Goal: Task Accomplishment & Management: Use online tool/utility

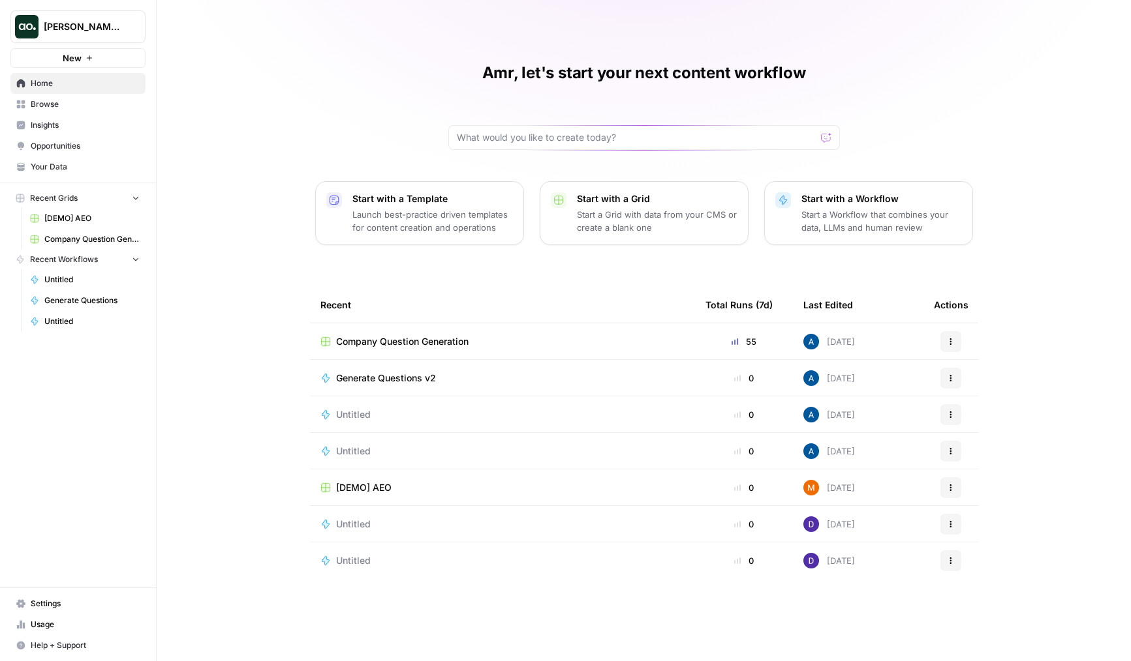
click at [375, 340] on span "Company Question Generation" at bounding box center [402, 341] width 132 height 13
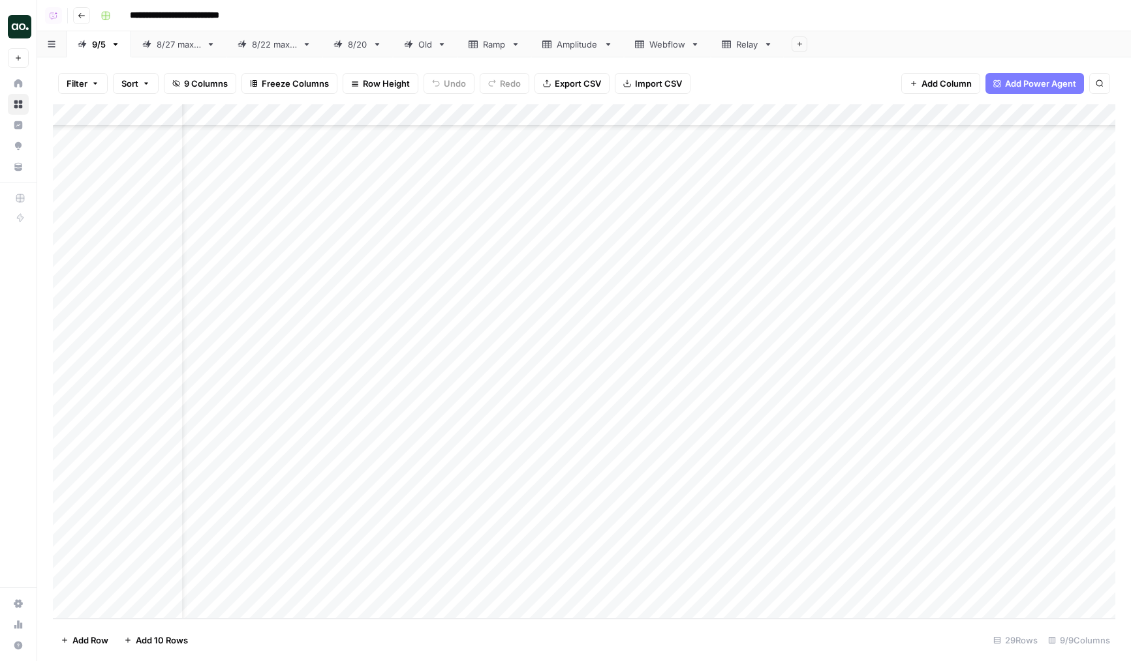
scroll to position [168, 40]
drag, startPoint x: 681, startPoint y: 575, endPoint x: 681, endPoint y: 587, distance: 11.7
click at [681, 587] on div "Add Column" at bounding box center [584, 361] width 1062 height 515
drag, startPoint x: 678, startPoint y: 499, endPoint x: 678, endPoint y: 516, distance: 17.0
click at [678, 515] on div "Add Column" at bounding box center [584, 361] width 1062 height 515
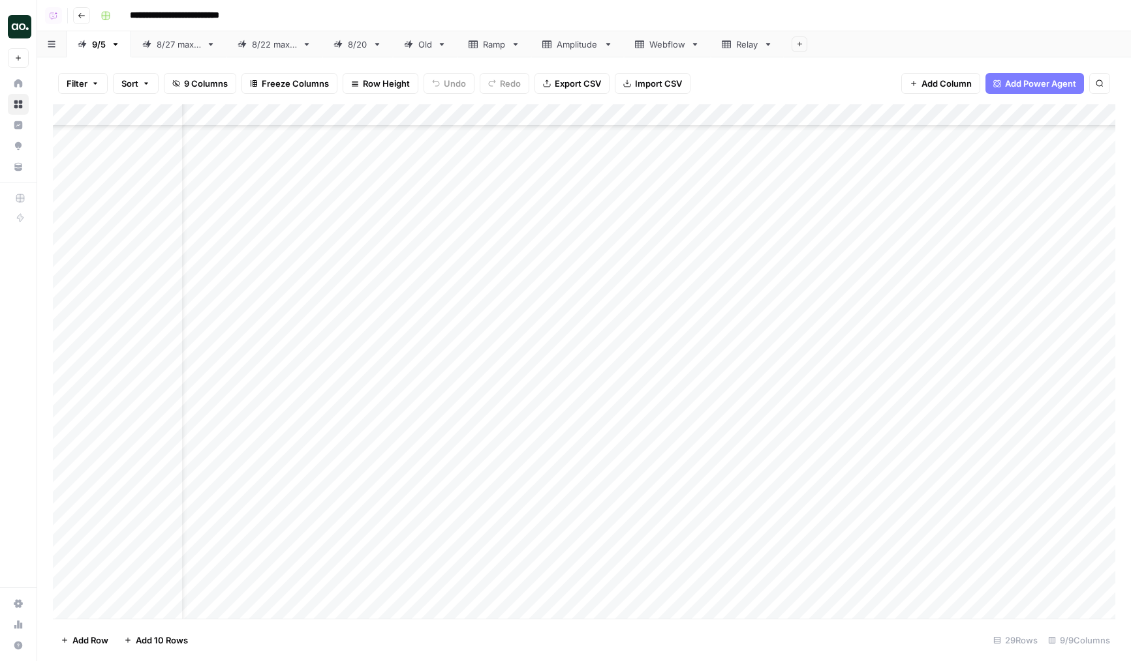
click at [664, 534] on div "Add Column" at bounding box center [584, 361] width 1062 height 515
click at [672, 540] on div "Add Column" at bounding box center [584, 361] width 1062 height 515
click at [555, 541] on div "Add Column" at bounding box center [584, 361] width 1062 height 515
click at [556, 547] on div "Add Column" at bounding box center [584, 361] width 1062 height 515
click at [624, 509] on div "Add Column" at bounding box center [584, 361] width 1062 height 515
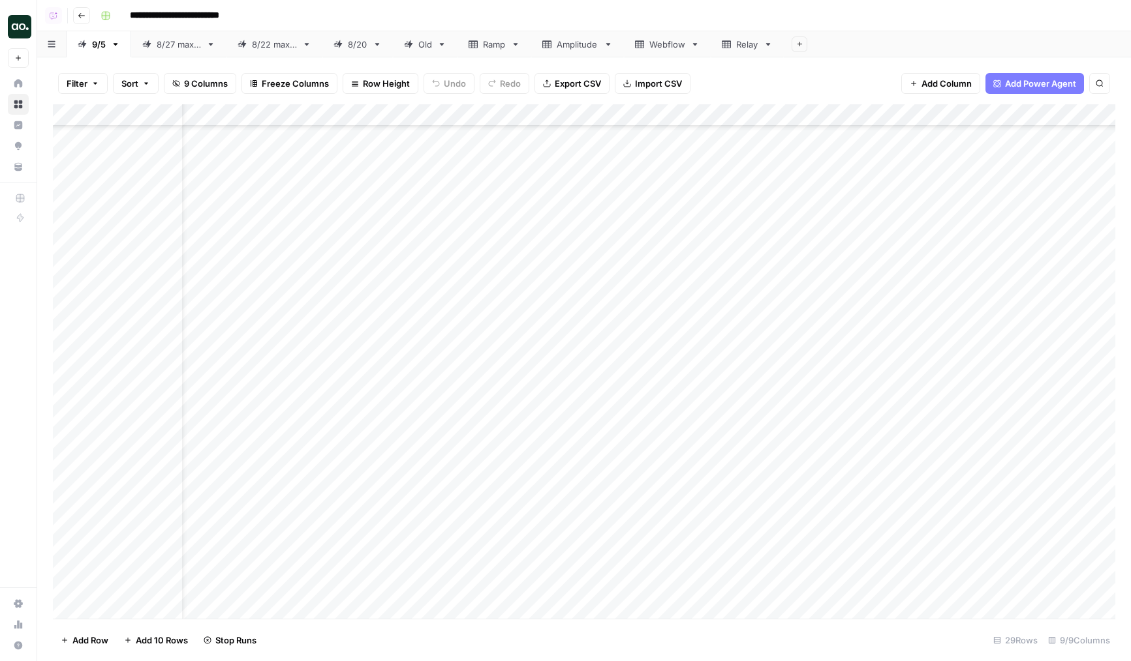
click at [624, 525] on div "Add Column" at bounding box center [584, 361] width 1062 height 515
click at [537, 568] on div "Add Column" at bounding box center [584, 361] width 1062 height 515
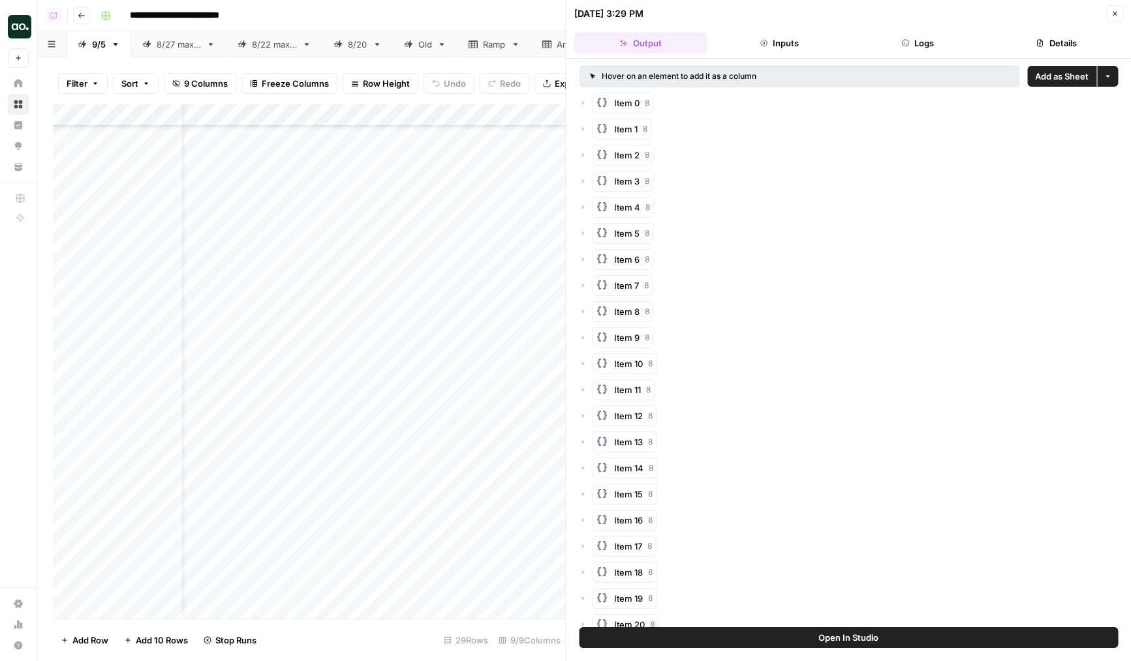
click at [933, 42] on button "Logs" at bounding box center [917, 43] width 133 height 21
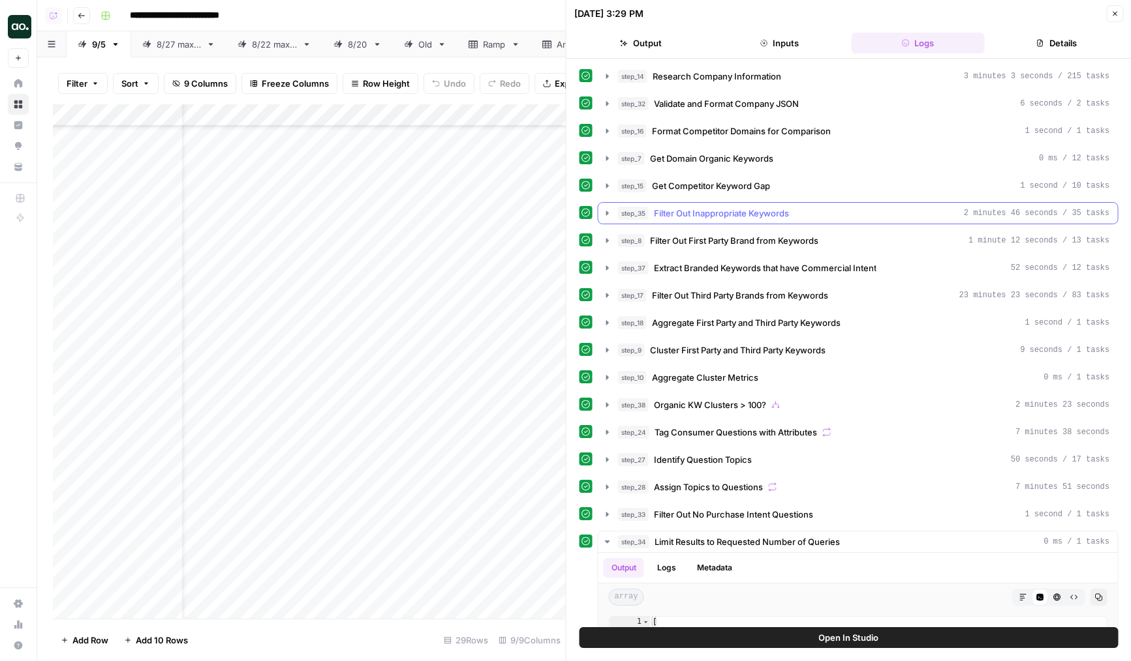
click at [762, 215] on span "Filter Out Inappropriate Keywords" at bounding box center [721, 213] width 135 height 13
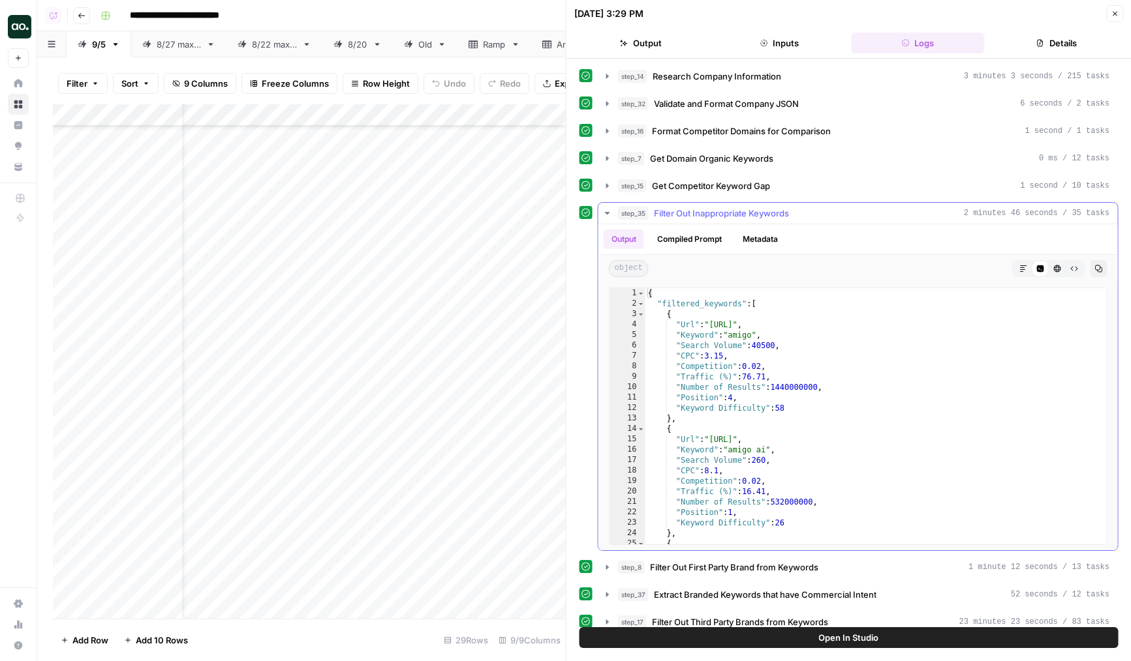
click at [776, 213] on span "Filter Out Inappropriate Keywords" at bounding box center [721, 213] width 135 height 13
click at [766, 187] on span "Get Competitor Keyword Gap" at bounding box center [711, 185] width 118 height 13
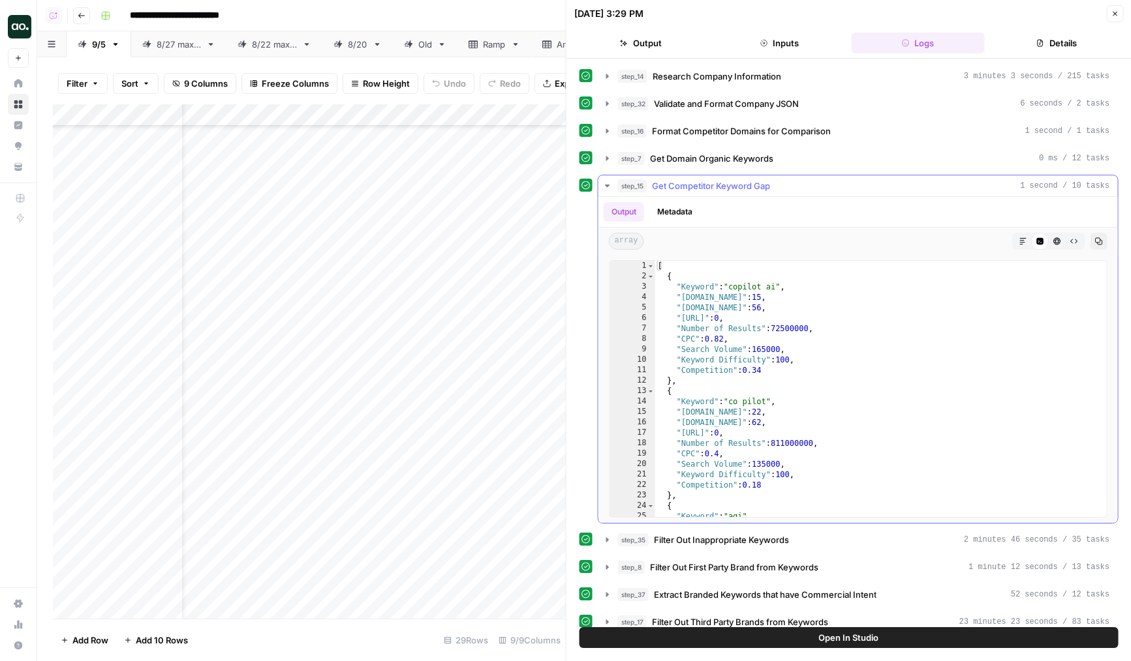
click at [766, 187] on span "Get Competitor Keyword Gap" at bounding box center [711, 185] width 118 height 13
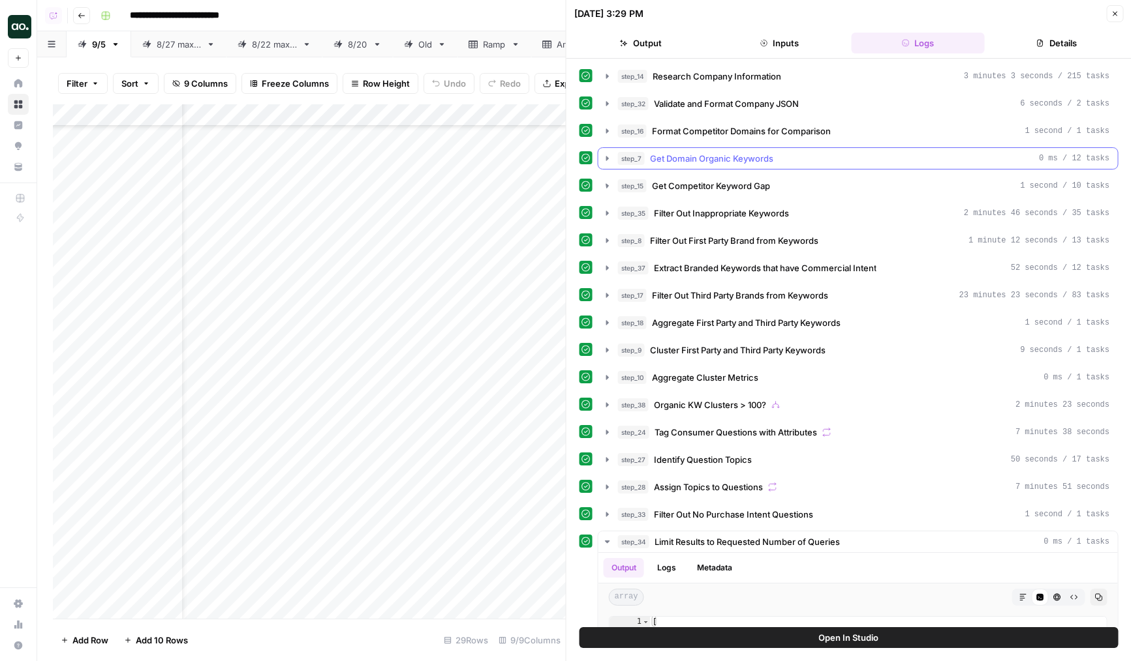
click at [758, 163] on span "Get Domain Organic Keywords" at bounding box center [711, 158] width 123 height 13
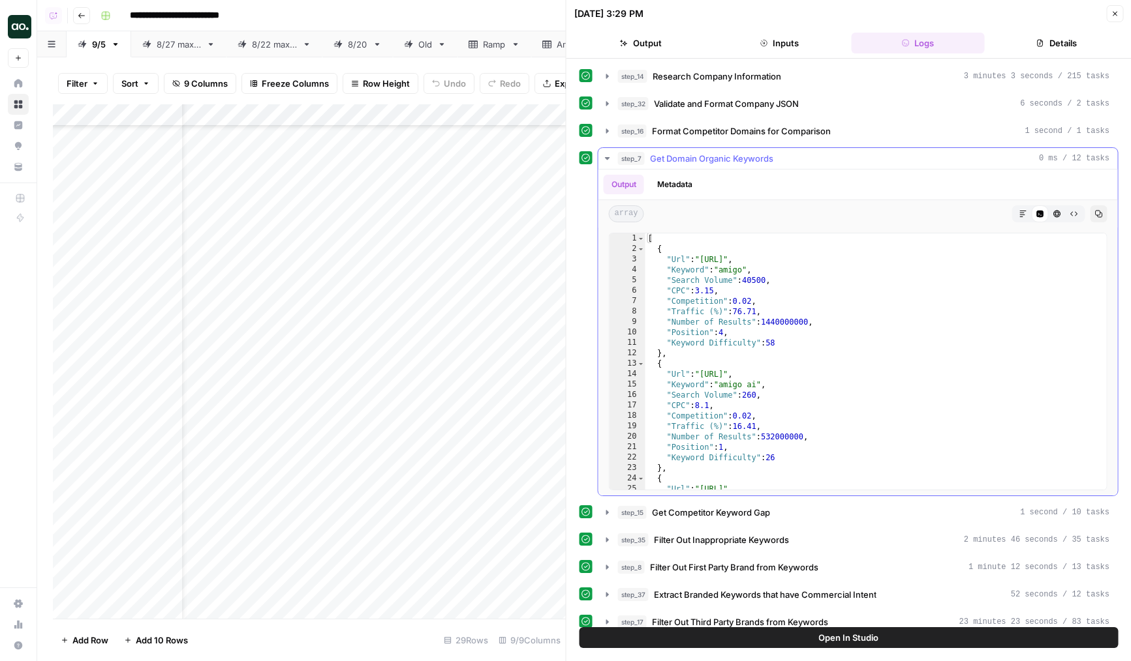
click at [758, 163] on span "Get Domain Organic Keywords" at bounding box center [711, 158] width 123 height 13
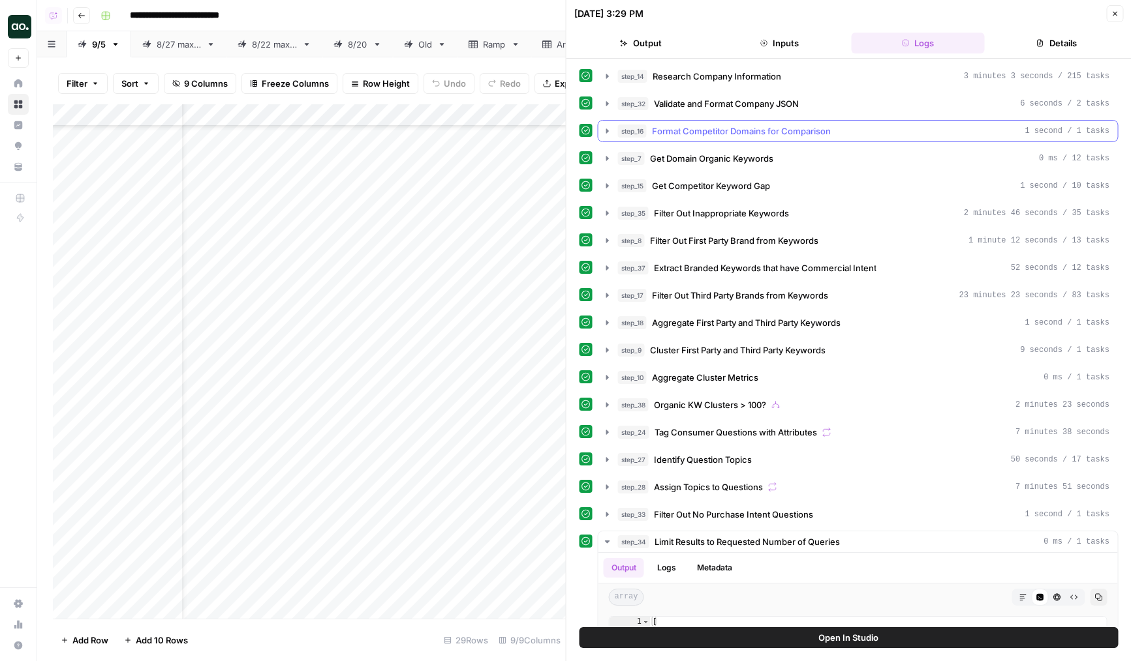
click at [752, 136] on span "Format Competitor Domains for Comparison" at bounding box center [741, 131] width 179 height 13
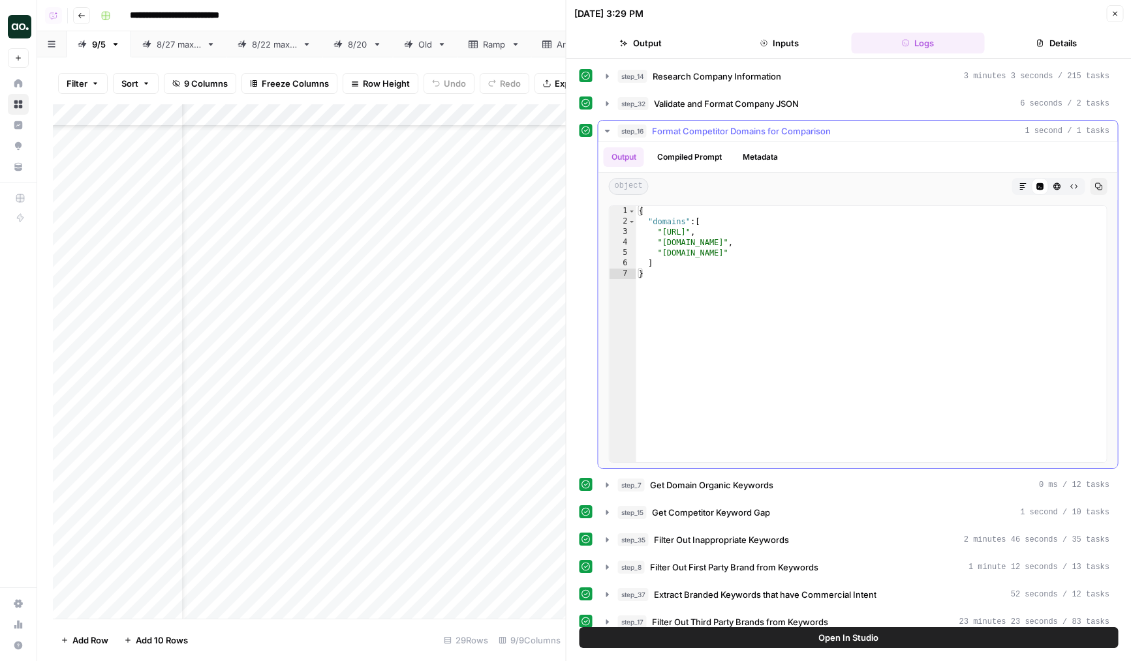
click at [752, 136] on span "Format Competitor Domains for Comparison" at bounding box center [741, 131] width 179 height 13
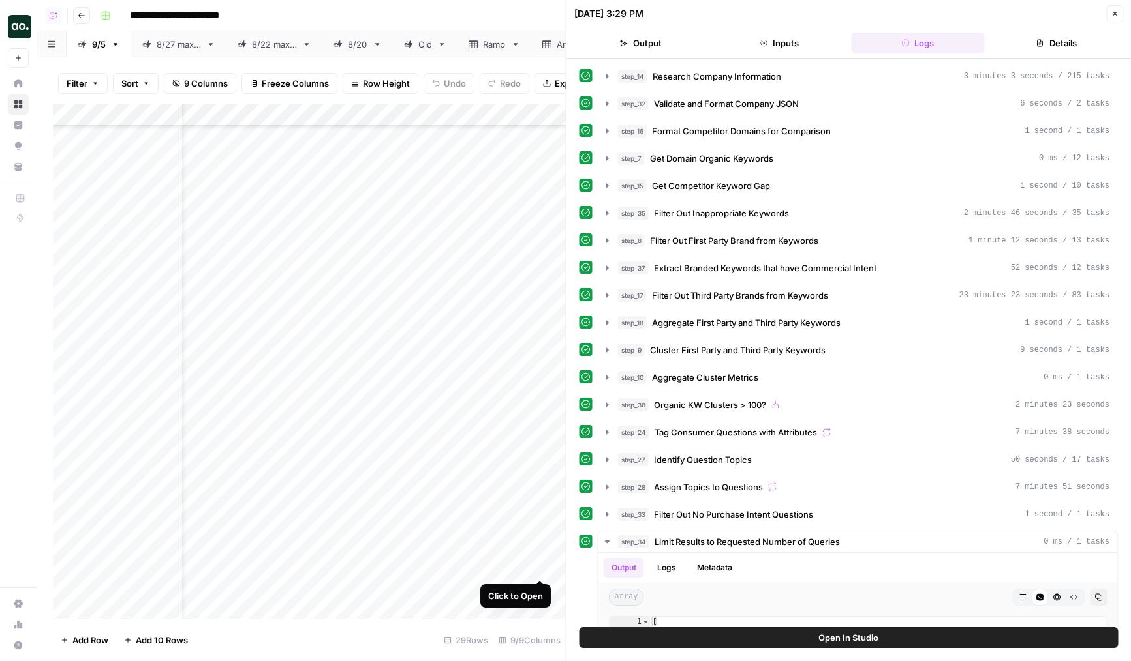
click at [556, 566] on div "Add Column" at bounding box center [309, 361] width 513 height 515
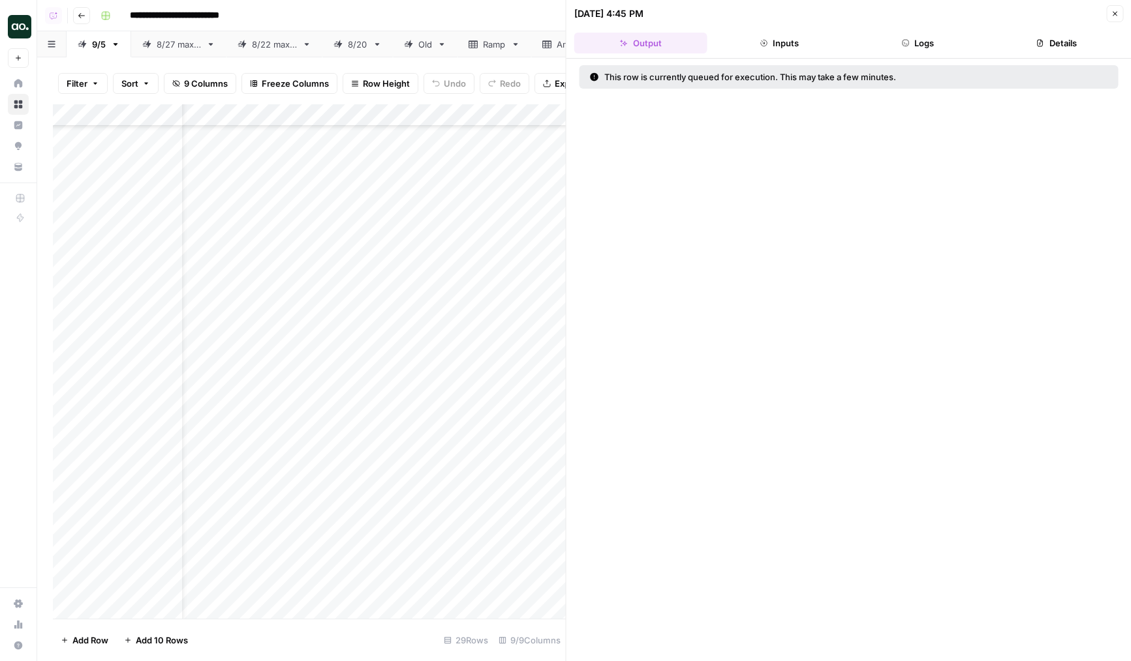
click at [537, 587] on div "Add Column" at bounding box center [309, 361] width 513 height 515
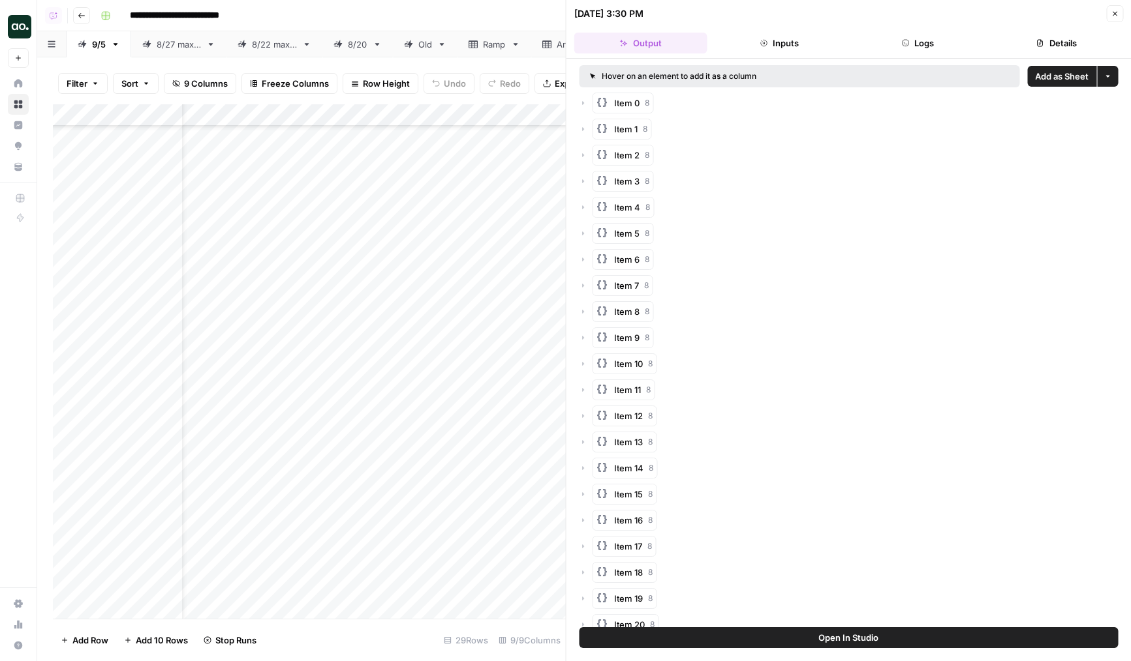
click at [930, 42] on button "Logs" at bounding box center [917, 43] width 133 height 21
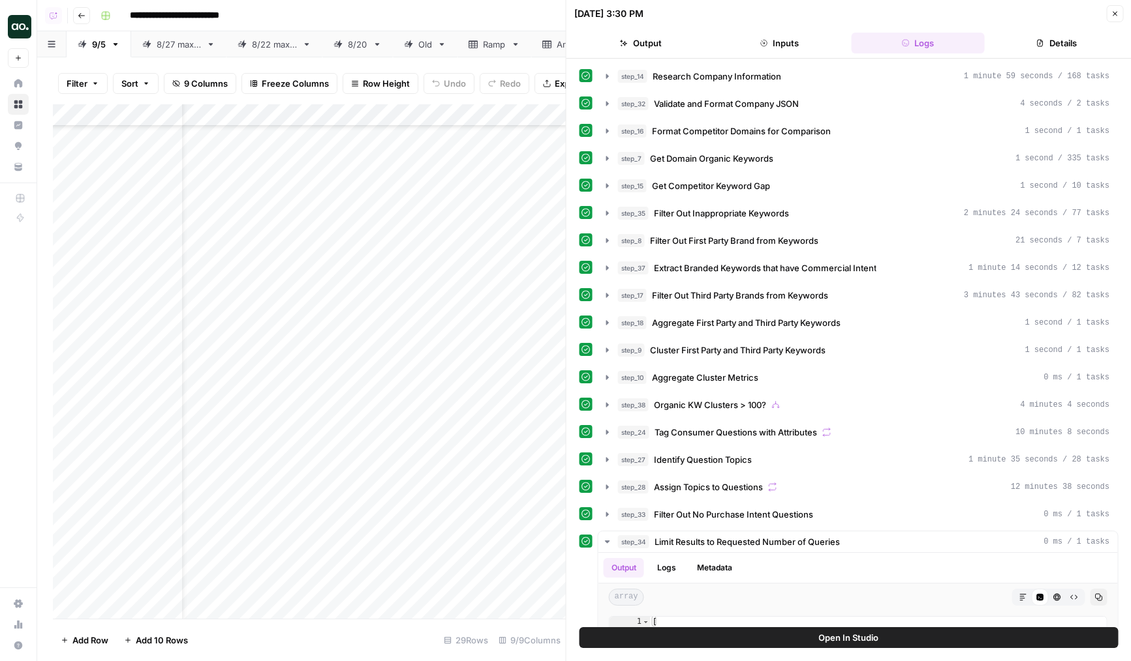
click at [544, 523] on div "Add Column" at bounding box center [309, 361] width 513 height 515
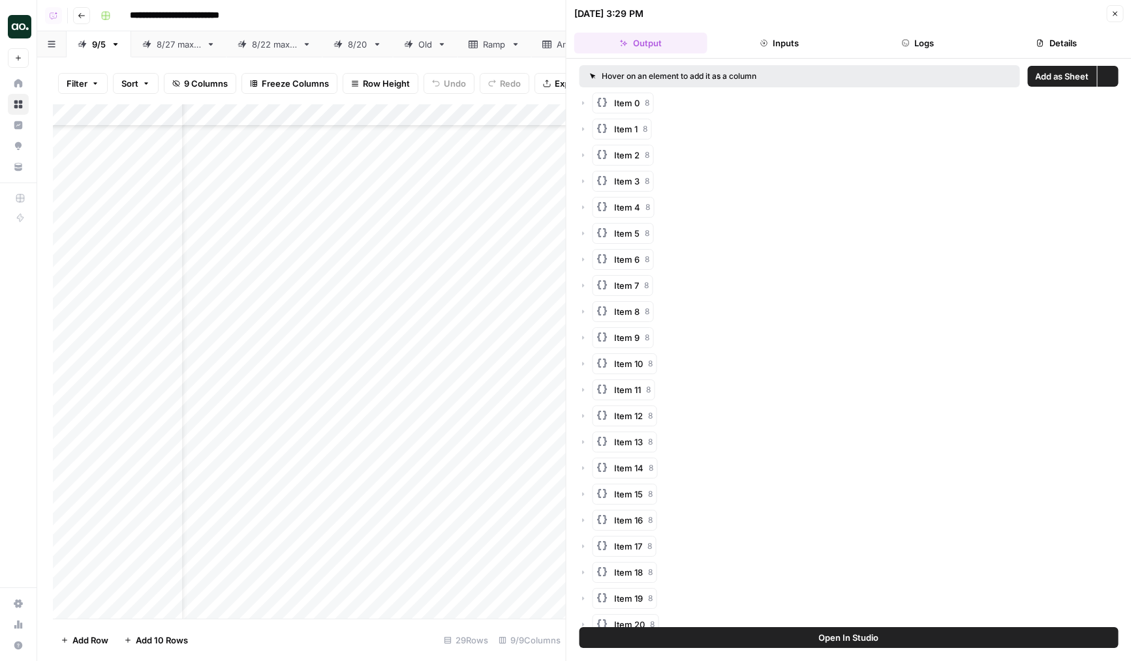
click at [926, 36] on button "Logs" at bounding box center [917, 43] width 133 height 21
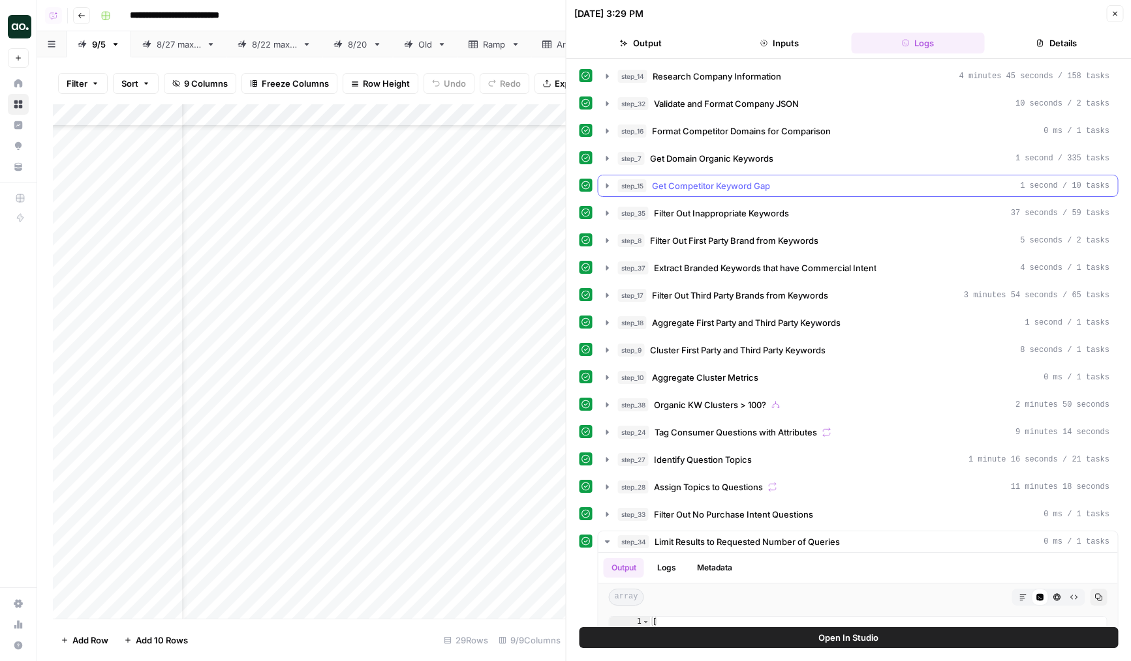
click at [681, 181] on span "Get Competitor Keyword Gap" at bounding box center [711, 185] width 118 height 13
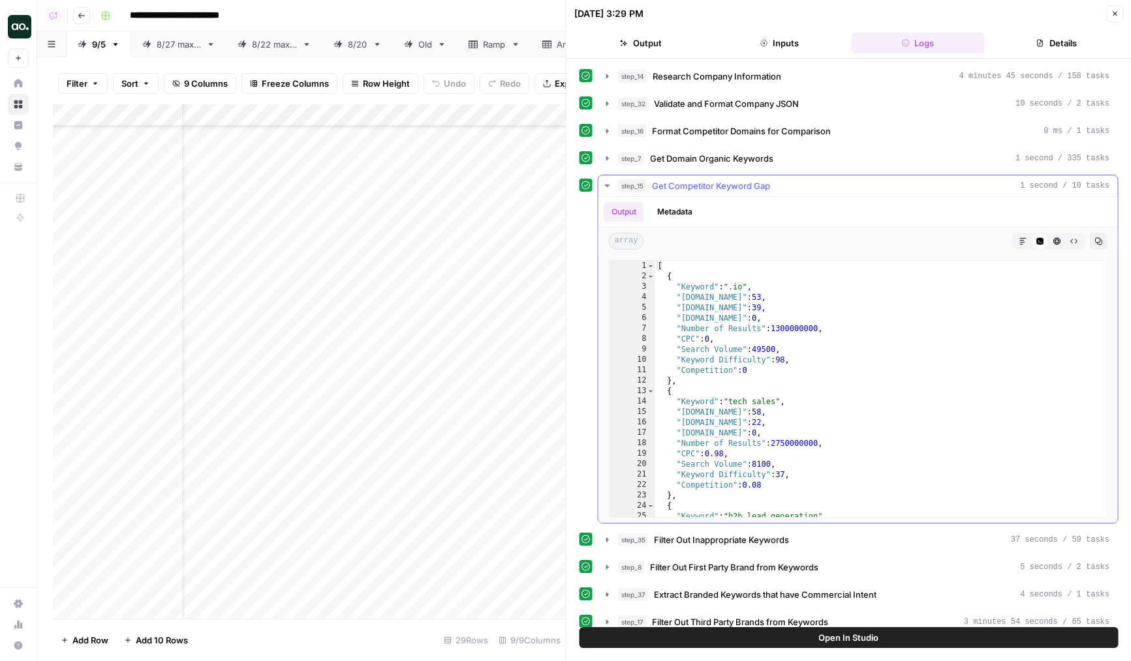
click at [681, 181] on span "Get Competitor Keyword Gap" at bounding box center [711, 185] width 118 height 13
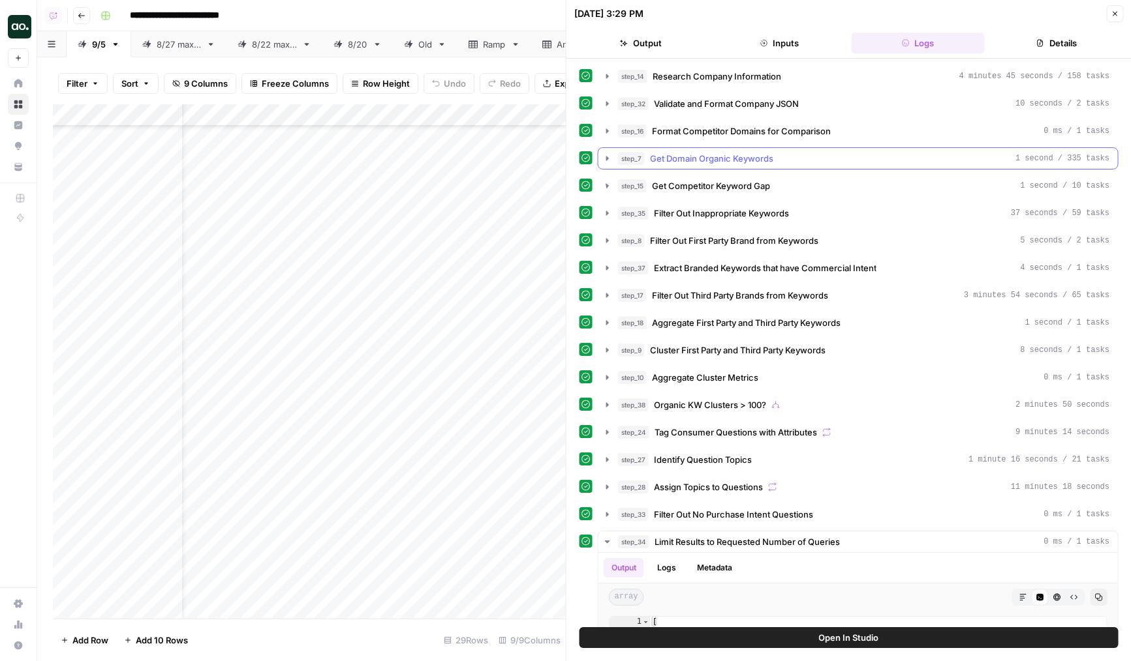
click at [686, 153] on span "Get Domain Organic Keywords" at bounding box center [711, 158] width 123 height 13
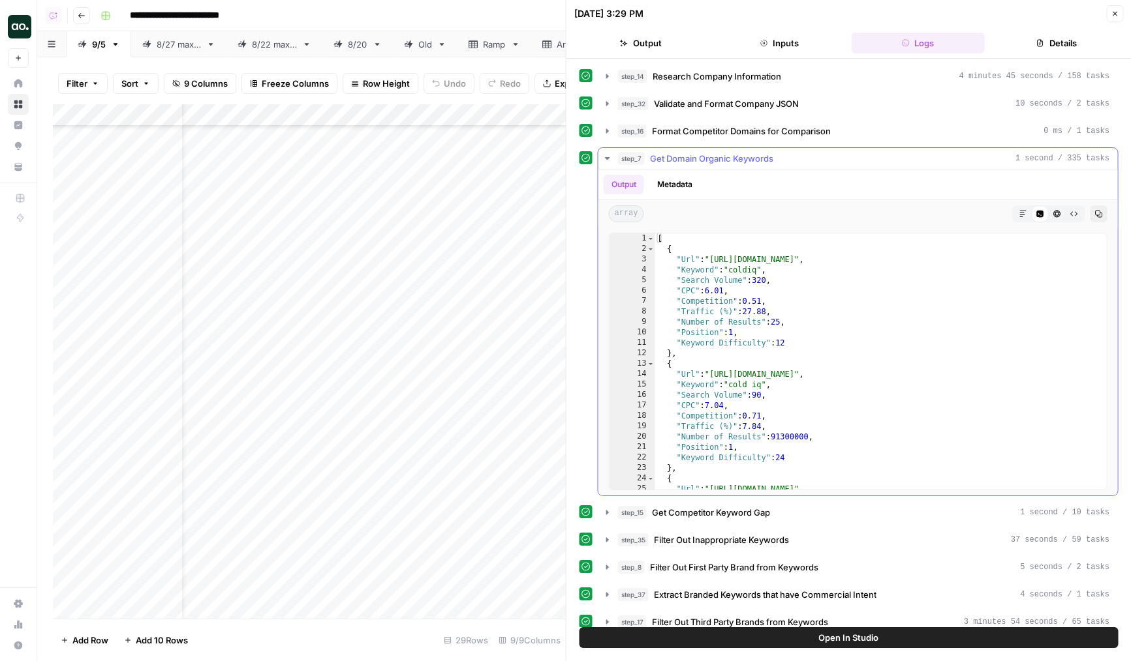
click at [694, 155] on span "Get Domain Organic Keywords" at bounding box center [711, 158] width 123 height 13
click at [700, 127] on span "Format Competitor Domains for Comparison" at bounding box center [741, 131] width 179 height 13
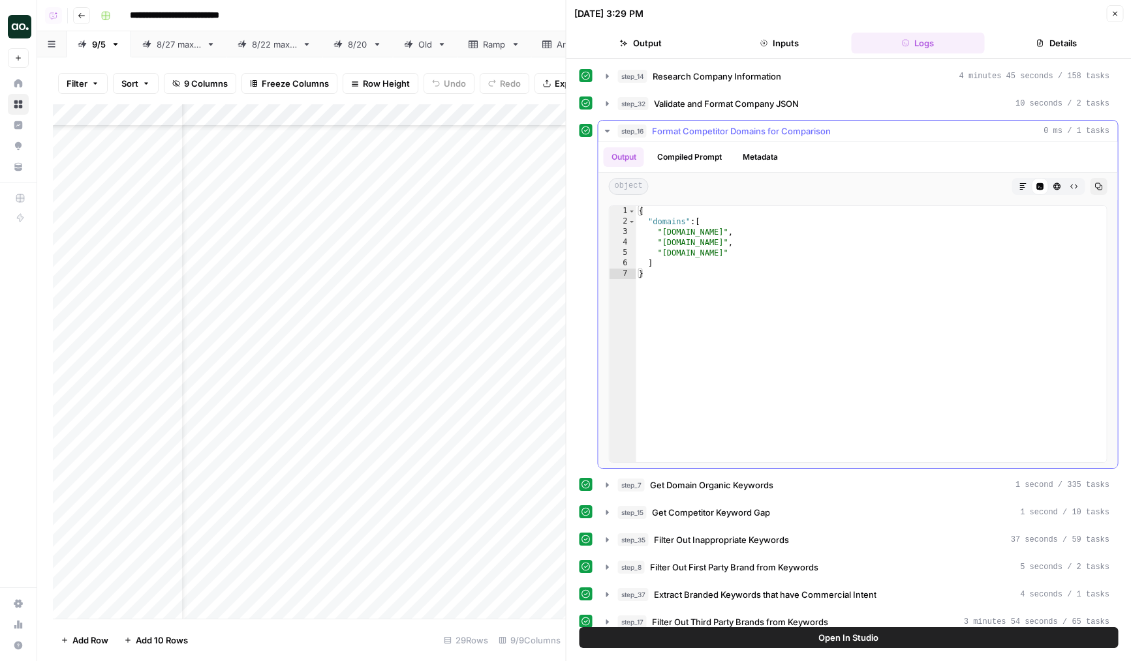
click at [700, 127] on span "Format Competitor Domains for Comparison" at bounding box center [741, 131] width 179 height 13
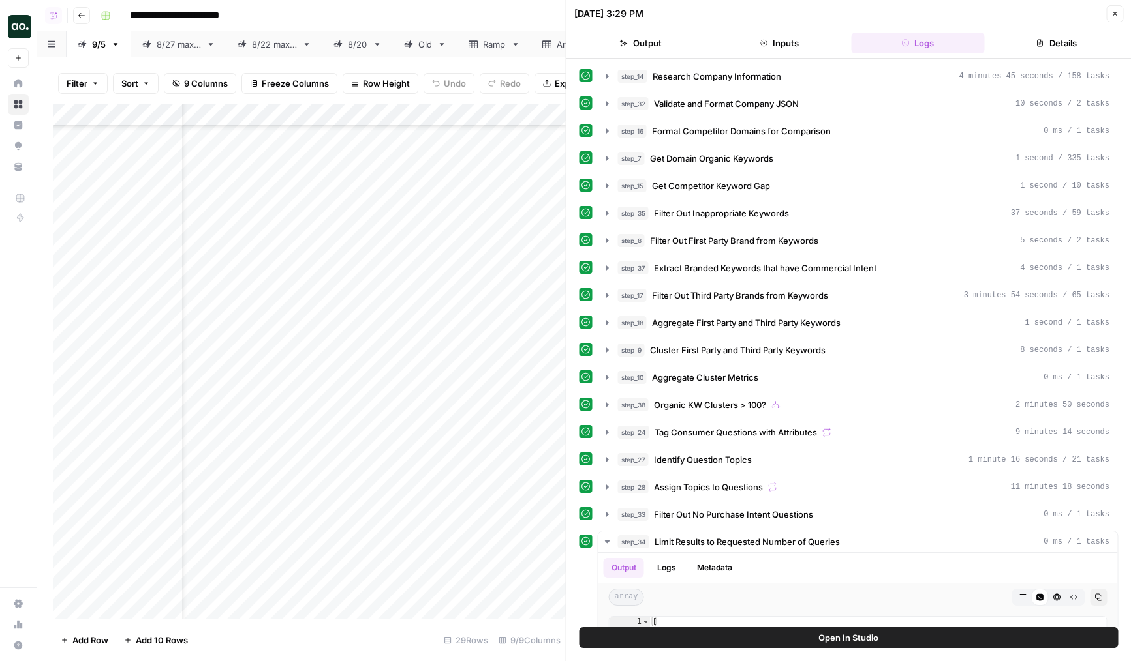
click at [1120, 14] on button "Close" at bounding box center [1114, 13] width 17 height 17
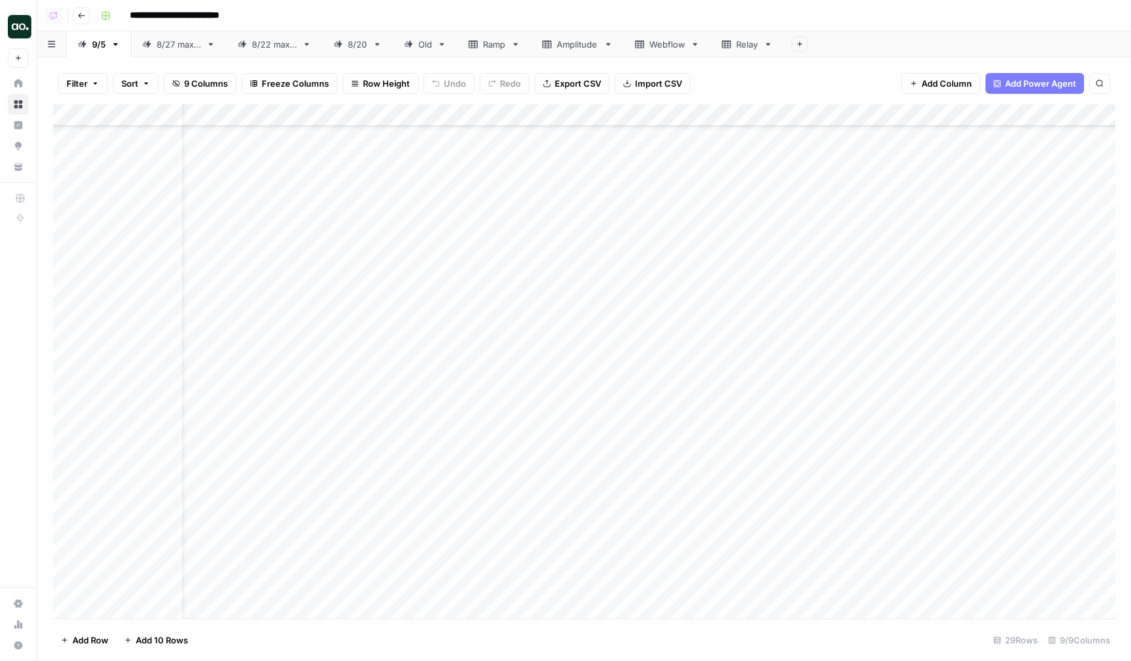
click at [537, 589] on div "Add Column" at bounding box center [584, 361] width 1062 height 515
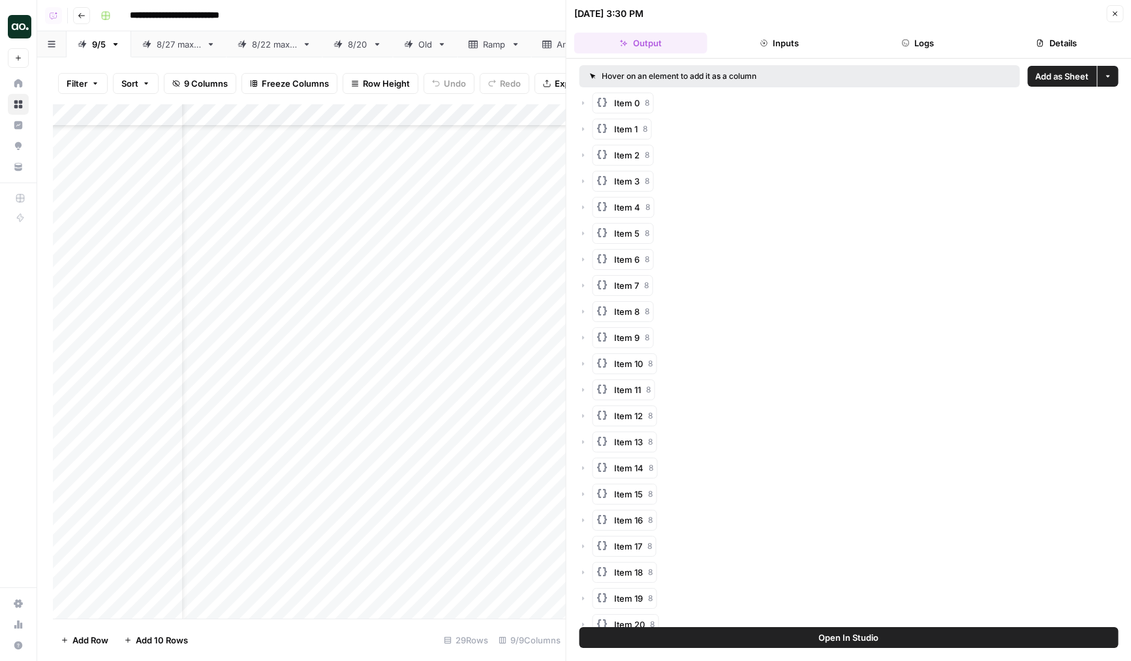
click at [923, 35] on button "Logs" at bounding box center [917, 43] width 133 height 21
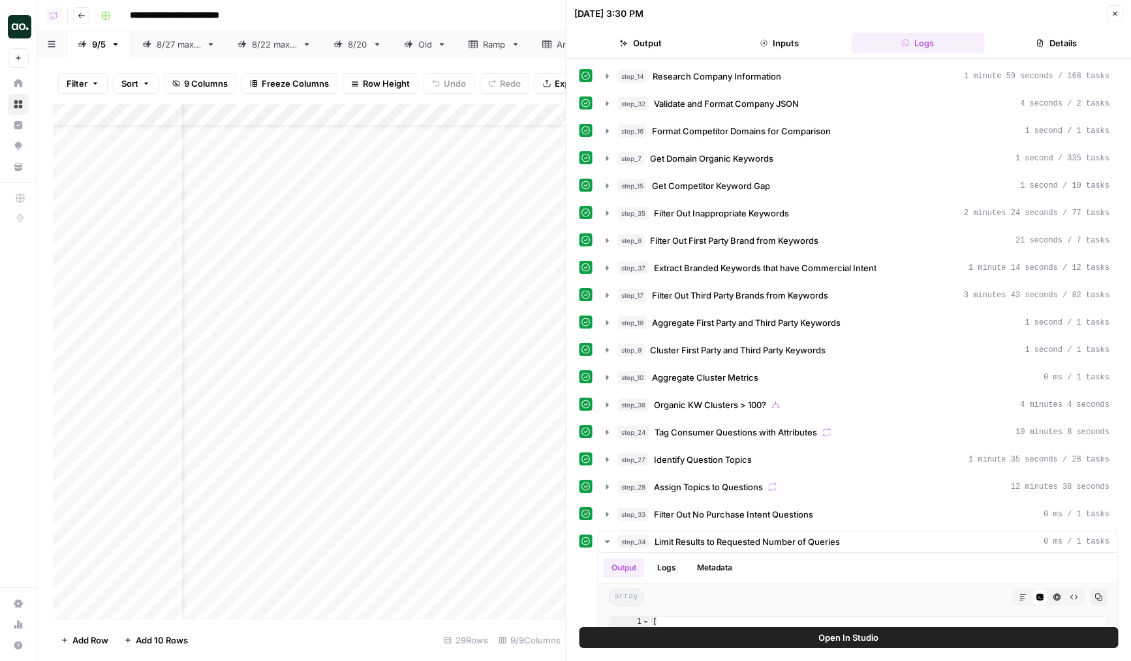
scroll to position [0, 40]
click at [537, 137] on div "Add Column" at bounding box center [309, 361] width 513 height 515
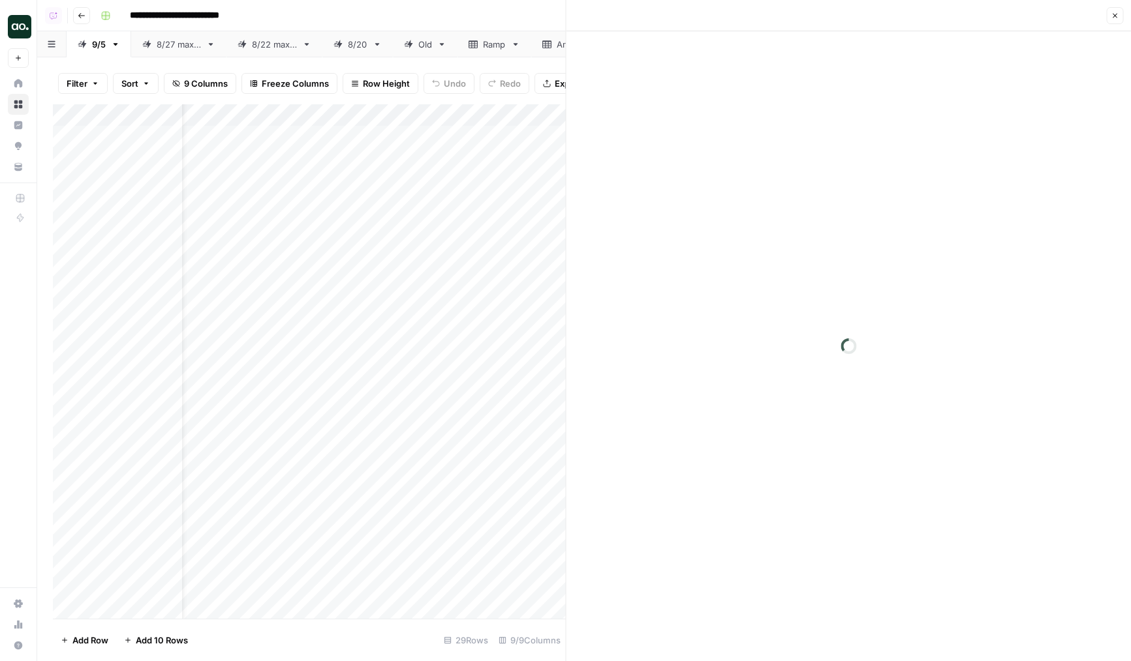
click at [537, 137] on div "Add Column" at bounding box center [309, 361] width 513 height 515
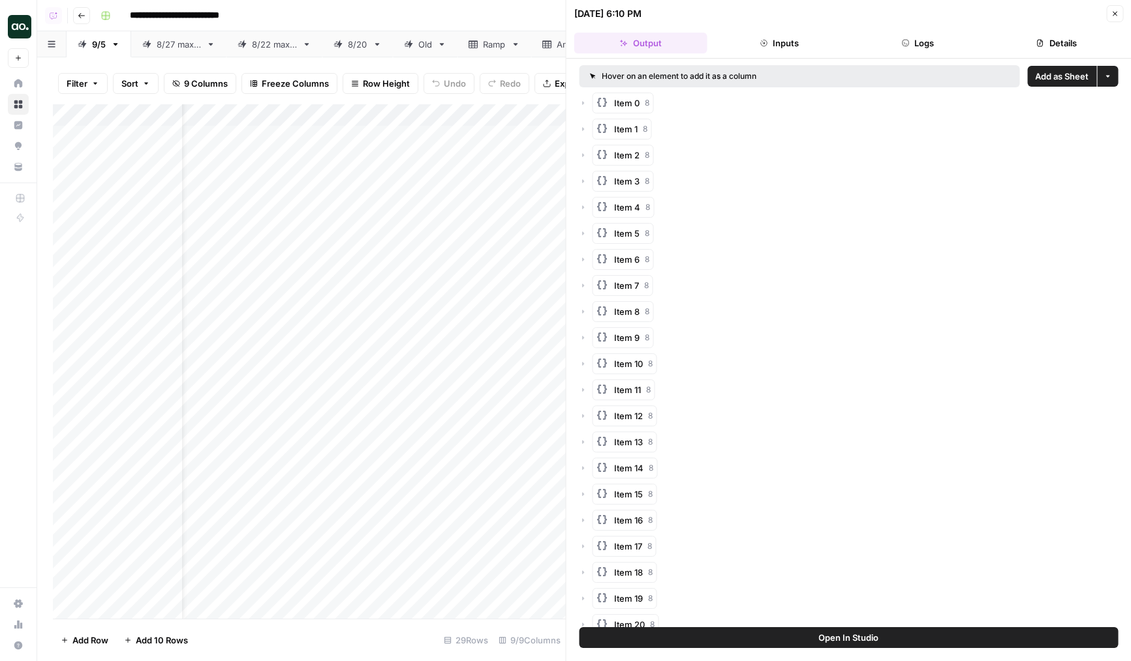
click at [919, 37] on button "Logs" at bounding box center [917, 43] width 133 height 21
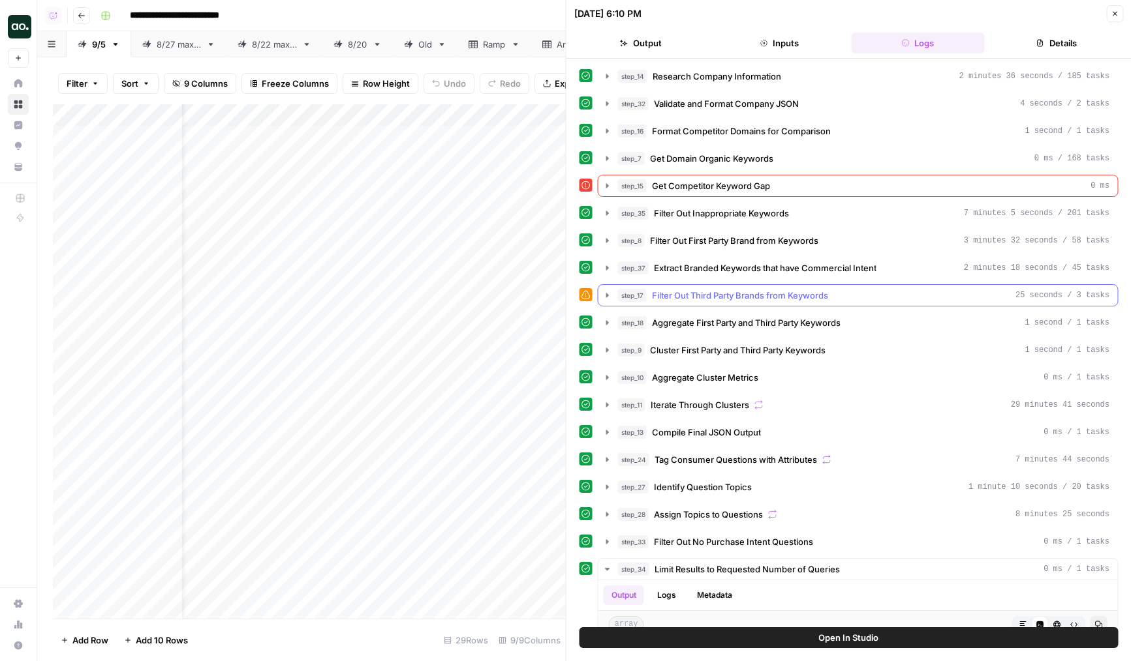
click at [718, 296] on span "Filter Out Third Party Brands from Keywords" at bounding box center [740, 295] width 176 height 13
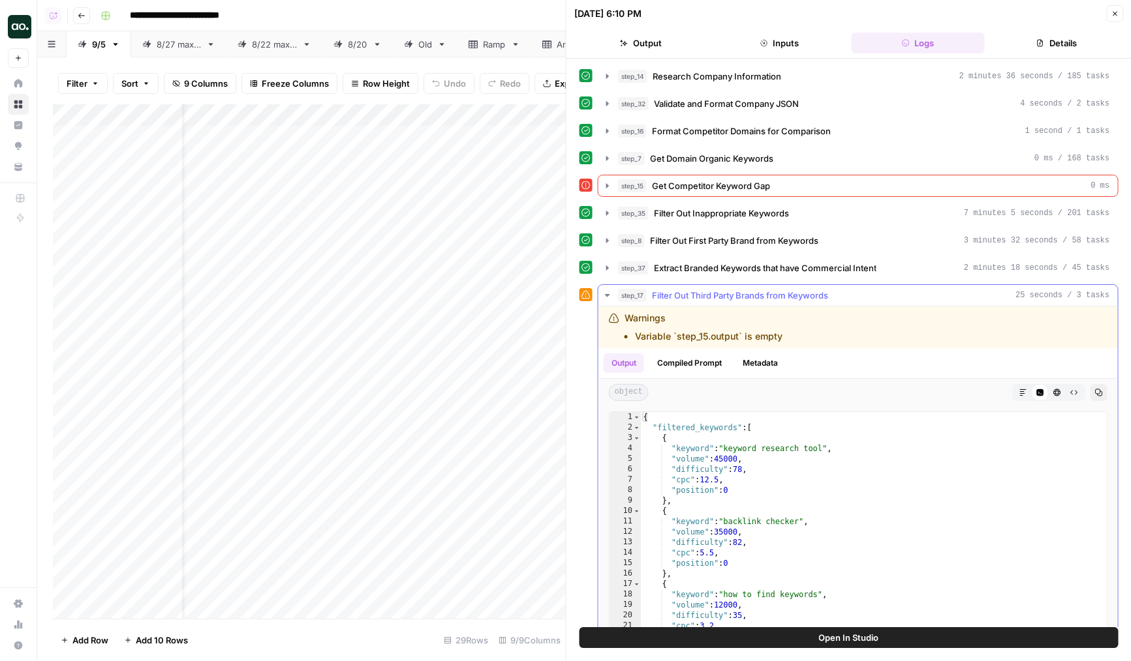
click at [718, 296] on span "Filter Out Third Party Brands from Keywords" at bounding box center [740, 295] width 176 height 13
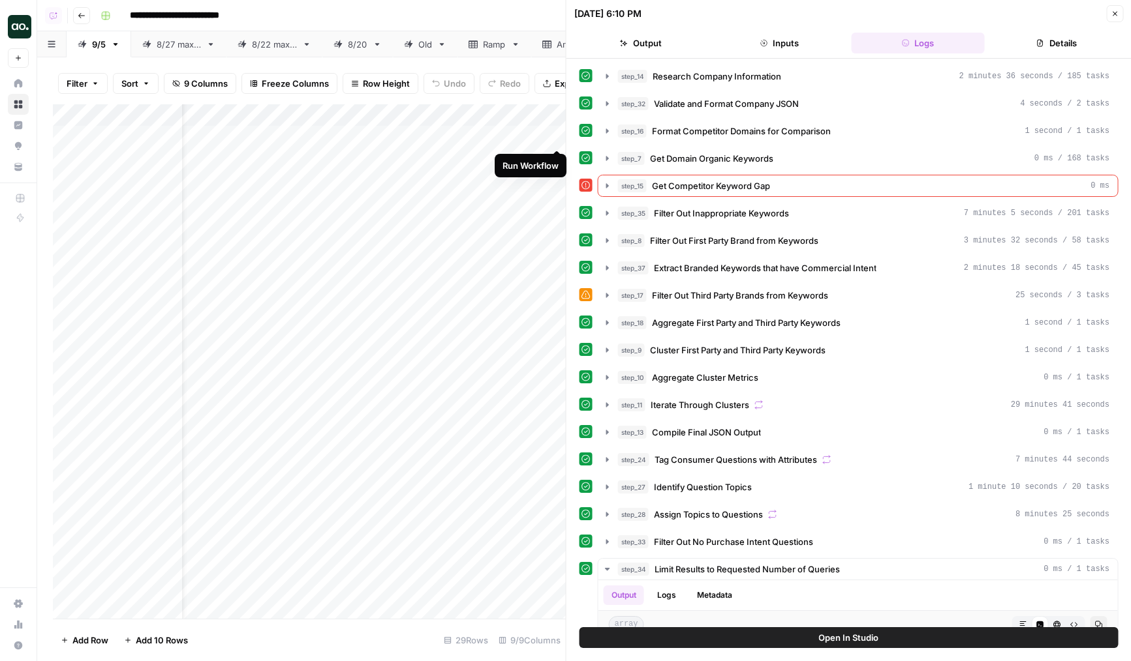
click at [554, 138] on div "Add Column" at bounding box center [309, 361] width 513 height 515
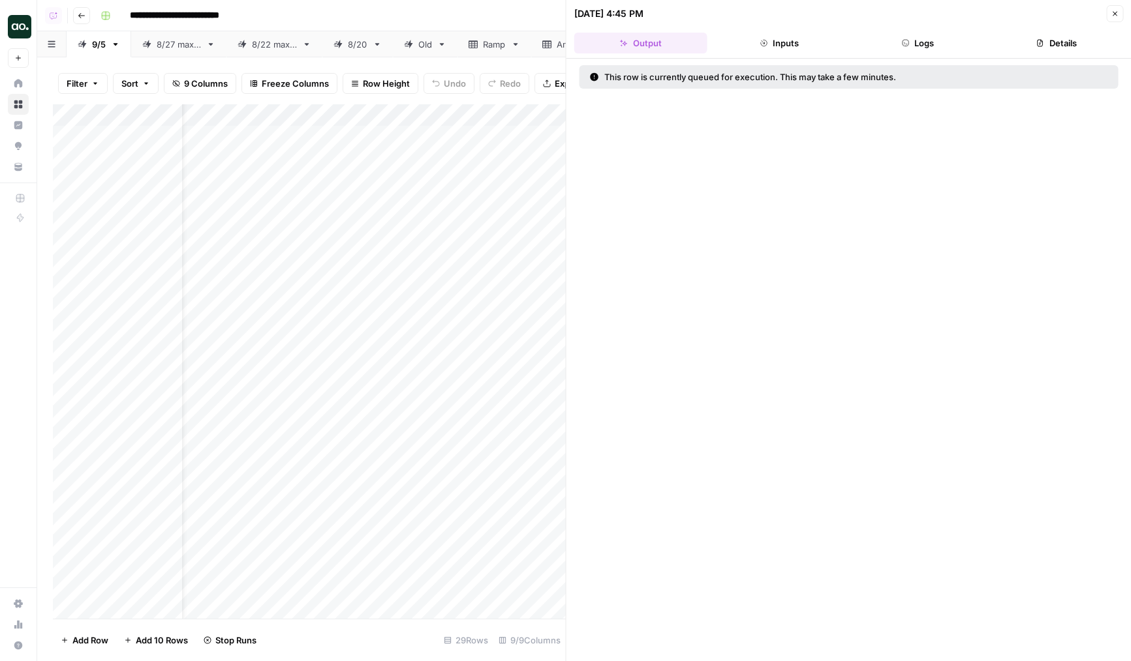
click at [1112, 15] on icon "button" at bounding box center [1114, 14] width 5 height 5
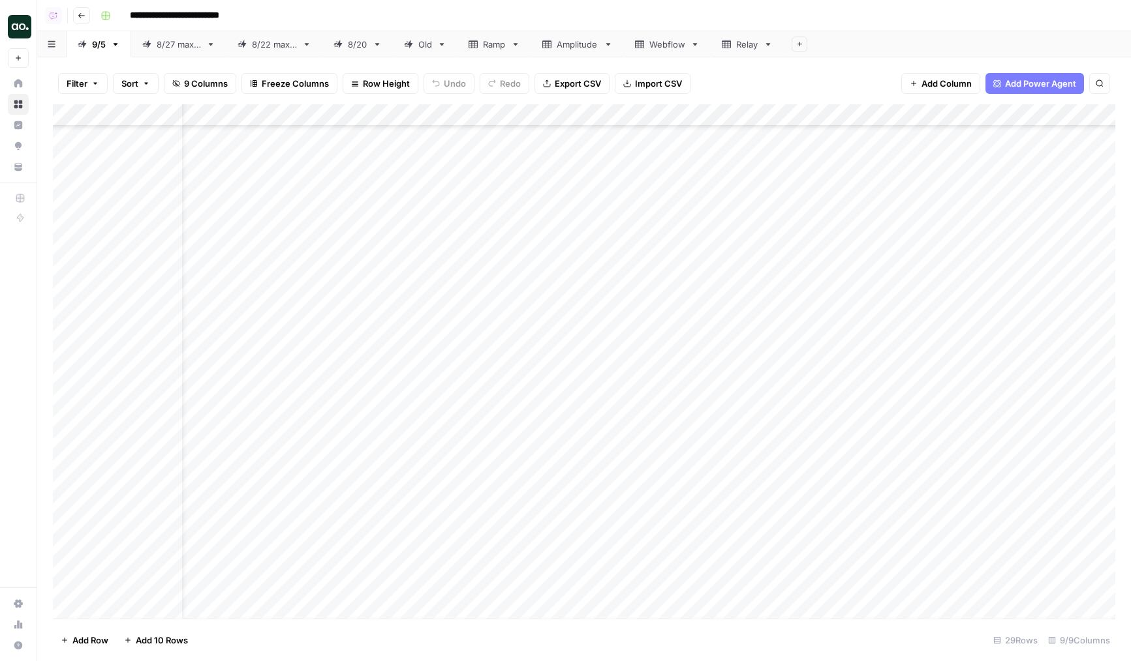
scroll to position [172, 40]
drag, startPoint x: 57, startPoint y: 137, endPoint x: 93, endPoint y: 526, distance: 390.5
click at [93, 526] on div "Add Column" at bounding box center [584, 361] width 1062 height 515
click at [538, 589] on div "Add Column" at bounding box center [584, 361] width 1062 height 515
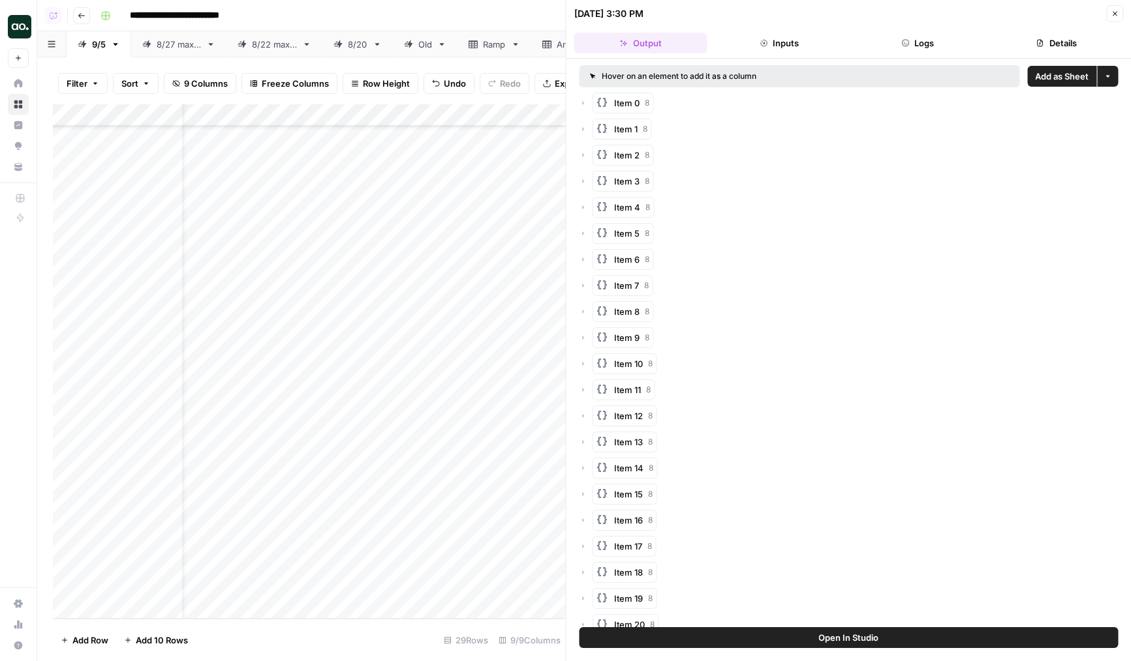
click at [880, 43] on button "Logs" at bounding box center [917, 43] width 133 height 21
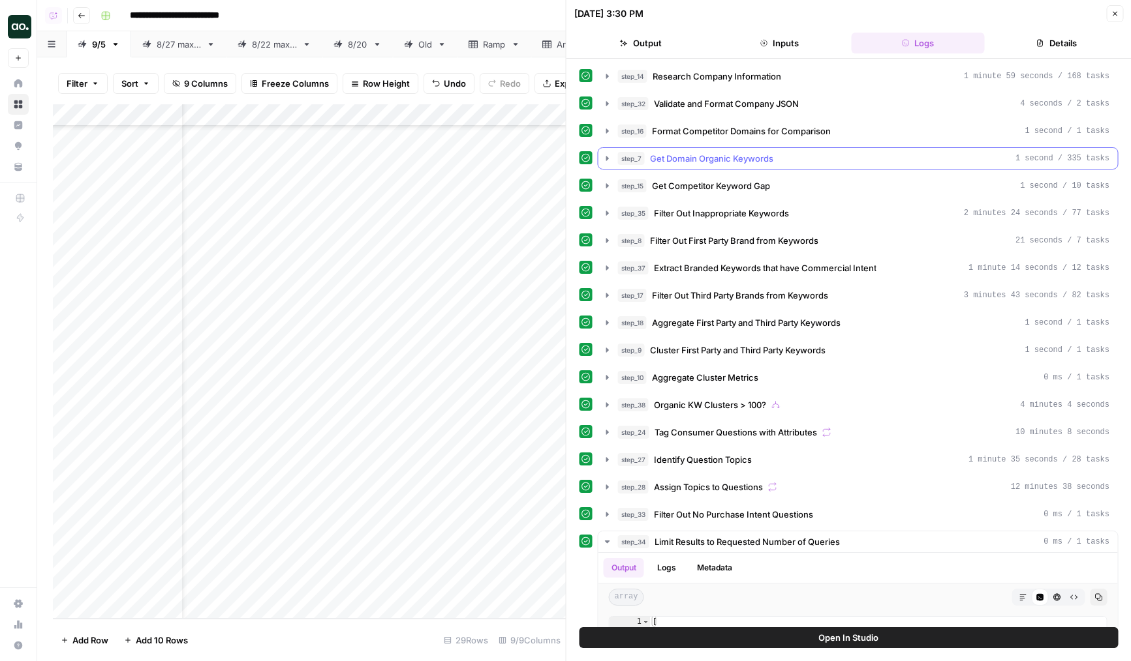
click at [691, 158] on span "Get Domain Organic Keywords" at bounding box center [711, 158] width 123 height 13
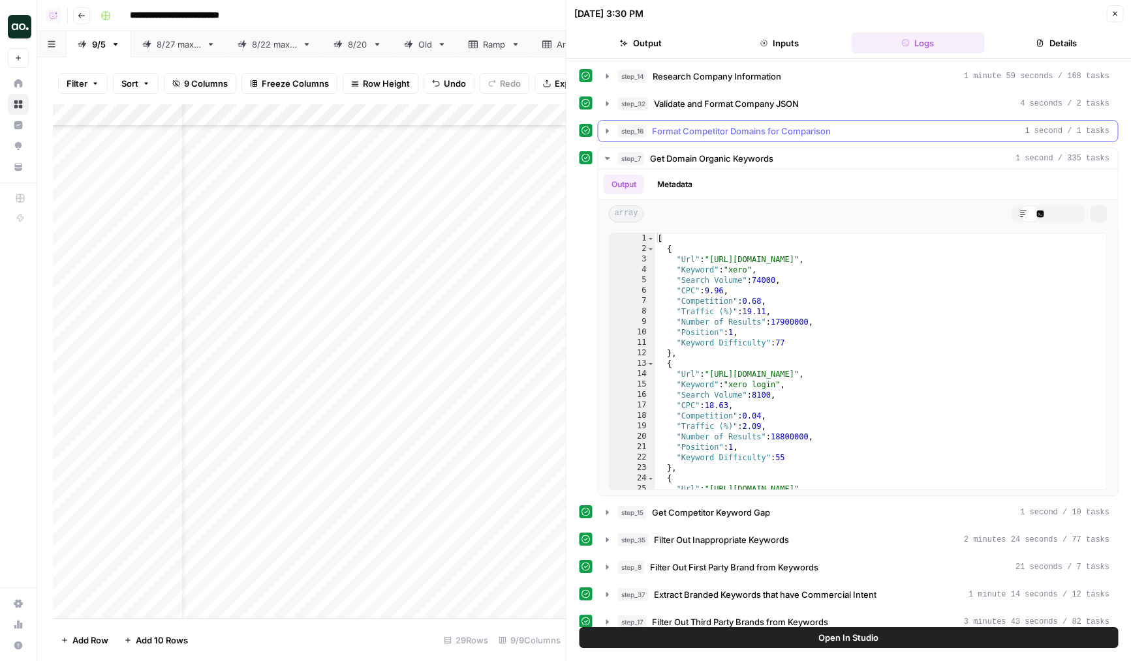
click at [716, 141] on button "step_16 Format Competitor Domains for Comparison 1 second / 1 tasks" at bounding box center [857, 131] width 519 height 21
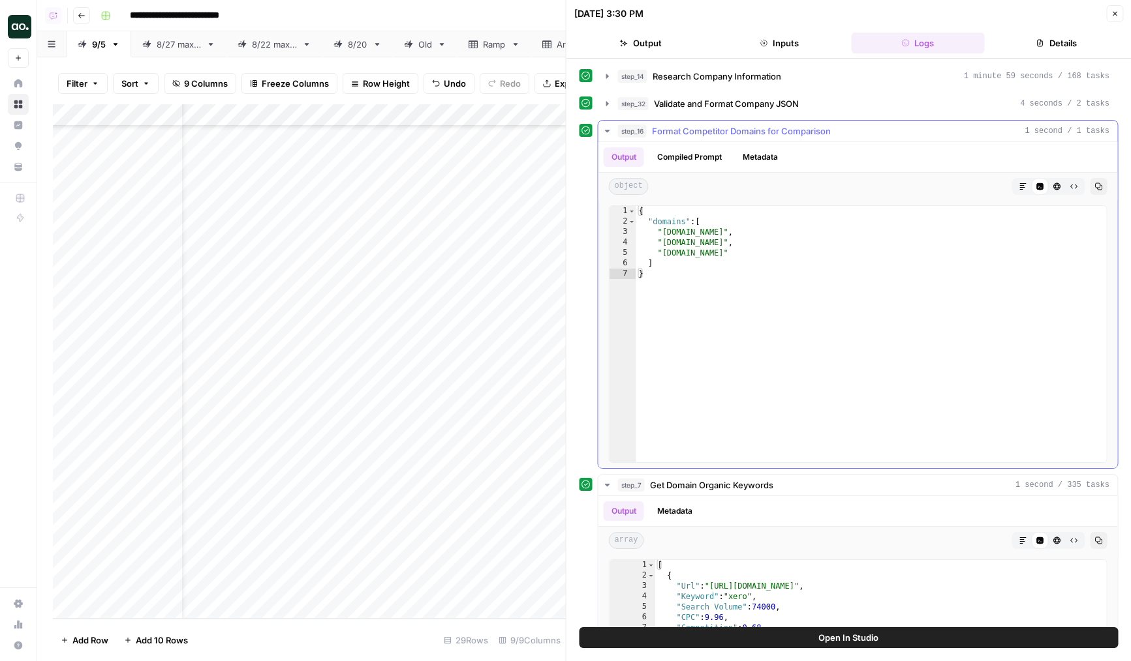
click at [720, 140] on button "step_16 Format Competitor Domains for Comparison 1 second / 1 tasks" at bounding box center [857, 131] width 519 height 21
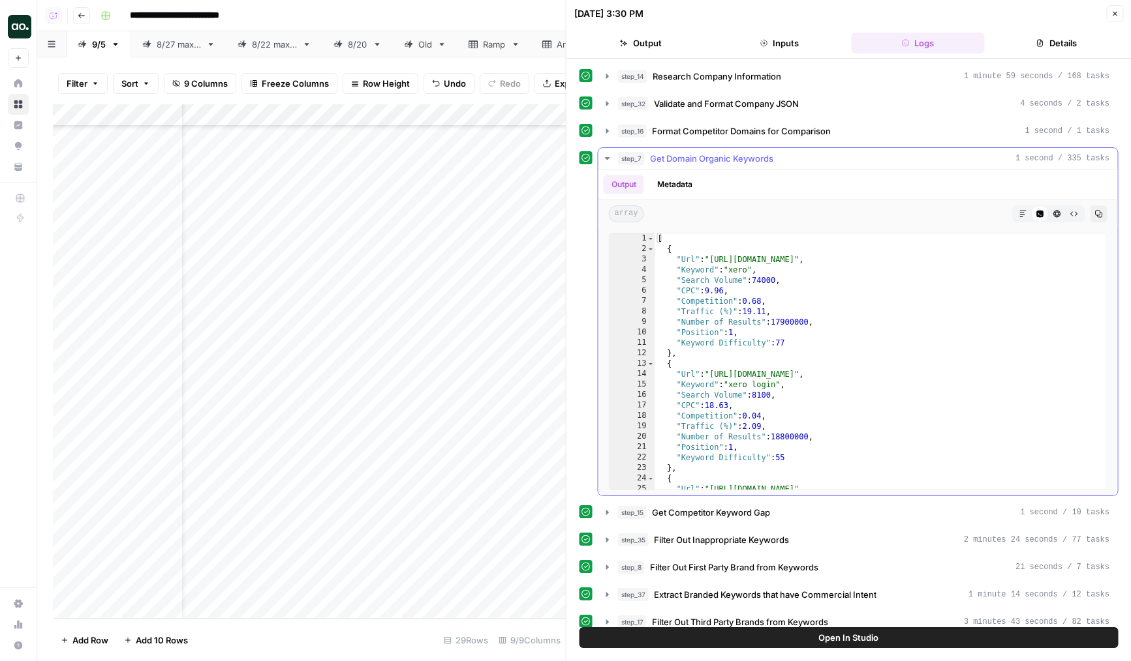
click at [714, 166] on button "step_7 Get Domain Organic Keywords 1 second / 335 tasks" at bounding box center [857, 158] width 519 height 21
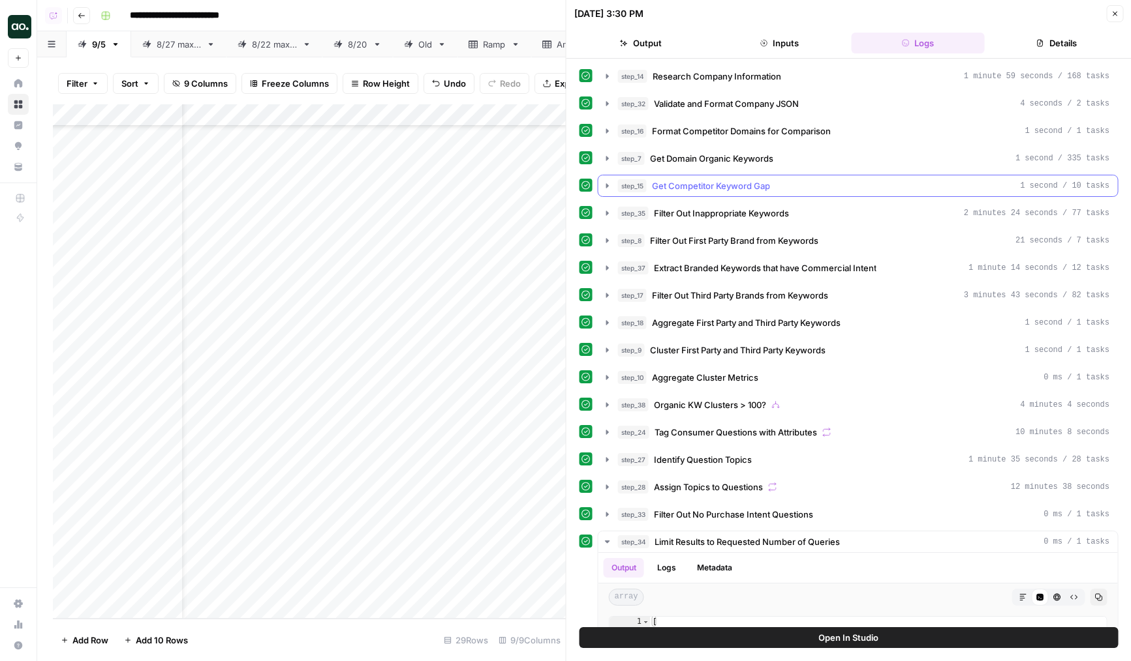
click at [716, 187] on span "Get Competitor Keyword Gap" at bounding box center [711, 185] width 118 height 13
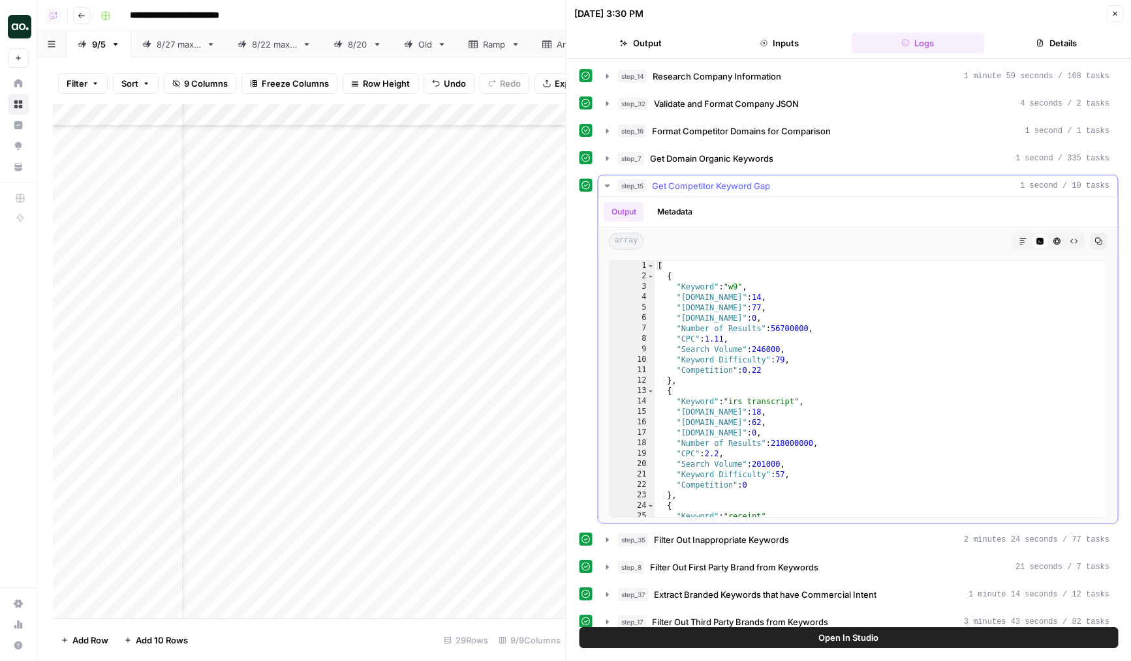
click at [716, 187] on span "Get Competitor Keyword Gap" at bounding box center [711, 185] width 118 height 13
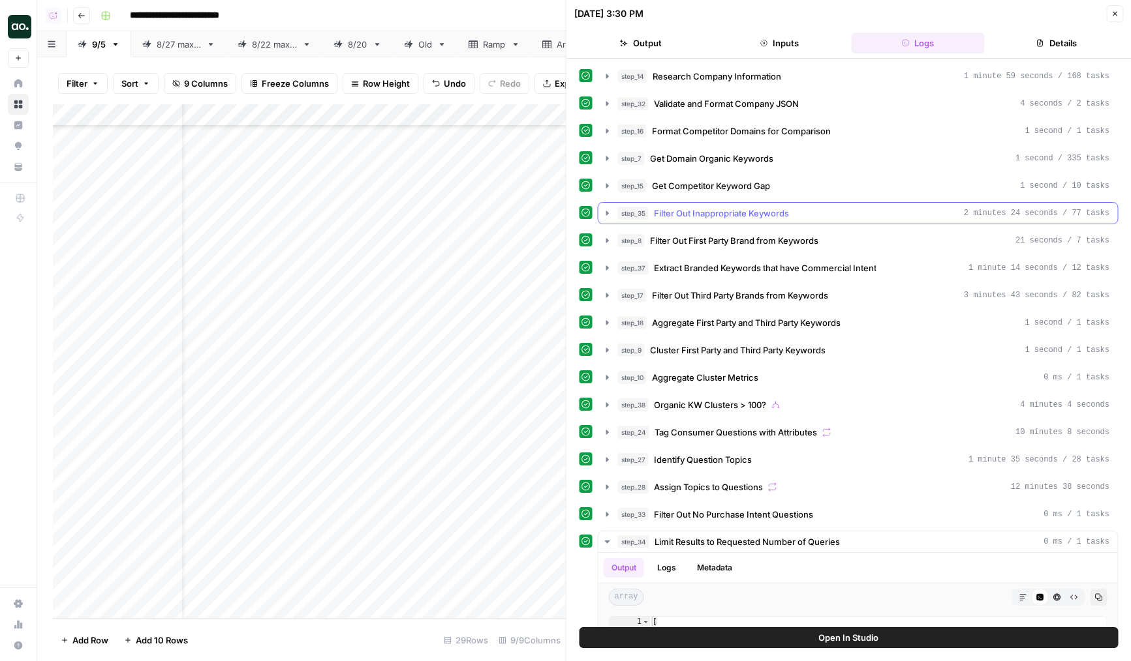
click at [727, 220] on button "step_35 Filter Out Inappropriate Keywords 2 minutes 24 seconds / 77 tasks" at bounding box center [857, 213] width 519 height 21
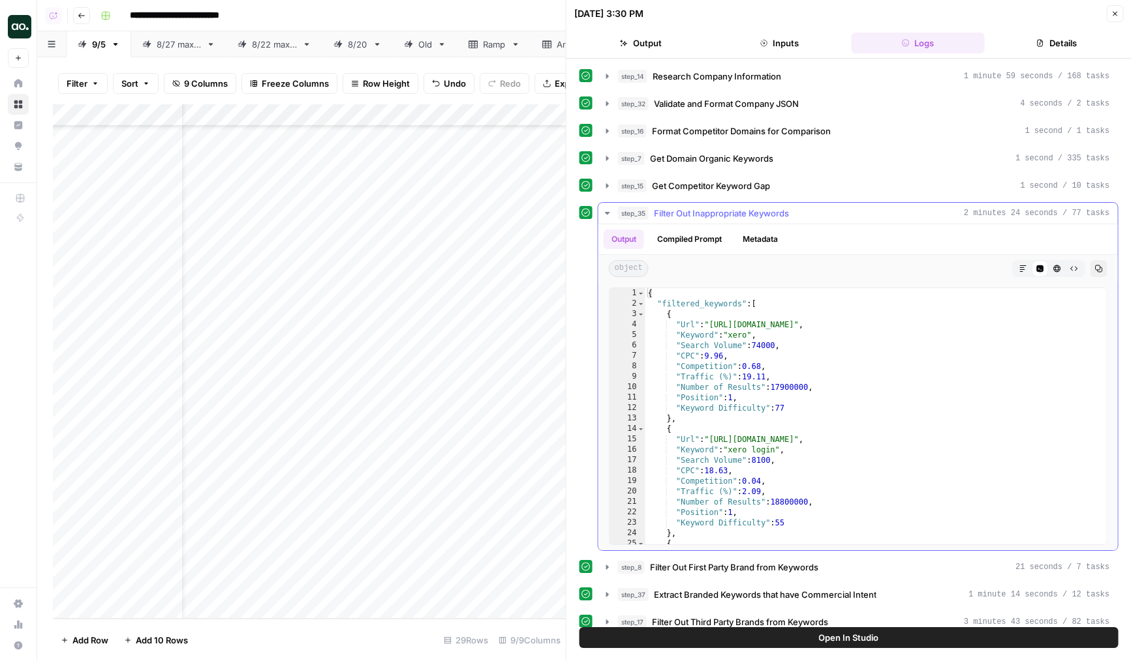
click at [727, 220] on button "step_35 Filter Out Inappropriate Keywords 2 minutes 24 seconds / 77 tasks" at bounding box center [857, 213] width 519 height 21
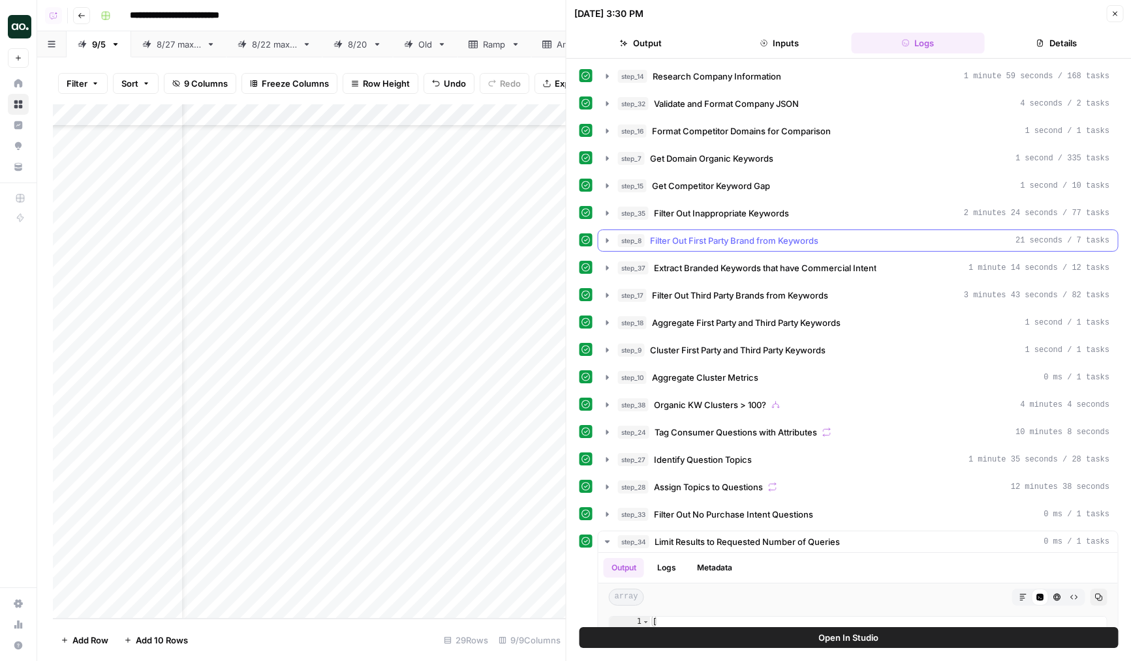
click at [733, 241] on span "Filter Out First Party Brand from Keywords" at bounding box center [734, 240] width 168 height 13
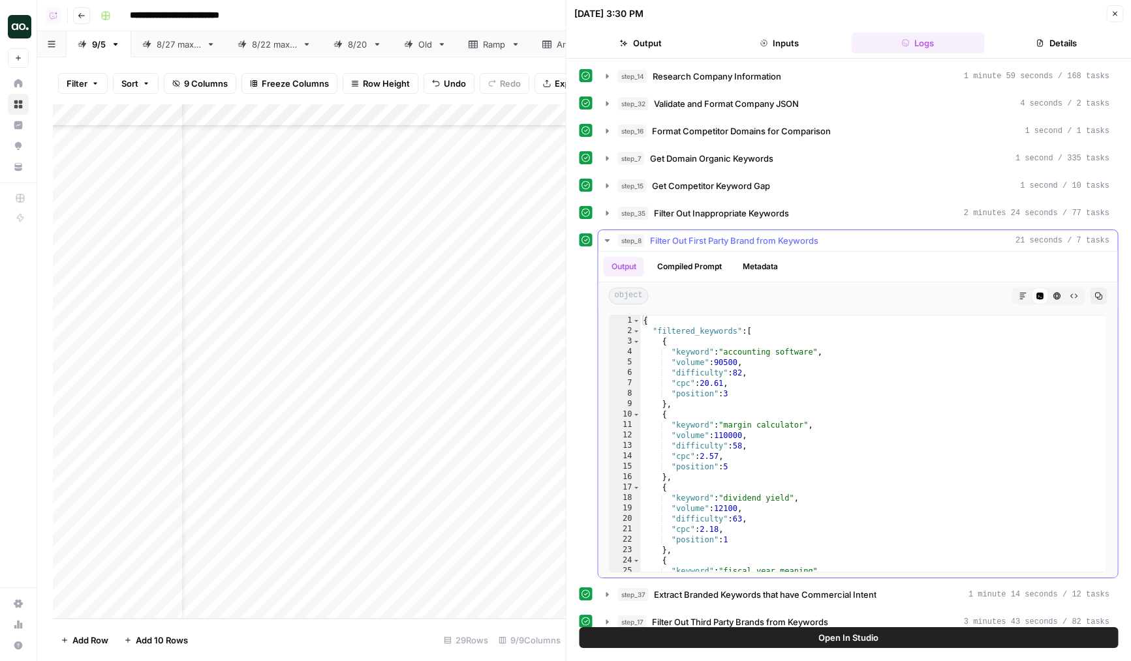
click at [733, 241] on span "Filter Out First Party Brand from Keywords" at bounding box center [734, 240] width 168 height 13
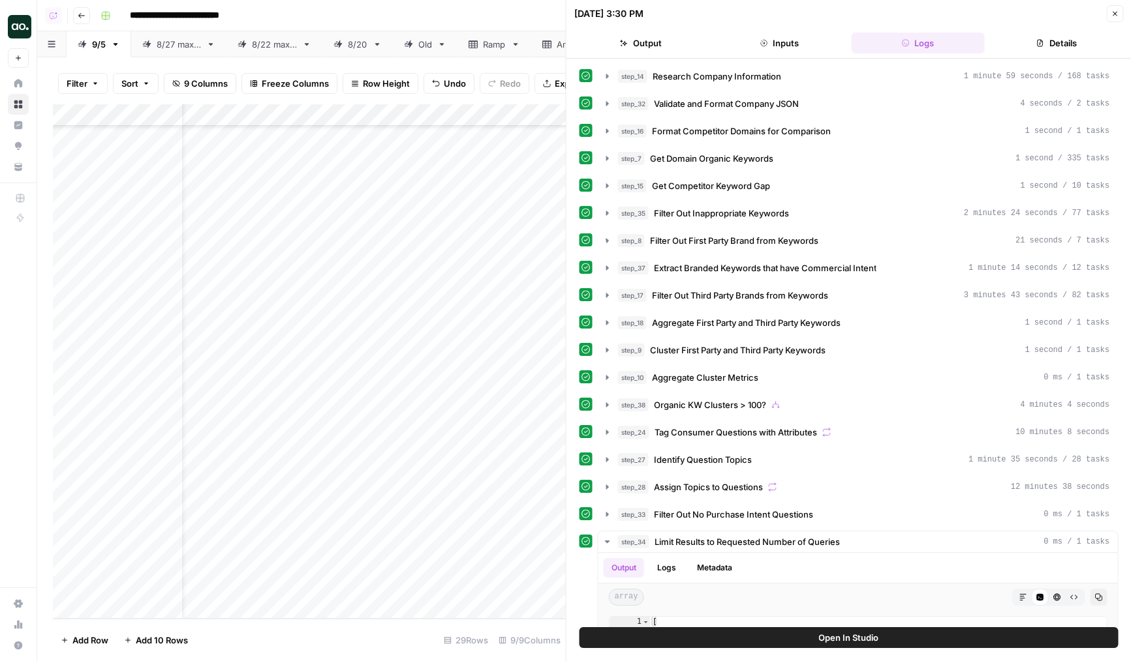
click at [729, 219] on span "Filter Out Inappropriate Keywords" at bounding box center [721, 213] width 135 height 13
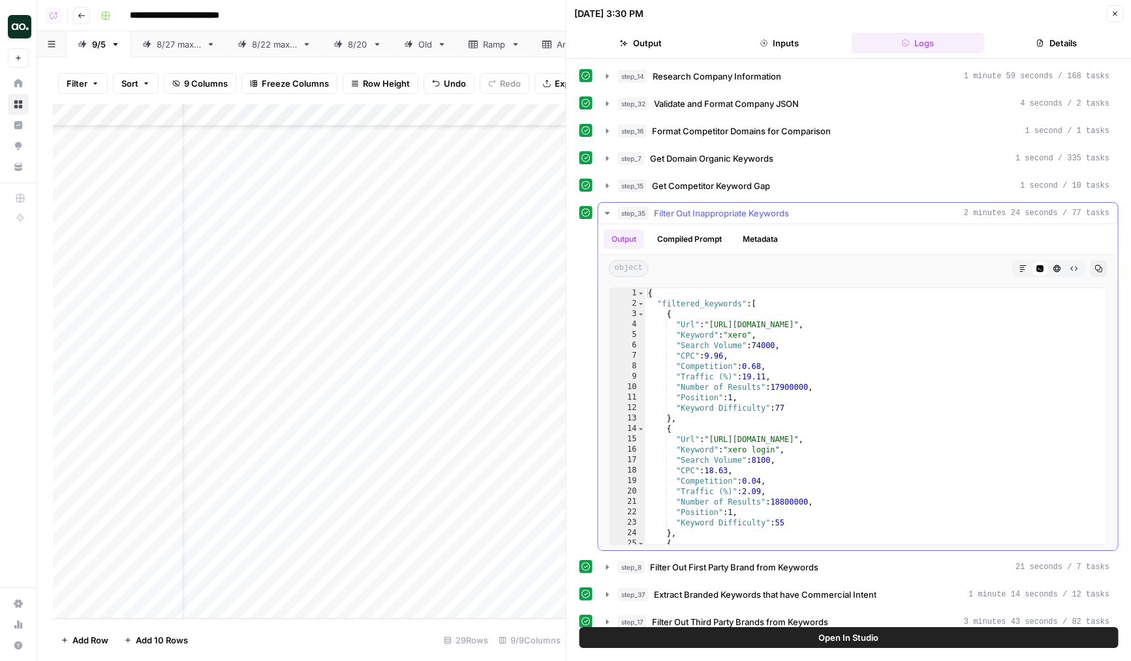
click at [729, 219] on span "Filter Out Inappropriate Keywords" at bounding box center [721, 213] width 135 height 13
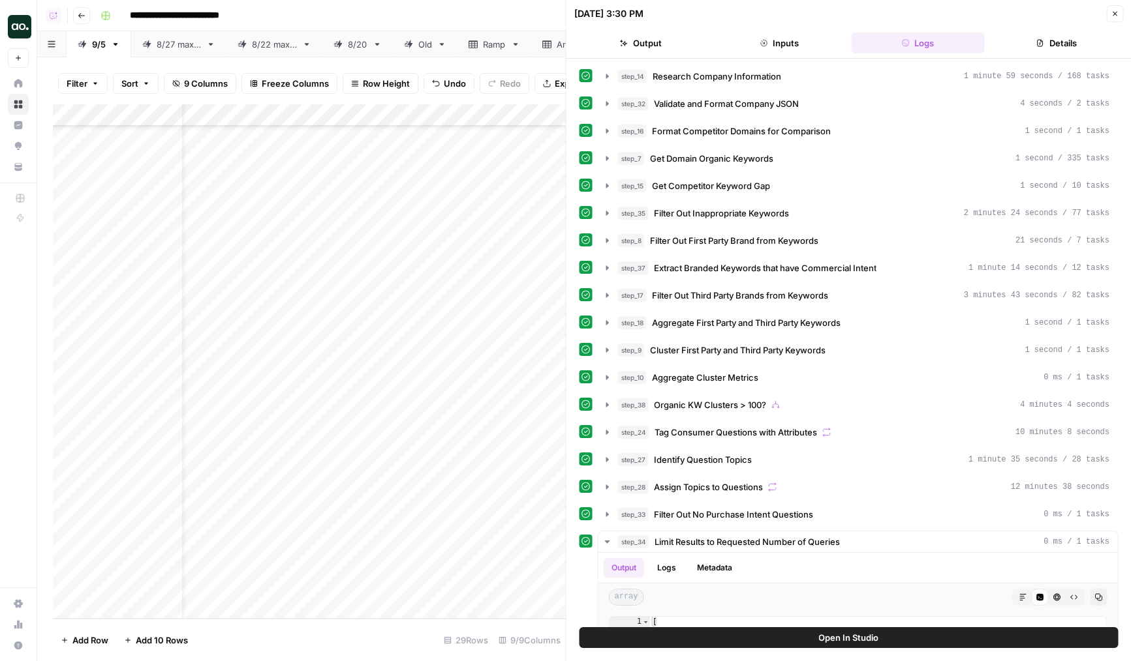
click at [720, 281] on div "step_14 Research Company Information 1 minute 59 seconds / 168 tasks step_32 Va…" at bounding box center [848, 472] width 539 height 815
click at [733, 271] on span "Extract Branded Keywords that have Commercial Intent" at bounding box center [765, 268] width 222 height 13
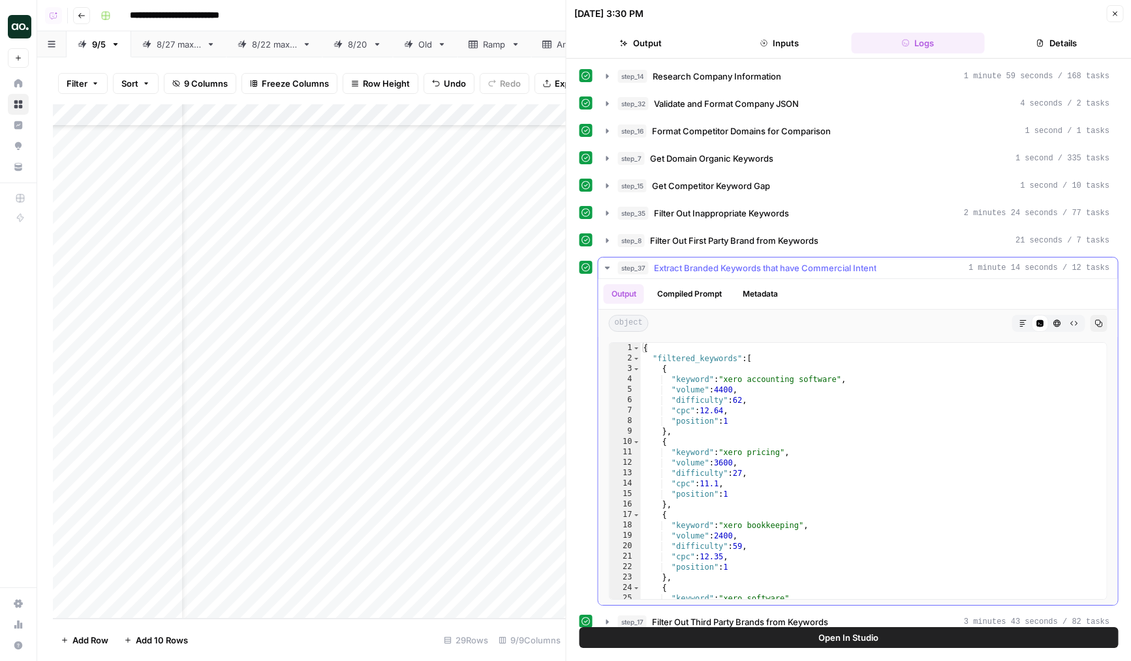
click at [757, 269] on span "Extract Branded Keywords that have Commercial Intent" at bounding box center [765, 268] width 222 height 13
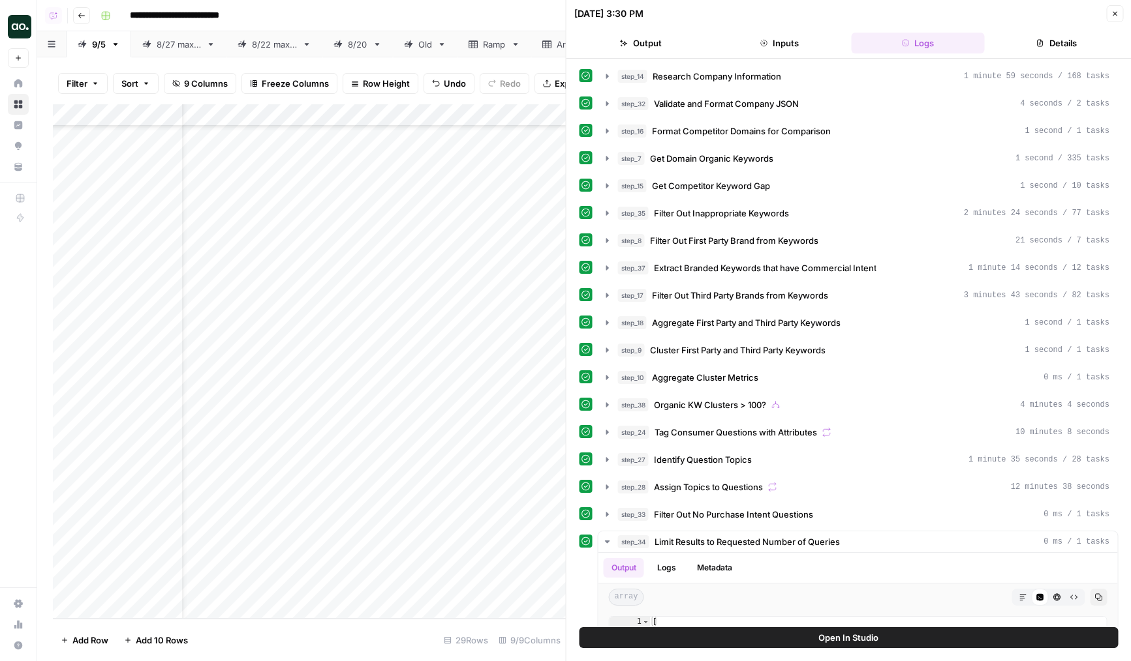
click at [749, 308] on div "step_14 Research Company Information 1 minute 59 seconds / 168 tasks step_32 Va…" at bounding box center [848, 472] width 539 height 815
click at [765, 297] on span "Filter Out Third Party Brands from Keywords" at bounding box center [740, 295] width 176 height 13
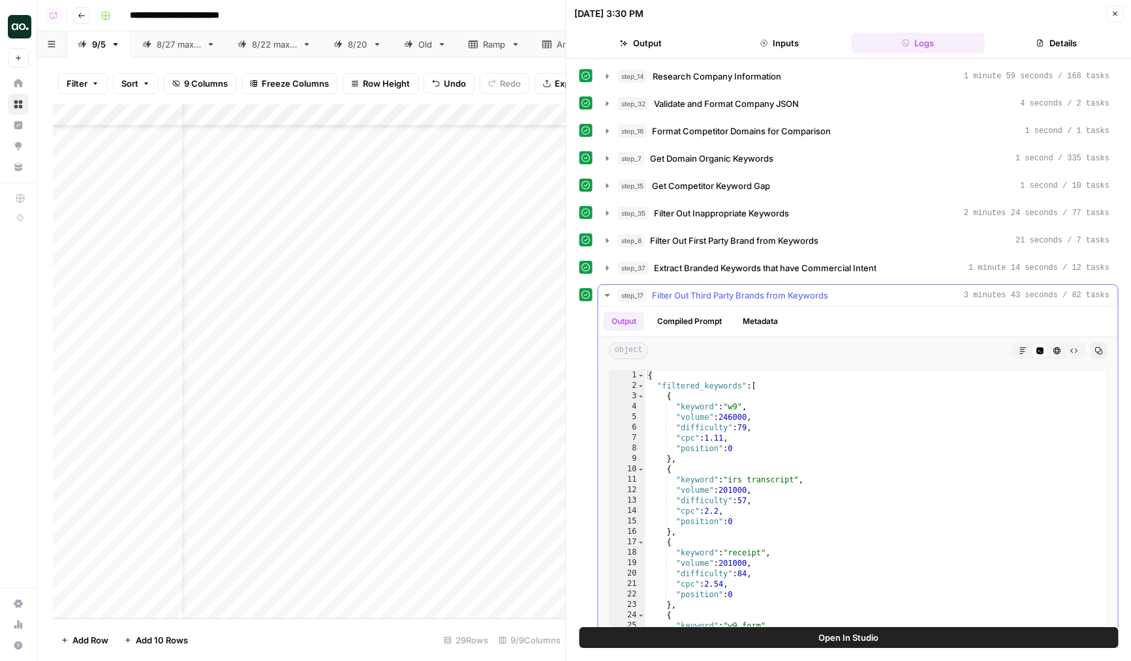
click at [765, 297] on span "Filter Out Third Party Brands from Keywords" at bounding box center [740, 295] width 176 height 13
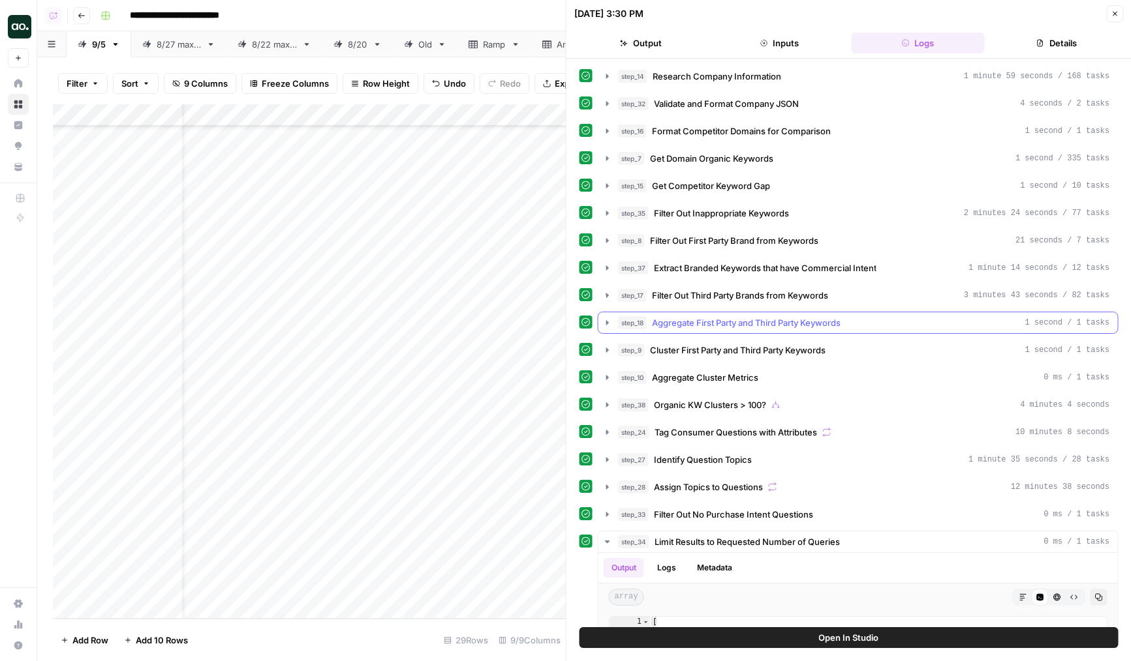
click at [755, 324] on span "Aggregate First Party and Third Party Keywords" at bounding box center [746, 322] width 189 height 13
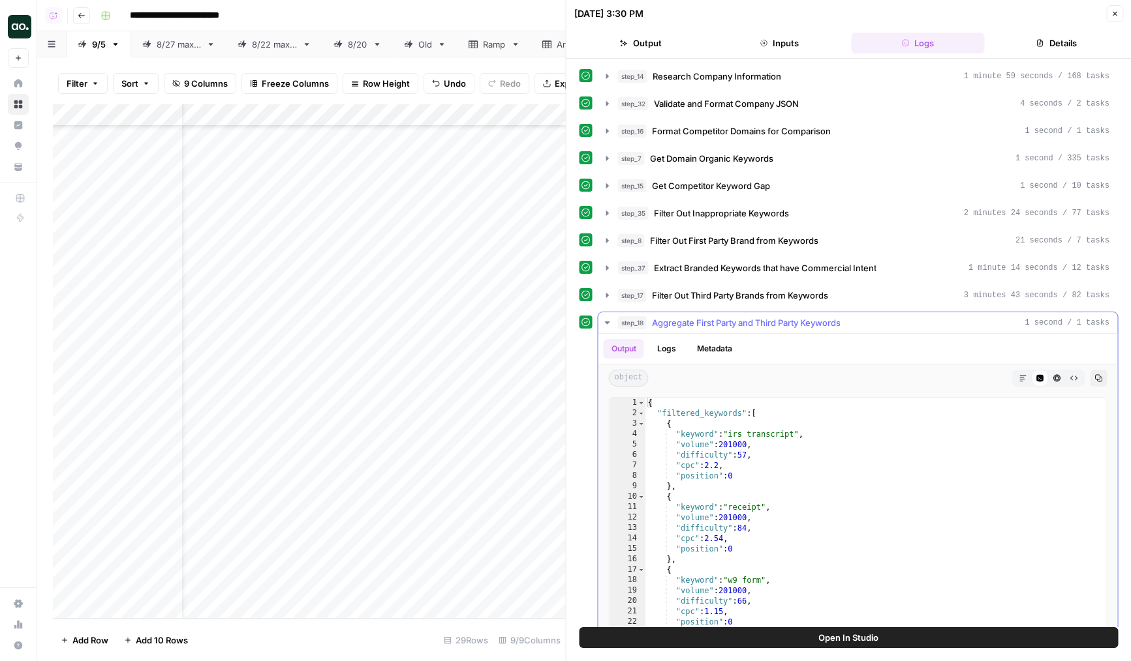
click at [755, 324] on span "Aggregate First Party and Third Party Keywords" at bounding box center [746, 322] width 189 height 13
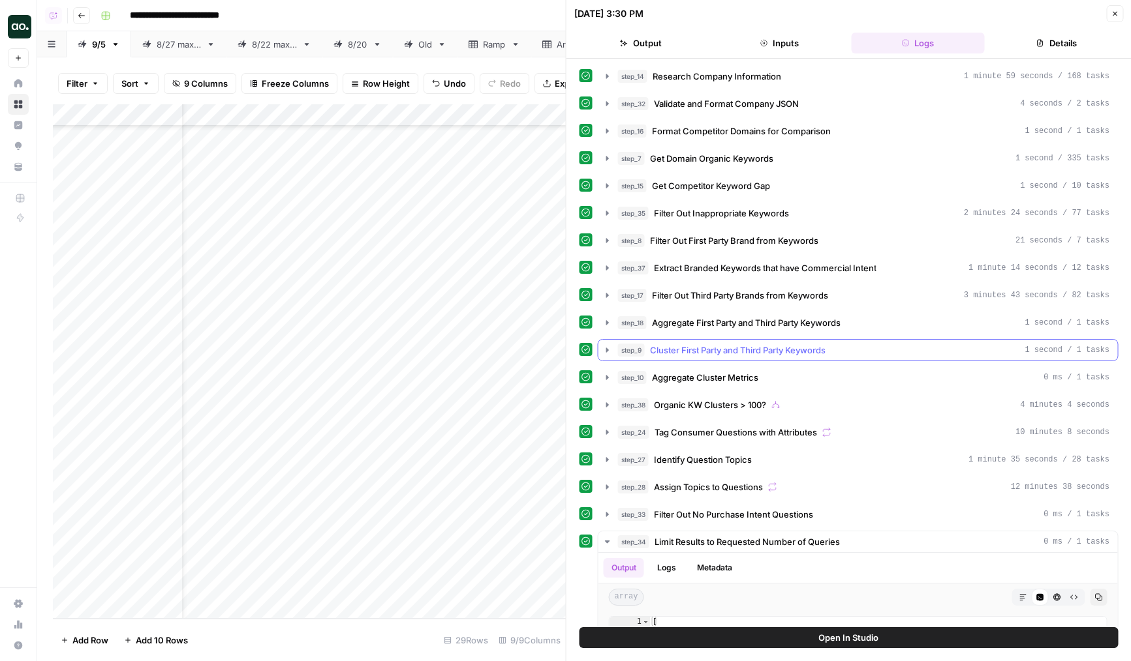
click at [755, 348] on span "Cluster First Party and Third Party Keywords" at bounding box center [737, 350] width 175 height 13
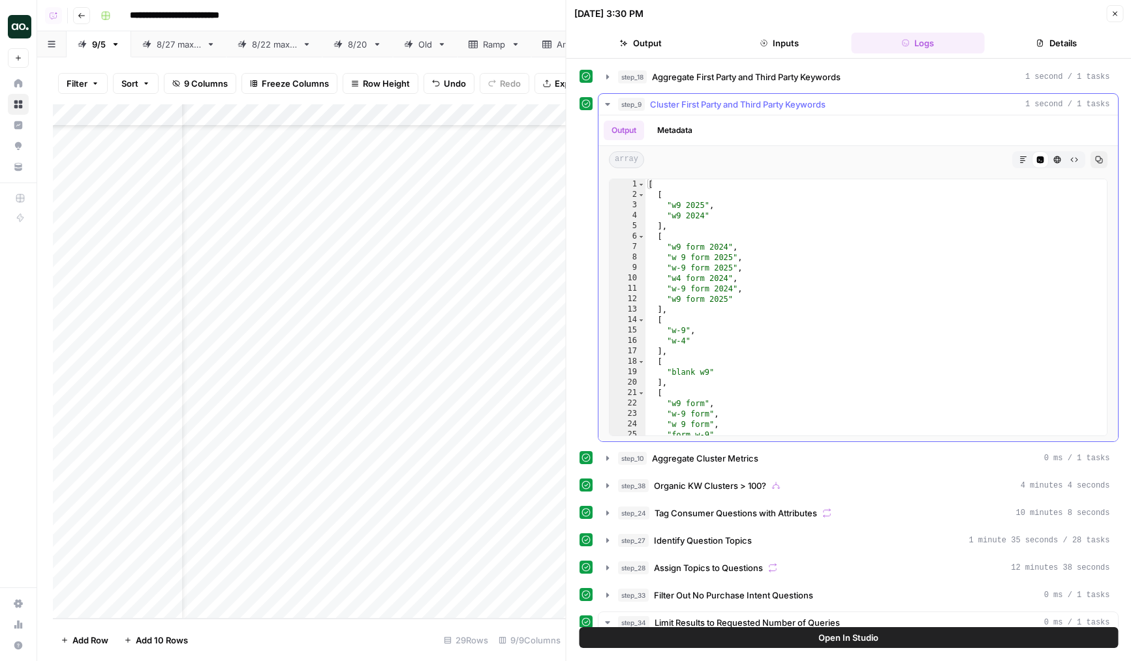
click at [699, 110] on span "Cluster First Party and Third Party Keywords" at bounding box center [737, 104] width 175 height 13
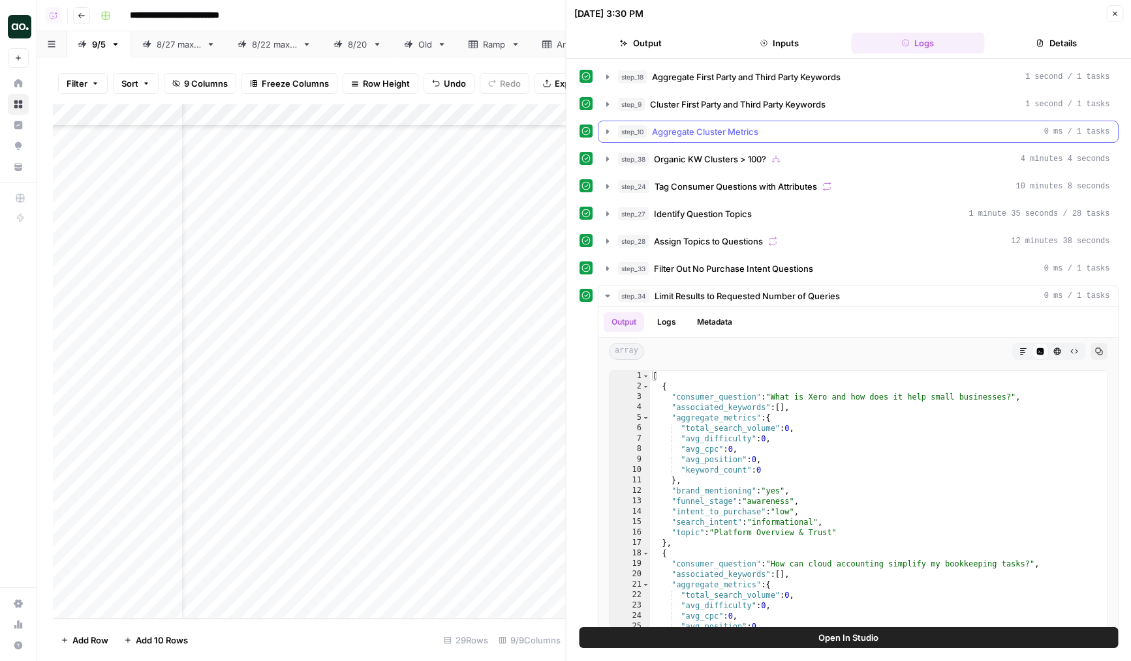
click at [696, 129] on span "Aggregate Cluster Metrics" at bounding box center [705, 131] width 106 height 13
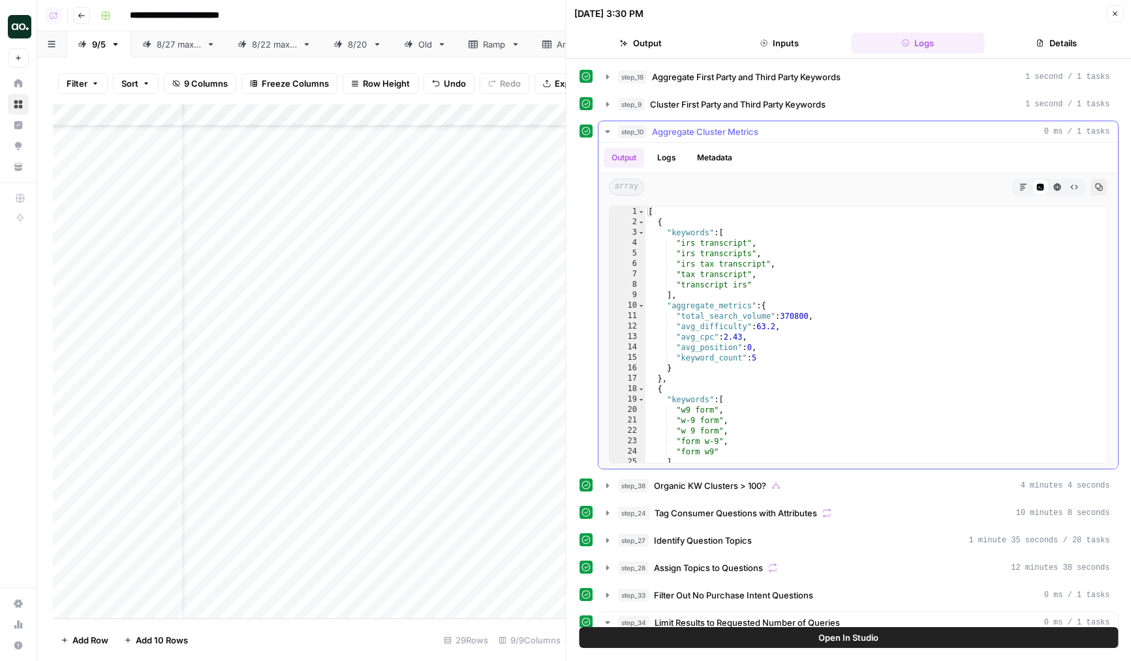
click at [696, 129] on span "Aggregate Cluster Metrics" at bounding box center [705, 131] width 106 height 13
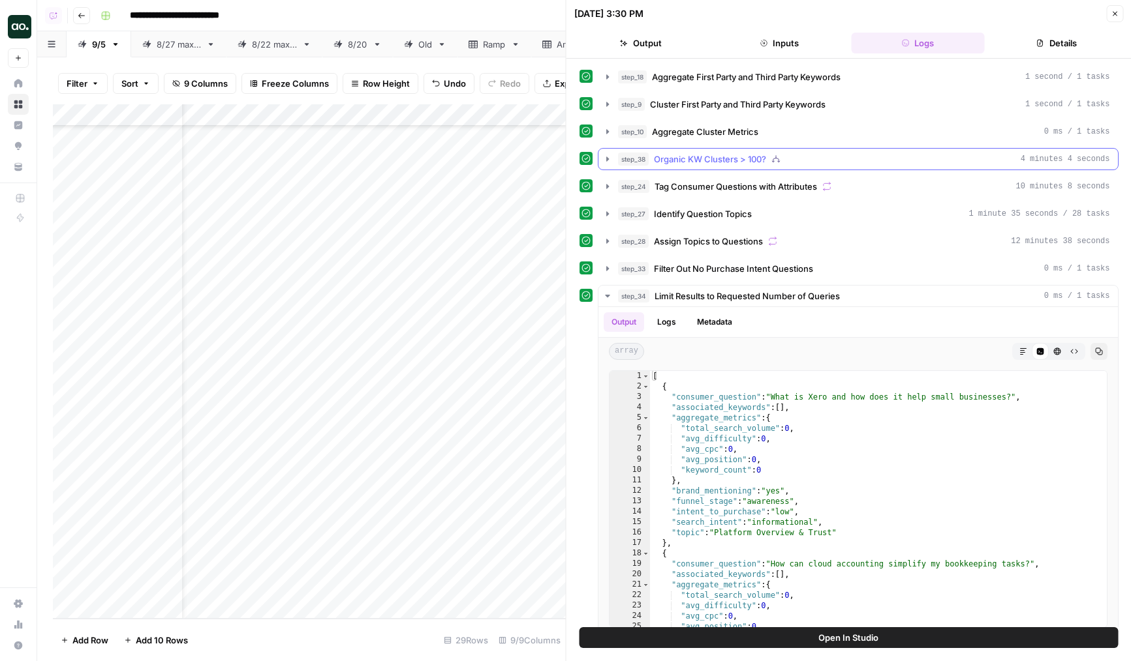
click at [697, 157] on span "Organic KW Clusters > 100?" at bounding box center [710, 159] width 112 height 13
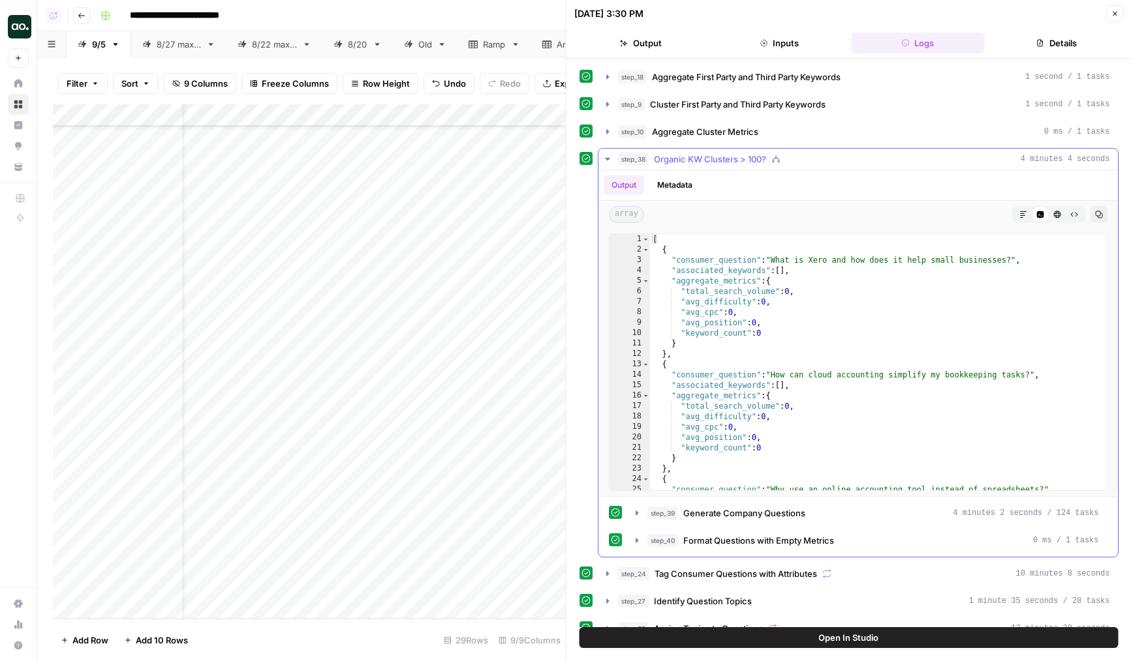
click at [697, 157] on span "Organic KW Clusters > 100?" at bounding box center [710, 159] width 112 height 13
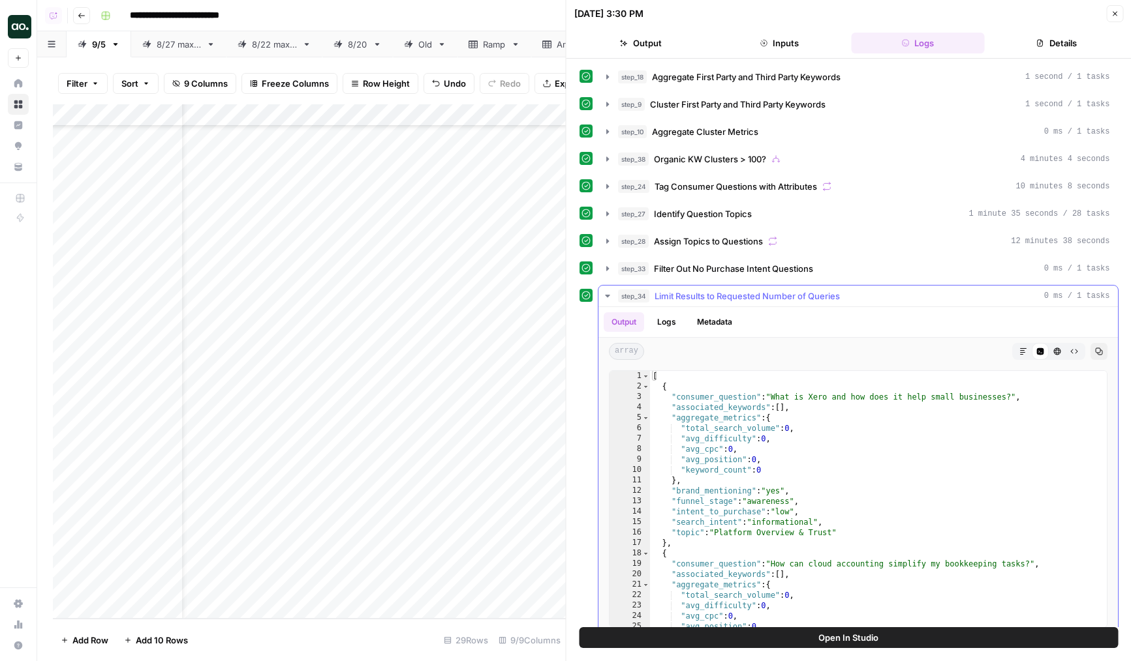
click at [666, 300] on span "Limit Results to Requested Number of Queries" at bounding box center [746, 296] width 185 height 13
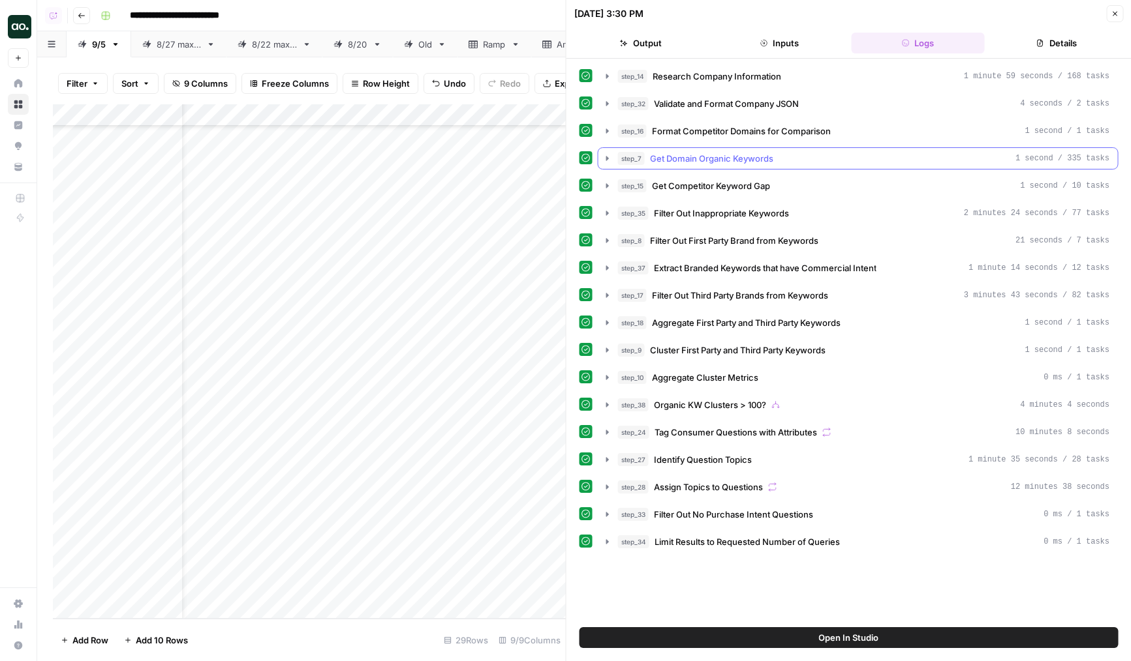
click at [712, 162] on span "Get Domain Organic Keywords" at bounding box center [711, 158] width 123 height 13
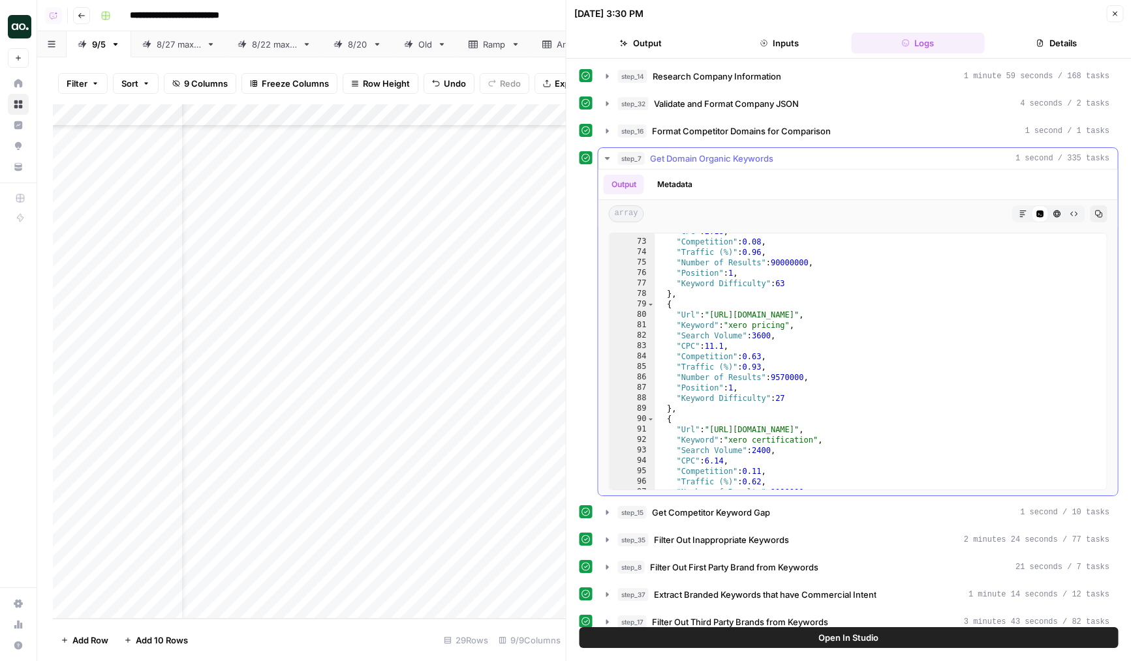
scroll to position [69, 0]
click at [718, 160] on span "Get Domain Organic Keywords" at bounding box center [711, 158] width 123 height 13
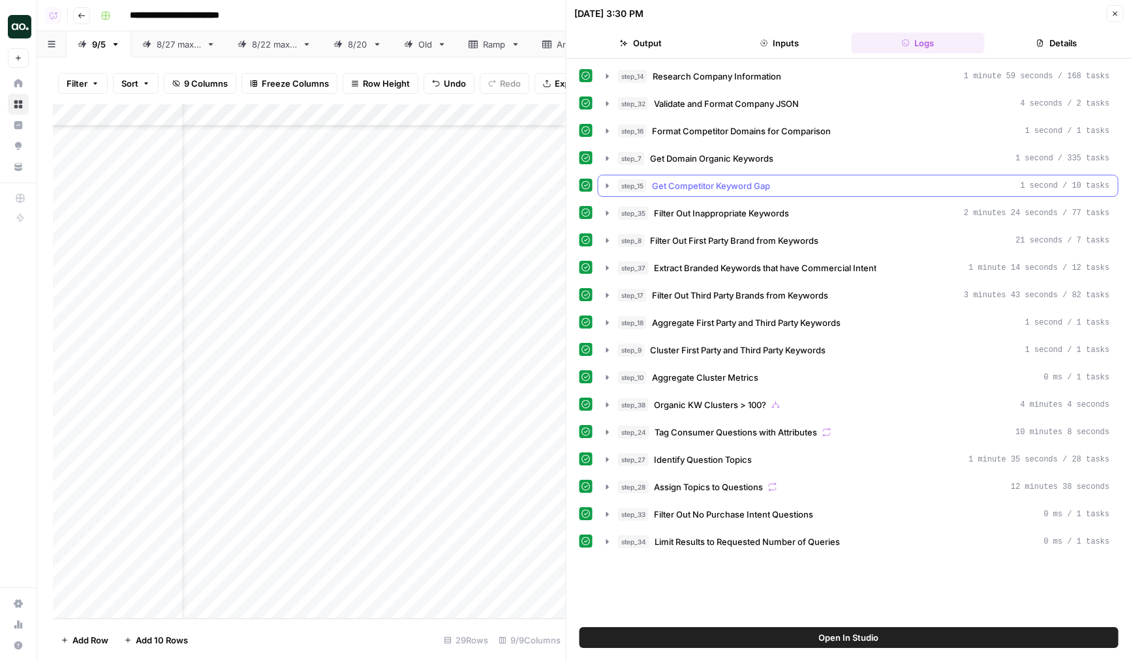
click at [722, 185] on span "Get Competitor Keyword Gap" at bounding box center [711, 185] width 118 height 13
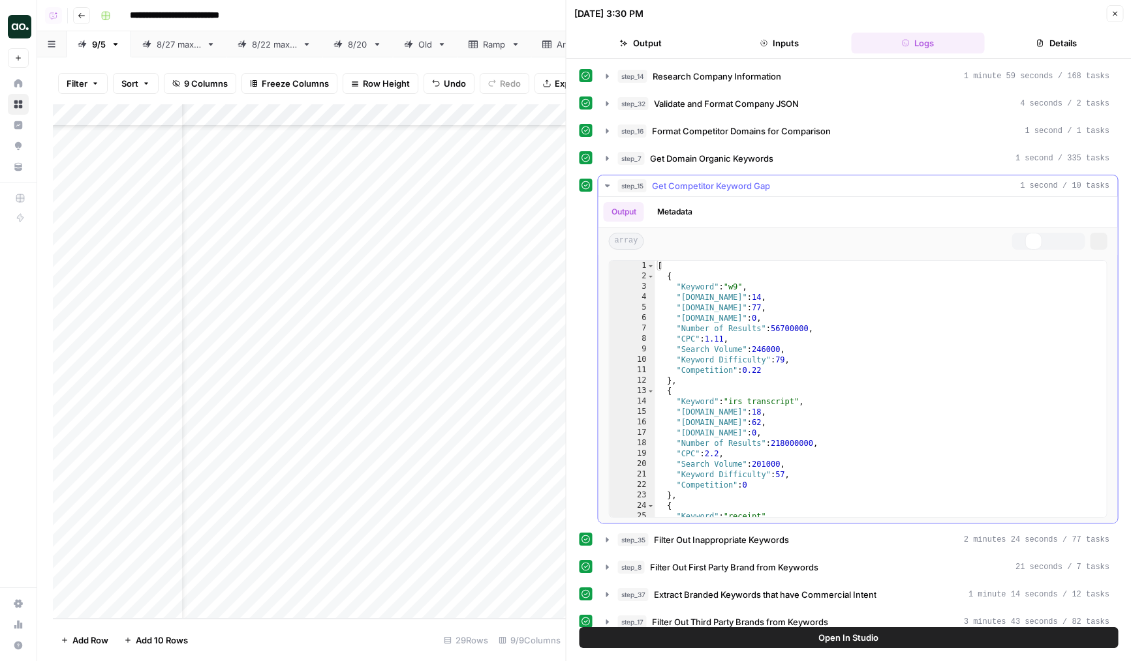
click at [722, 185] on span "Get Competitor Keyword Gap" at bounding box center [711, 185] width 118 height 13
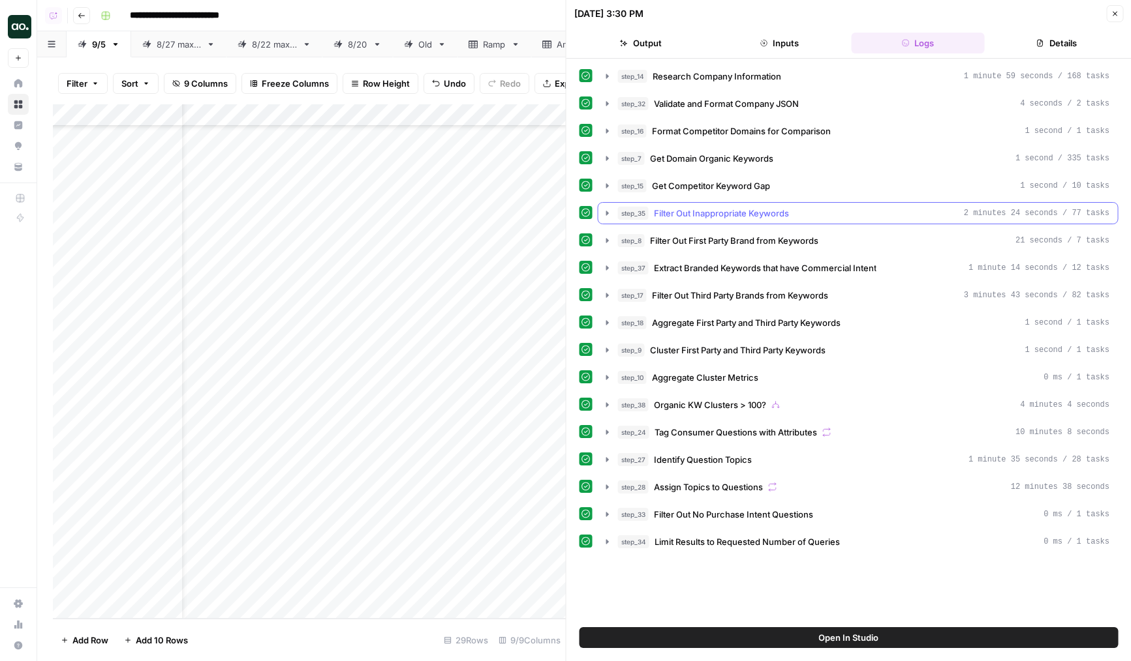
click at [724, 215] on span "Filter Out Inappropriate Keywords" at bounding box center [721, 213] width 135 height 13
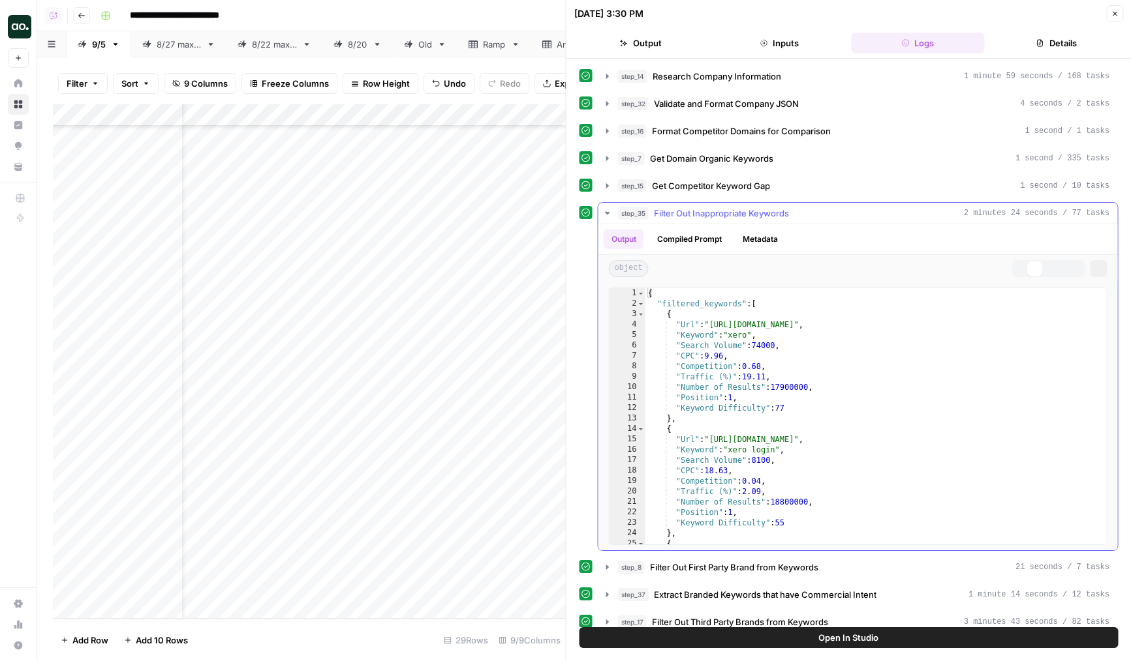
click at [724, 215] on span "Filter Out Inappropriate Keywords" at bounding box center [721, 213] width 135 height 13
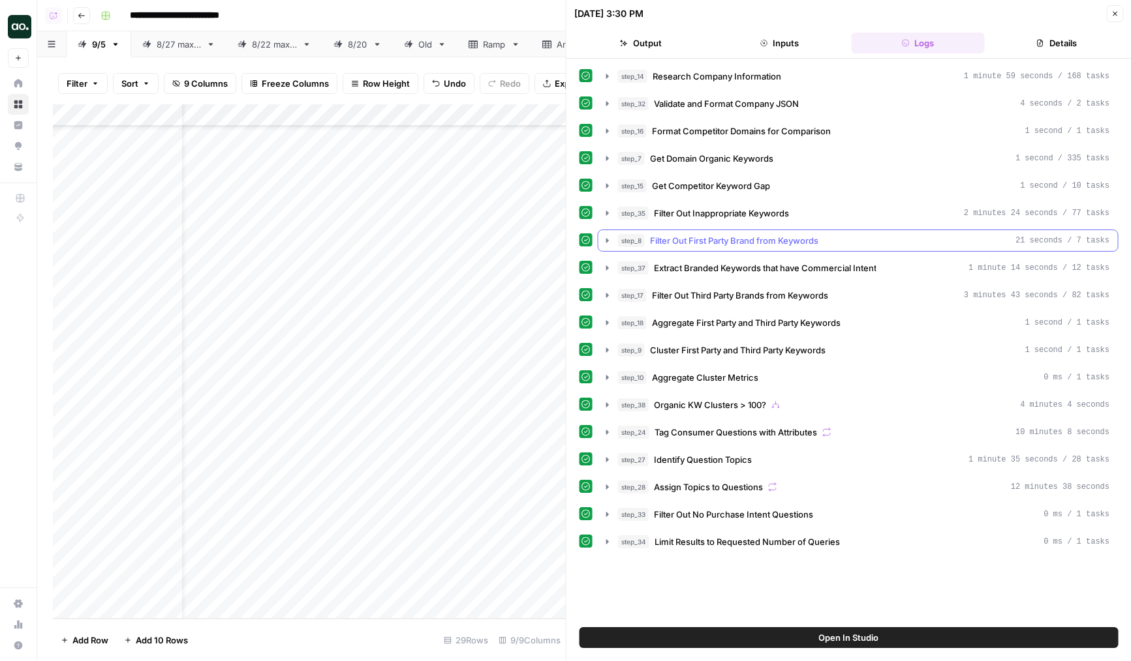
click at [725, 236] on span "Filter Out First Party Brand from Keywords" at bounding box center [734, 240] width 168 height 13
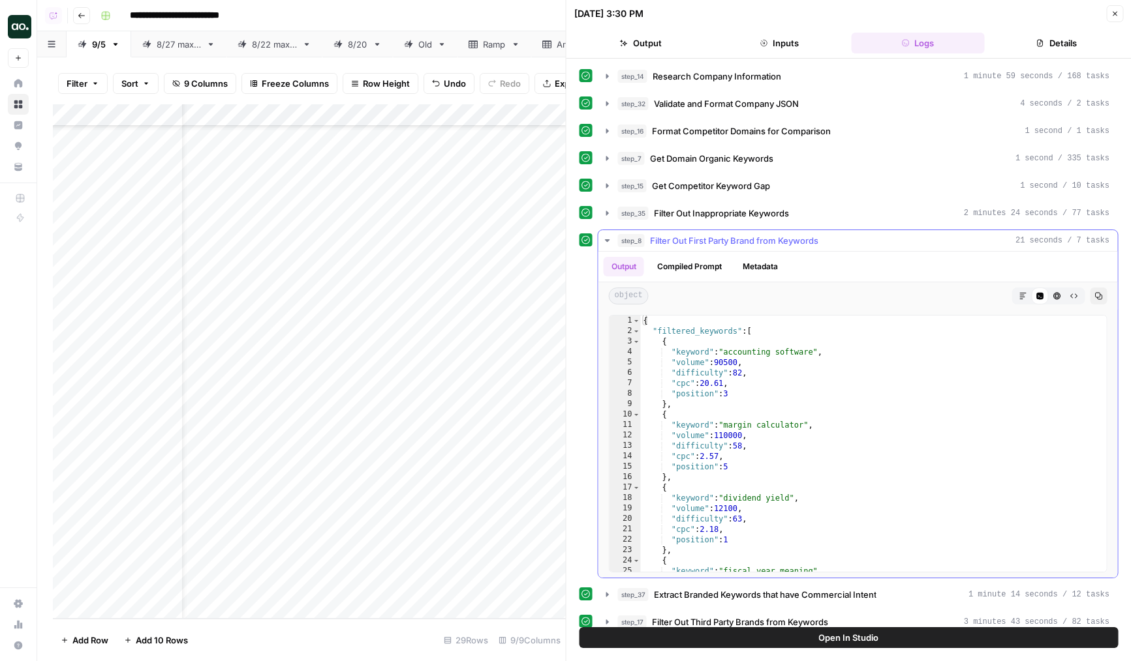
scroll to position [0, 0]
click at [676, 245] on span "Filter Out First Party Brand from Keywords" at bounding box center [734, 240] width 168 height 13
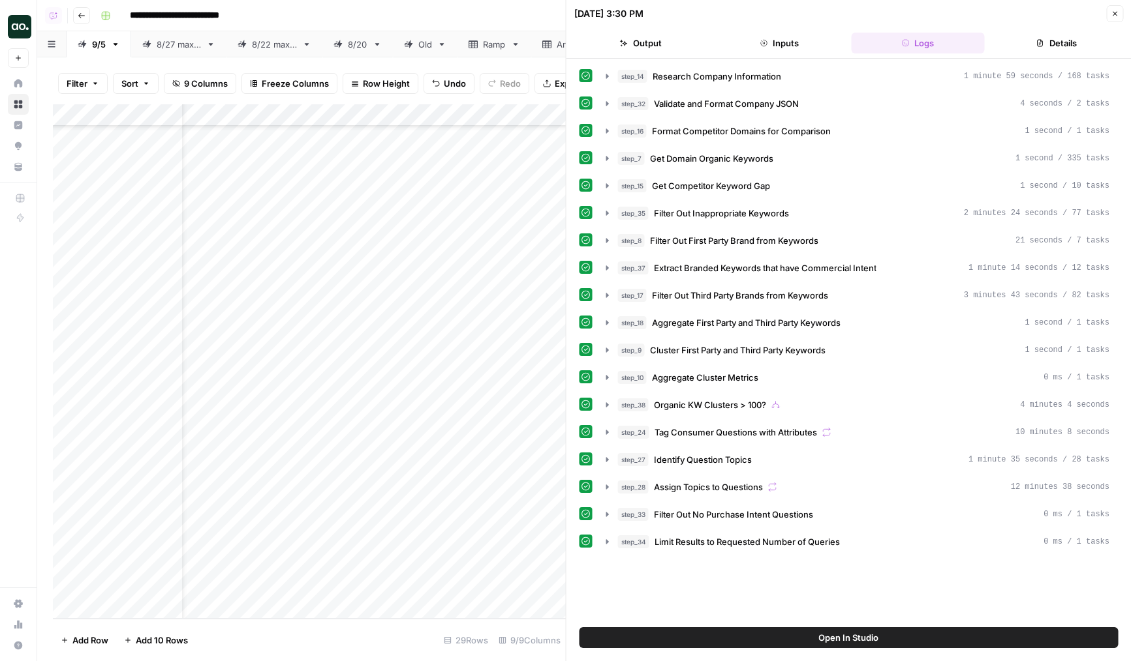
click at [1118, 14] on button "Close" at bounding box center [1114, 13] width 17 height 17
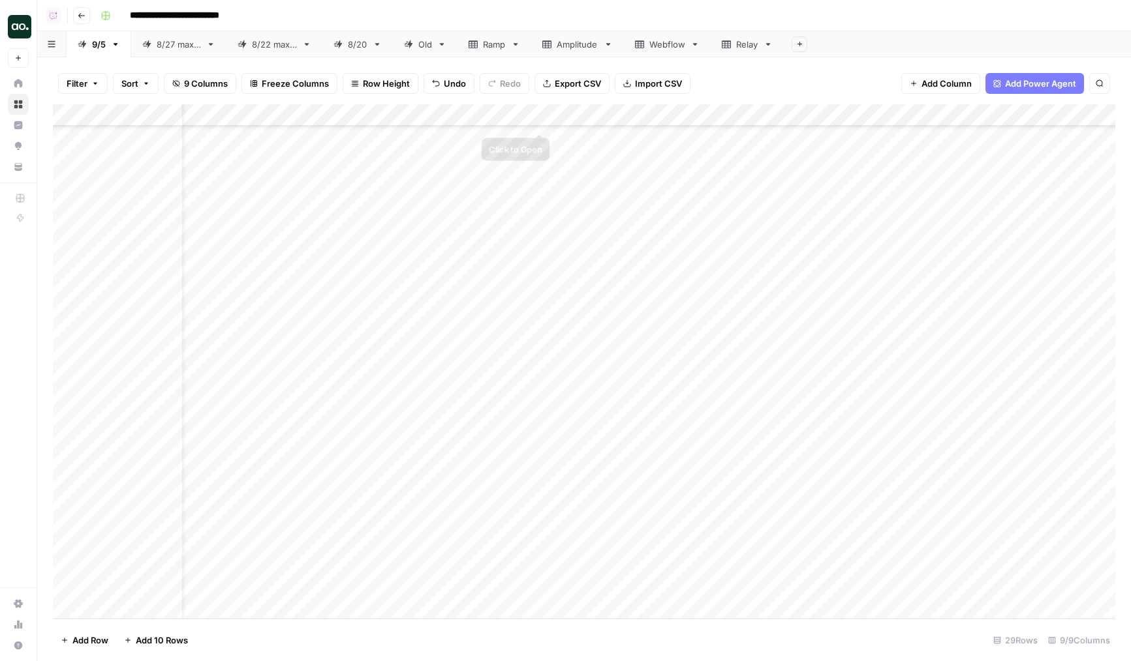
click at [518, 121] on div "Add Column" at bounding box center [584, 361] width 1062 height 515
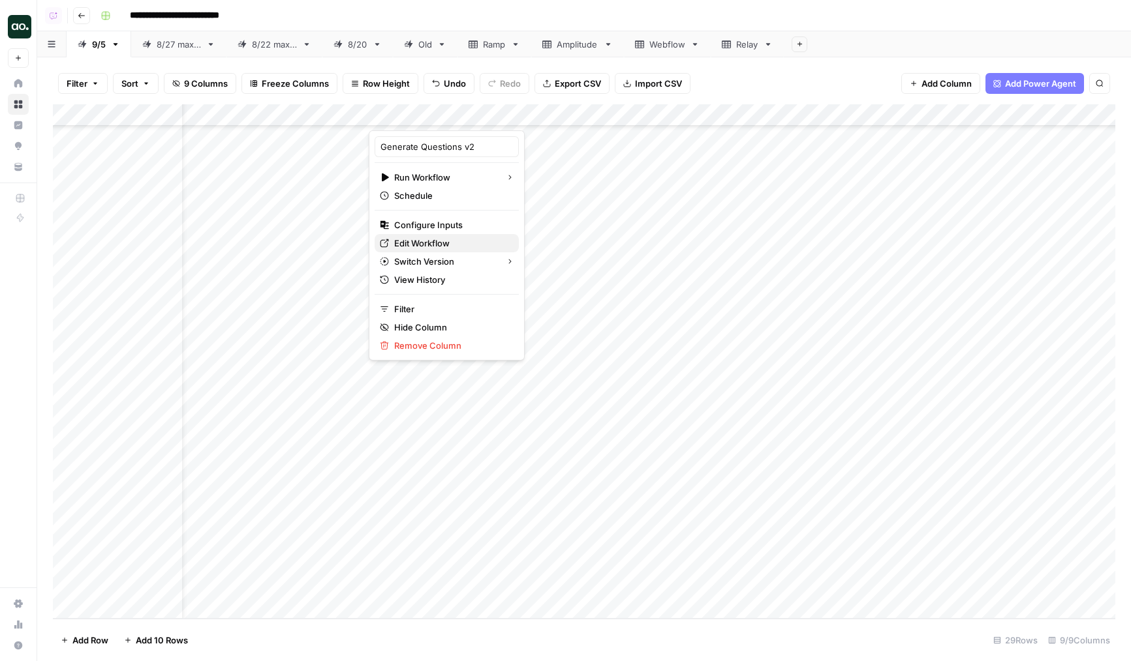
click at [416, 247] on span "Edit Workflow" at bounding box center [451, 243] width 114 height 13
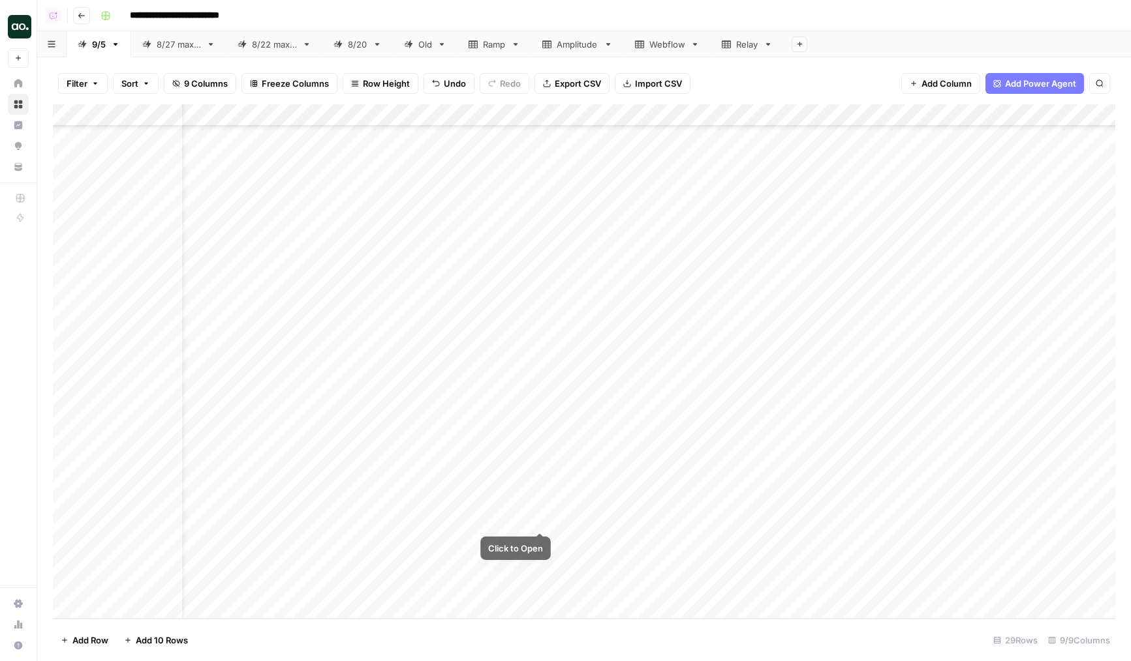
click at [560, 517] on div "Add Column" at bounding box center [584, 361] width 1062 height 515
click at [560, 540] on div "Add Column" at bounding box center [584, 361] width 1062 height 515
click at [558, 562] on div "Add Column" at bounding box center [584, 361] width 1062 height 515
click at [556, 587] on div "Add Column" at bounding box center [584, 361] width 1062 height 515
click at [556, 563] on div "Add Column" at bounding box center [584, 361] width 1062 height 515
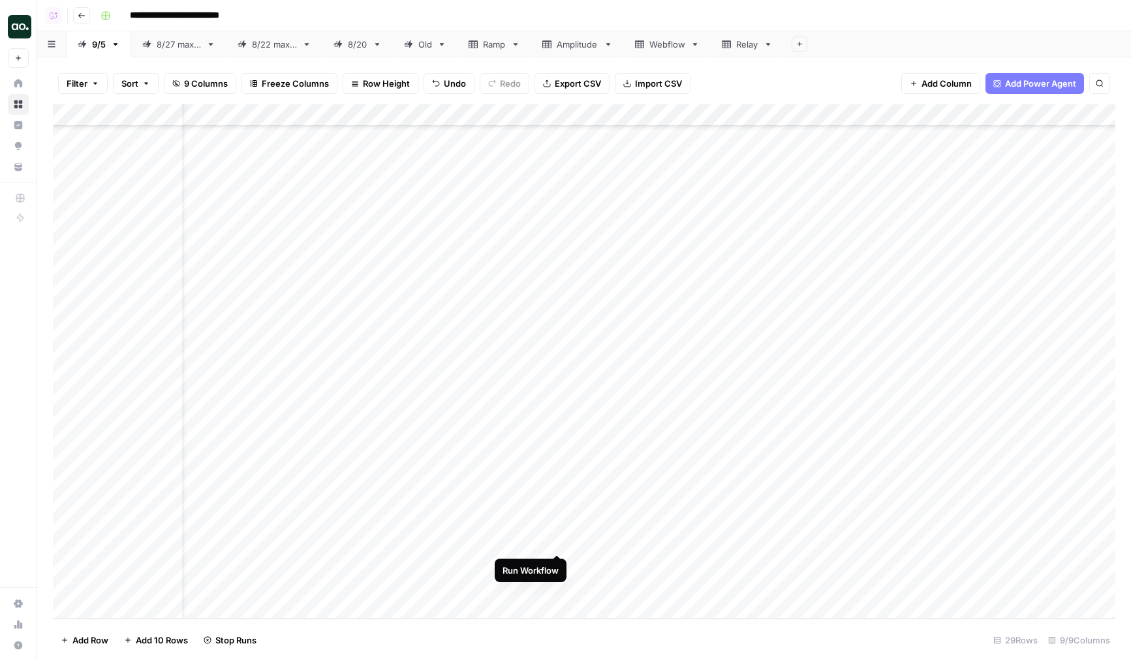
click at [556, 538] on div "Add Column" at bounding box center [584, 361] width 1062 height 515
click at [556, 519] on div "Add Column" at bounding box center [584, 361] width 1062 height 515
click at [563, 498] on div "Add Column" at bounding box center [584, 361] width 1062 height 515
click at [539, 498] on div "Add Column" at bounding box center [584, 361] width 1062 height 515
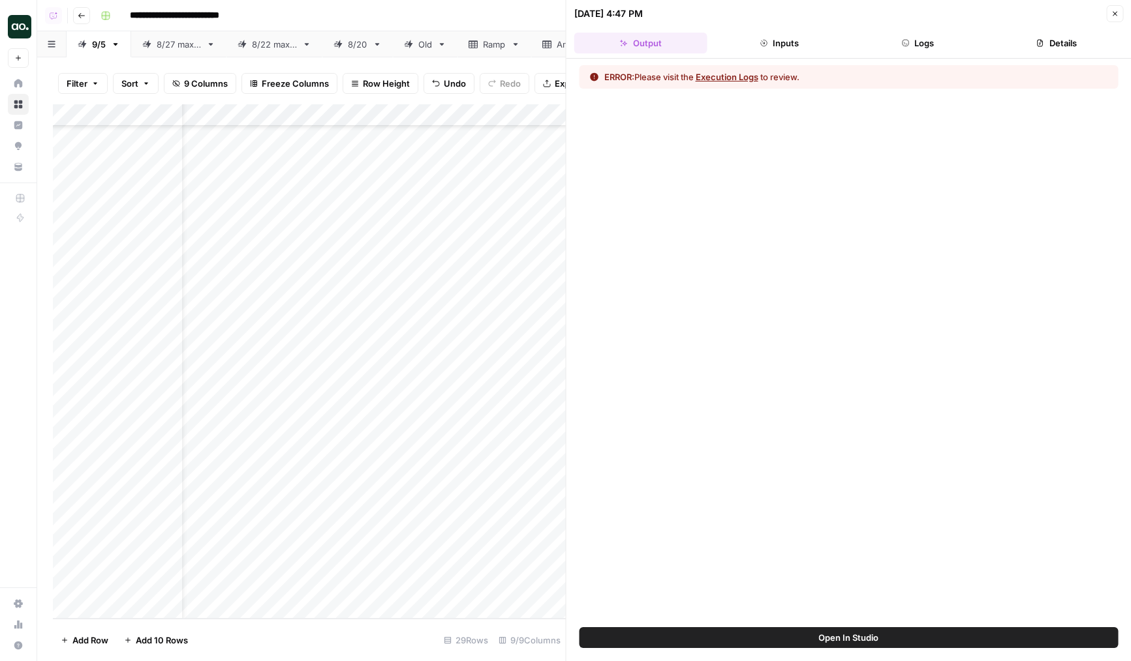
click at [899, 53] on header "09/06/25 at 4:47 PM Close Output Inputs Logs Details" at bounding box center [848, 29] width 565 height 59
click at [904, 39] on icon "button" at bounding box center [905, 43] width 8 height 8
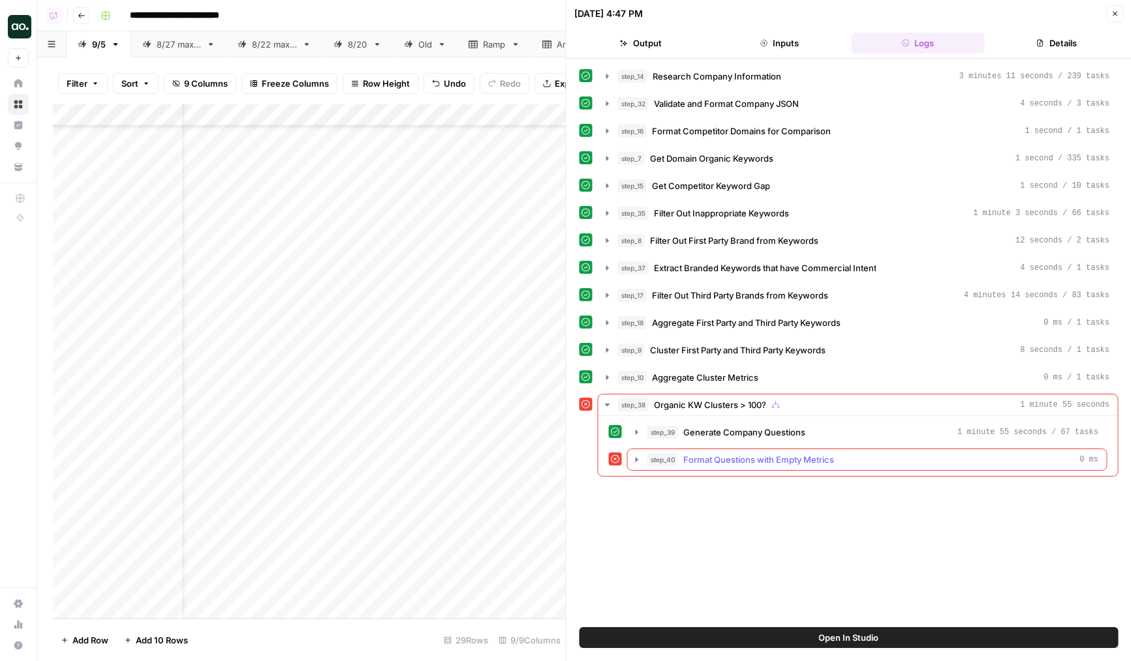
click at [782, 458] on span "Format Questions with Empty Metrics" at bounding box center [758, 459] width 151 height 13
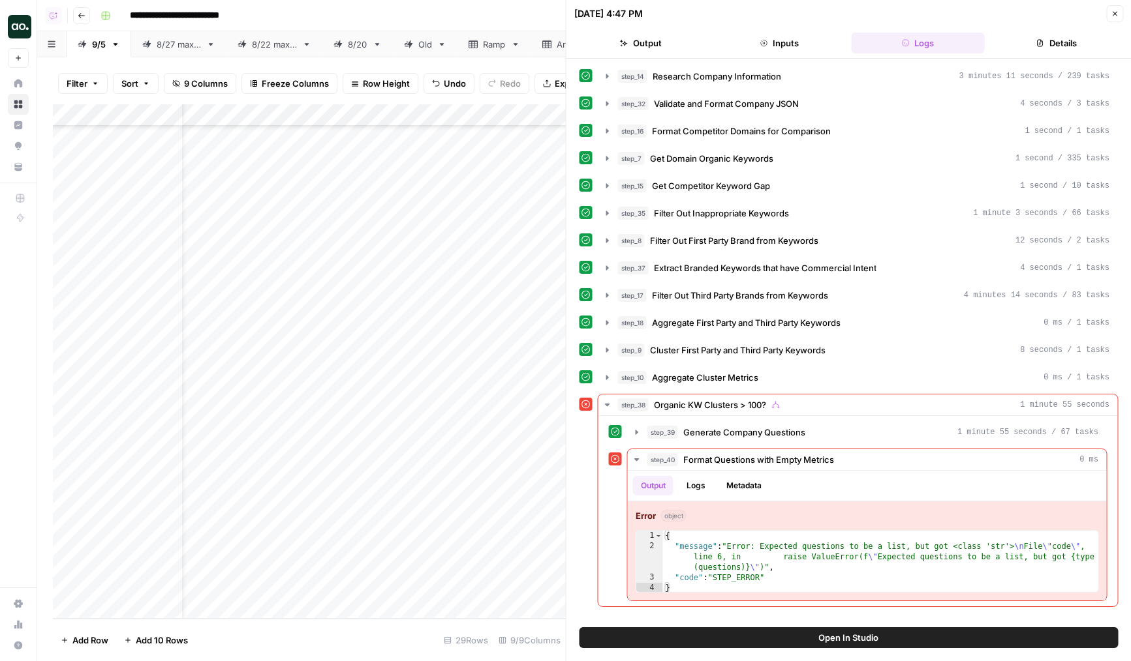
click at [795, 645] on button "Open In Studio" at bounding box center [848, 638] width 539 height 21
click at [469, 544] on div "Add Column" at bounding box center [309, 361] width 513 height 515
click at [470, 592] on div "Add Column" at bounding box center [309, 361] width 513 height 515
click at [539, 562] on div "Add Column" at bounding box center [309, 361] width 513 height 515
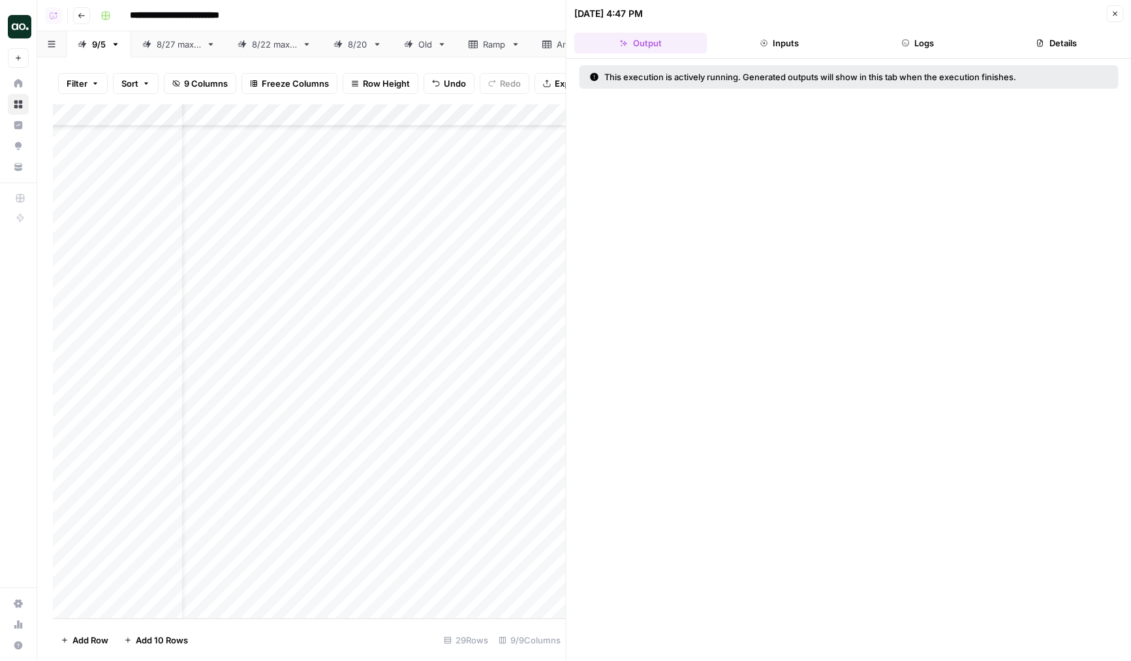
click at [911, 42] on button "Logs" at bounding box center [917, 43] width 133 height 21
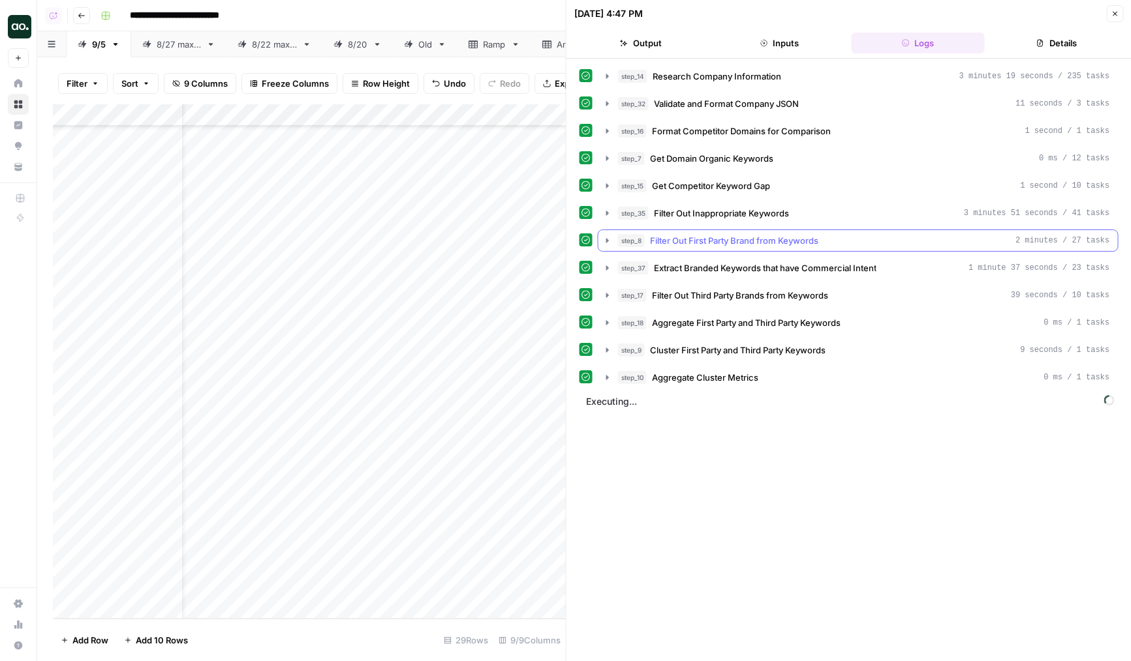
click at [776, 245] on span "Filter Out First Party Brand from Keywords" at bounding box center [734, 240] width 168 height 13
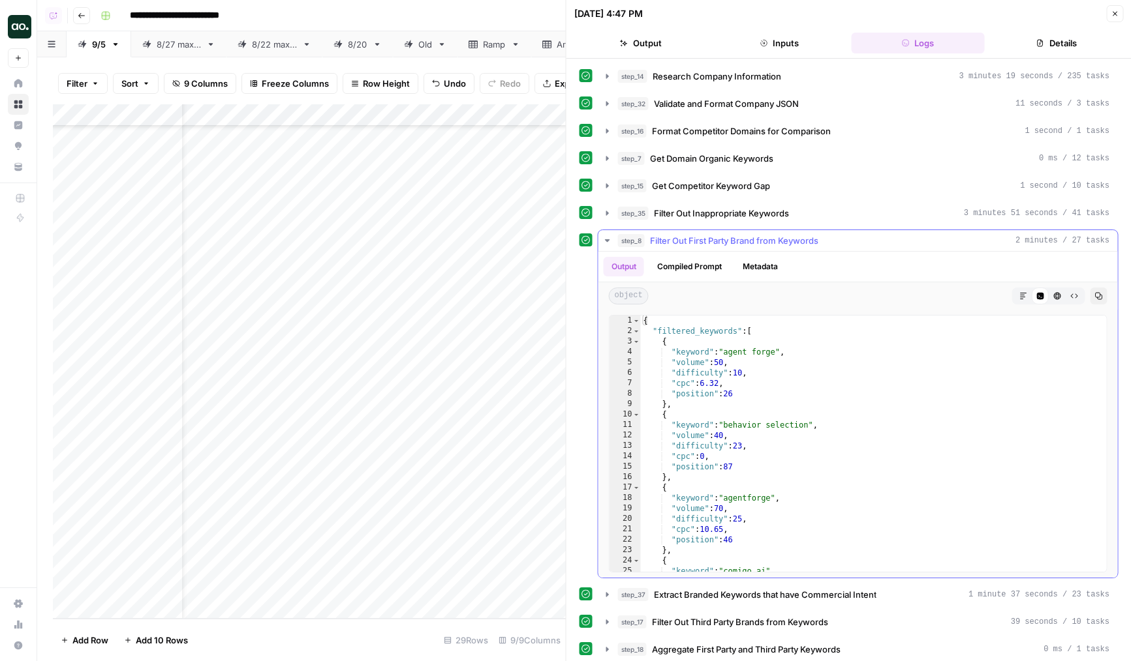
click at [776, 245] on span "Filter Out First Party Brand from Keywords" at bounding box center [734, 240] width 168 height 13
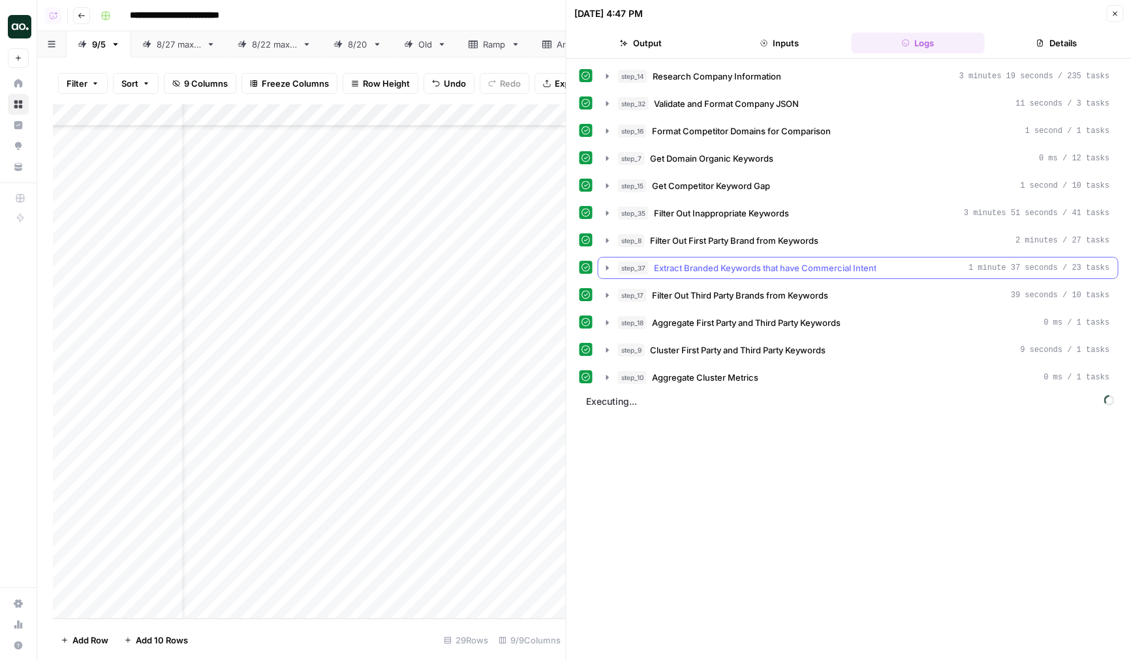
click at [789, 269] on span "Extract Branded Keywords that have Commercial Intent" at bounding box center [765, 268] width 222 height 13
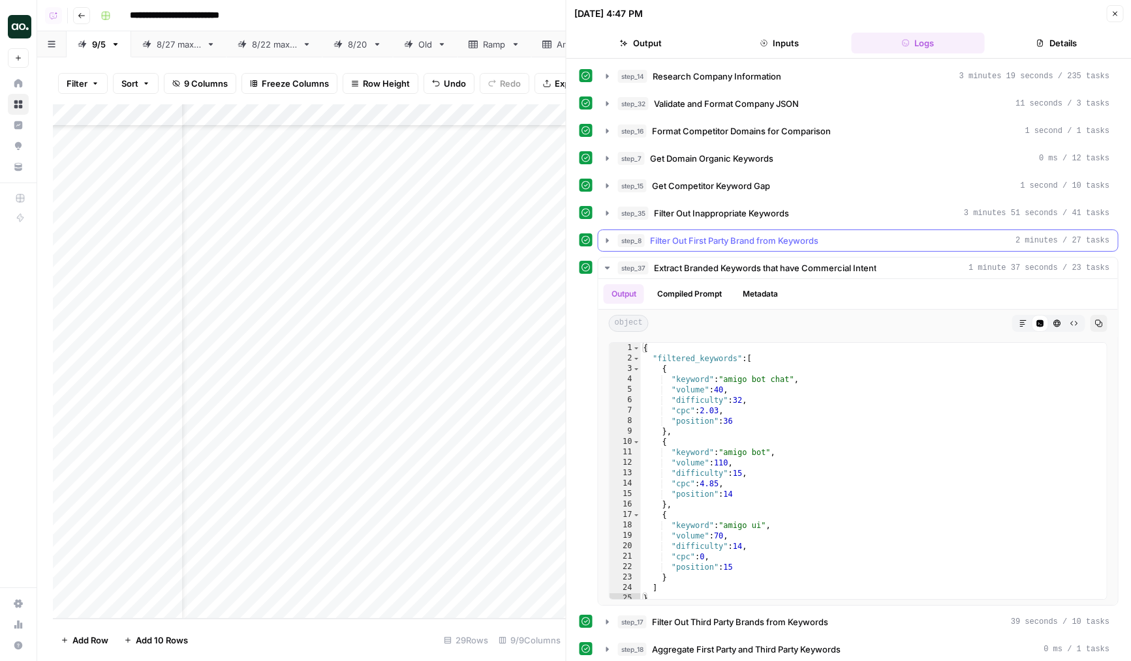
click at [748, 250] on button "step_8 Filter Out First Party Brand from Keywords 2 minutes / 27 tasks" at bounding box center [857, 240] width 519 height 21
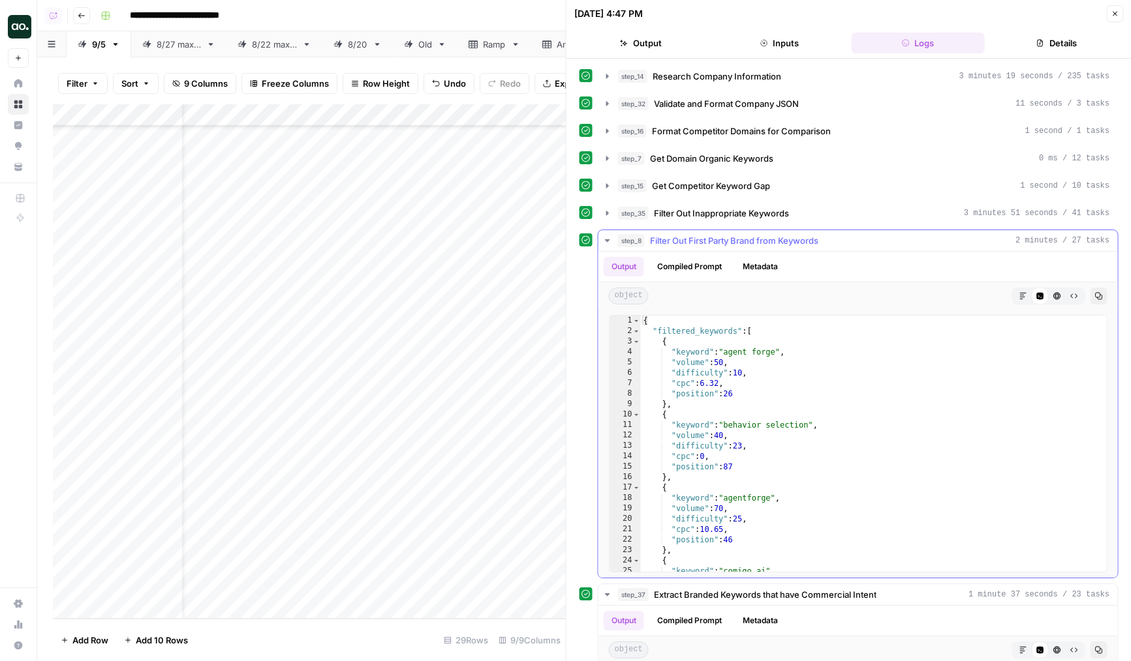
click at [725, 244] on span "Filter Out First Party Brand from Keywords" at bounding box center [734, 240] width 168 height 13
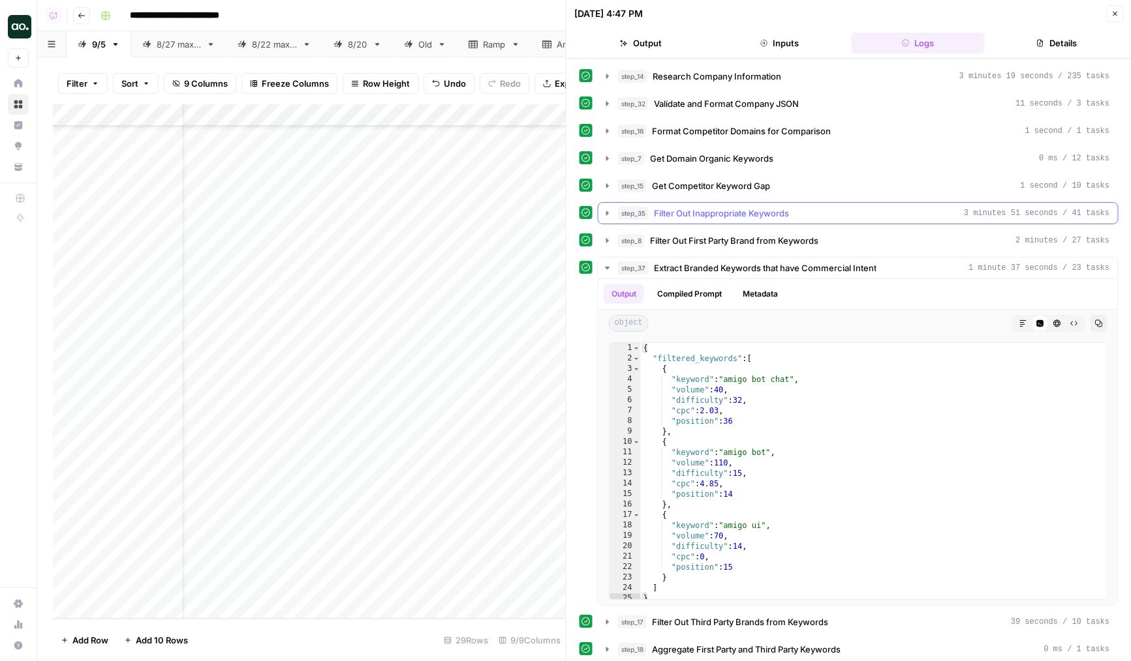
click at [715, 221] on button "step_35 Filter Out Inappropriate Keywords 3 minutes 51 seconds / 41 tasks" at bounding box center [857, 213] width 519 height 21
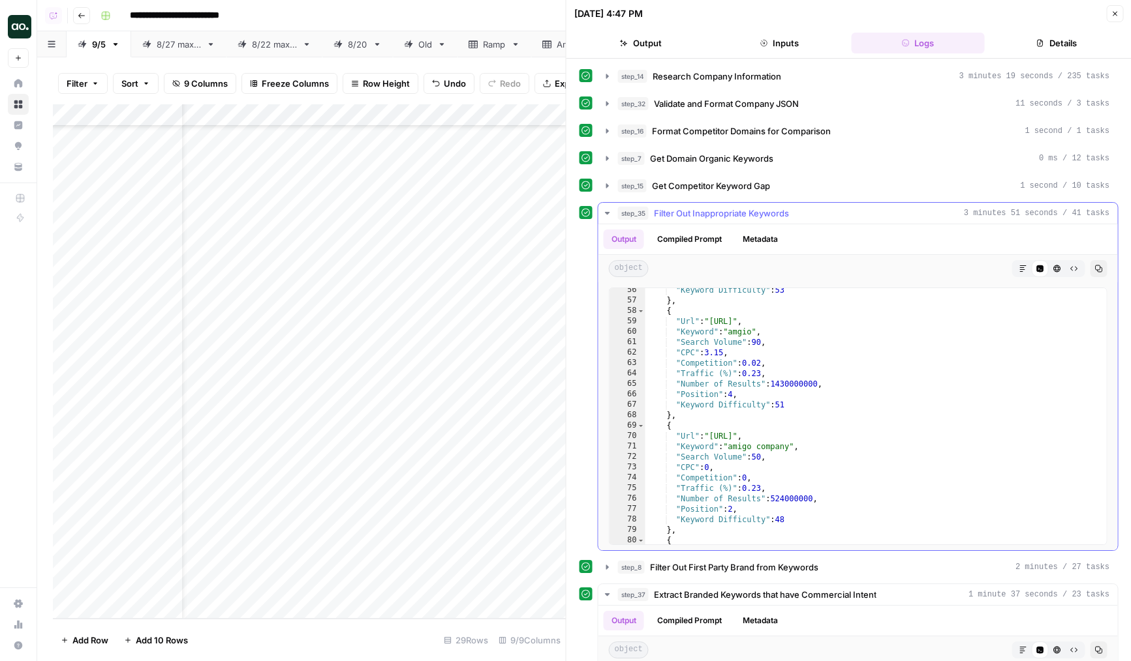
scroll to position [622, 0]
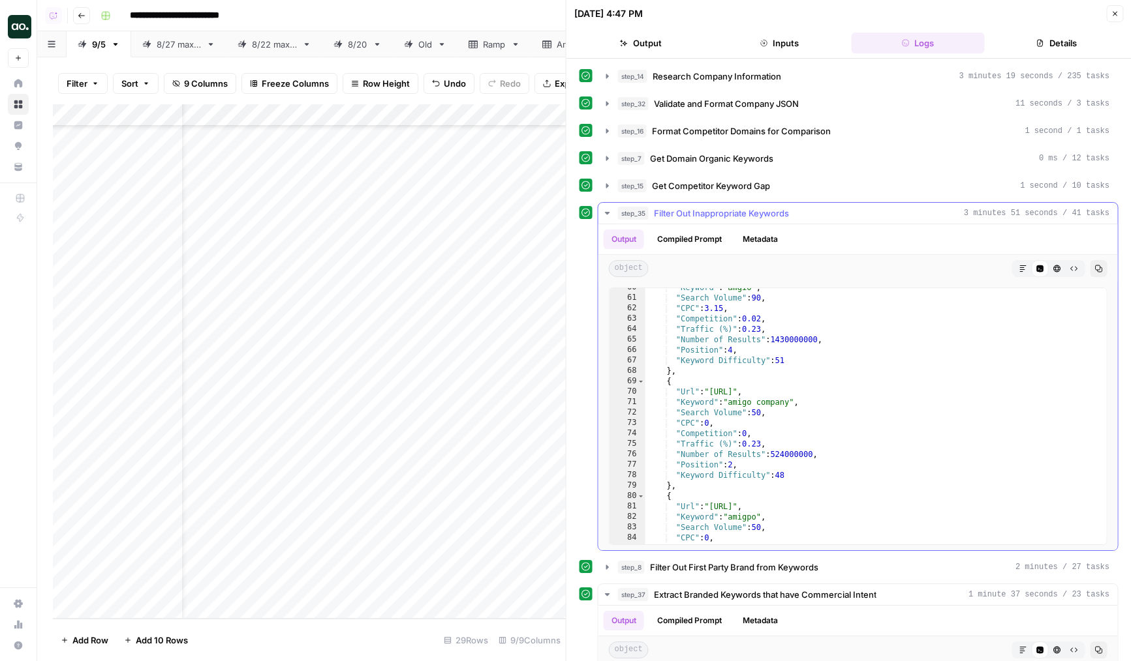
click at [690, 211] on span "Filter Out Inappropriate Keywords" at bounding box center [721, 213] width 135 height 13
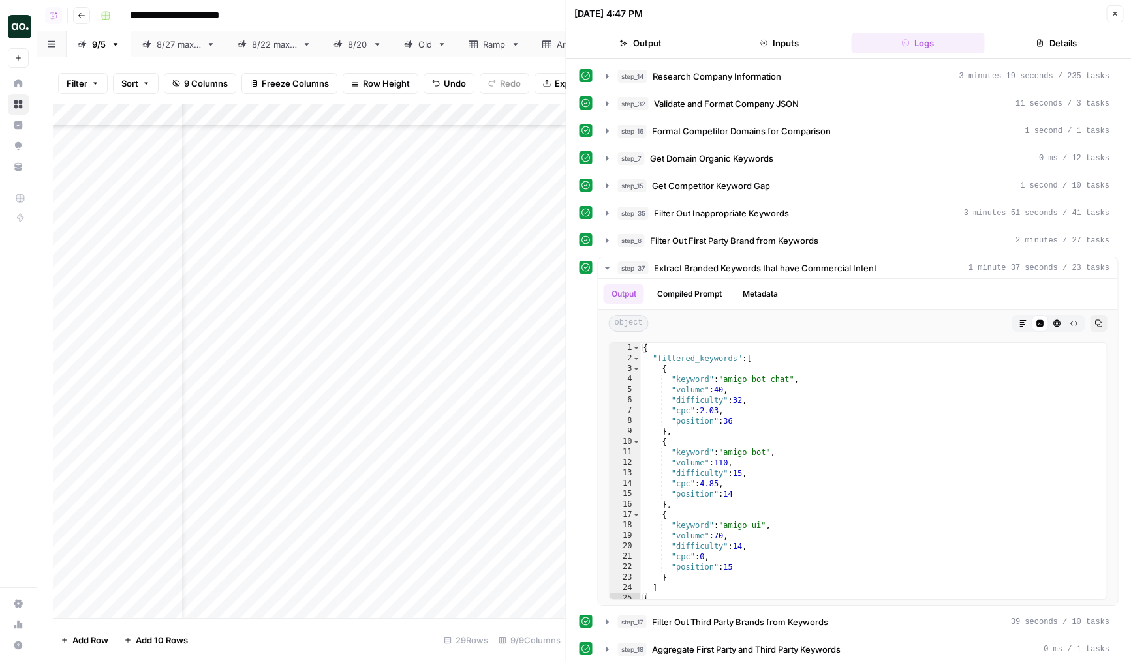
click at [697, 249] on button "step_8 Filter Out First Party Brand from Keywords 2 minutes / 27 tasks" at bounding box center [857, 240] width 519 height 21
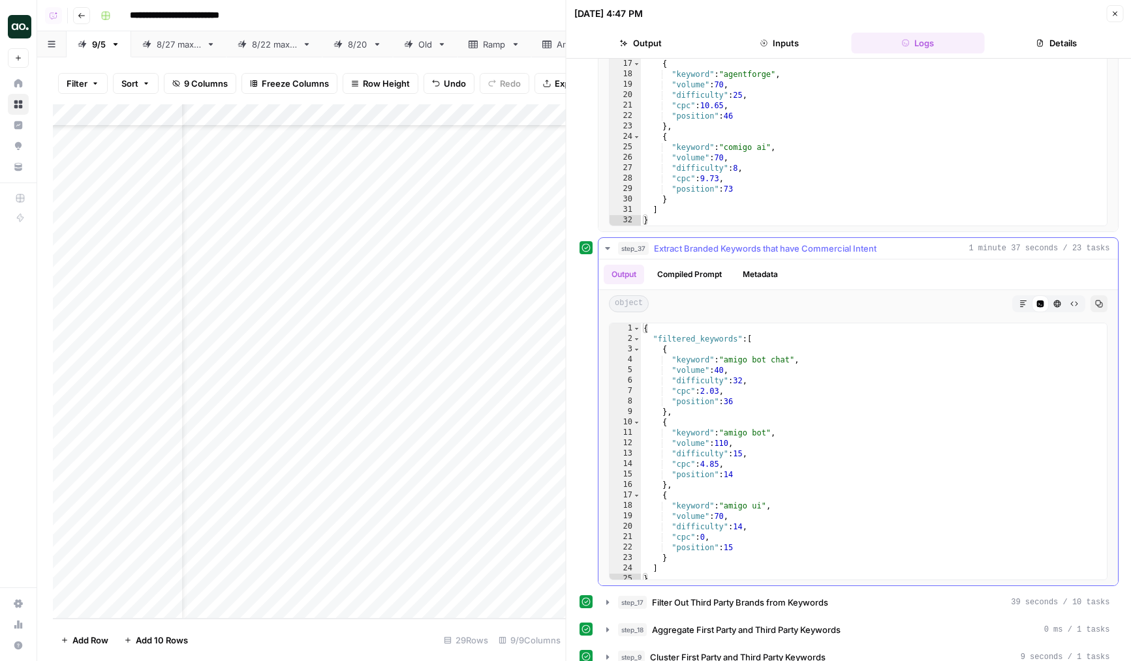
scroll to position [235, 0]
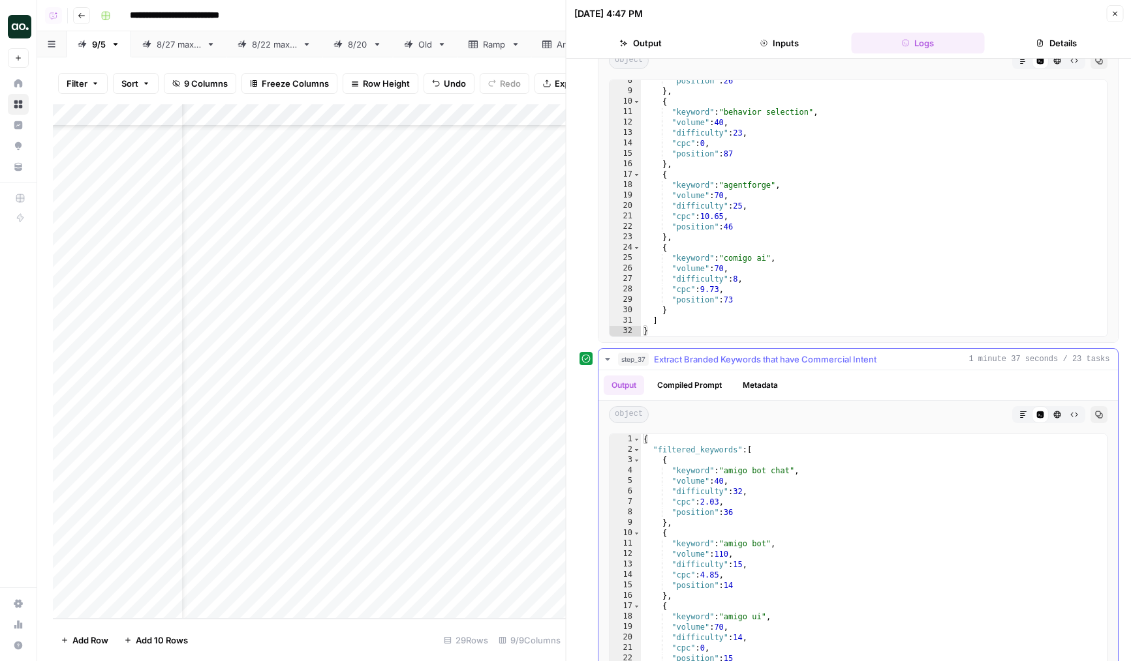
click at [733, 363] on span "Extract Branded Keywords that have Commercial Intent" at bounding box center [765, 359] width 222 height 13
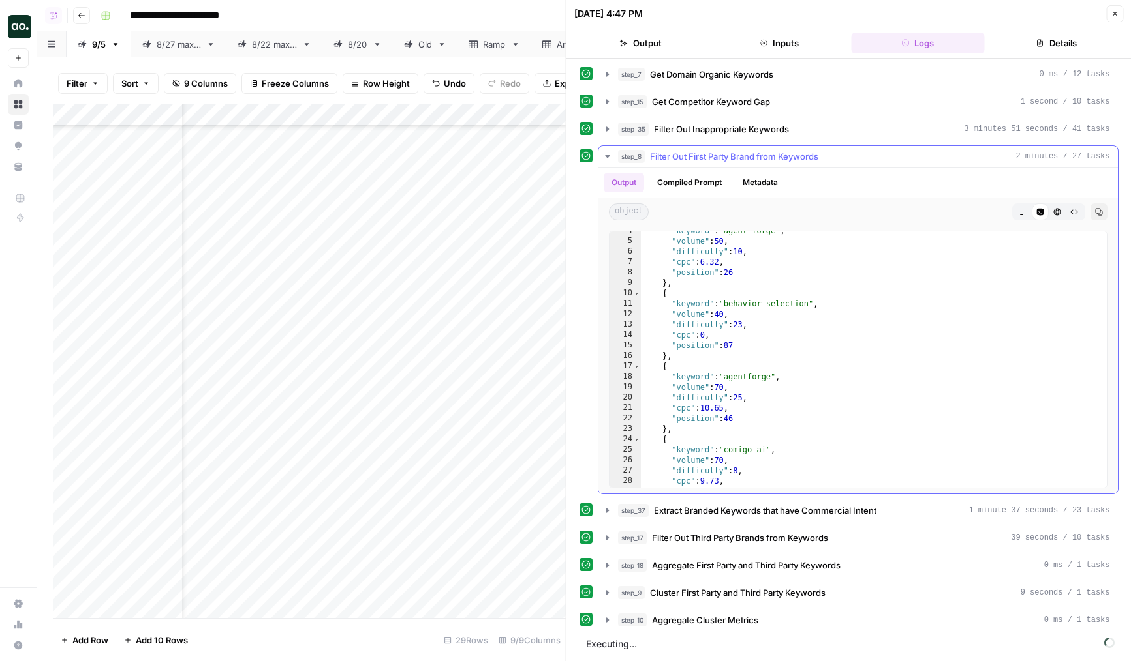
scroll to position [15, 0]
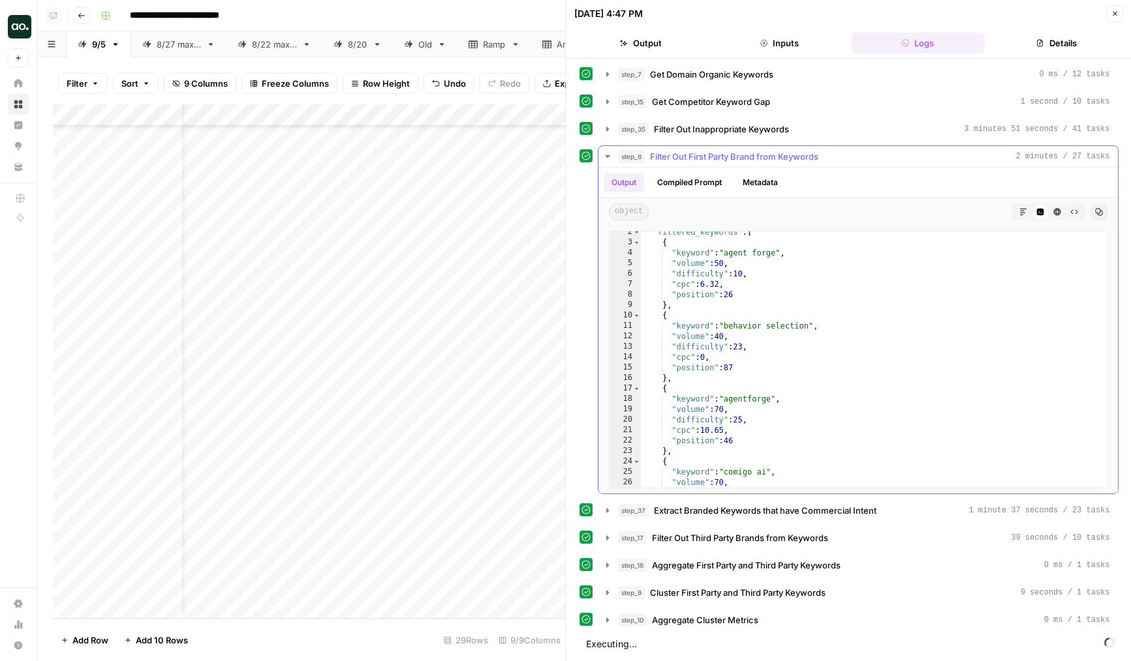
click at [735, 160] on span "Filter Out First Party Brand from Keywords" at bounding box center [734, 156] width 168 height 13
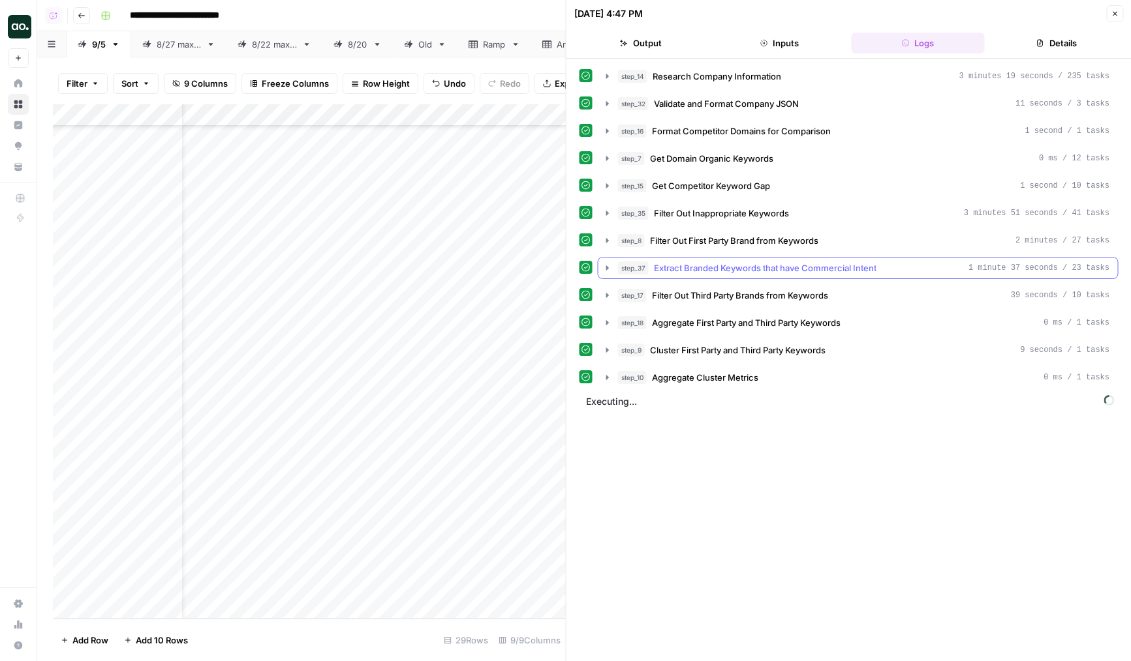
click at [724, 259] on button "step_37 Extract Branded Keywords that have Commercial Intent 1 minute 37 second…" at bounding box center [857, 268] width 519 height 21
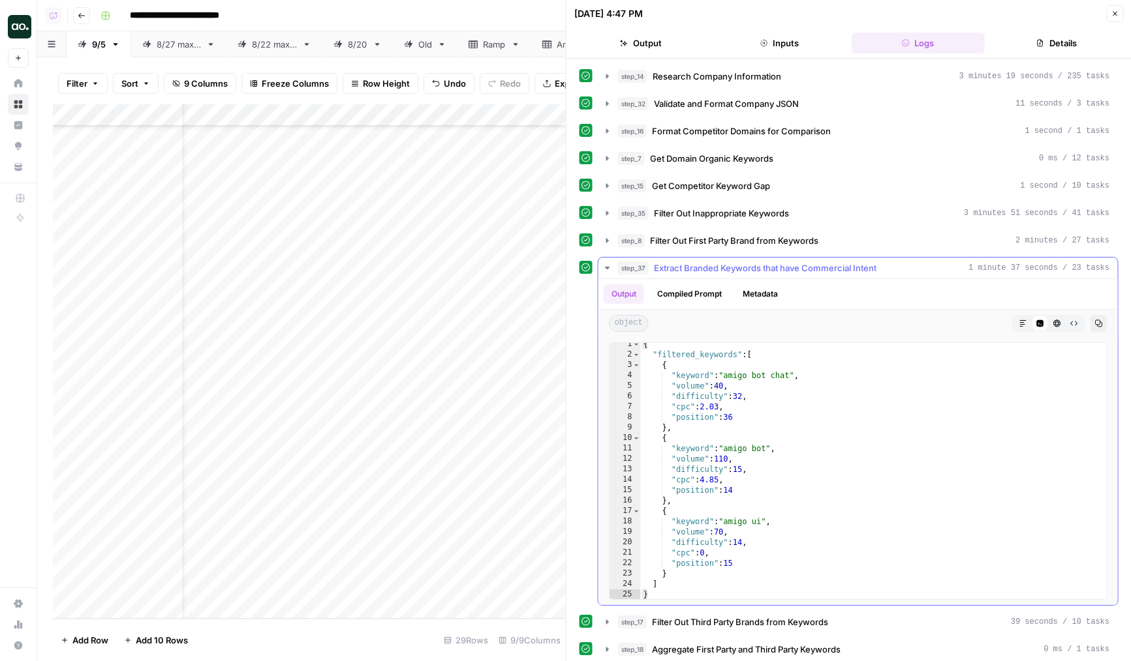
scroll to position [84, 0]
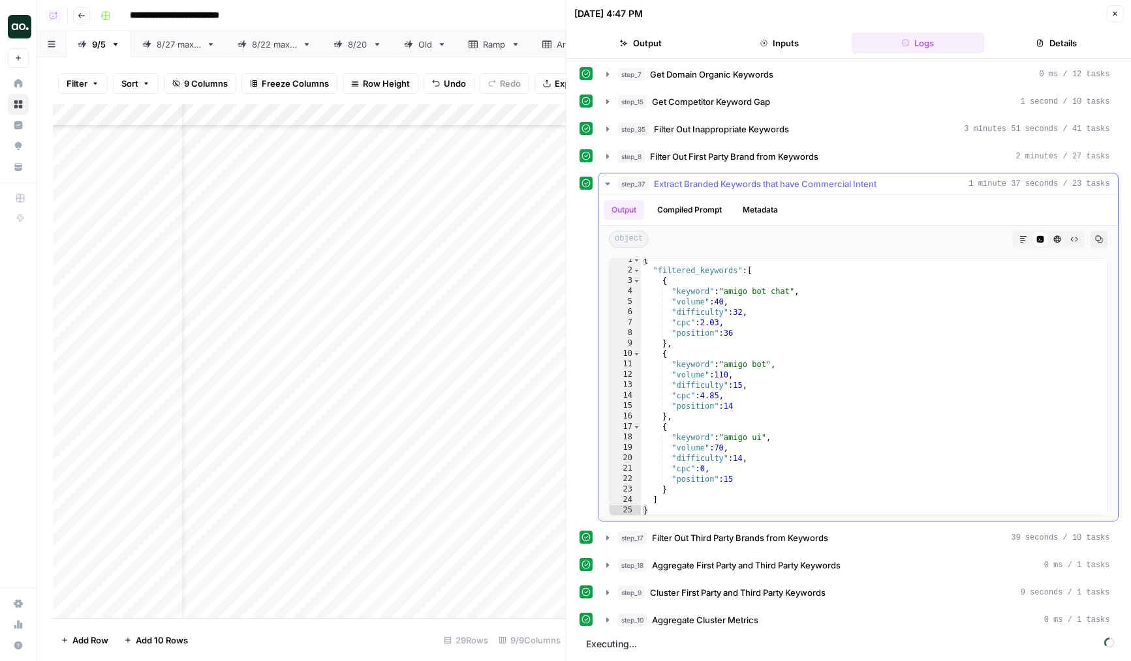
click at [705, 190] on button "step_37 Extract Branded Keywords that have Commercial Intent 1 minute 37 second…" at bounding box center [857, 184] width 519 height 21
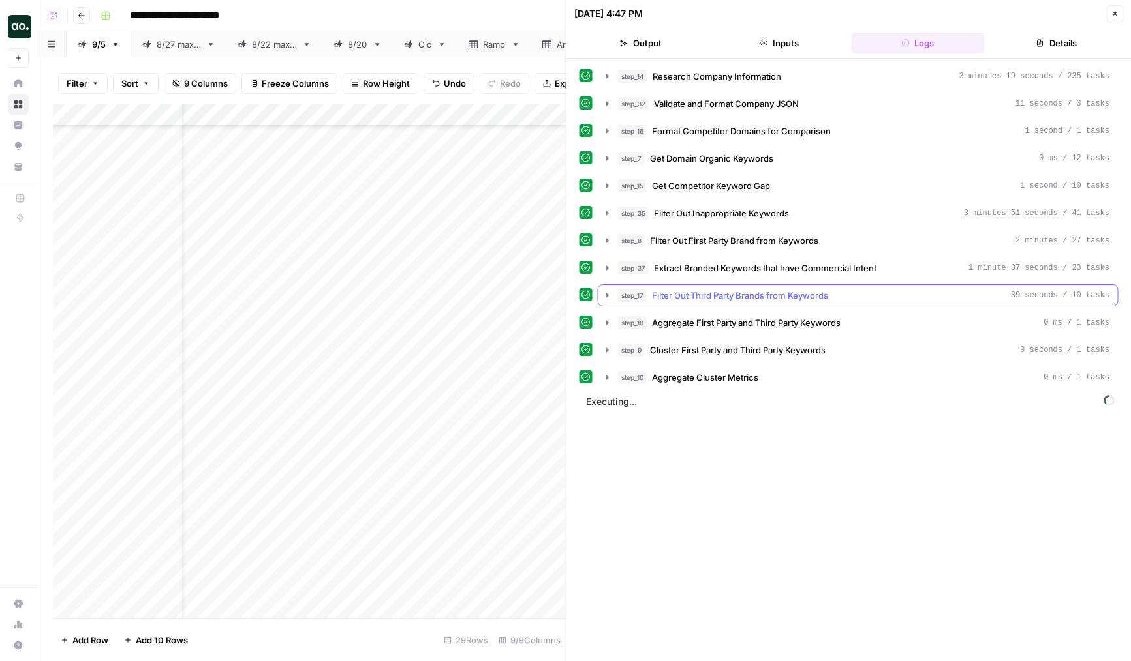
click at [699, 291] on span "Filter Out Third Party Brands from Keywords" at bounding box center [740, 295] width 176 height 13
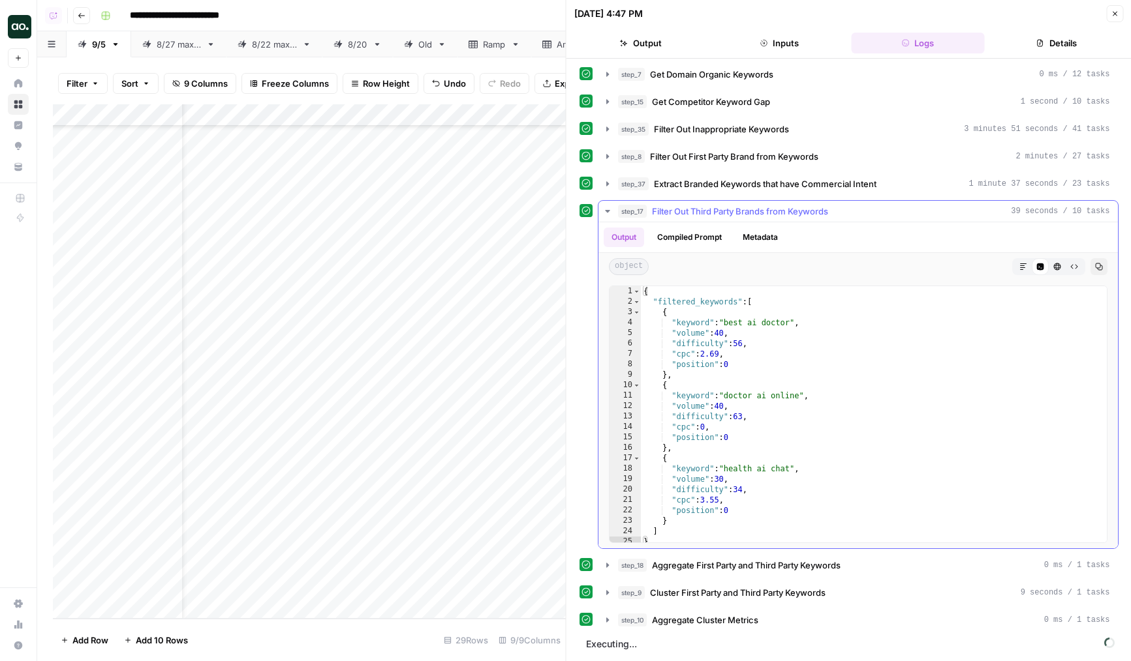
scroll to position [78, 0]
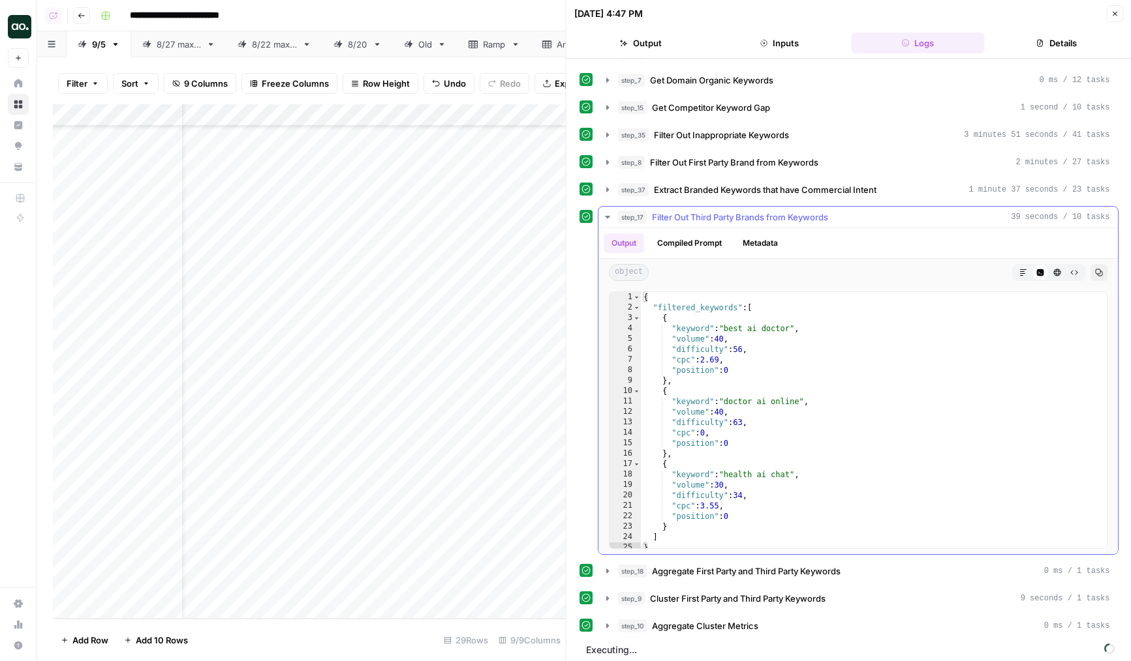
click at [688, 216] on span "Filter Out Third Party Brands from Keywords" at bounding box center [740, 217] width 176 height 13
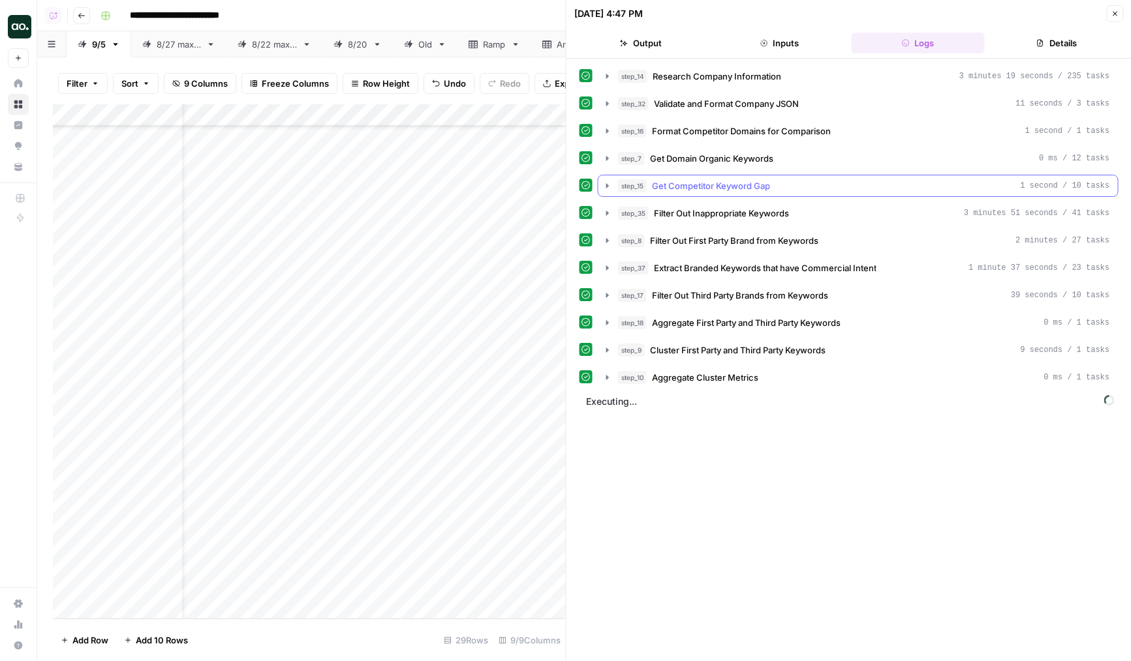
click at [691, 190] on span "Get Competitor Keyword Gap" at bounding box center [711, 185] width 118 height 13
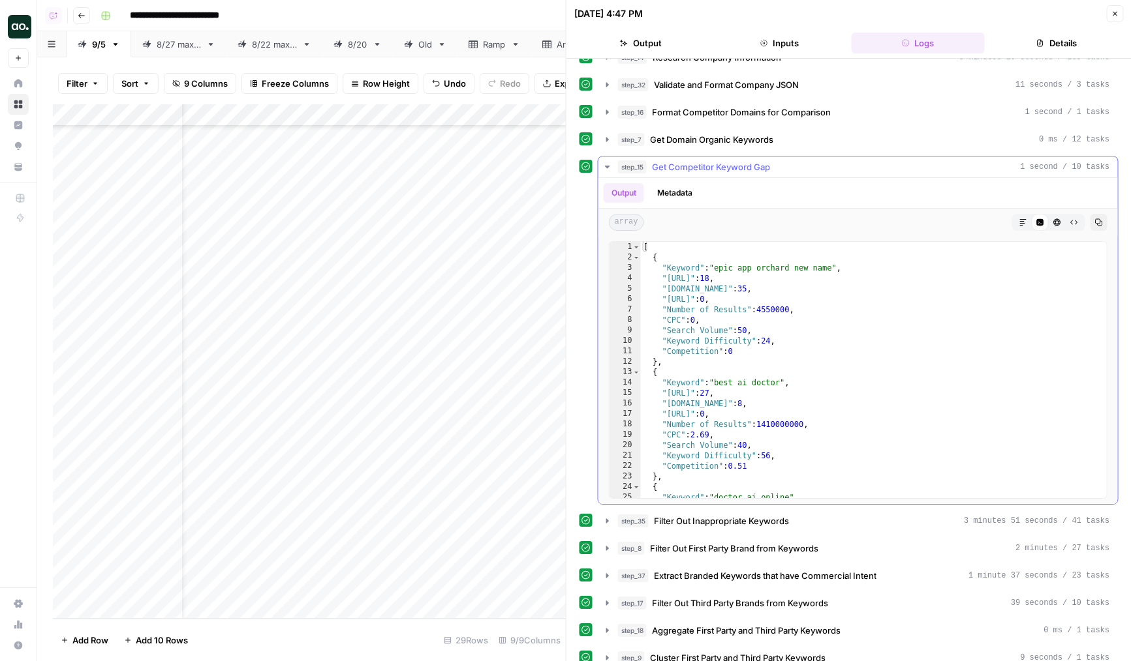
click at [697, 173] on span "Get Competitor Keyword Gap" at bounding box center [711, 166] width 118 height 13
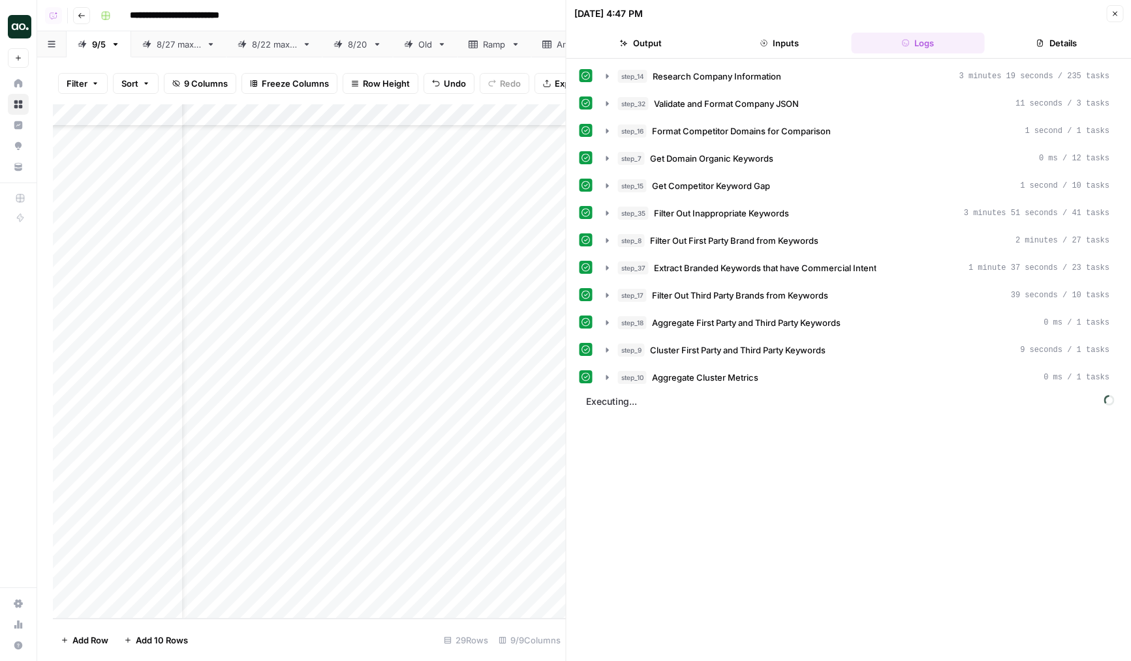
click at [433, 543] on div "Add Column" at bounding box center [309, 361] width 513 height 515
click at [429, 565] on div "Add Column" at bounding box center [309, 361] width 513 height 515
click at [431, 587] on div "Add Column" at bounding box center [309, 361] width 513 height 515
click at [537, 586] on div "Add Column" at bounding box center [309, 361] width 513 height 515
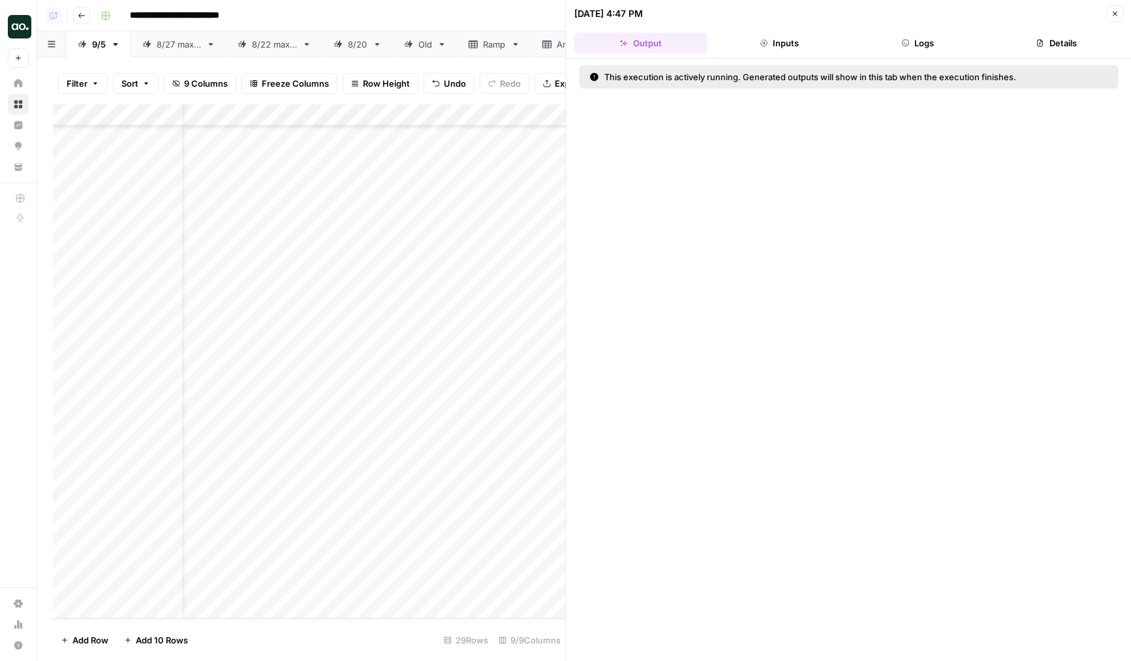
click at [895, 43] on button "Logs" at bounding box center [917, 43] width 133 height 21
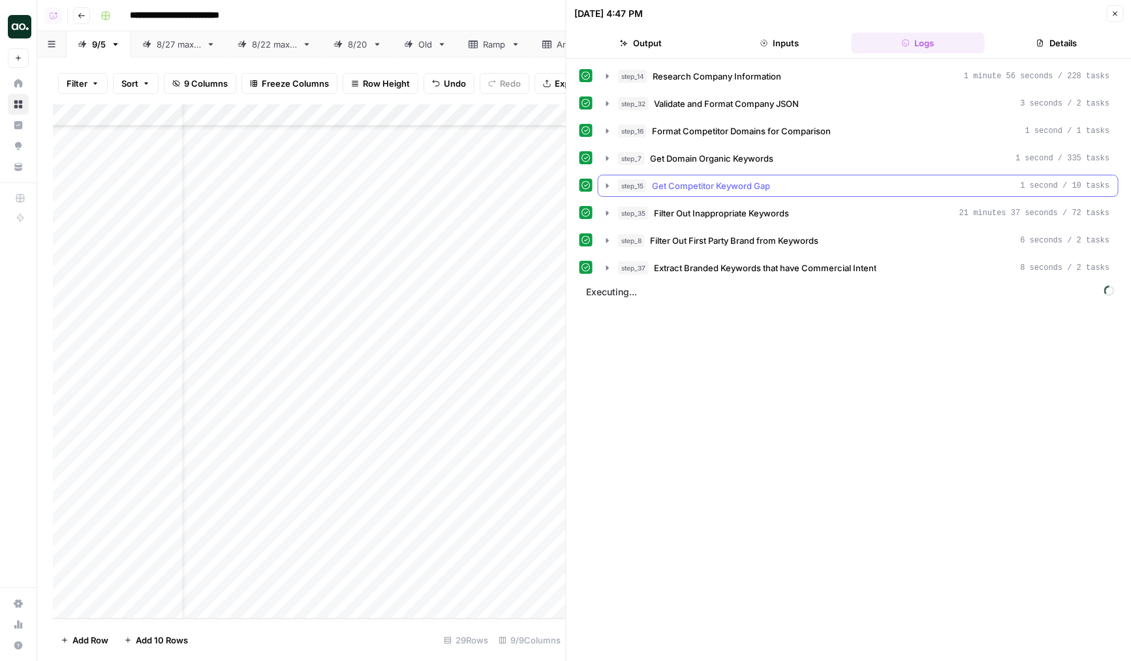
click at [727, 192] on button "step_15 Get Competitor Keyword Gap 1 second / 10 tasks" at bounding box center [857, 185] width 519 height 21
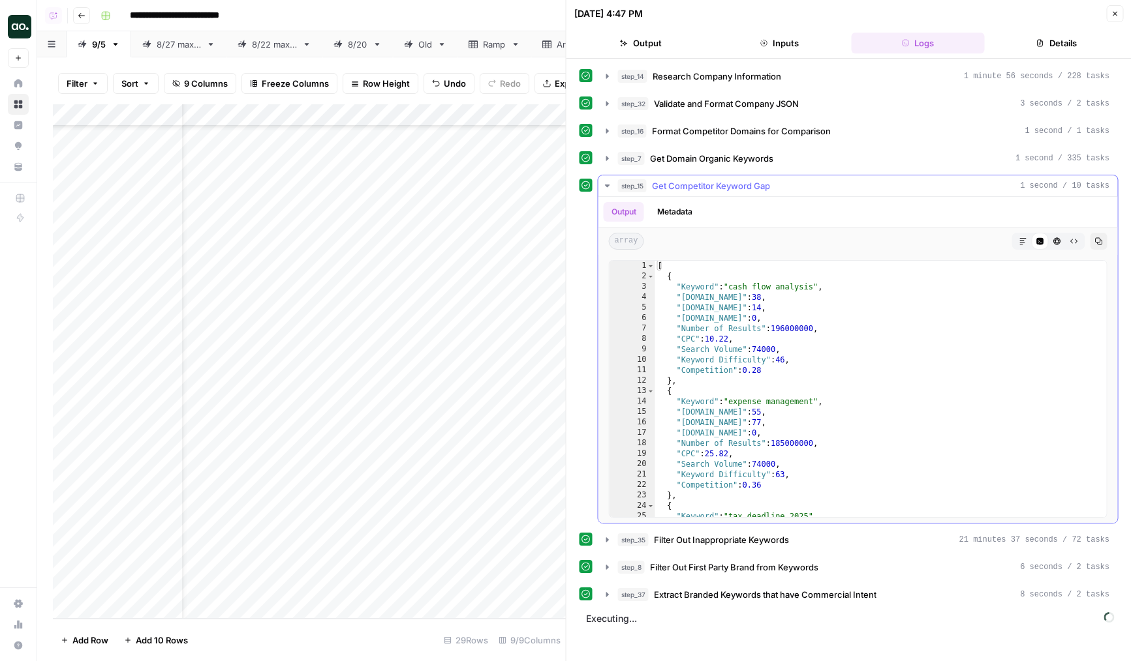
click at [735, 188] on span "Get Competitor Keyword Gap" at bounding box center [711, 185] width 118 height 13
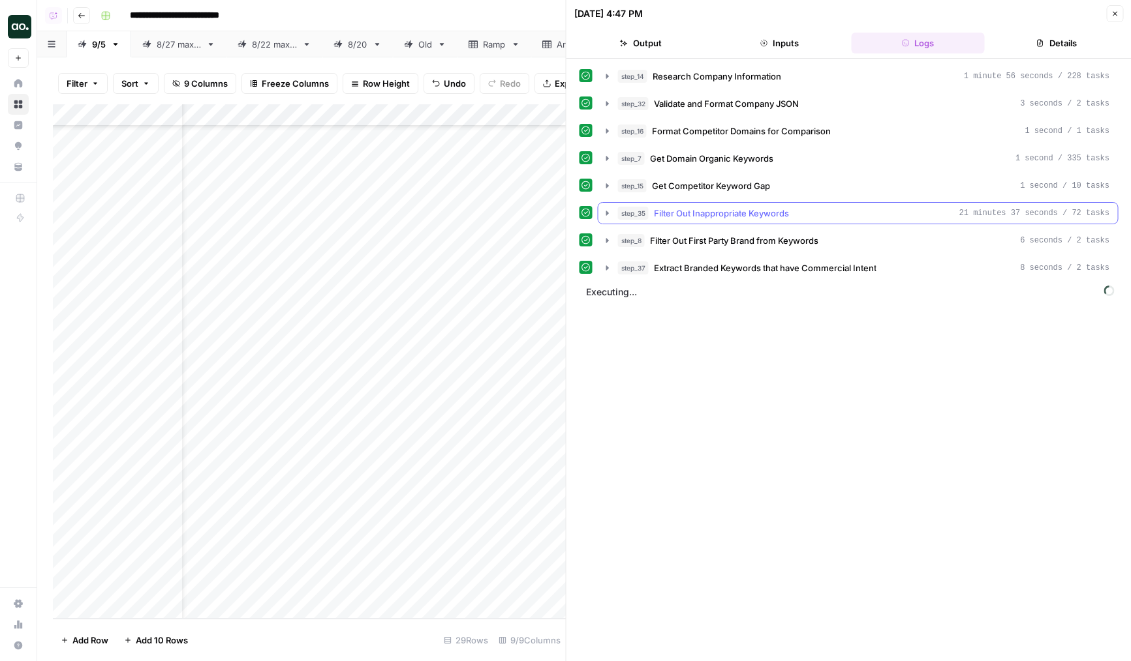
click at [735, 218] on span "Filter Out Inappropriate Keywords" at bounding box center [721, 213] width 135 height 13
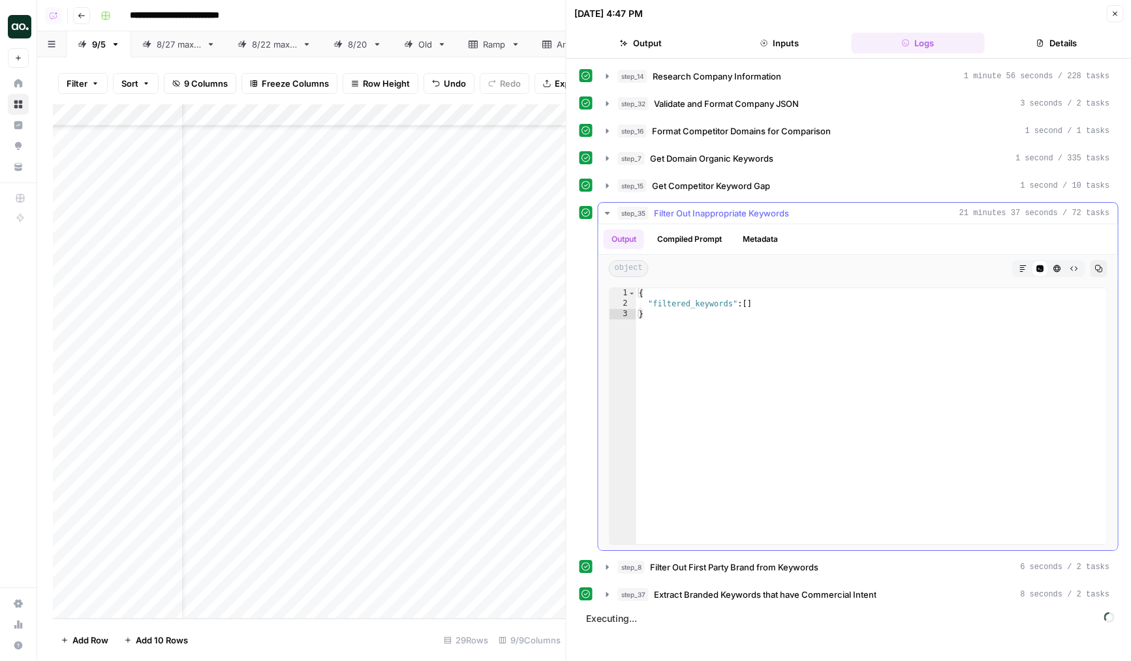
click at [735, 218] on span "Filter Out Inappropriate Keywords" at bounding box center [721, 213] width 135 height 13
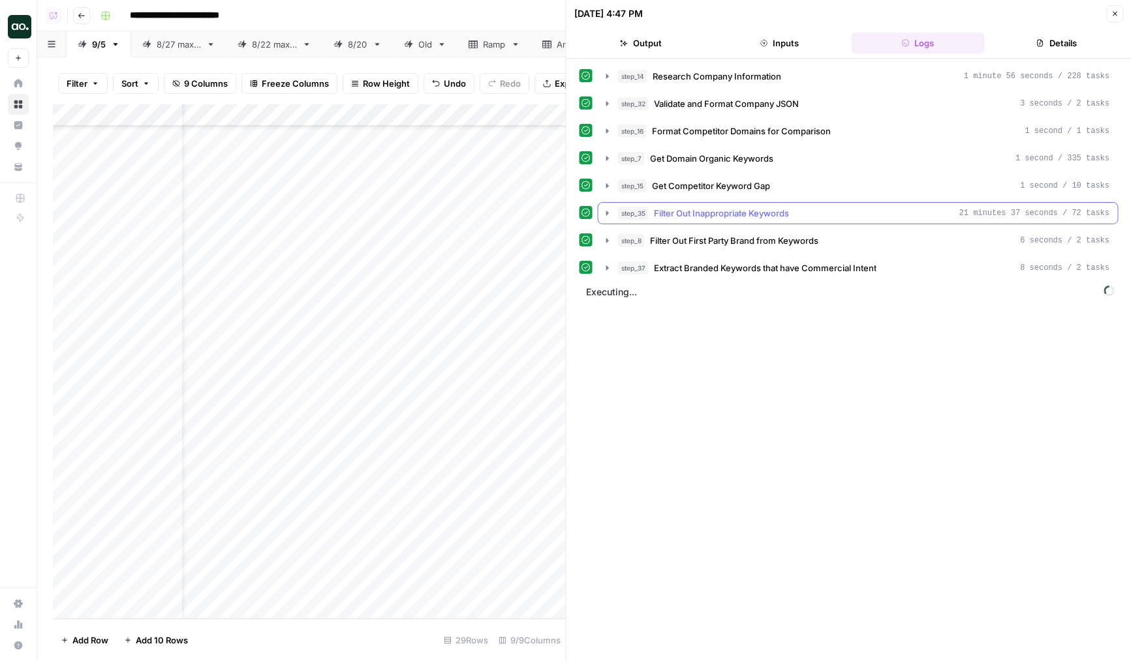
click at [733, 226] on div "step_14 Research Company Information 1 minute 56 seconds / 228 tasks step_32 Va…" at bounding box center [848, 172] width 539 height 214
click at [740, 217] on span "Filter Out Inappropriate Keywords" at bounding box center [721, 213] width 135 height 13
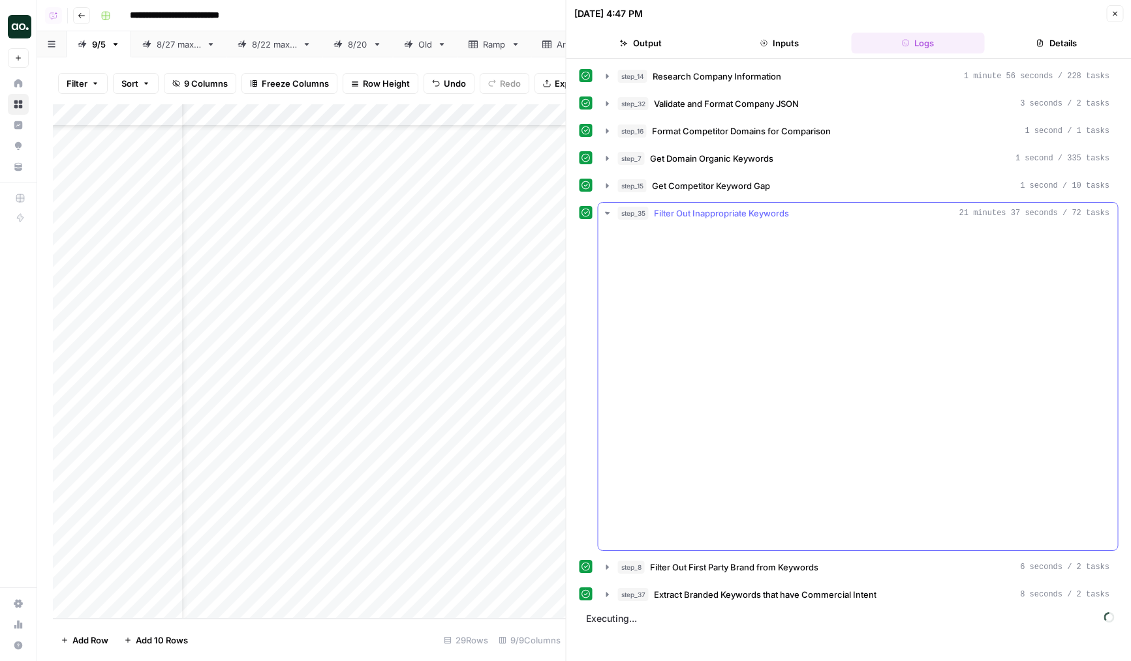
click at [740, 217] on span "Filter Out Inappropriate Keywords" at bounding box center [721, 213] width 135 height 13
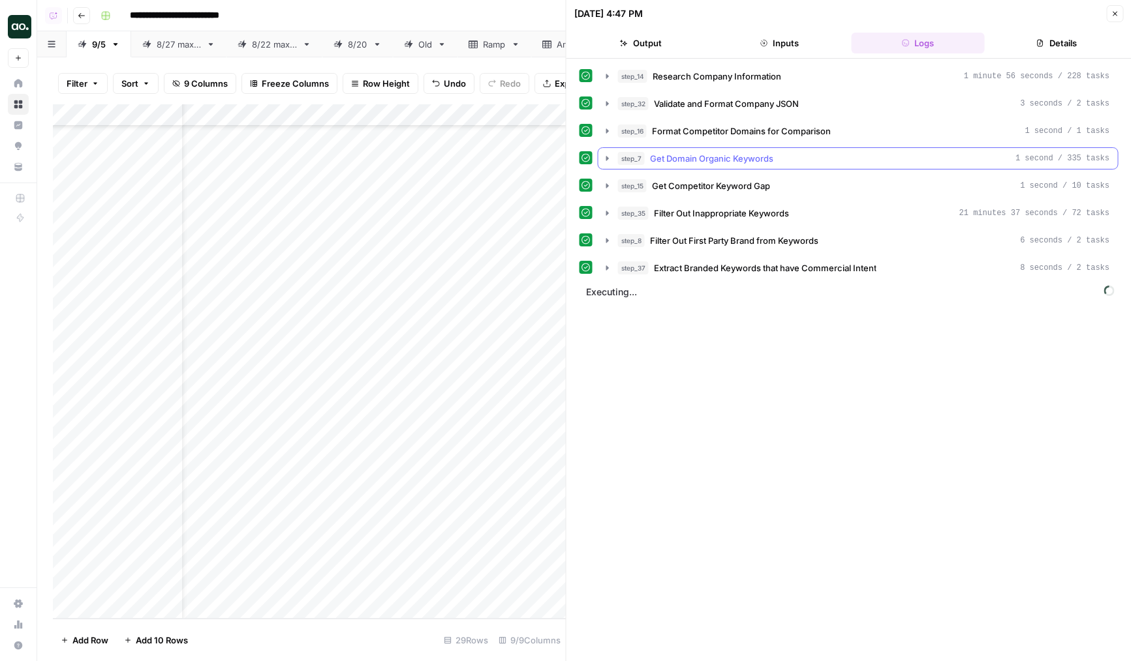
click at [724, 162] on span "Get Domain Organic Keywords" at bounding box center [711, 158] width 123 height 13
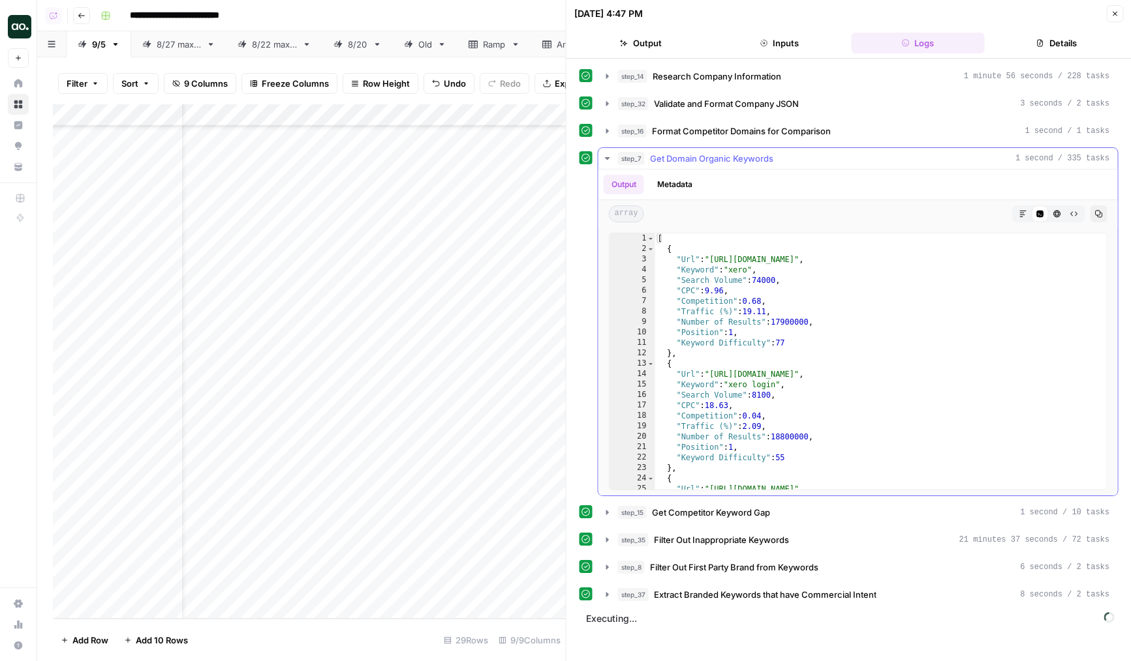
click at [724, 162] on span "Get Domain Organic Keywords" at bounding box center [711, 158] width 123 height 13
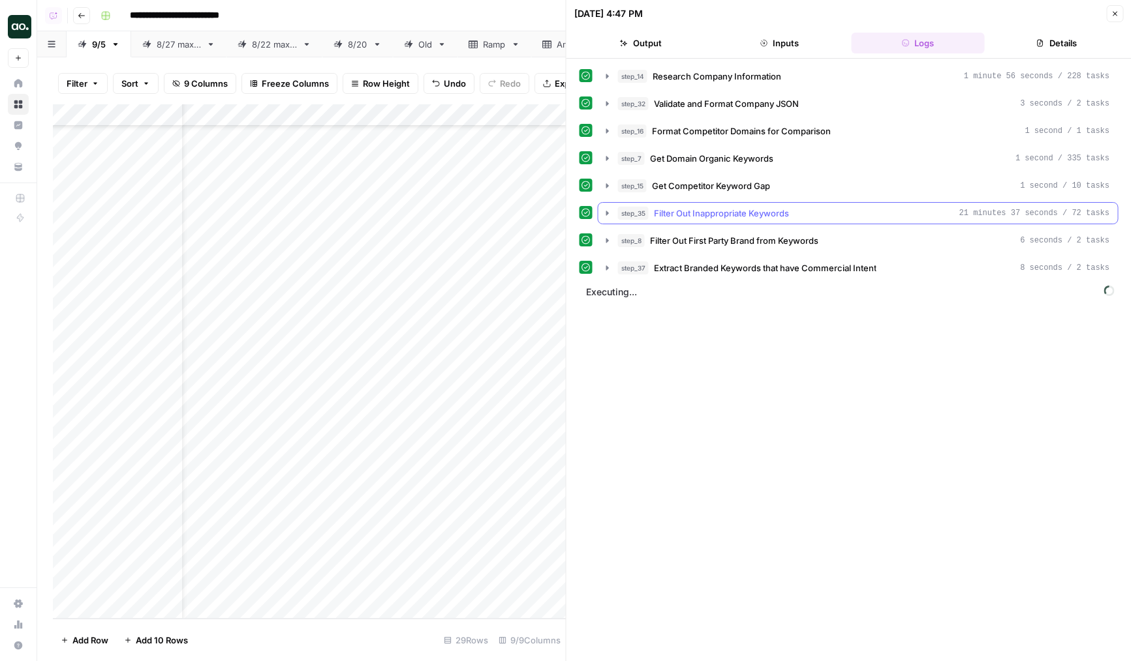
click at [724, 212] on span "Filter Out Inappropriate Keywords" at bounding box center [721, 213] width 135 height 13
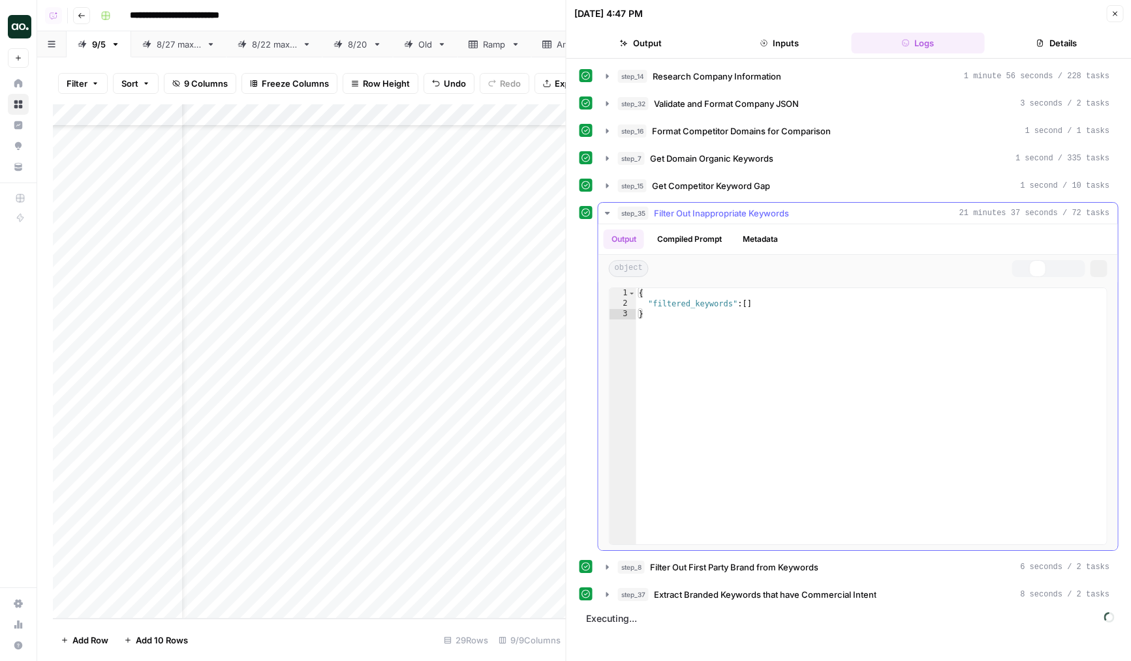
click at [724, 212] on span "Filter Out Inappropriate Keywords" at bounding box center [721, 213] width 135 height 13
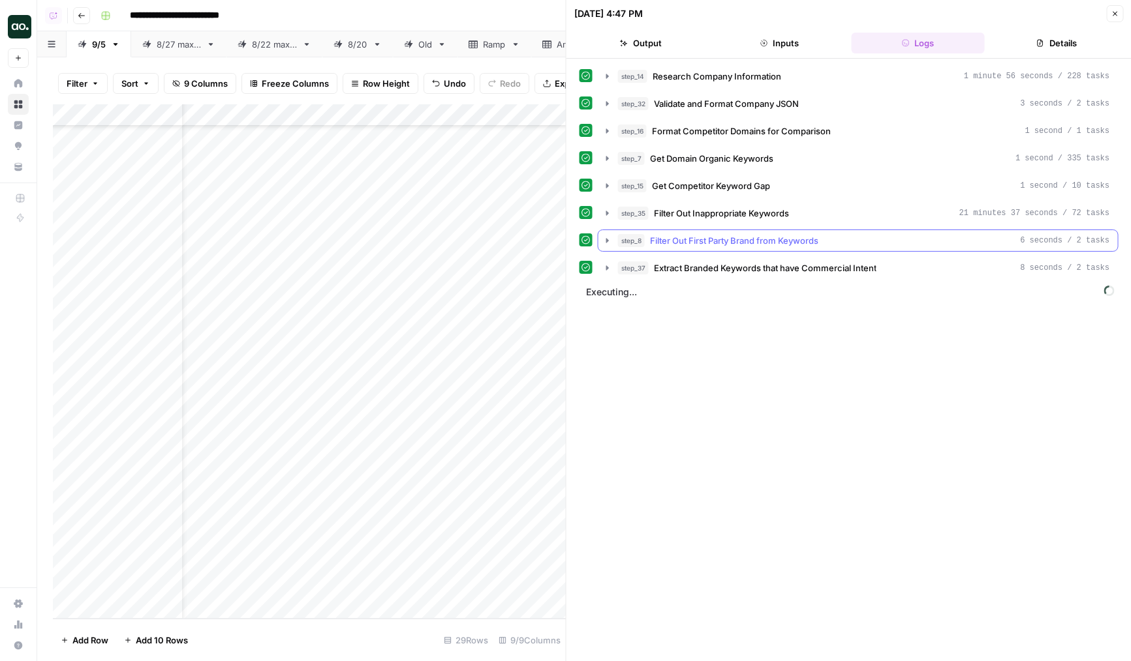
click at [723, 238] on span "Filter Out First Party Brand from Keywords" at bounding box center [734, 240] width 168 height 13
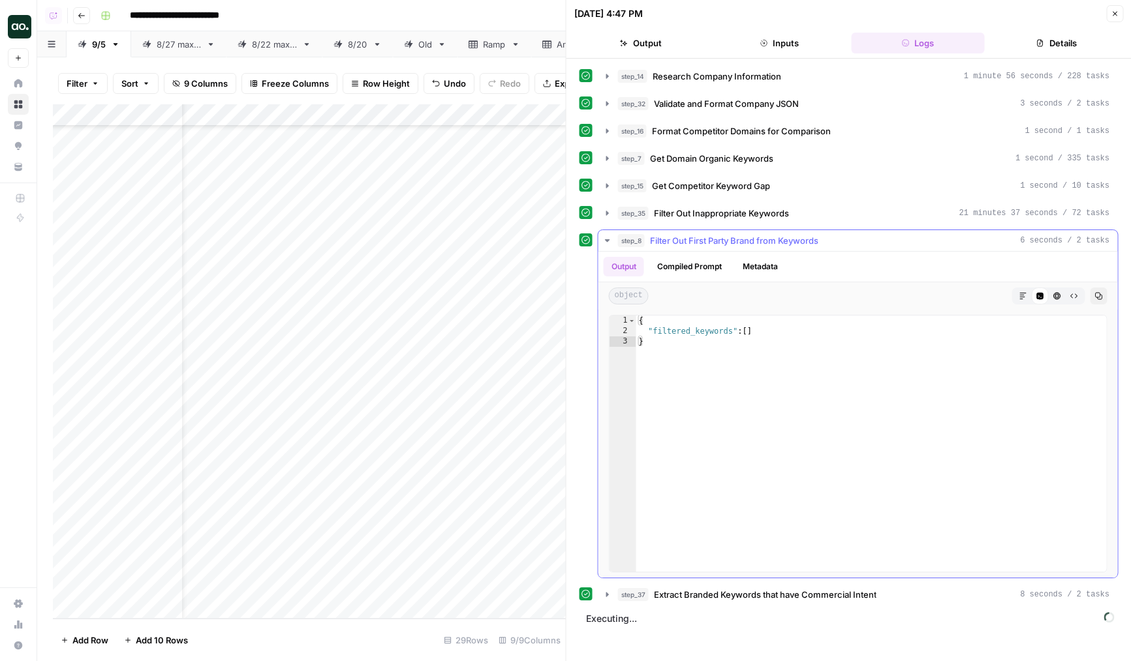
click at [723, 238] on span "Filter Out First Party Brand from Keywords" at bounding box center [734, 240] width 168 height 13
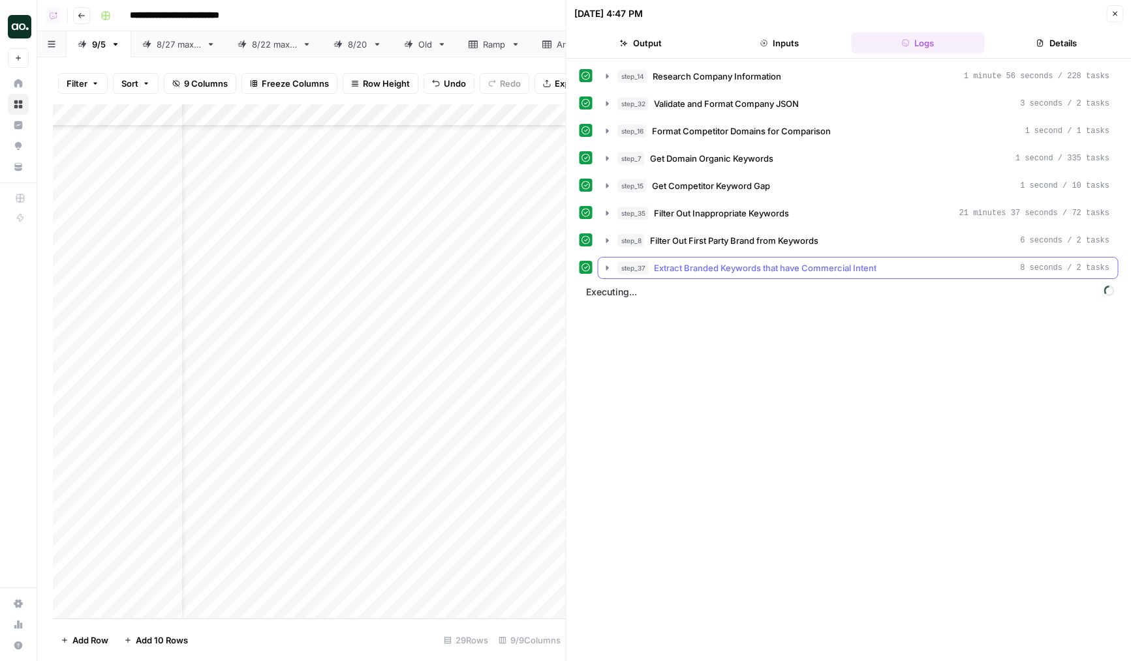
click at [728, 263] on span "Extract Branded Keywords that have Commercial Intent" at bounding box center [765, 268] width 222 height 13
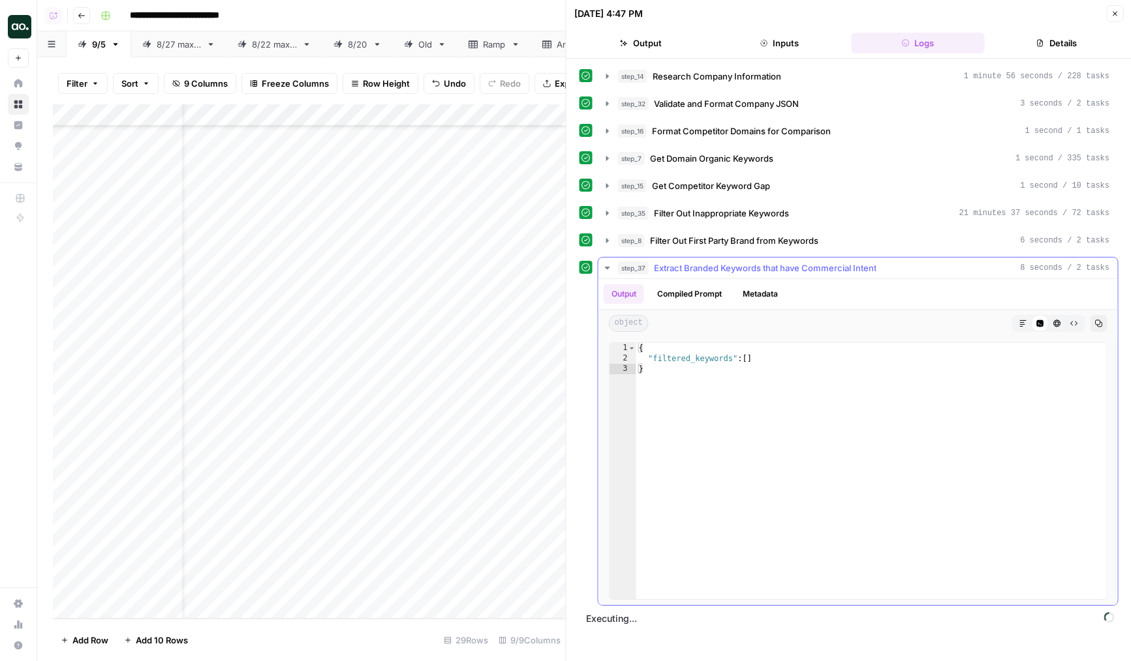
click at [728, 263] on span "Extract Branded Keywords that have Commercial Intent" at bounding box center [765, 268] width 222 height 13
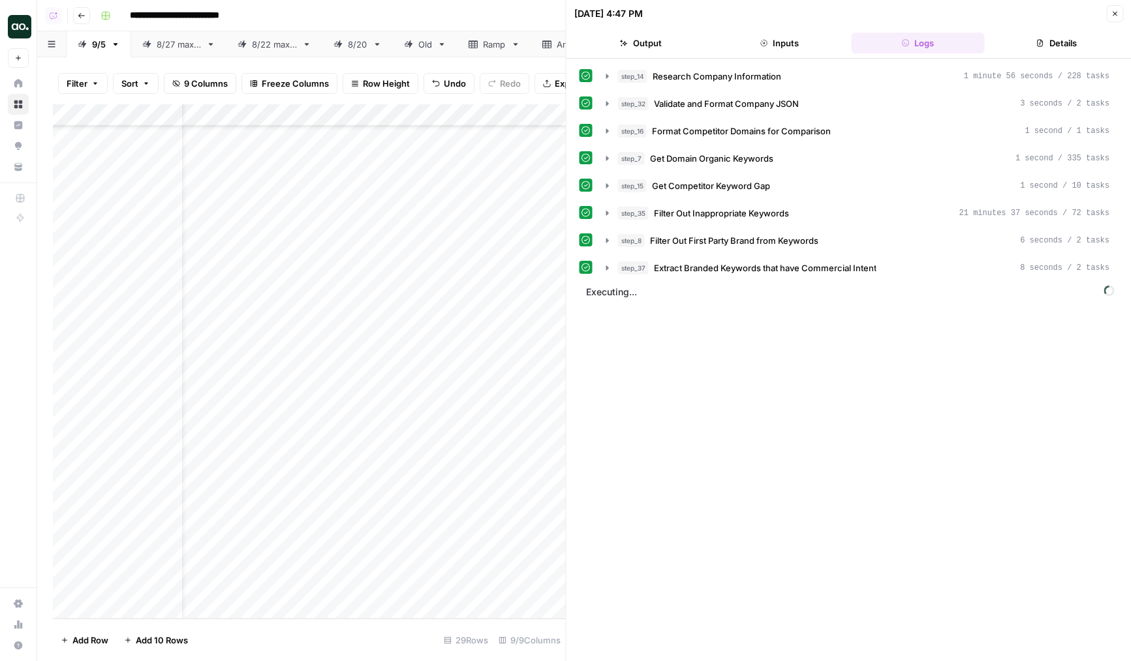
click at [556, 586] on div "Add Column" at bounding box center [309, 361] width 513 height 515
click at [556, 566] on div "Add Column" at bounding box center [309, 361] width 513 height 515
click at [558, 541] on div "Add Column" at bounding box center [309, 361] width 513 height 515
click at [556, 520] on div "Add Column" at bounding box center [309, 361] width 513 height 515
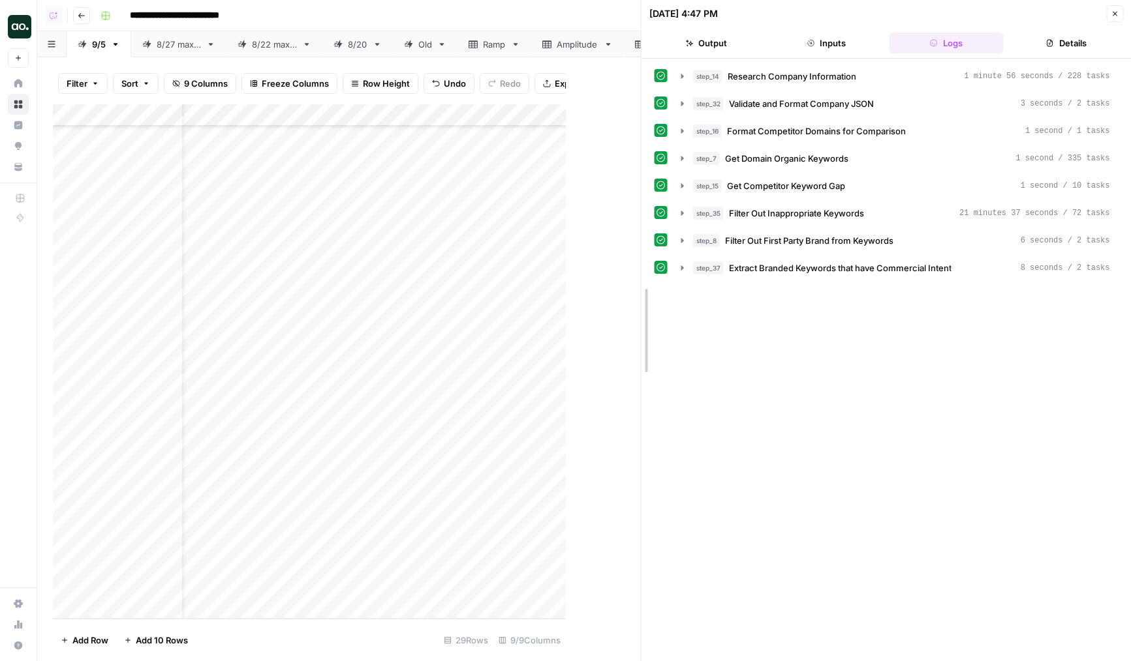
drag, startPoint x: 568, startPoint y: 478, endPoint x: 643, endPoint y: 478, distance: 75.0
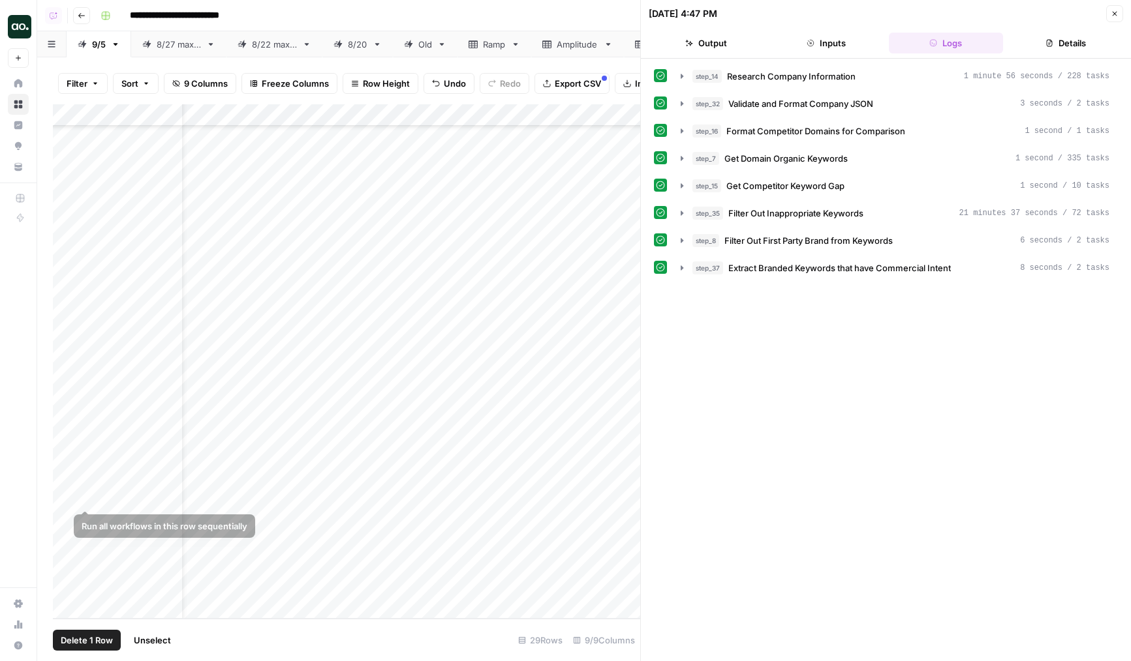
click at [68, 493] on div "Add Column" at bounding box center [346, 361] width 587 height 515
click at [67, 601] on div "Add Column" at bounding box center [346, 361] width 587 height 515
click at [67, 585] on div "Add Column" at bounding box center [346, 361] width 587 height 515
click at [559, 120] on div "Add Column" at bounding box center [346, 361] width 587 height 515
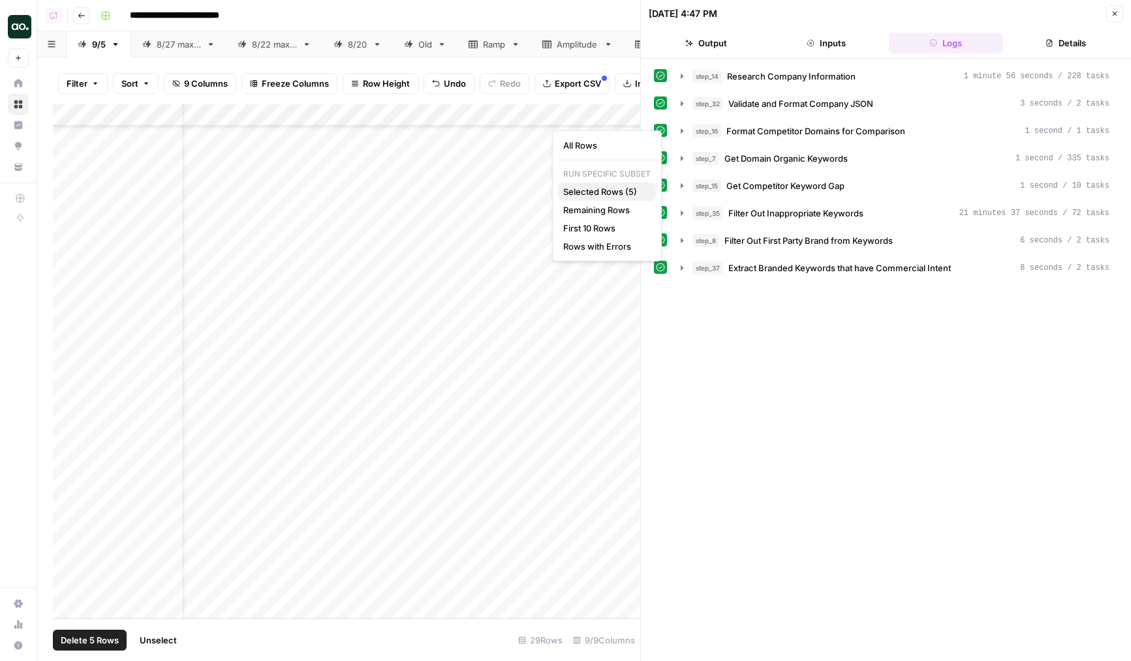
click at [603, 189] on span "Selected Rows (5)" at bounding box center [604, 191] width 82 height 13
click at [1116, 10] on icon "button" at bounding box center [1114, 14] width 8 height 8
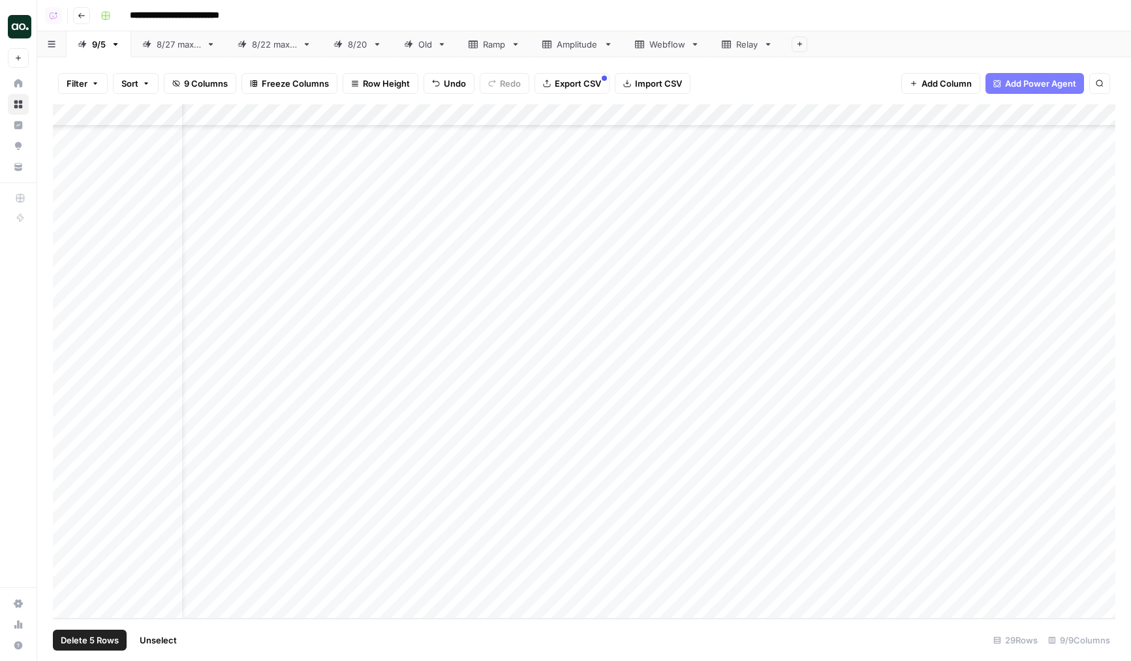
click at [165, 638] on span "Unselect" at bounding box center [158, 640] width 37 height 13
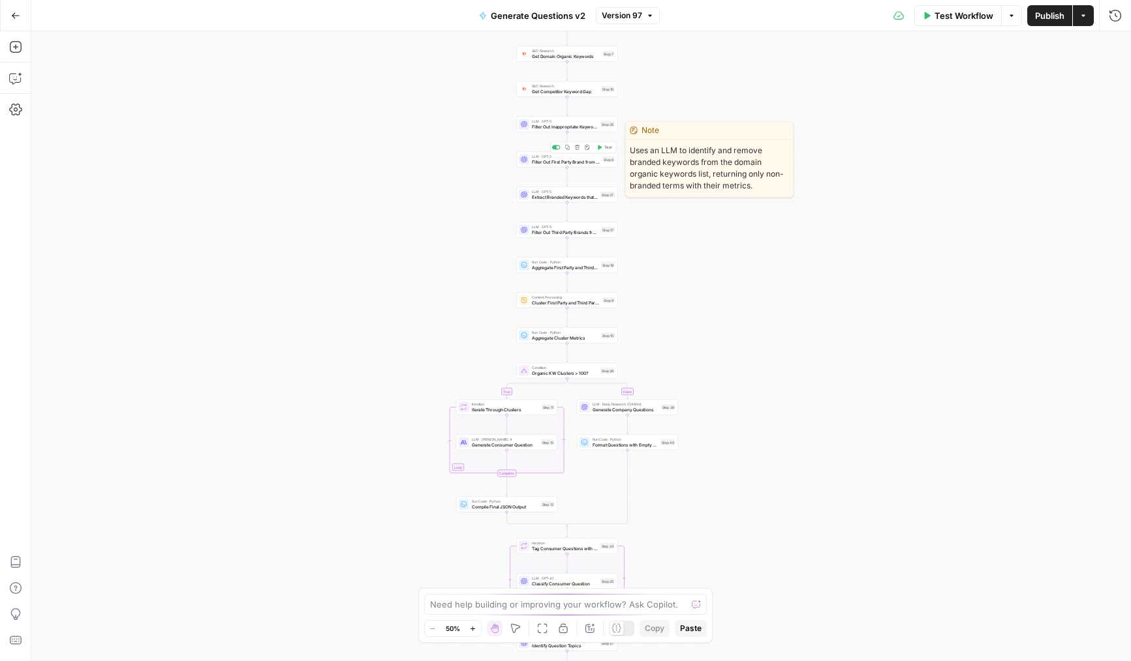
click at [534, 162] on span "Filter Out First Party Brand from Keywords" at bounding box center [566, 162] width 68 height 7
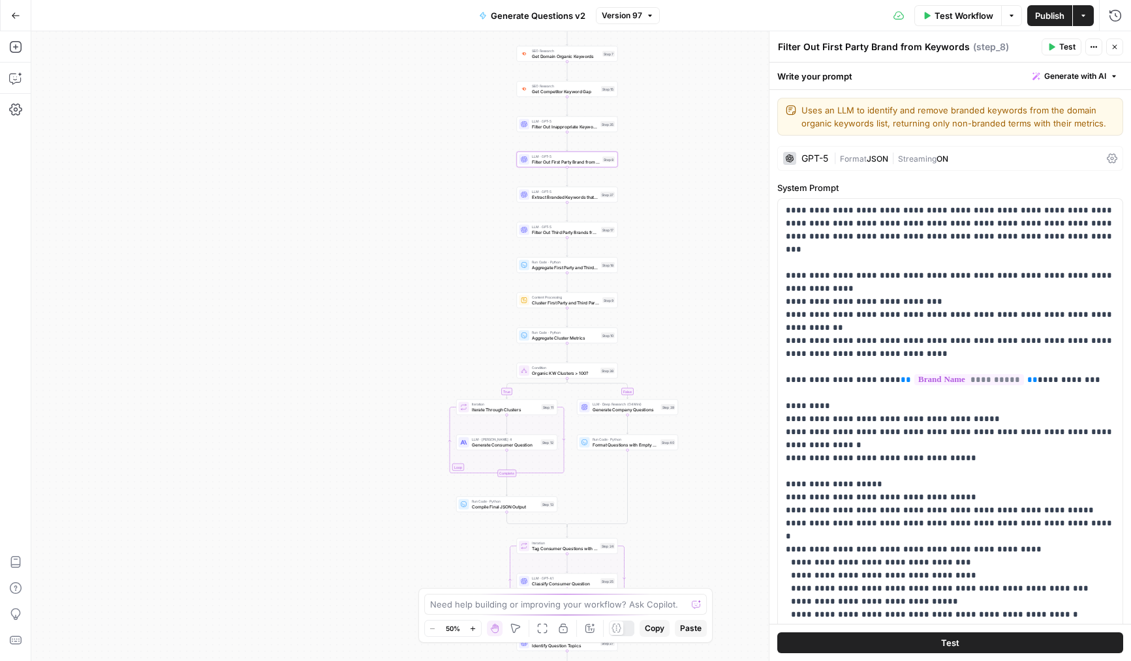
click at [843, 155] on span "Format" at bounding box center [853, 159] width 27 height 10
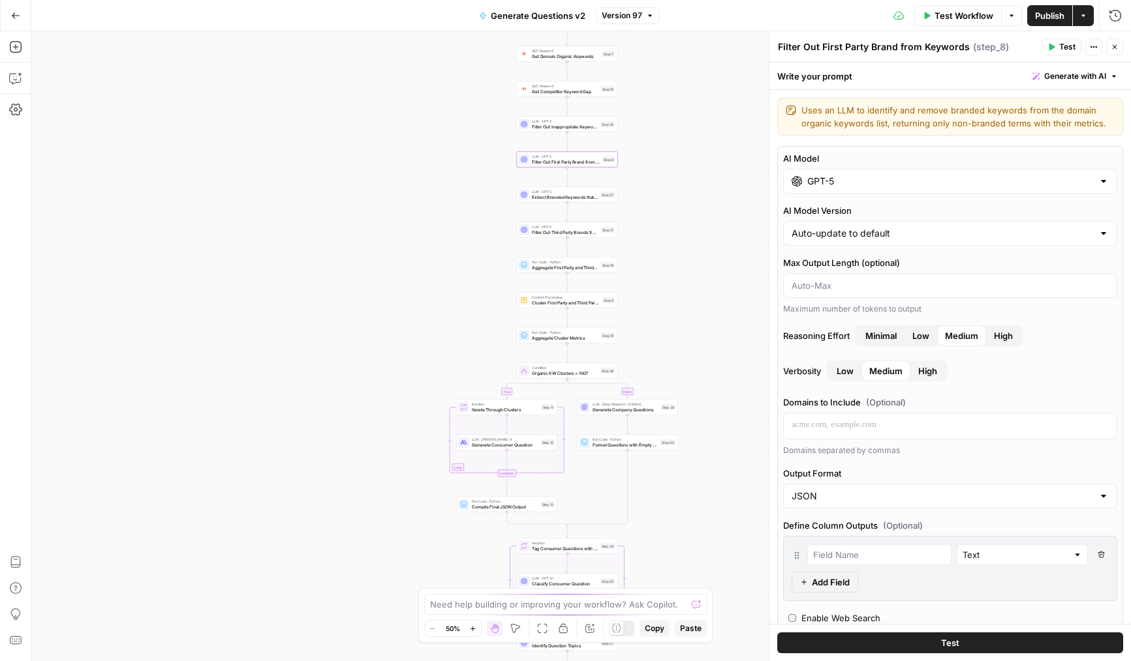
click at [1010, 335] on span "High" at bounding box center [1003, 335] width 19 height 13
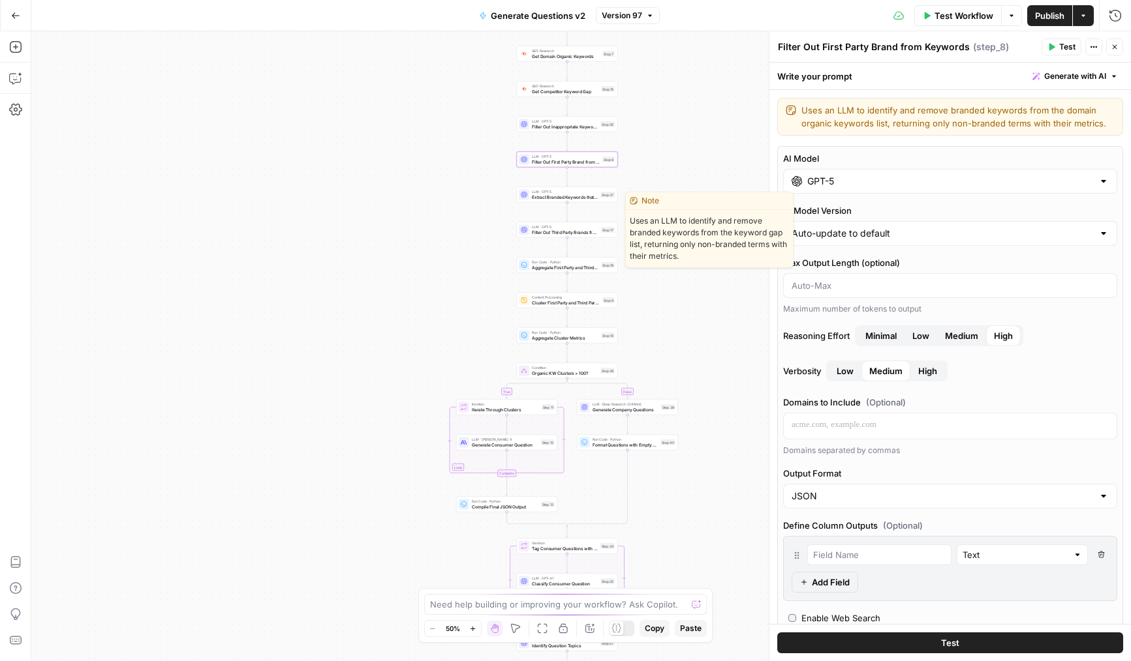
click at [532, 202] on div "LLM · GPT-5 Extract Branded Keywords that have Commercial Intent Step 37" at bounding box center [567, 195] width 101 height 16
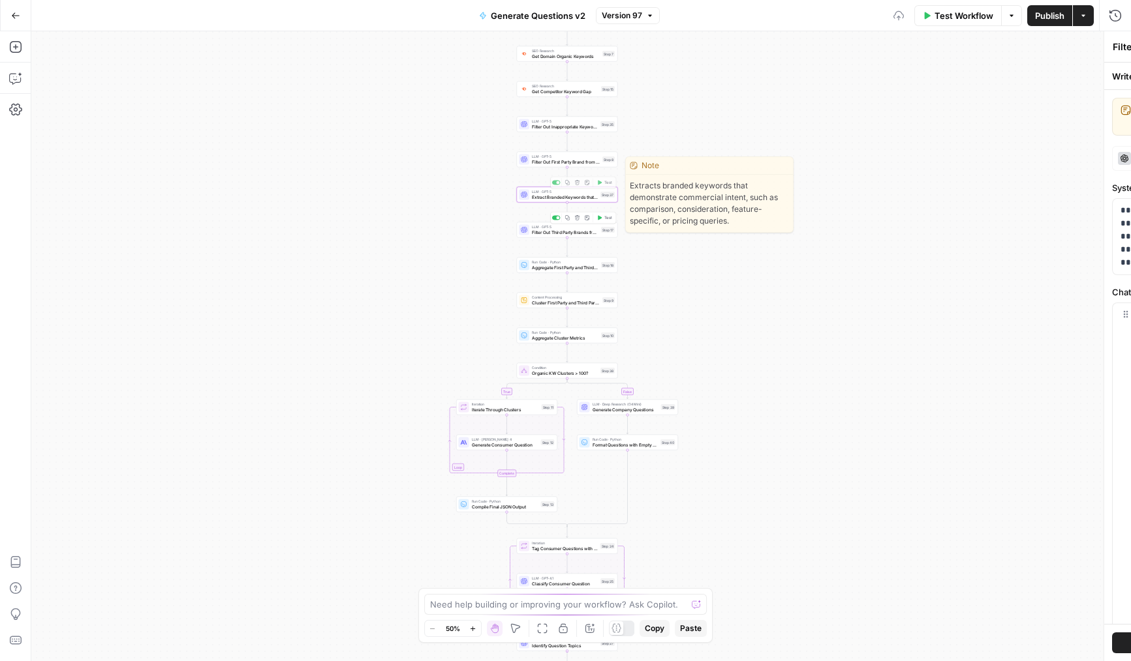
type textarea "Extract Branded Keywords that have Commercial Intent"
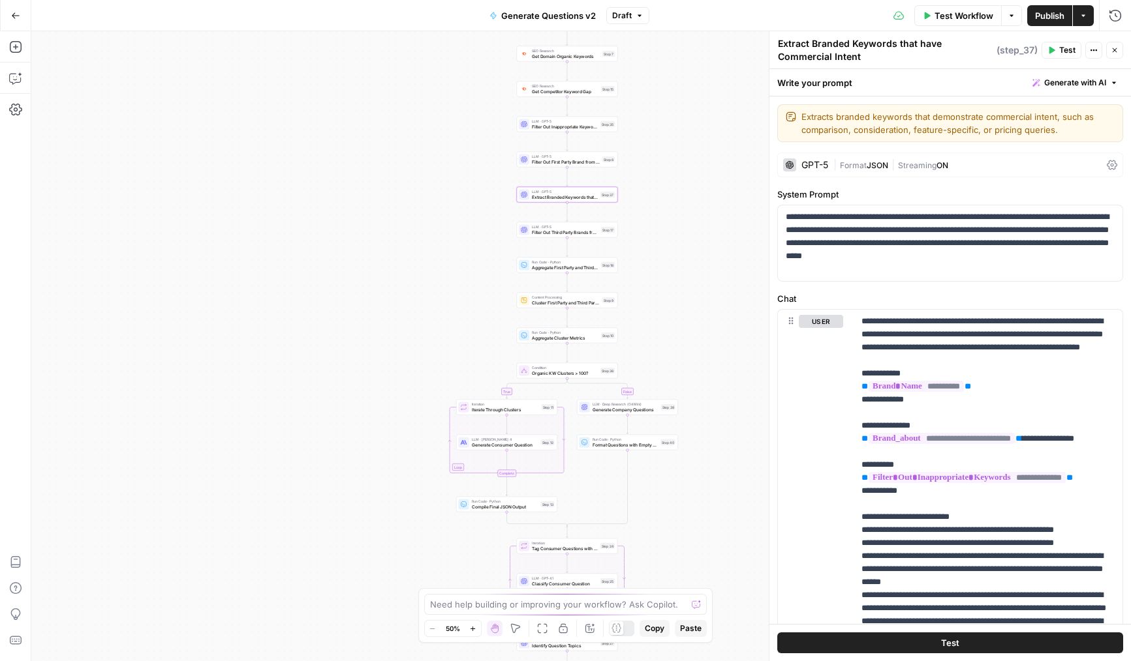
click at [988, 166] on div "| Format JSON | Streaming ON" at bounding box center [967, 165] width 268 height 12
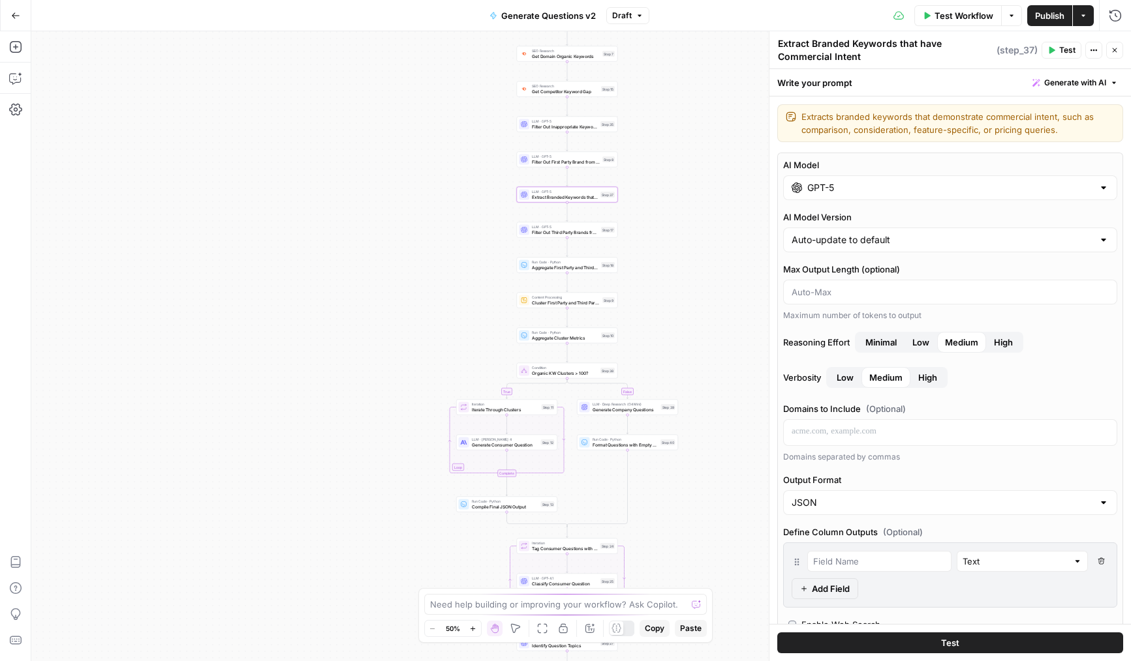
click at [1005, 348] on span "High" at bounding box center [1003, 342] width 19 height 13
click at [546, 222] on div "LLM · GPT-5 Filter Out Third Party Brands from Keywords Step 17 Copy step Delet…" at bounding box center [567, 230] width 101 height 16
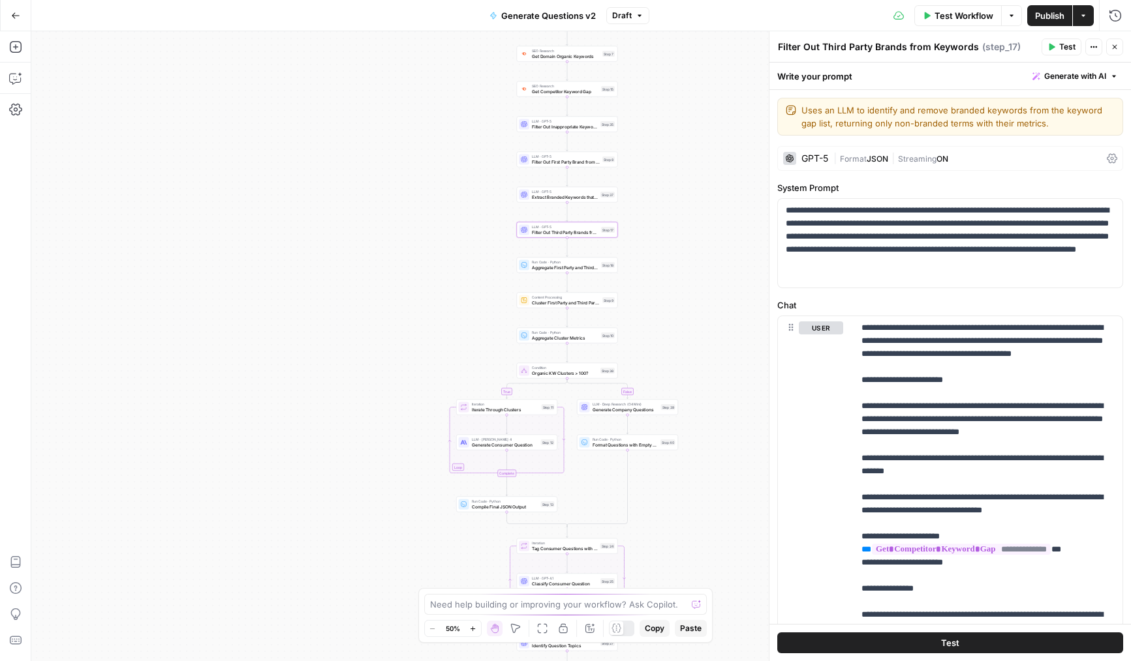
click at [902, 153] on div "| Format JSON | Streaming ON" at bounding box center [967, 159] width 268 height 12
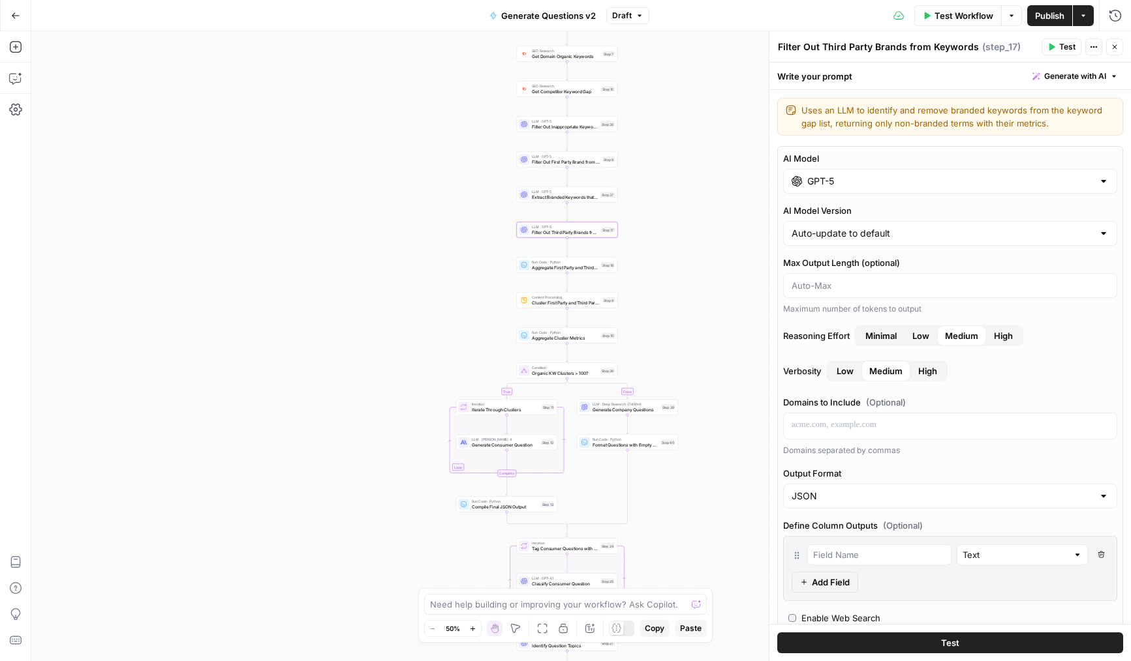
click at [1000, 337] on span "High" at bounding box center [1003, 335] width 19 height 13
click at [546, 124] on span "Filter Out Inappropriate Keywords" at bounding box center [565, 126] width 66 height 7
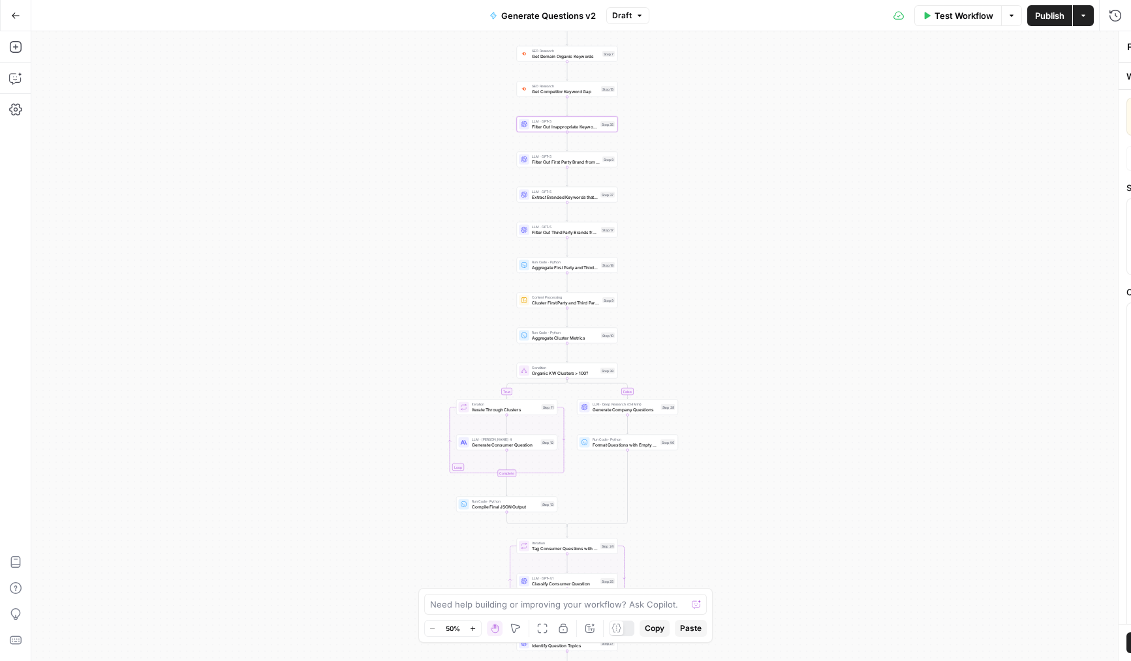
type textarea "Filter Out Inappropriate Keywords"
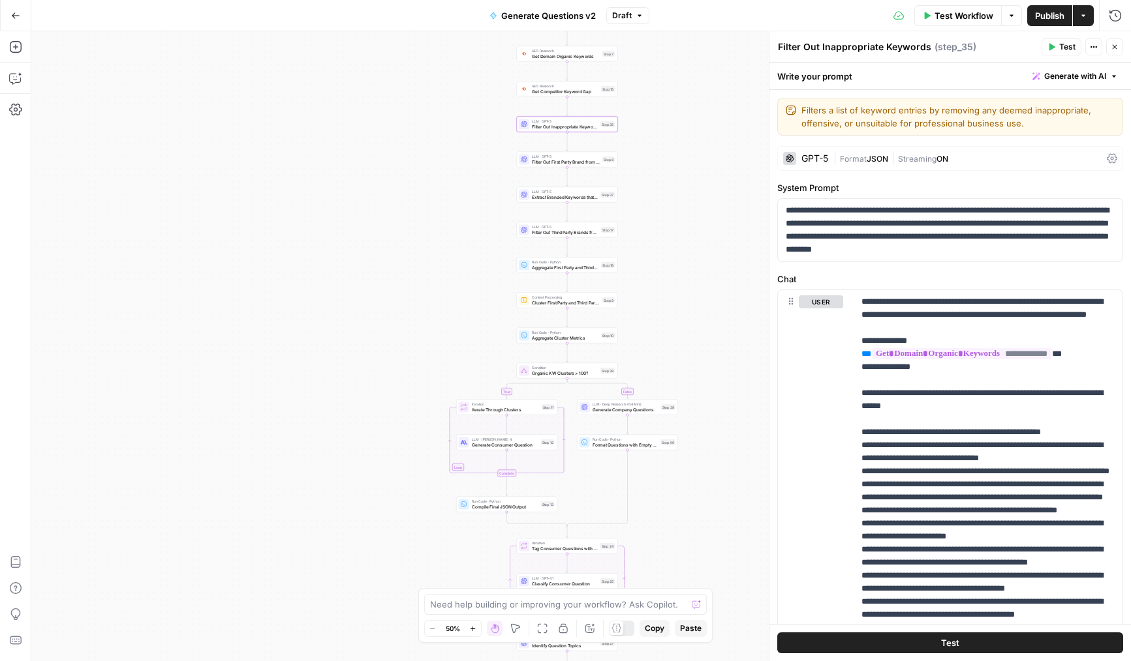
click at [894, 147] on div "GPT-5 | Format JSON | Streaming ON" at bounding box center [950, 158] width 346 height 25
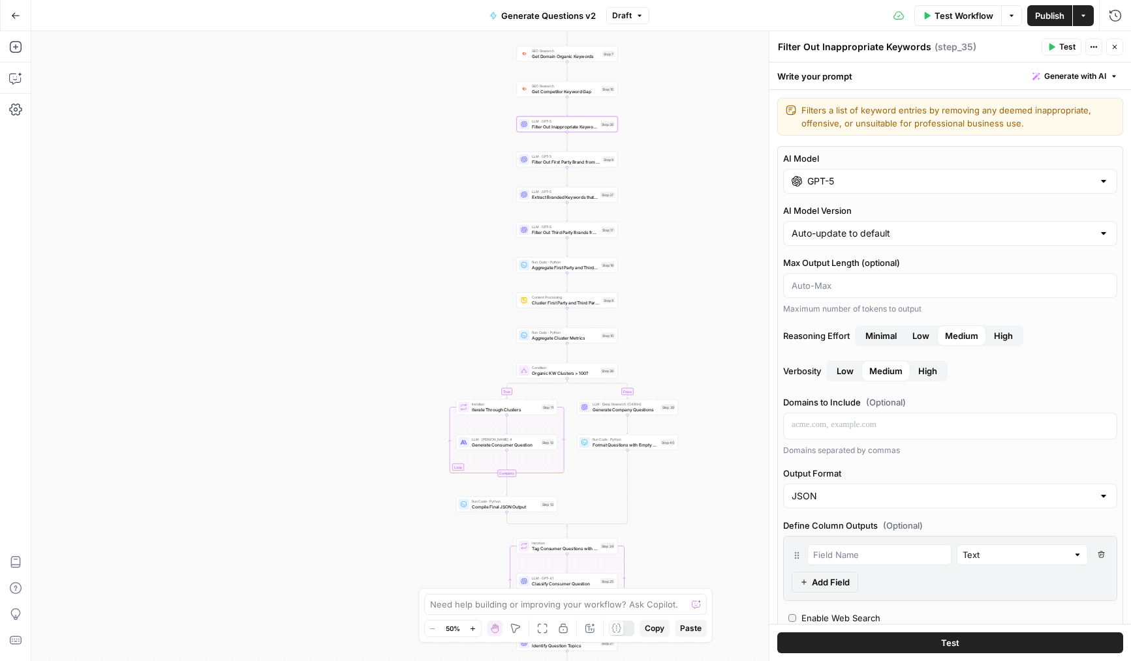
click at [1005, 333] on span "High" at bounding box center [1003, 335] width 19 height 13
click at [1119, 49] on button "Close" at bounding box center [1114, 46] width 17 height 17
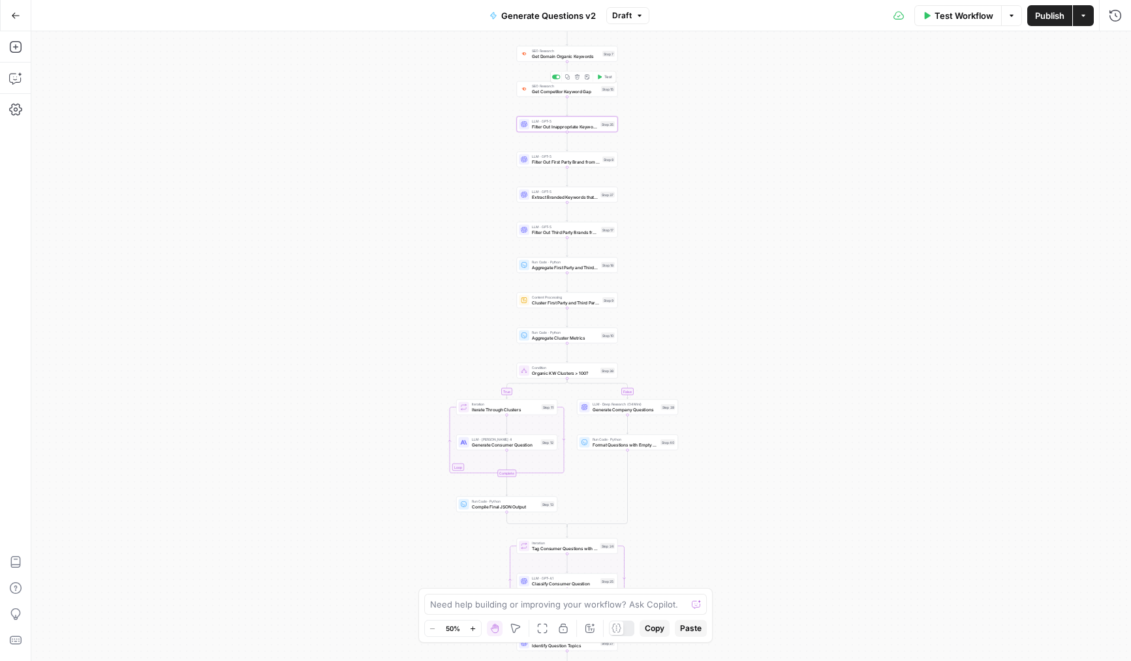
click at [538, 121] on span "LLM · GPT-5" at bounding box center [565, 121] width 66 height 5
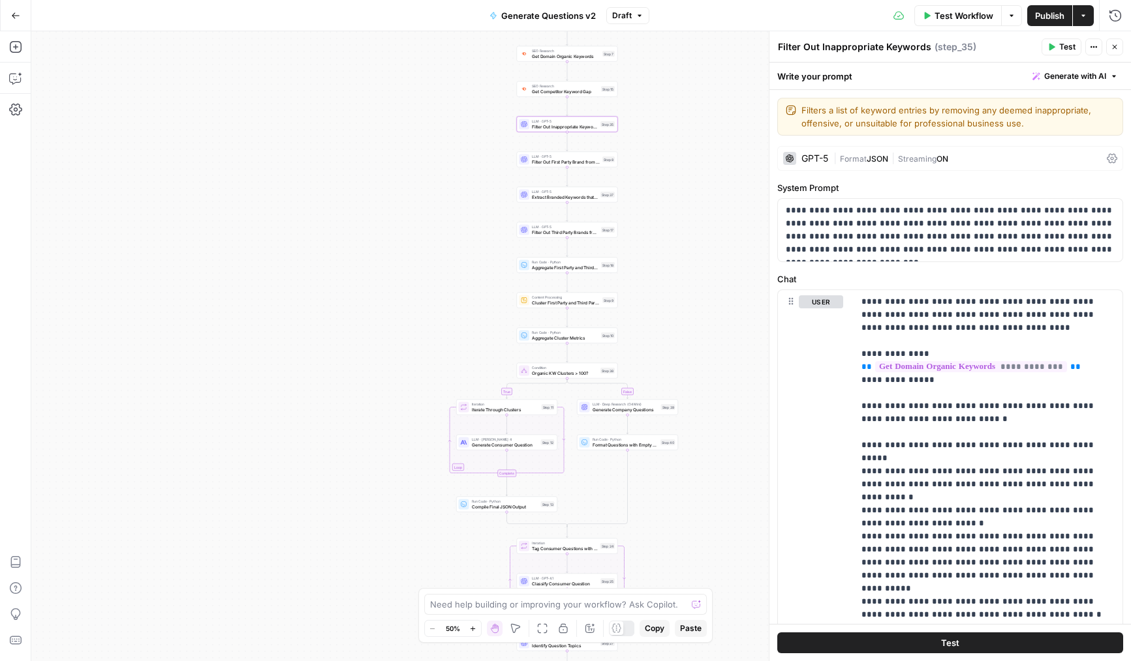
click at [864, 162] on span "Format" at bounding box center [853, 159] width 27 height 10
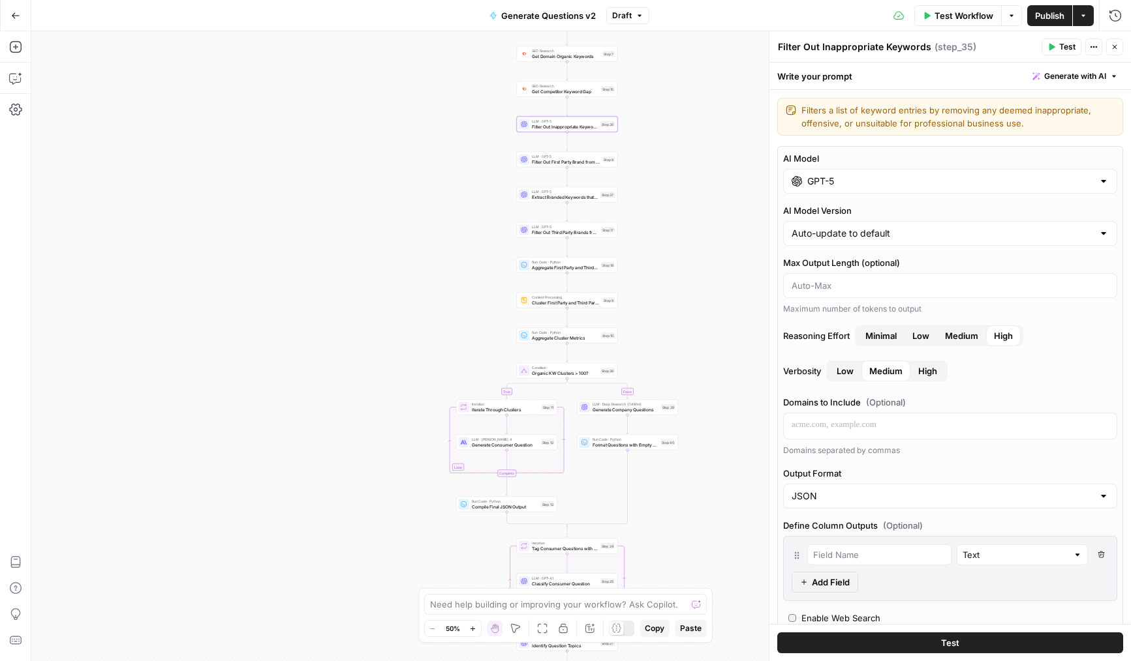
click at [922, 370] on span "High" at bounding box center [927, 371] width 19 height 13
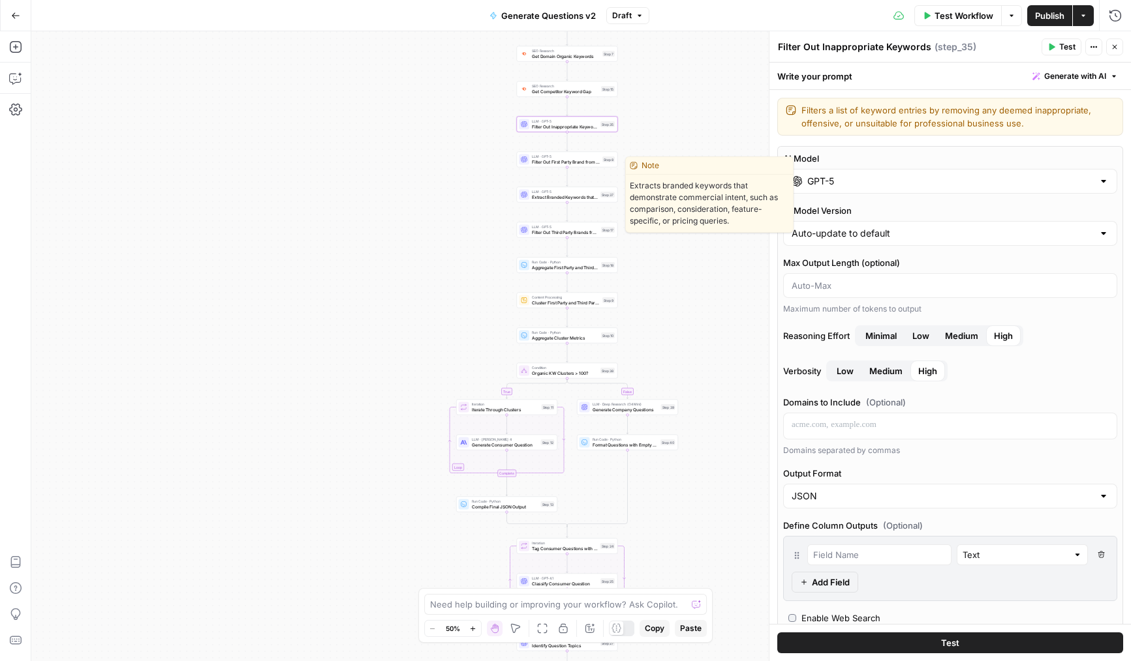
click at [539, 164] on span "Filter Out First Party Brand from Keywords" at bounding box center [566, 162] width 68 height 7
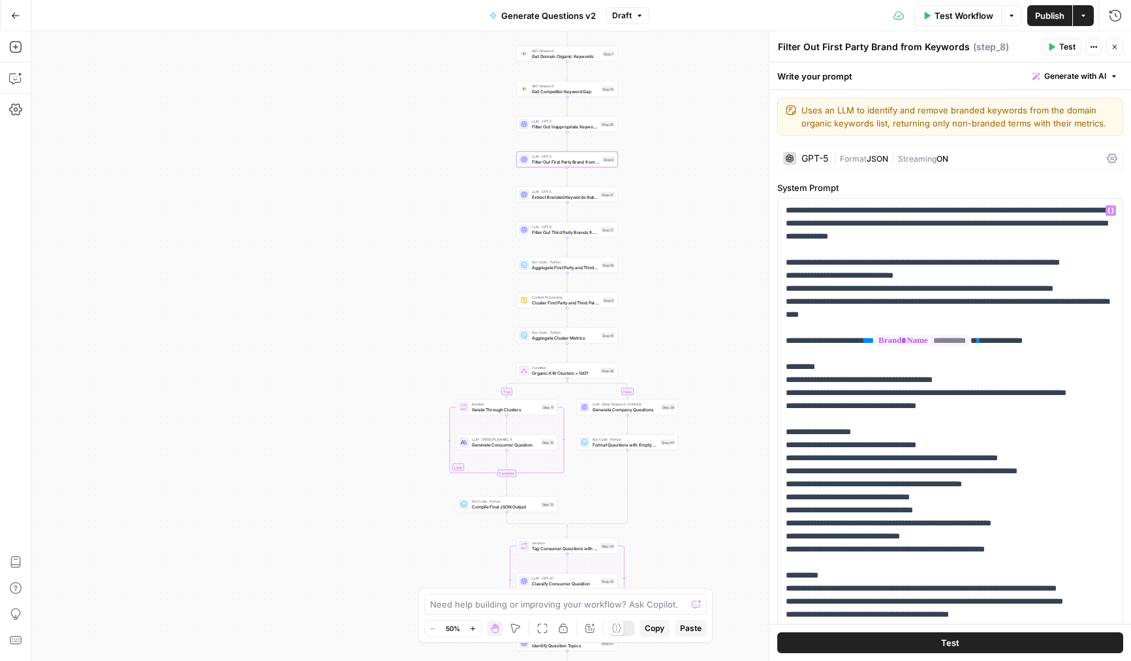
click at [866, 160] on span "Format" at bounding box center [853, 159] width 27 height 10
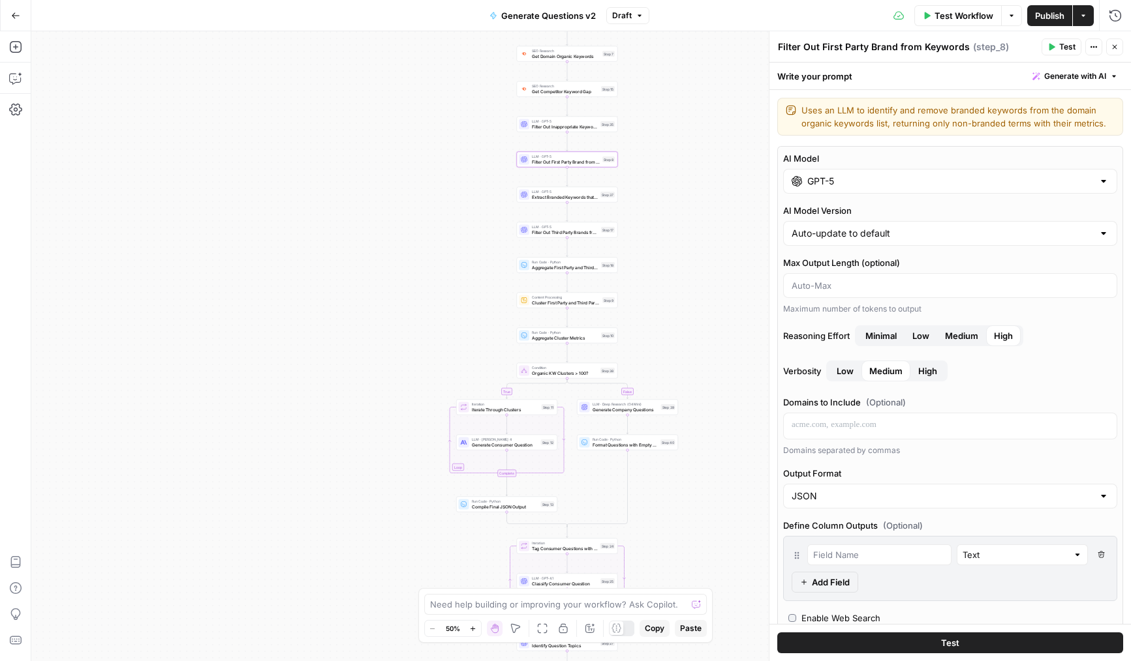
click at [919, 374] on span "High" at bounding box center [927, 371] width 19 height 13
click at [525, 197] on icon at bounding box center [524, 195] width 7 height 7
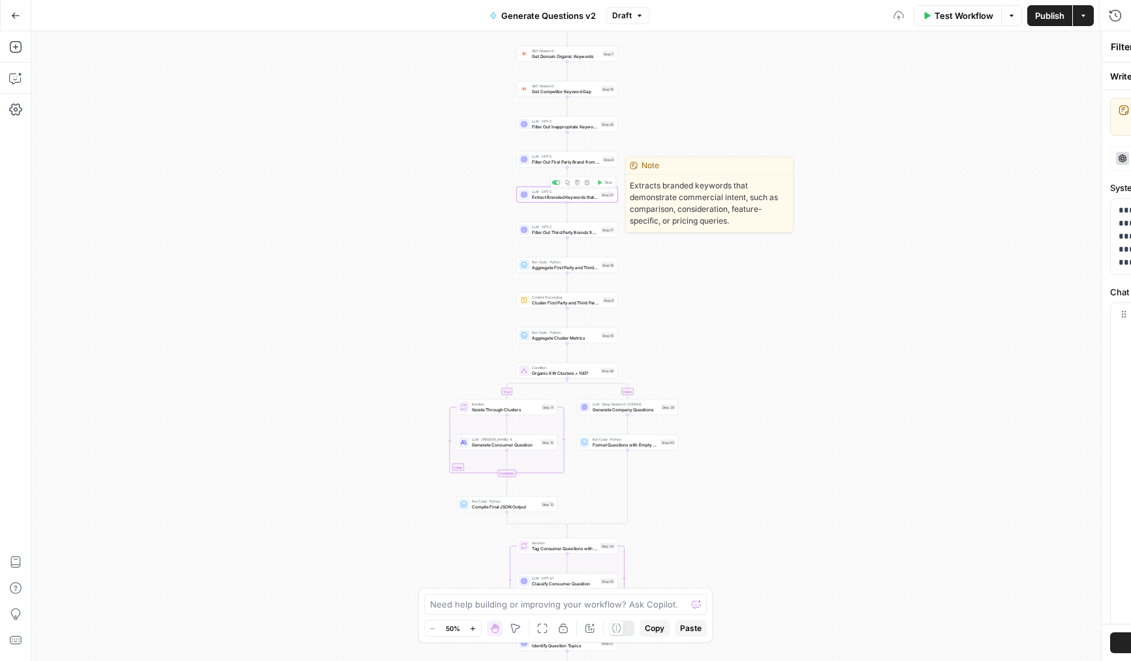
type textarea "Extract Branded Keywords that have Commercial Intent"
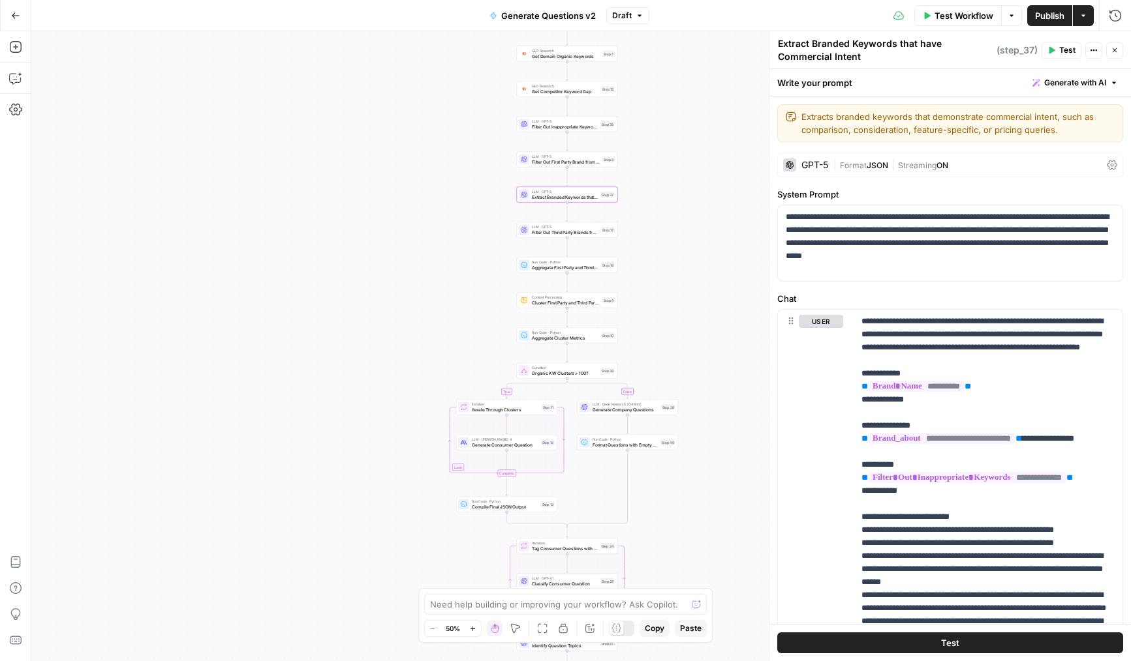
click at [823, 163] on div "GPT-5" at bounding box center [814, 164] width 27 height 9
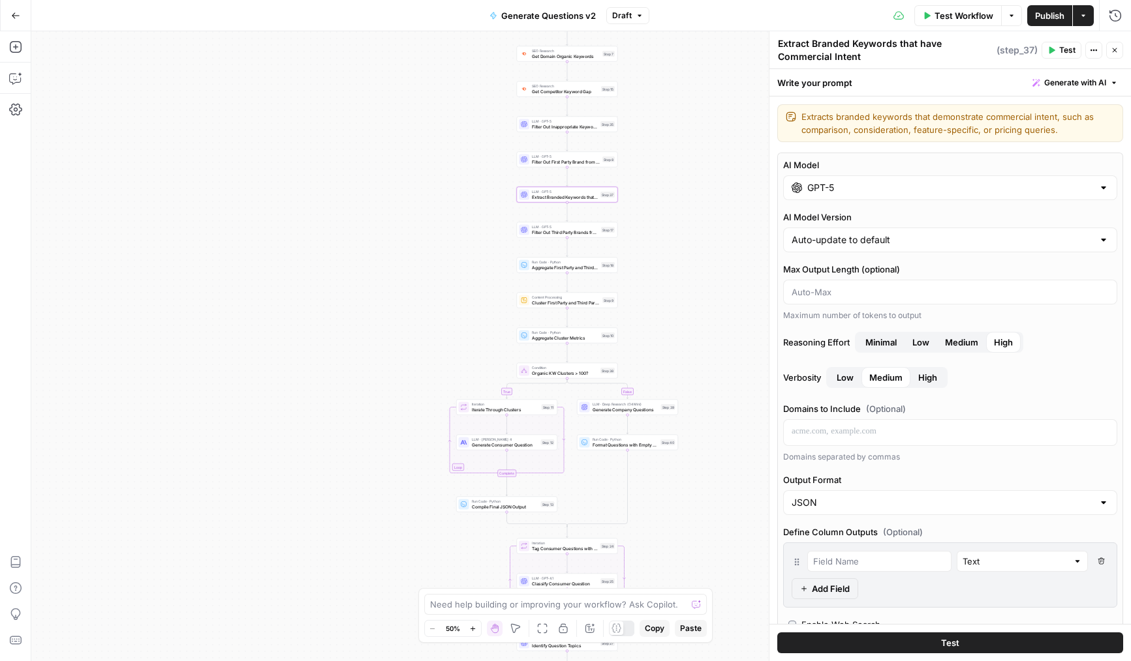
click at [926, 380] on span "High" at bounding box center [927, 377] width 19 height 13
click at [533, 228] on span "LLM · GPT-5" at bounding box center [565, 226] width 67 height 5
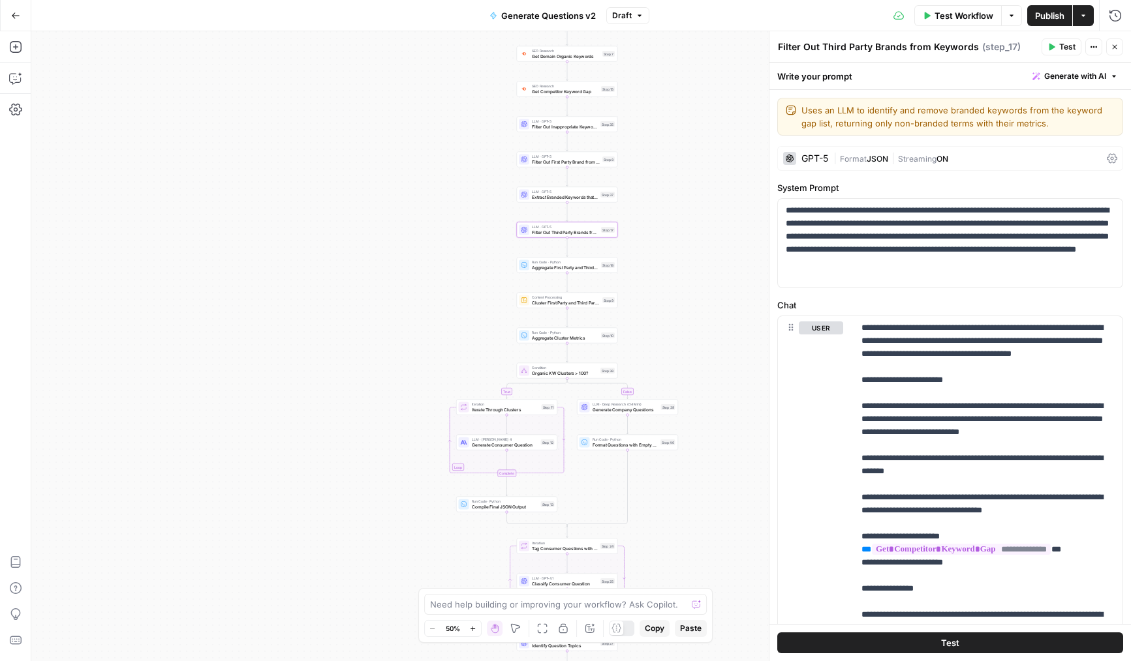
click at [859, 155] on span "Format" at bounding box center [853, 159] width 27 height 10
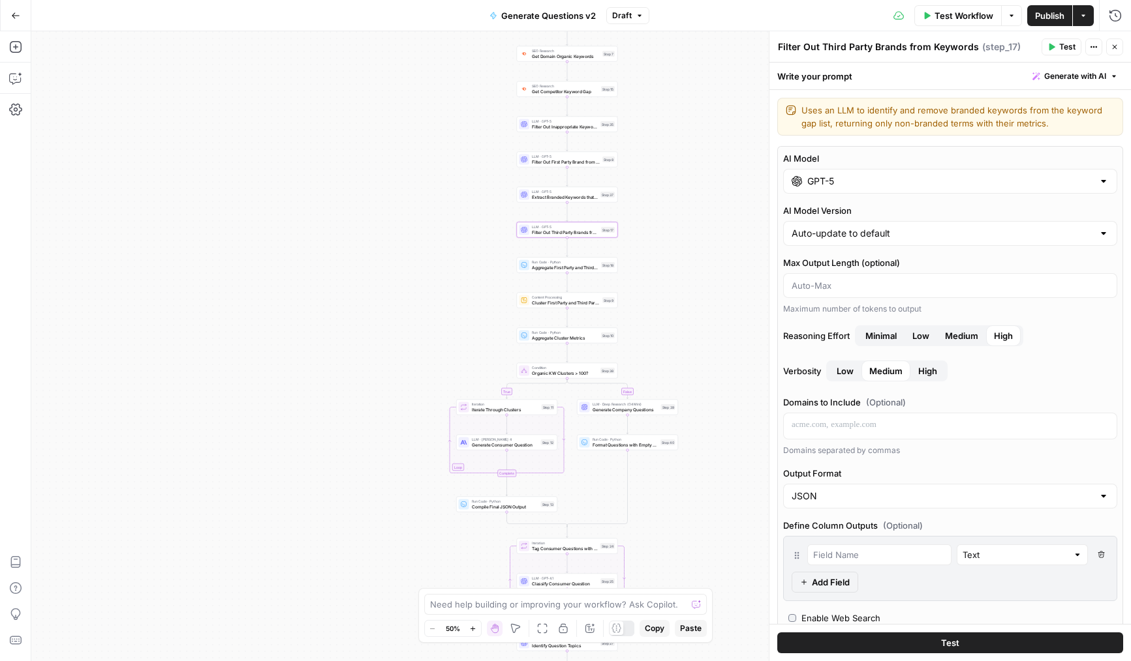
click at [932, 371] on span "High" at bounding box center [927, 371] width 19 height 13
click at [1110, 37] on header "Filter Out Third Party Brands from Keywords Filter Out Third Party Brands from …" at bounding box center [949, 46] width 361 height 31
click at [1116, 47] on icon "button" at bounding box center [1114, 47] width 8 height 8
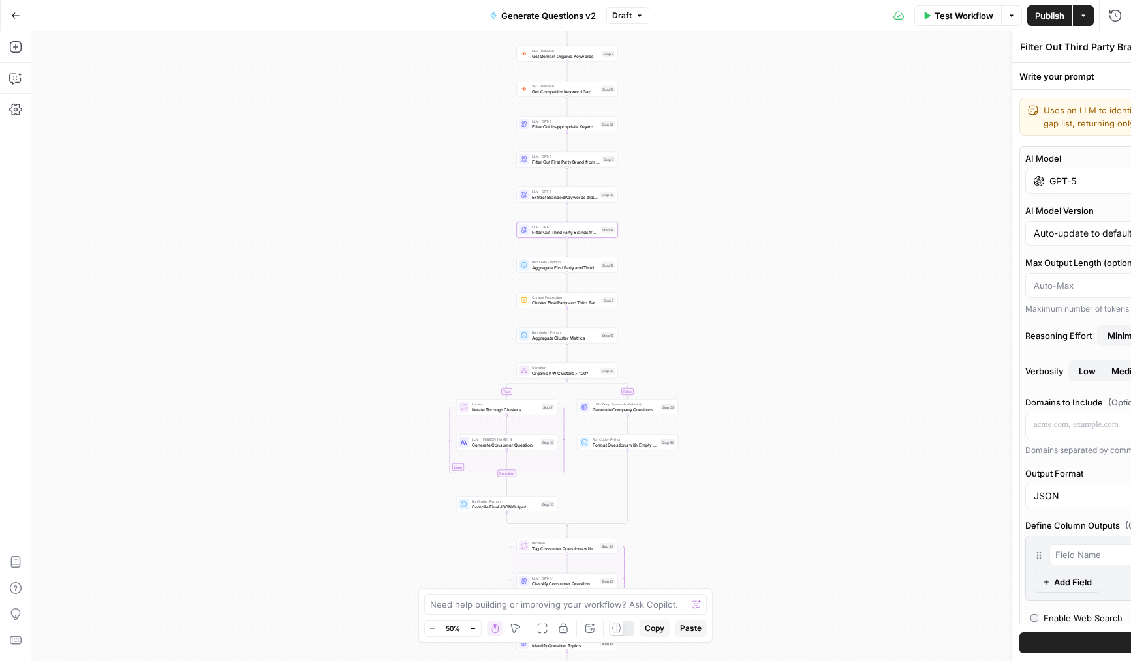
click at [1065, 20] on button "Publish" at bounding box center [1049, 15] width 45 height 21
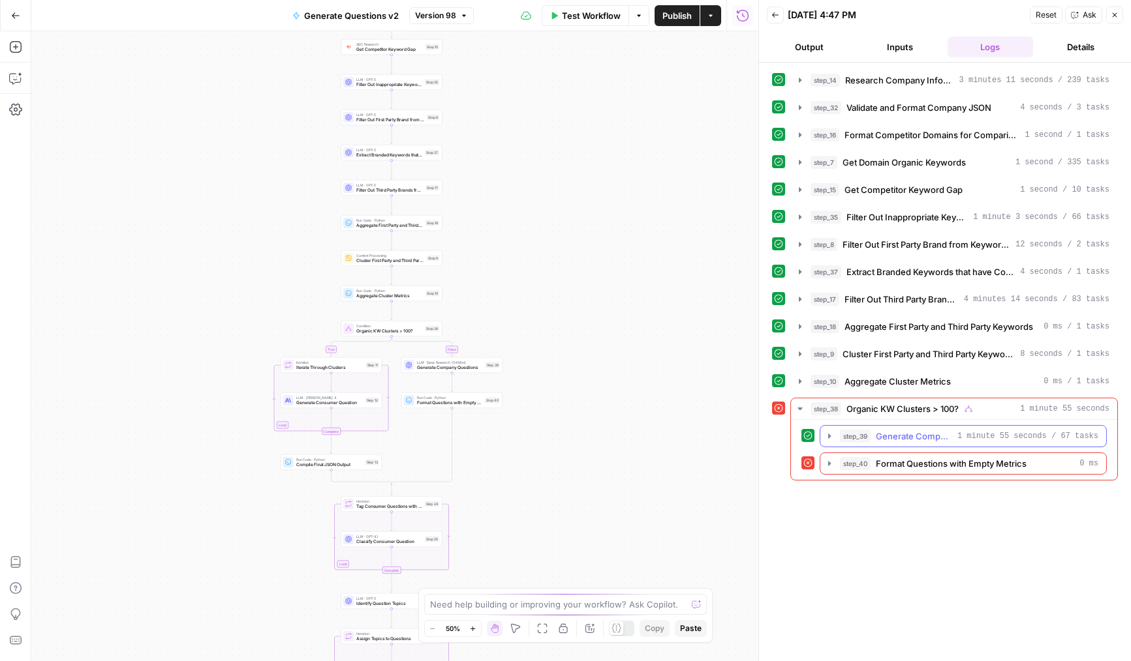
click at [904, 429] on button "step_39 Generate Company Questions 1 minute 55 seconds / 67 tasks" at bounding box center [963, 436] width 286 height 21
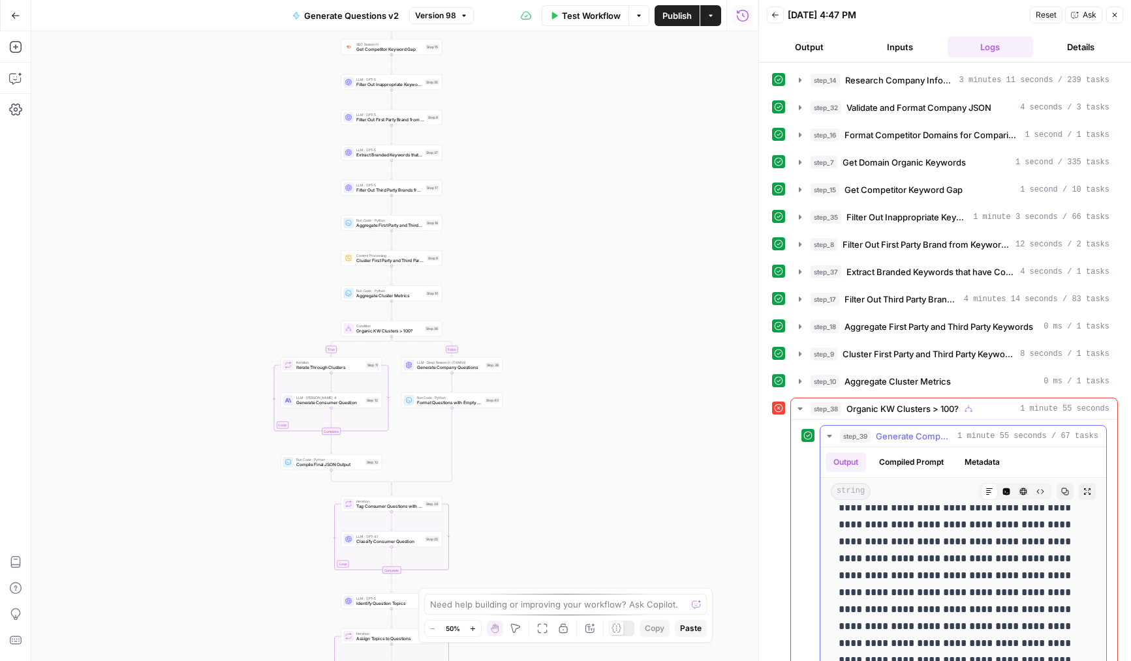
scroll to position [153, 0]
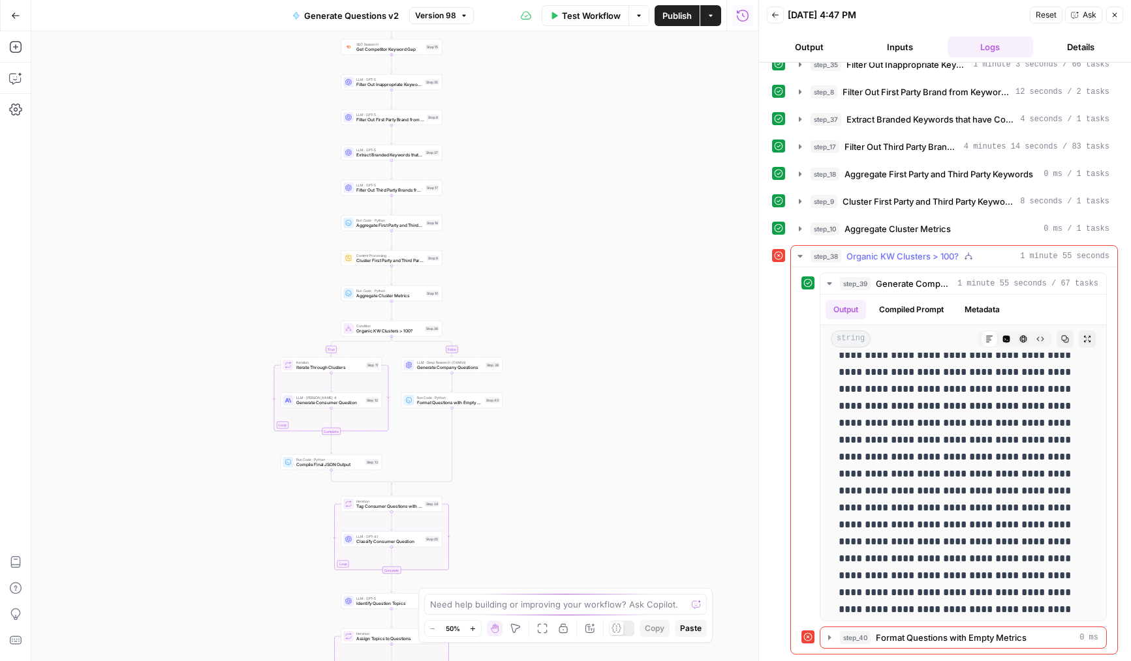
click at [1000, 647] on button "step_40 Format Questions with Empty Metrics 0 ms" at bounding box center [963, 638] width 286 height 21
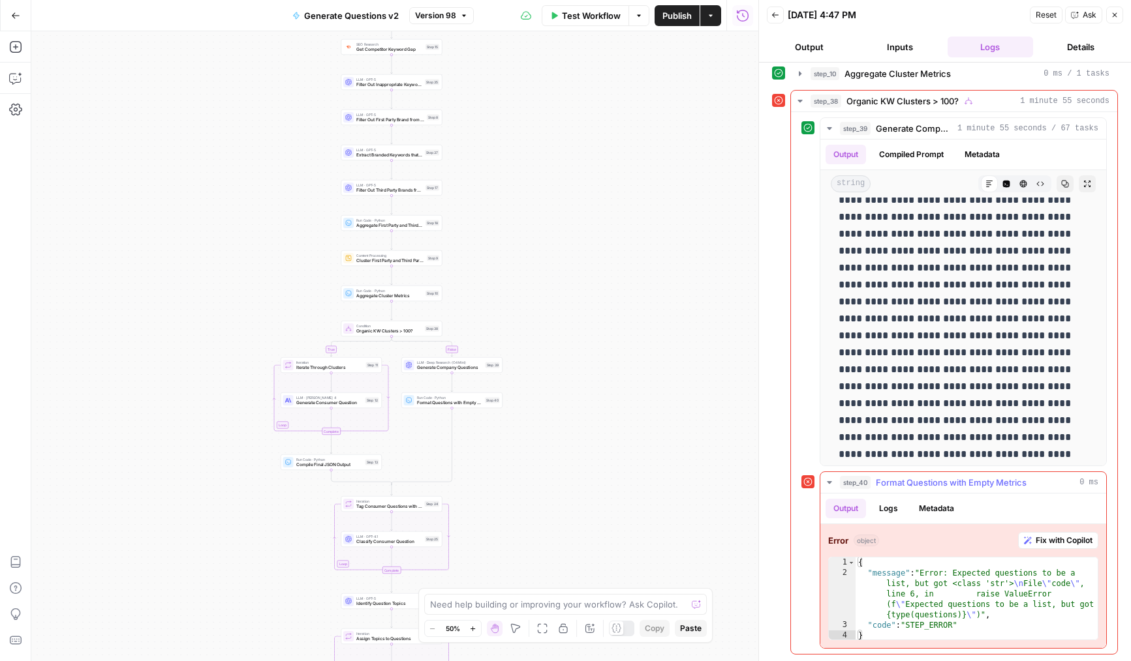
click at [1035, 549] on button "Fix with Copilot" at bounding box center [1058, 540] width 80 height 17
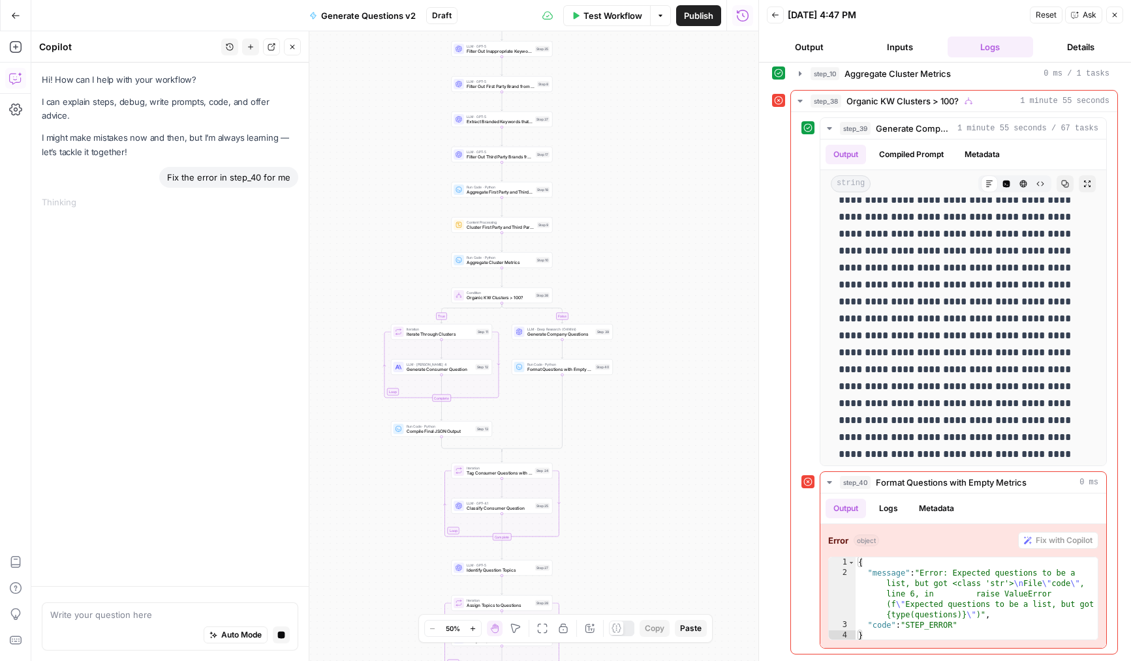
drag, startPoint x: 584, startPoint y: 476, endPoint x: 660, endPoint y: 443, distance: 83.3
click at [660, 443] on div "true false Workflow Set Inputs Inputs LLM · Deep Research (O4 Mini) Research Co…" at bounding box center [394, 346] width 727 height 630
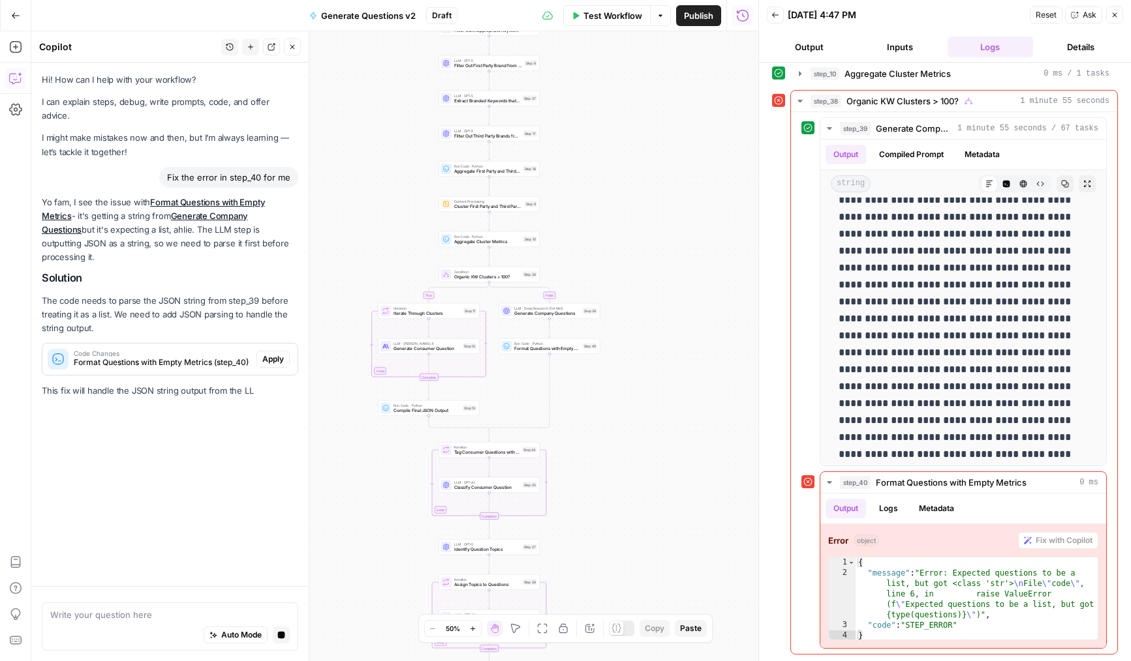
scroll to position [0, 0]
click at [265, 354] on span "Apply" at bounding box center [273, 360] width 22 height 12
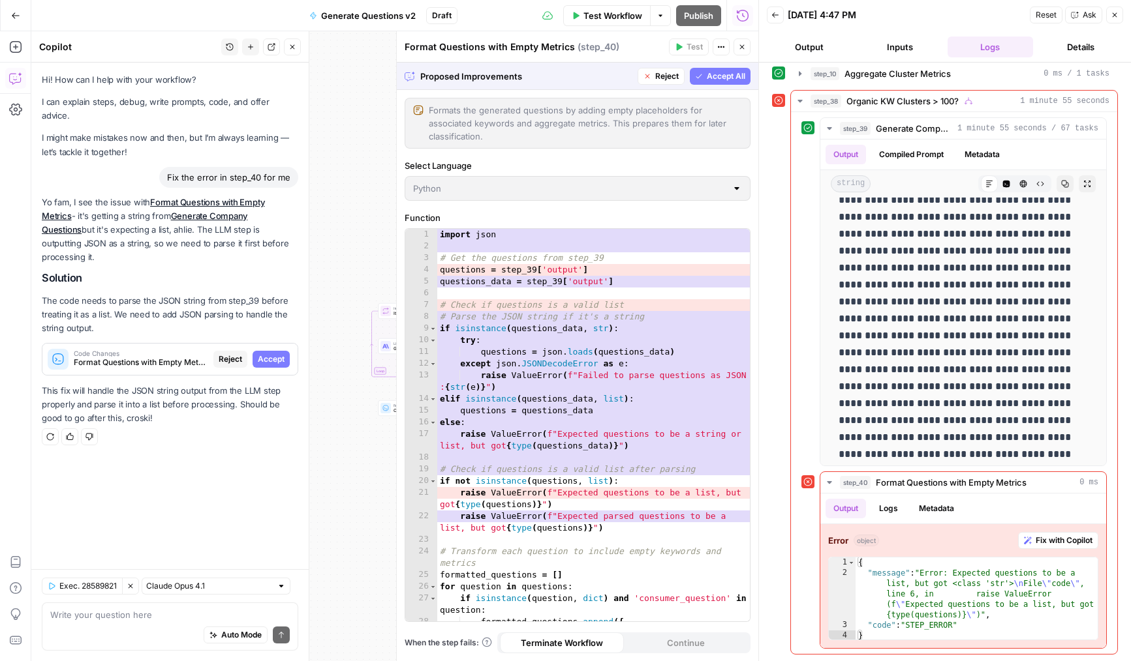
click at [713, 76] on span "Accept All" at bounding box center [725, 76] width 38 height 12
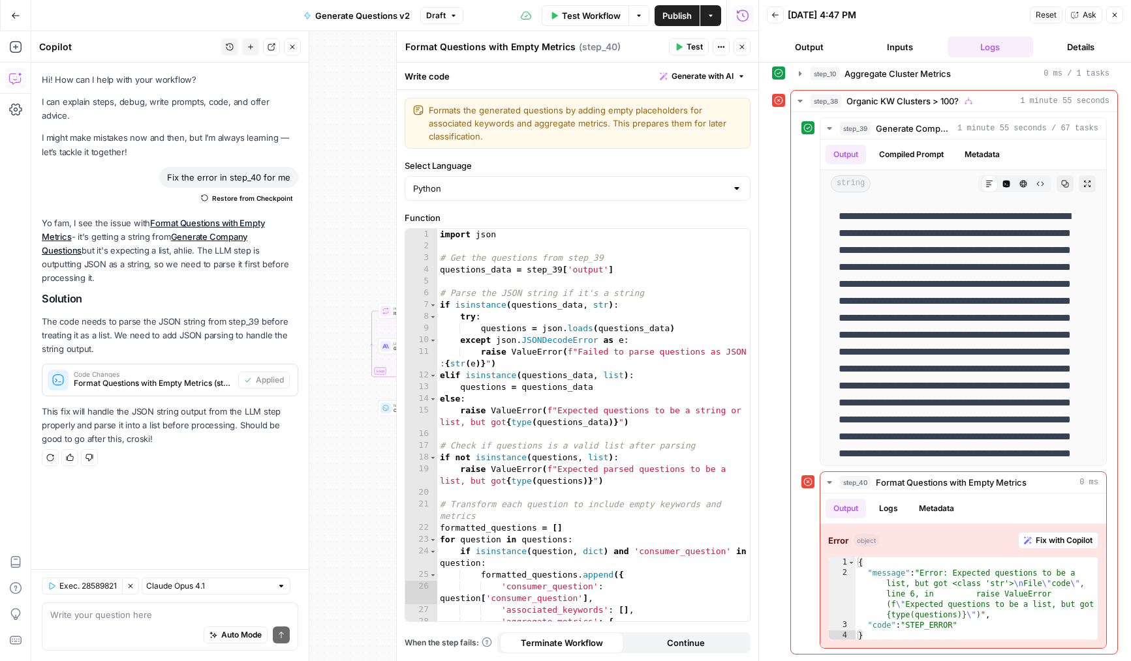
click at [740, 50] on icon "button" at bounding box center [742, 47] width 8 height 8
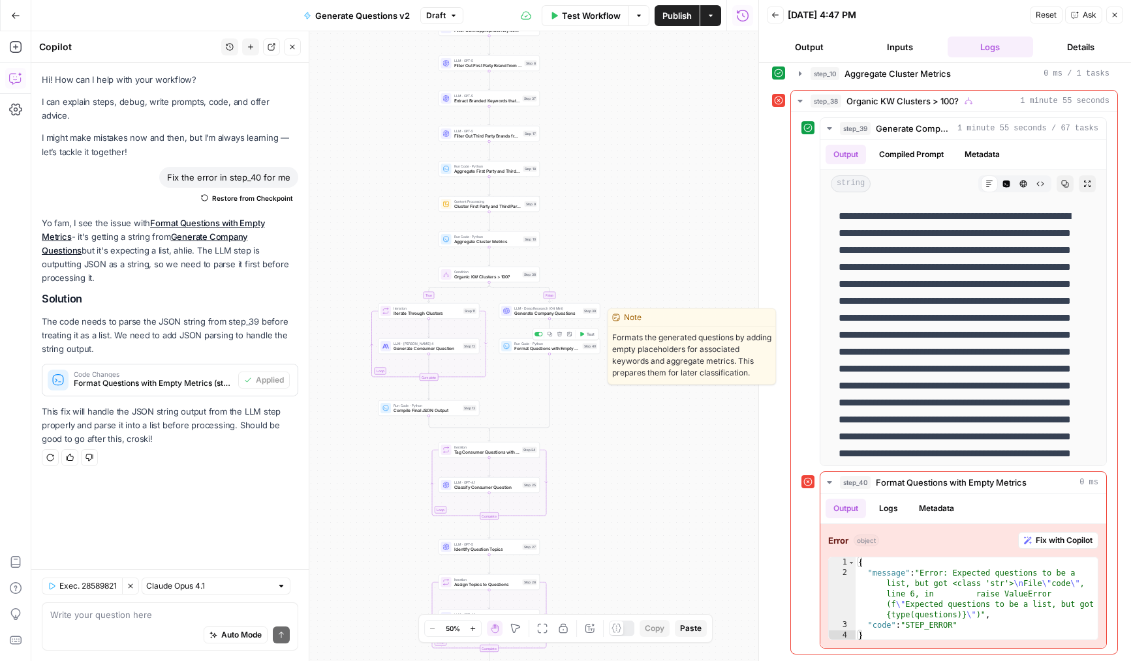
click at [587, 335] on span "Test" at bounding box center [590, 334] width 8 height 6
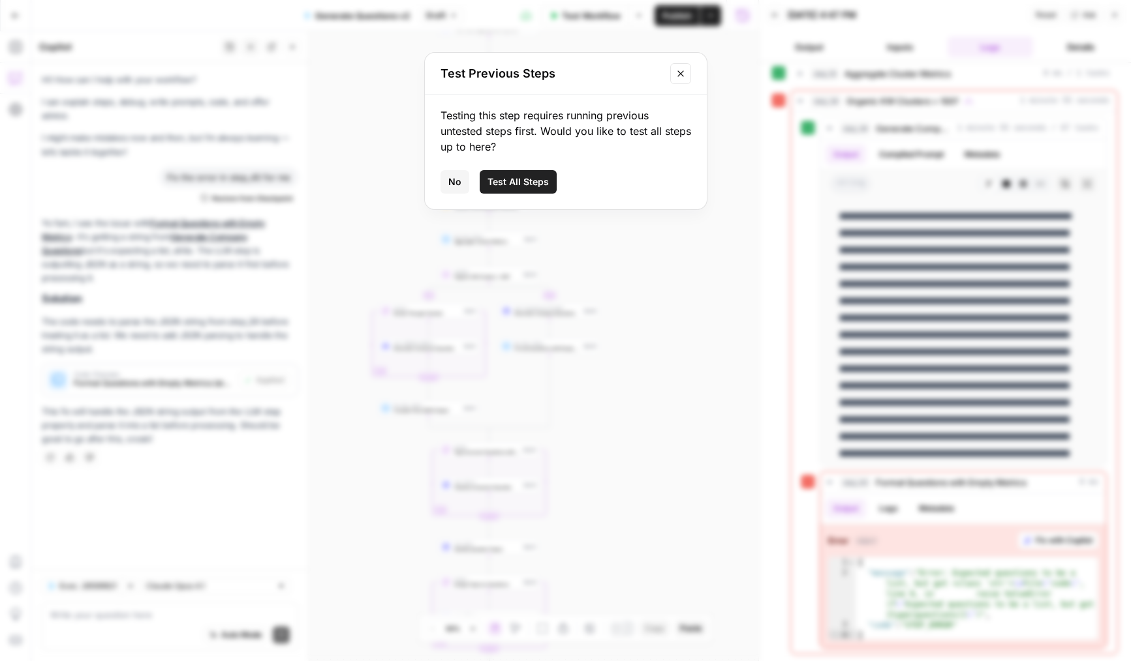
click at [510, 186] on span "Test All Steps" at bounding box center [517, 181] width 61 height 13
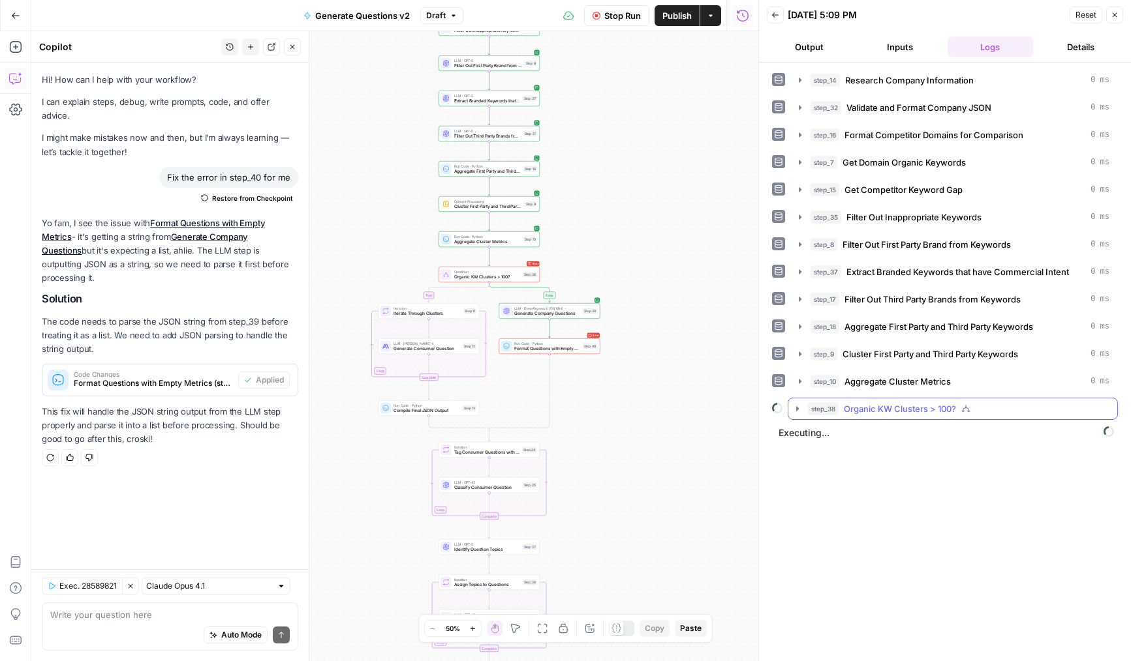
click at [819, 404] on span "step_38" at bounding box center [823, 408] width 31 height 13
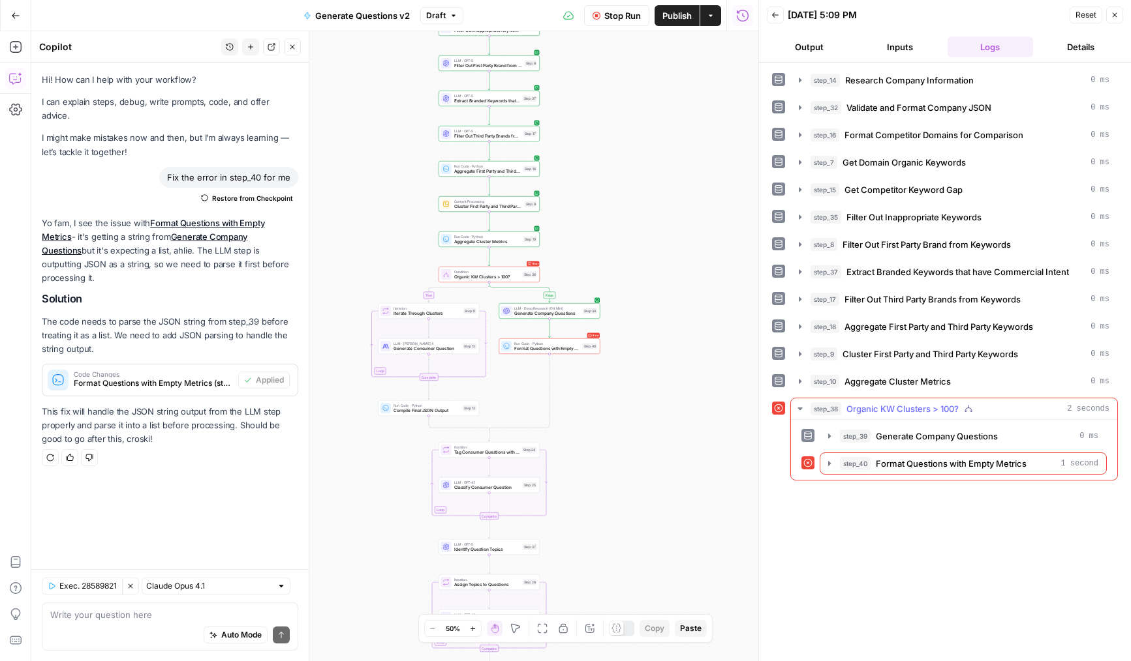
click at [837, 453] on button "step_40 Format Questions with Empty Metrics 1 second" at bounding box center [963, 463] width 286 height 21
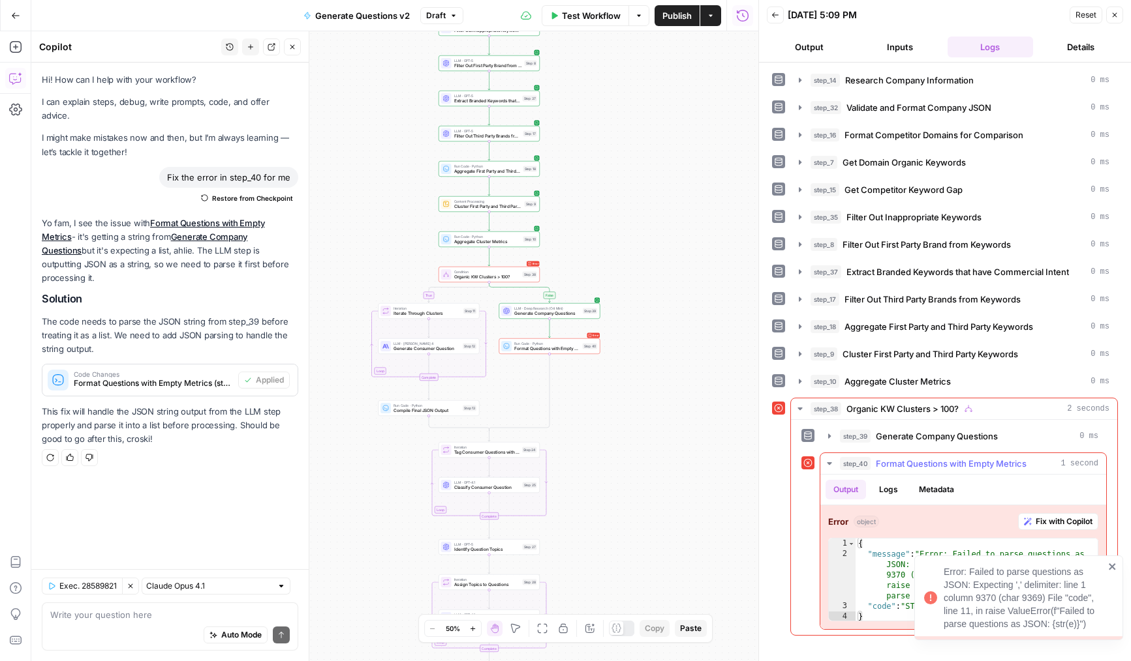
click at [1042, 520] on span "Fix with Copilot" at bounding box center [1063, 522] width 57 height 12
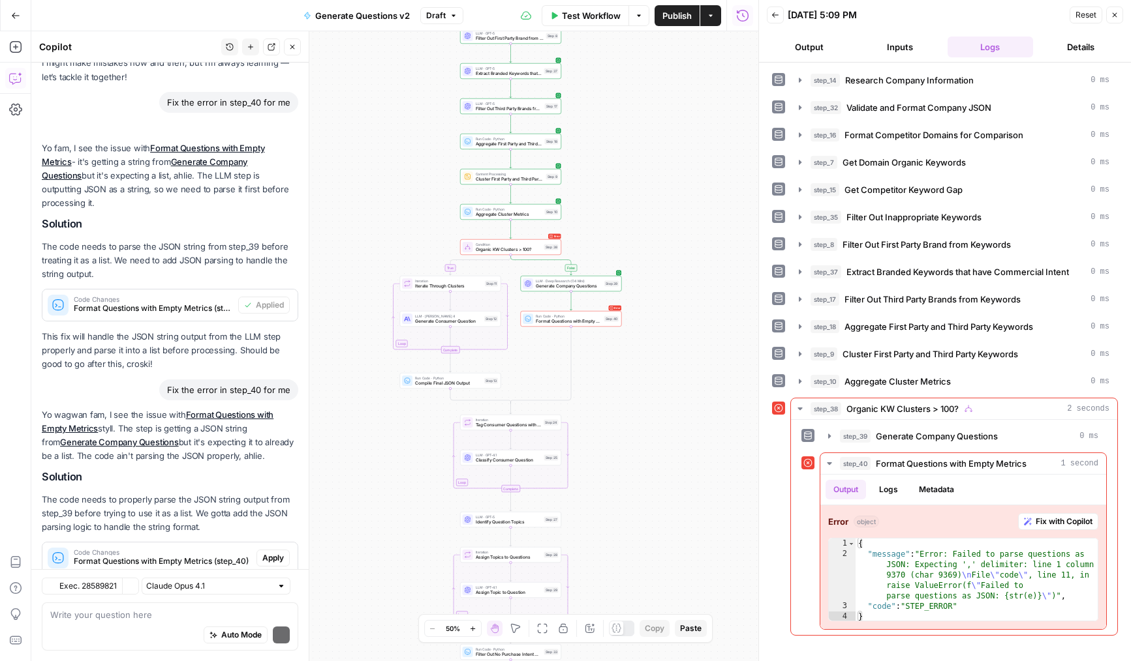
scroll to position [134, 0]
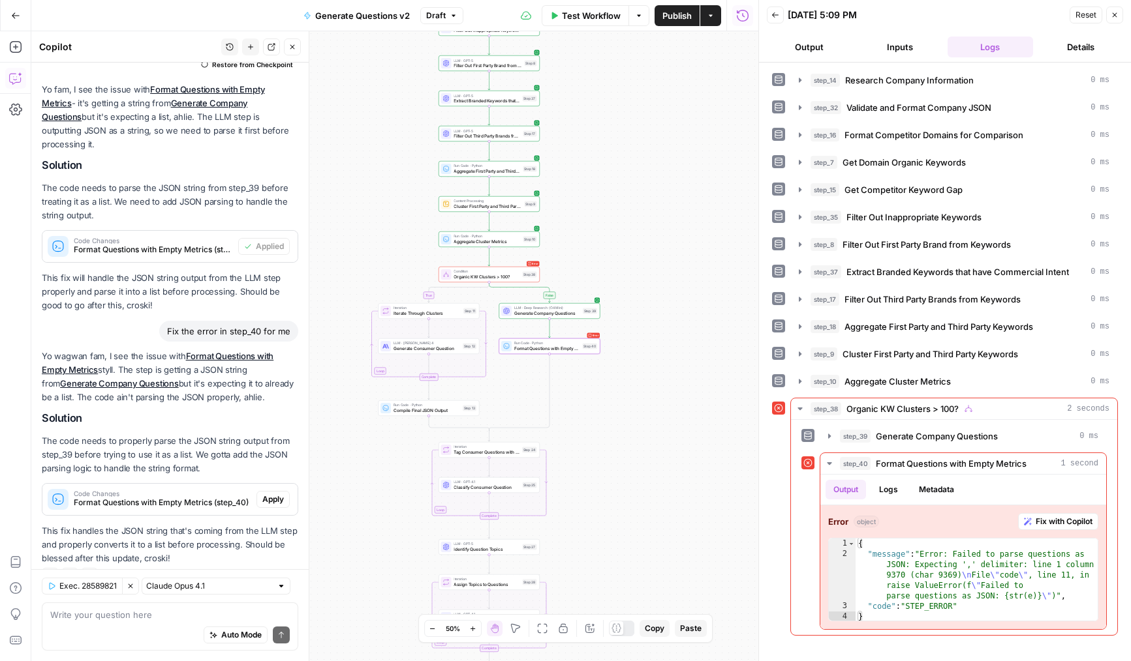
click at [276, 494] on span "Apply" at bounding box center [273, 500] width 22 height 12
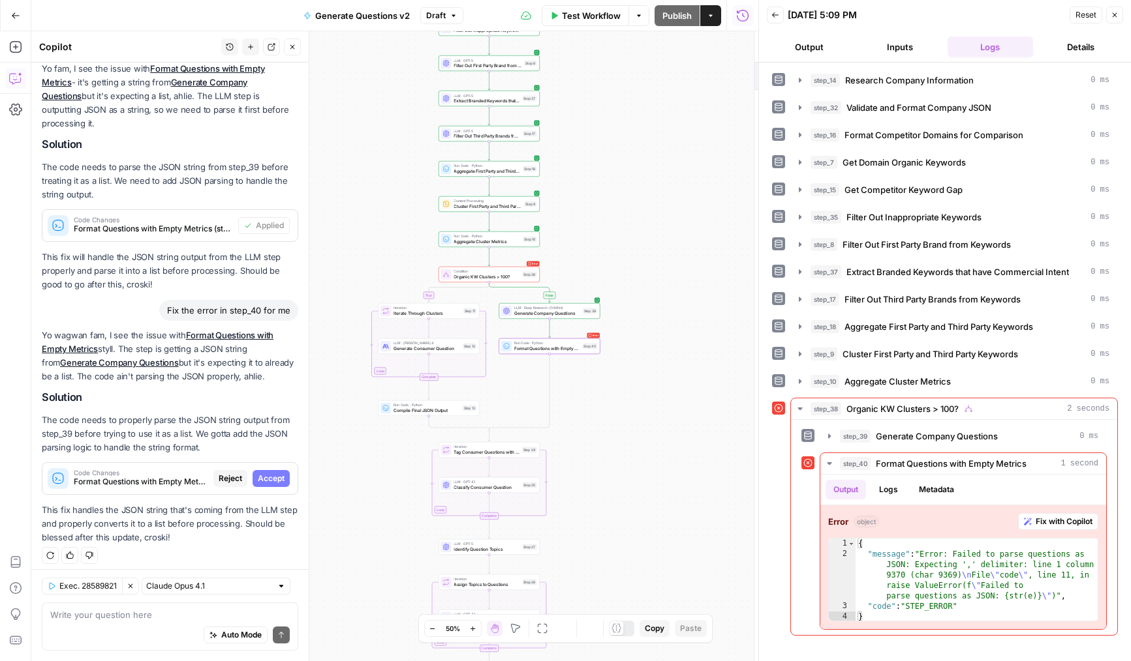
scroll to position [113, 0]
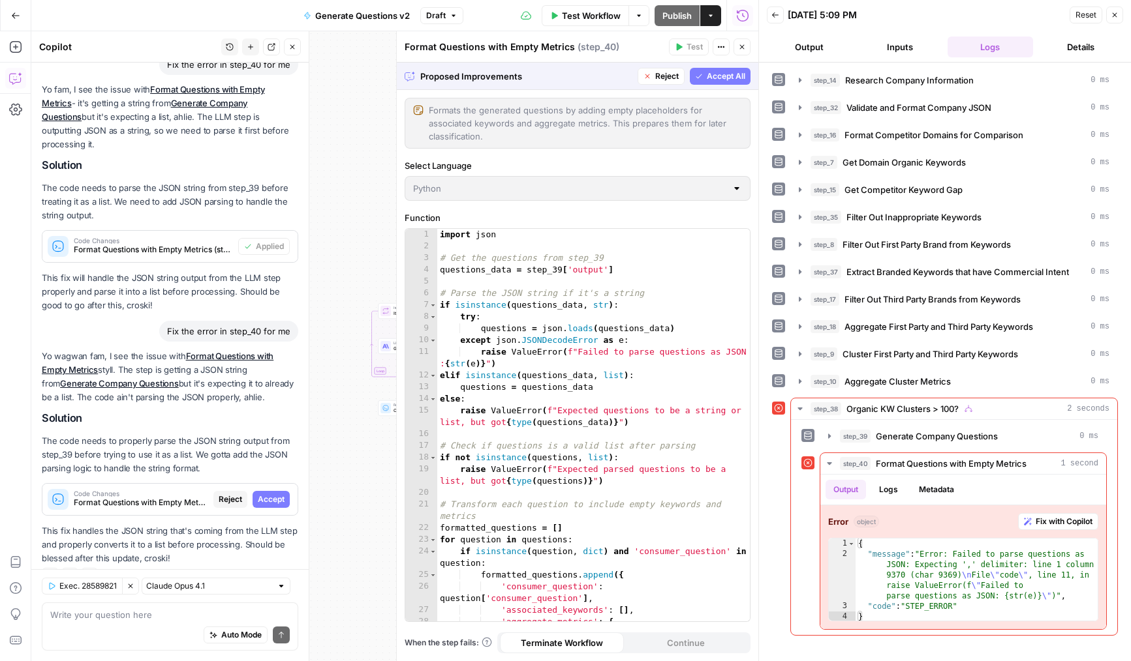
click at [697, 67] on div "Steps cannot be tested while there are pending suggestions." at bounding box center [688, 79] width 181 height 25
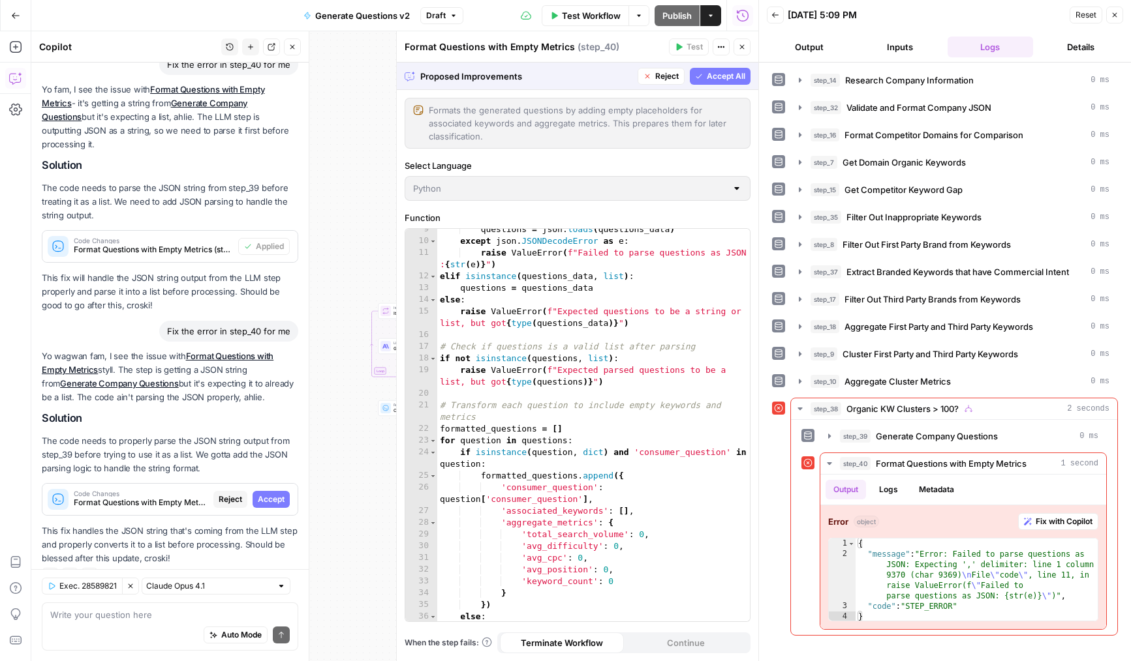
scroll to position [0, 0]
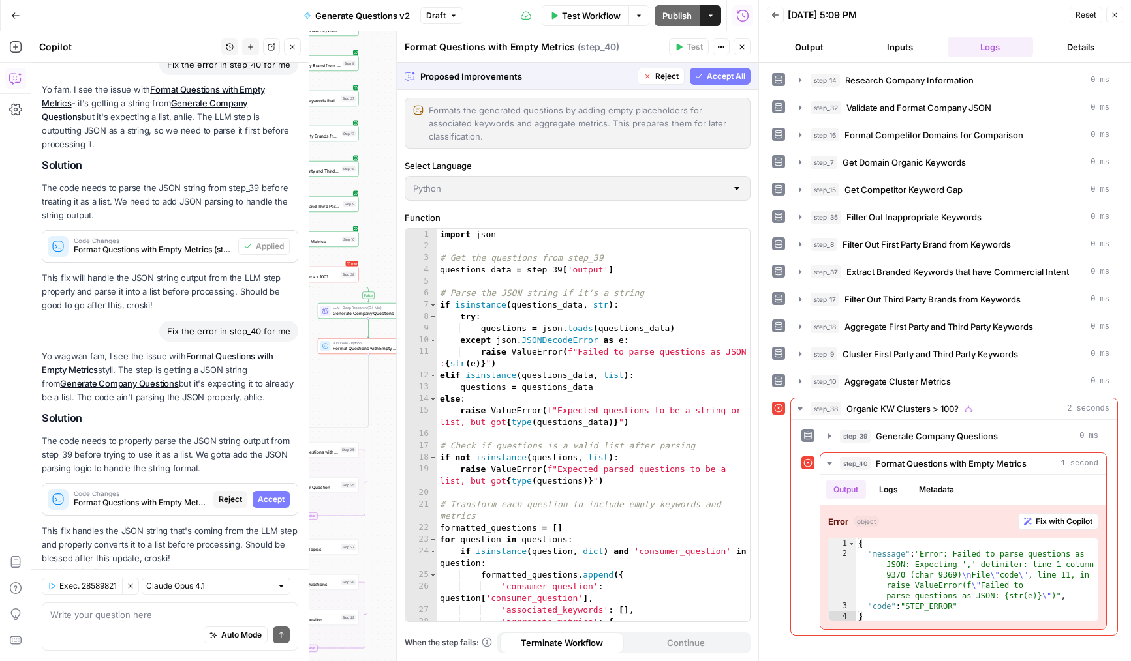
click at [715, 70] on span "Accept All" at bounding box center [725, 76] width 38 height 12
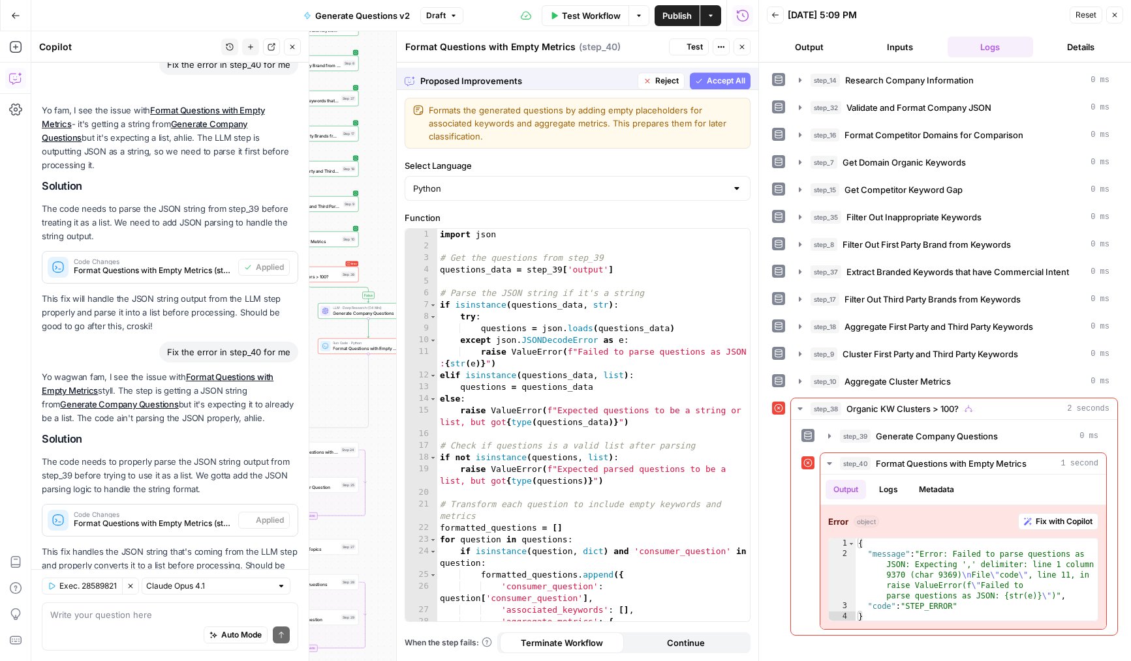
scroll to position [134, 0]
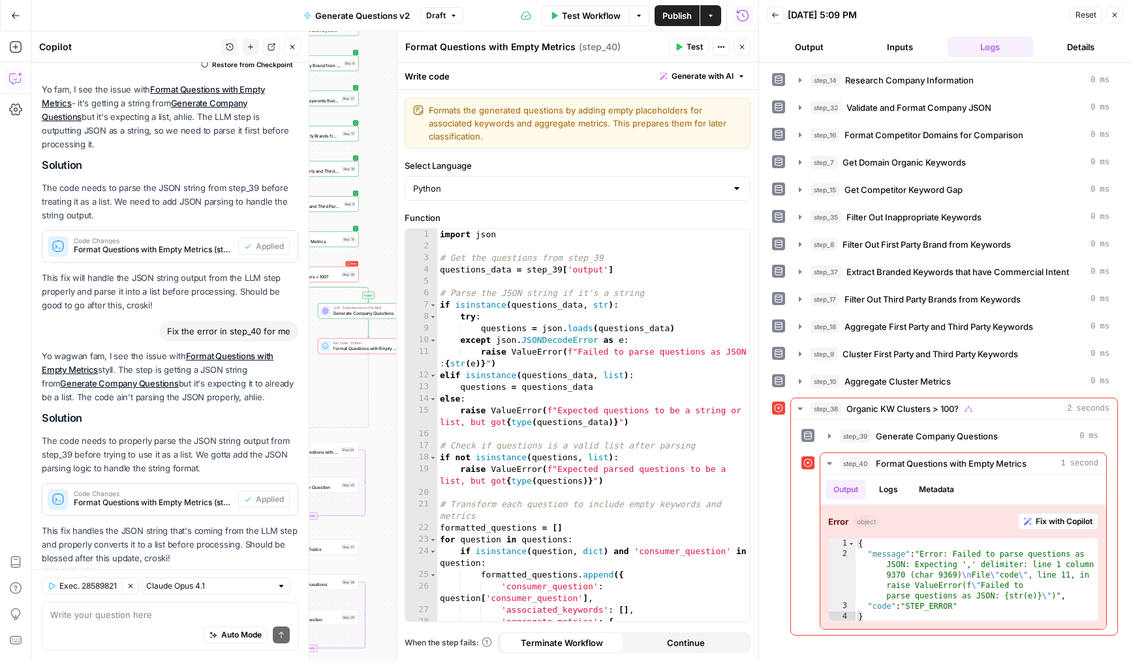
click at [685, 57] on header "Format Questions with Empty Metrics Format Questions with Empty Metrics ( step_…" at bounding box center [577, 46] width 361 height 31
click at [688, 49] on span "Test" at bounding box center [694, 47] width 16 height 12
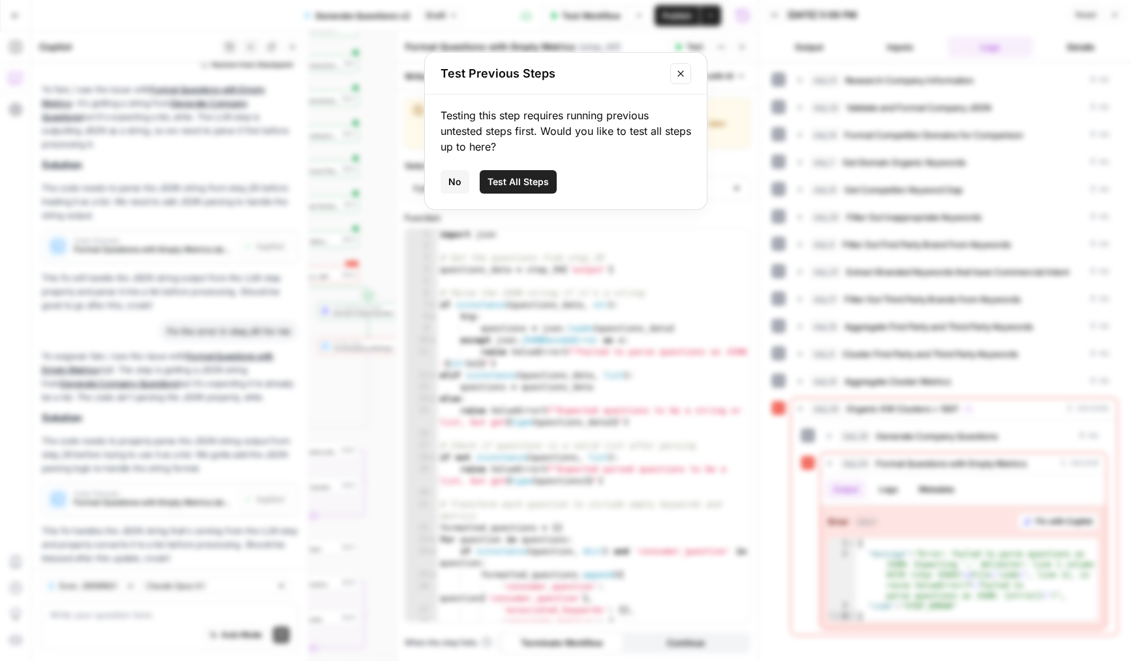
click at [511, 192] on button "Test All Steps" at bounding box center [517, 181] width 77 height 23
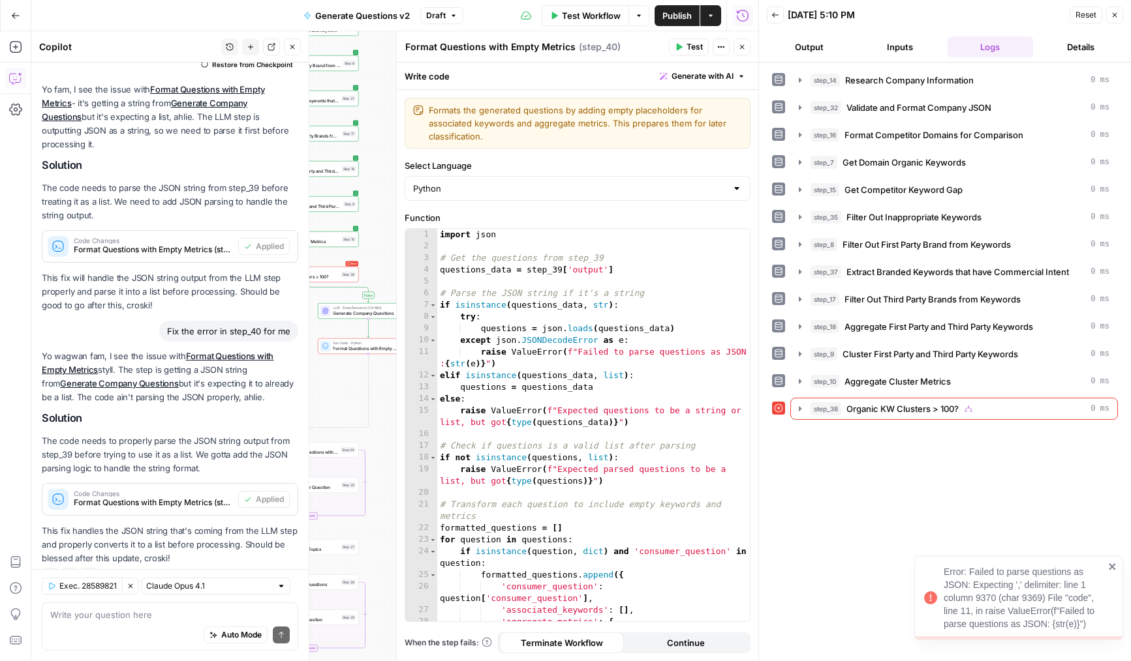
scroll to position [0, 0]
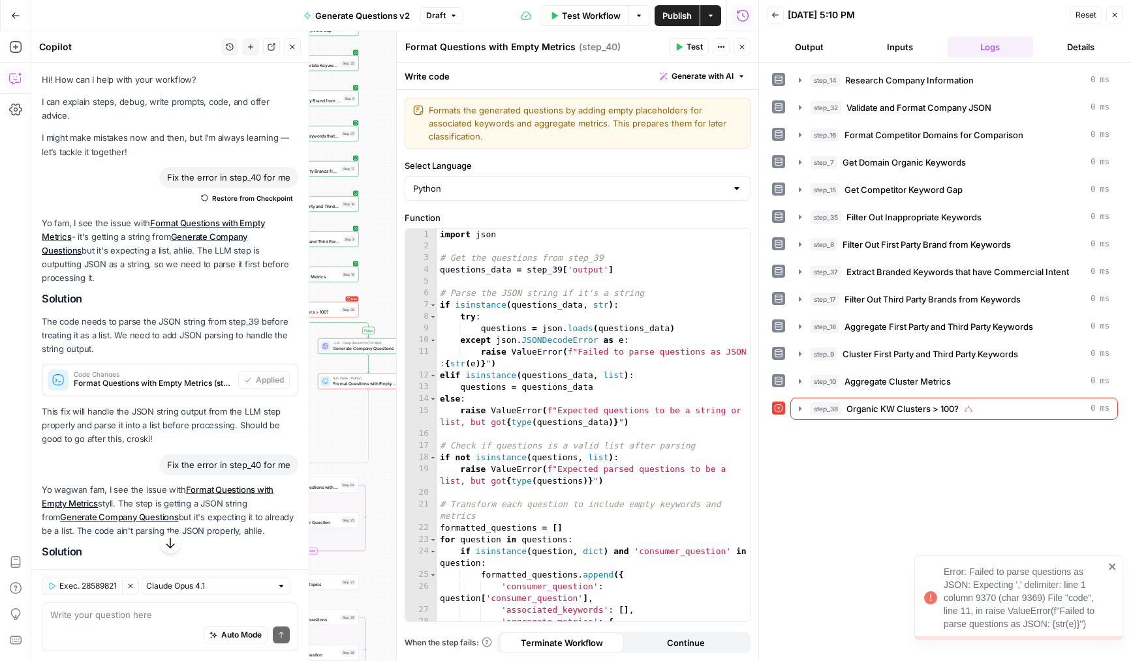
click at [258, 193] on span "Restore from Checkpoint" at bounding box center [252, 198] width 81 height 10
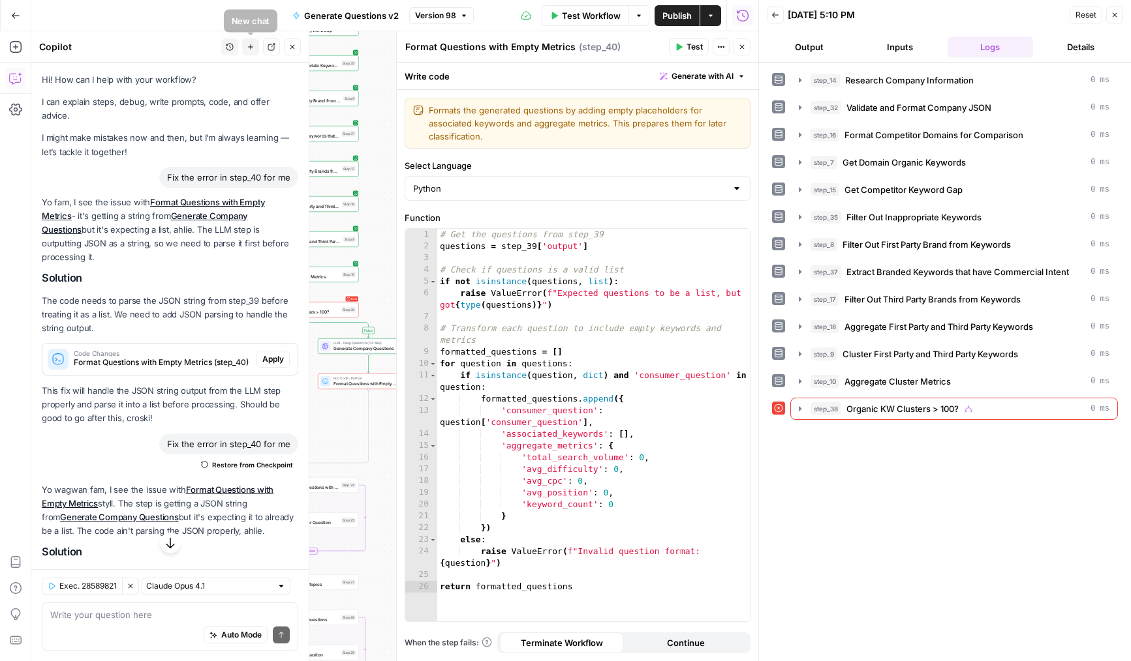
click at [247, 46] on icon "button" at bounding box center [251, 47] width 8 height 8
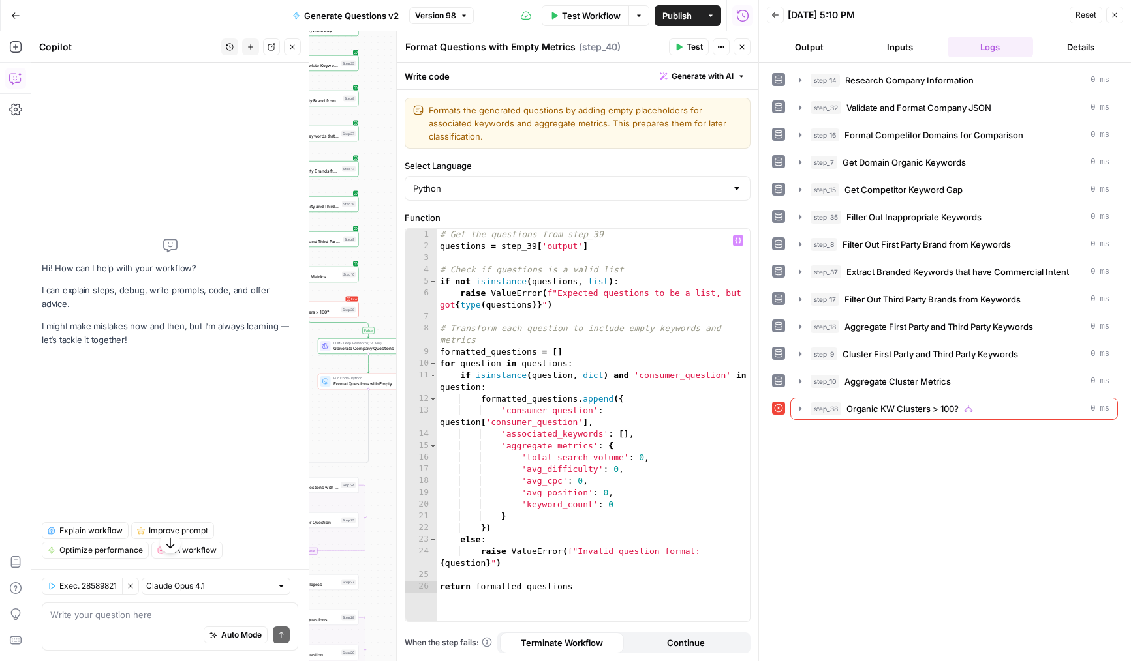
type textarea "**********"
click at [564, 453] on div "# Get the questions from step_39 questions = step_39 [ 'output' ] # Check if qu…" at bounding box center [593, 437] width 312 height 416
click at [181, 606] on div "Write your question here Auto Mode Send" at bounding box center [170, 627] width 256 height 48
click at [634, 463] on div "# Get the questions from step_39 questions = step_39 [ 'output' ] # Check if qu…" at bounding box center [593, 437] width 312 height 416
click at [208, 622] on div "Auto Mode Send" at bounding box center [169, 636] width 239 height 29
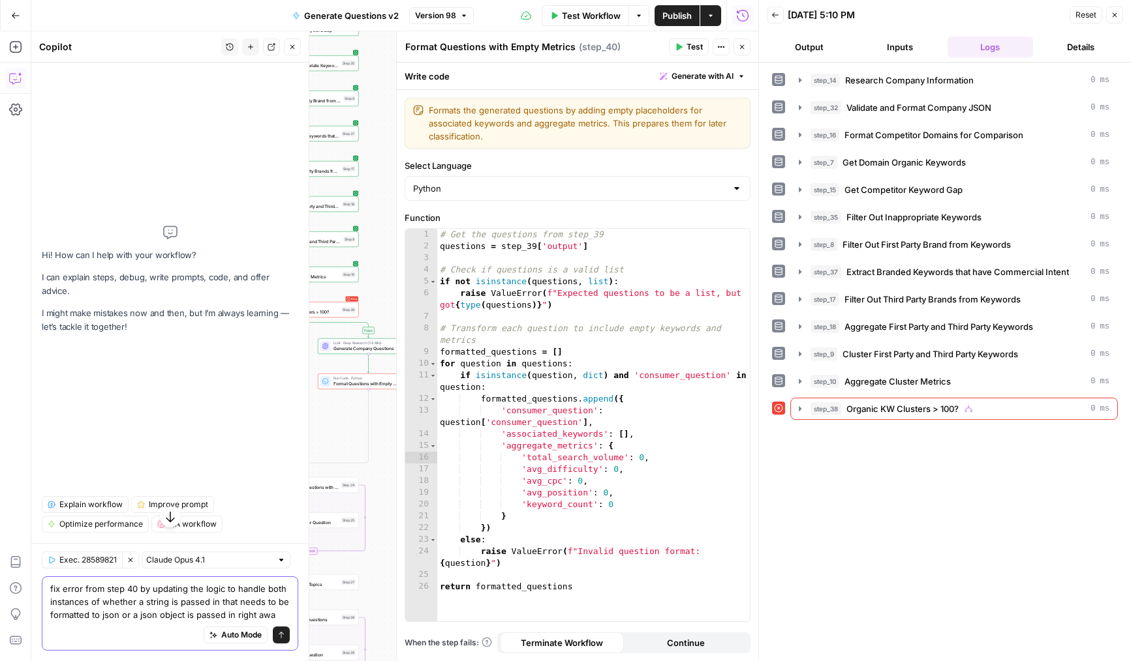
type textarea "fix error from step 40 by updating the logic to handle both instances of whethe…"
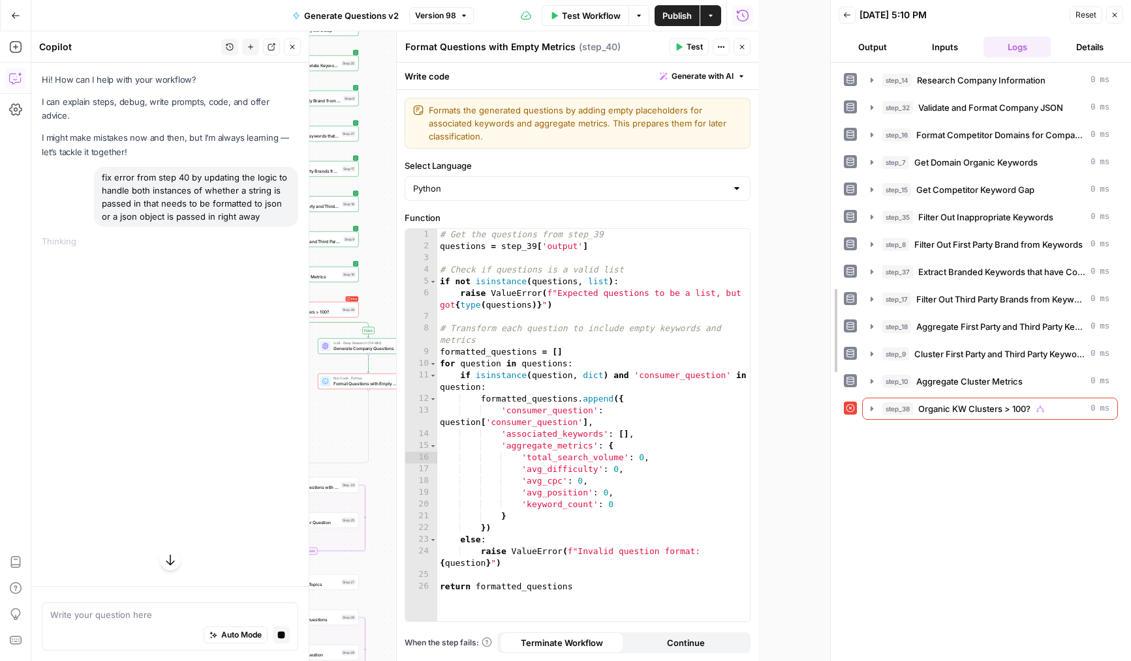
drag, startPoint x: 758, startPoint y: 402, endPoint x: 870, endPoint y: 401, distance: 112.2
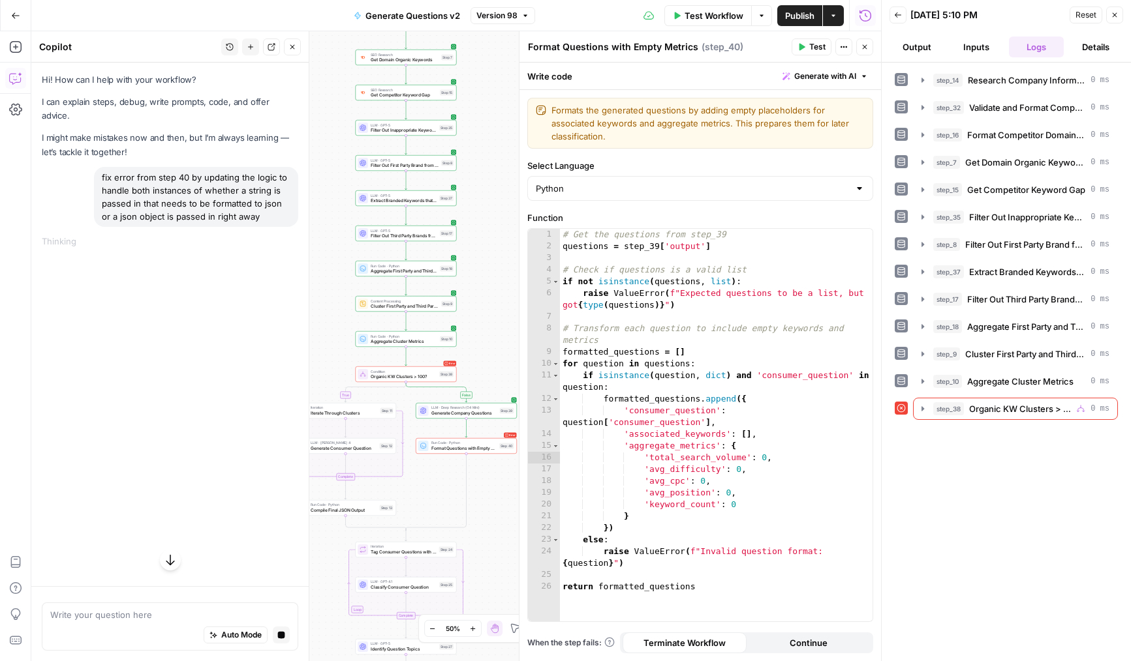
drag, startPoint x: 422, startPoint y: 423, endPoint x: 520, endPoint y: 487, distance: 117.2
click at [520, 487] on body "Dillon Test New Home Browse Insights Opportunities Your Data Recent Grids [DEMO…" at bounding box center [565, 330] width 1131 height 661
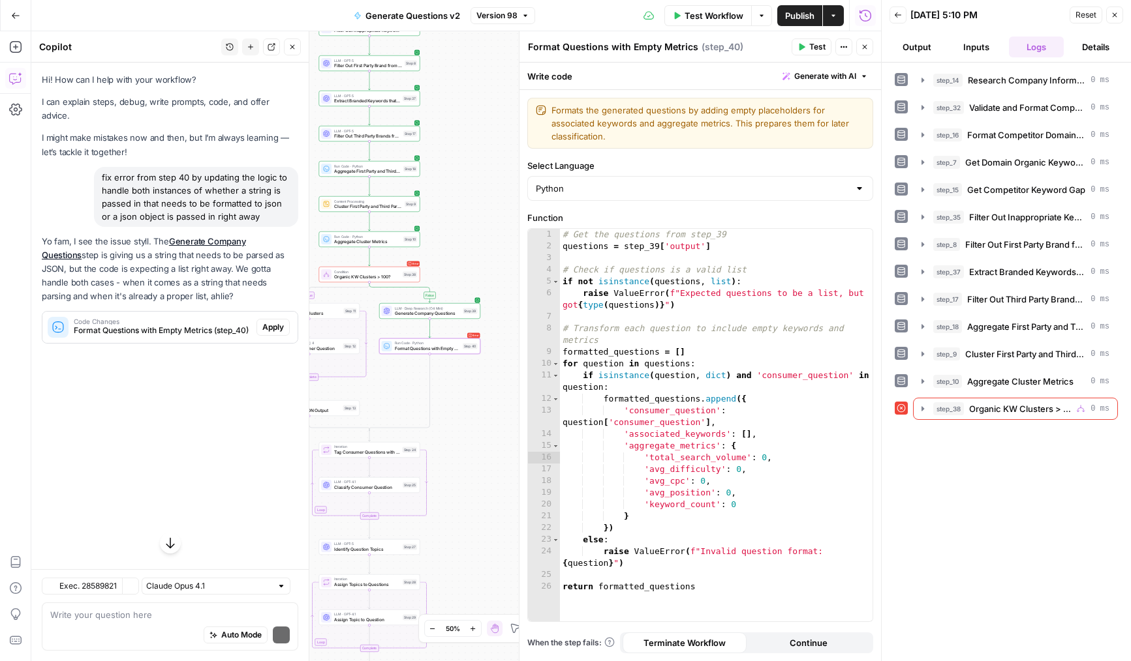
click at [281, 322] on span "Apply" at bounding box center [273, 328] width 22 height 12
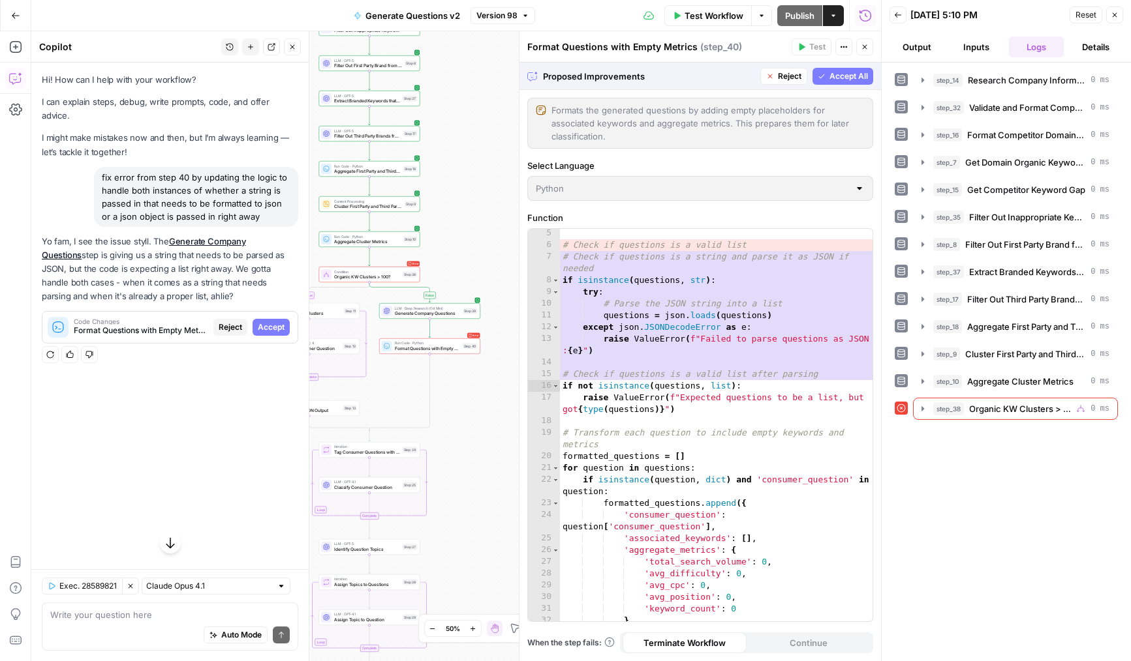
scroll to position [124, 0]
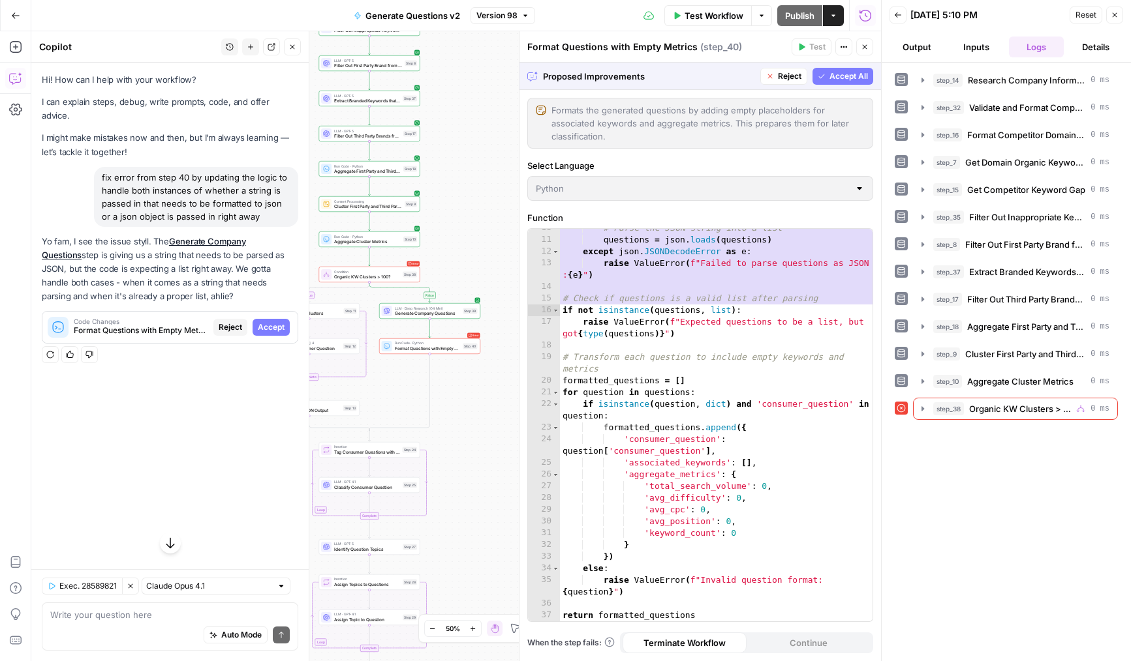
click at [833, 70] on span "Accept All" at bounding box center [848, 76] width 38 height 12
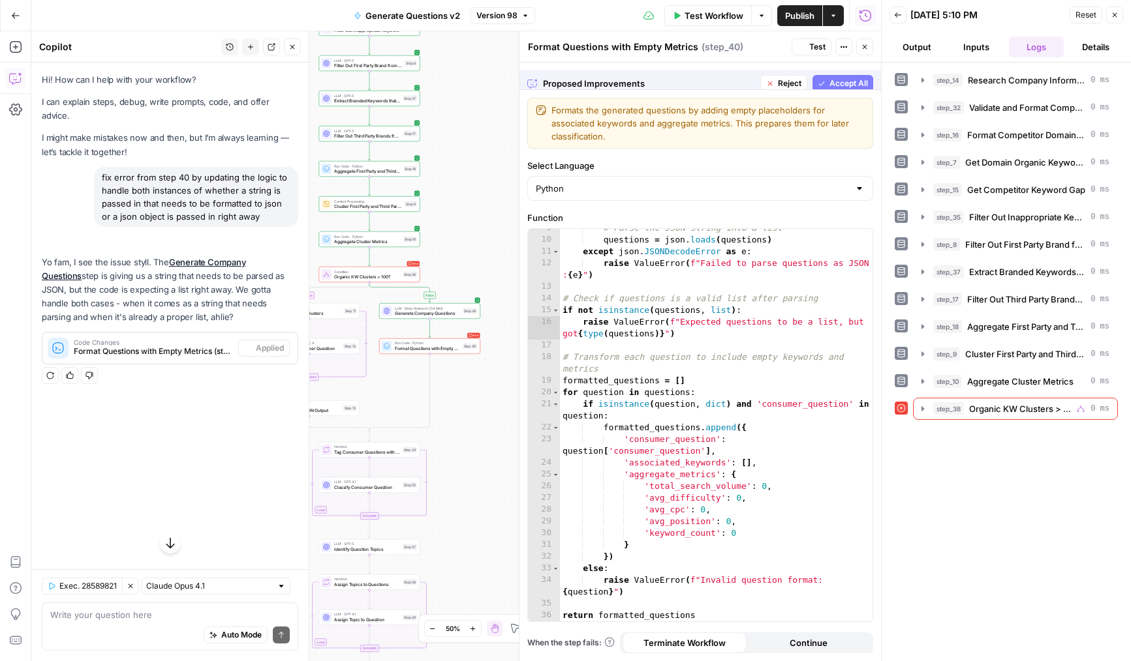
scroll to position [112, 0]
click at [813, 45] on span "Test" at bounding box center [817, 47] width 16 height 12
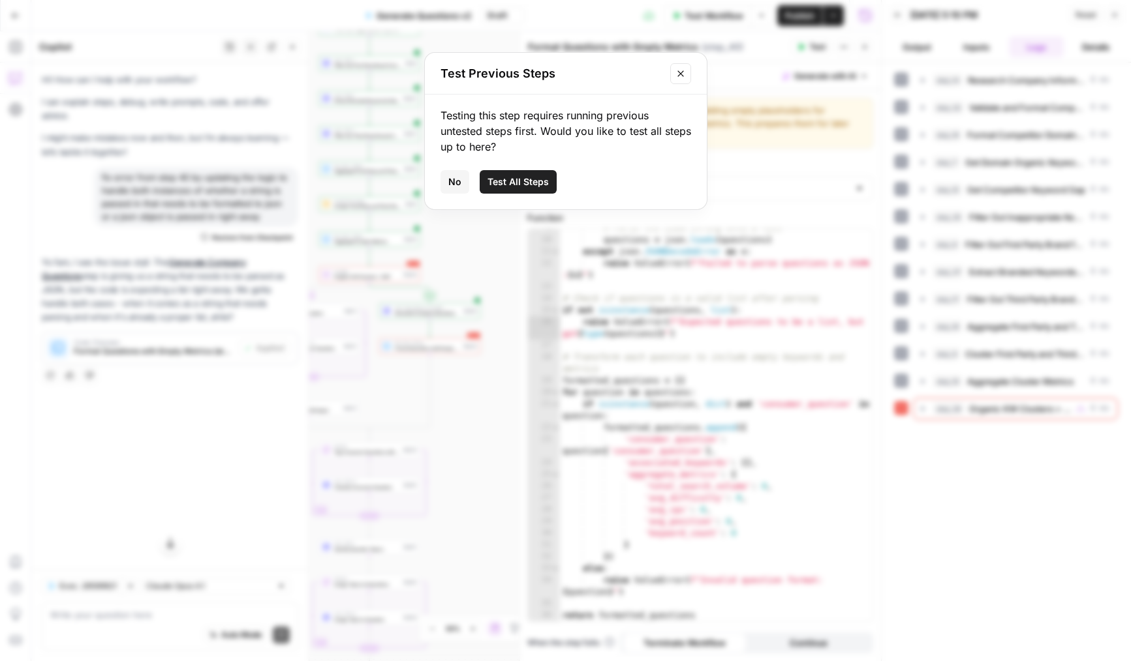
click at [521, 181] on span "Test All Steps" at bounding box center [517, 181] width 61 height 13
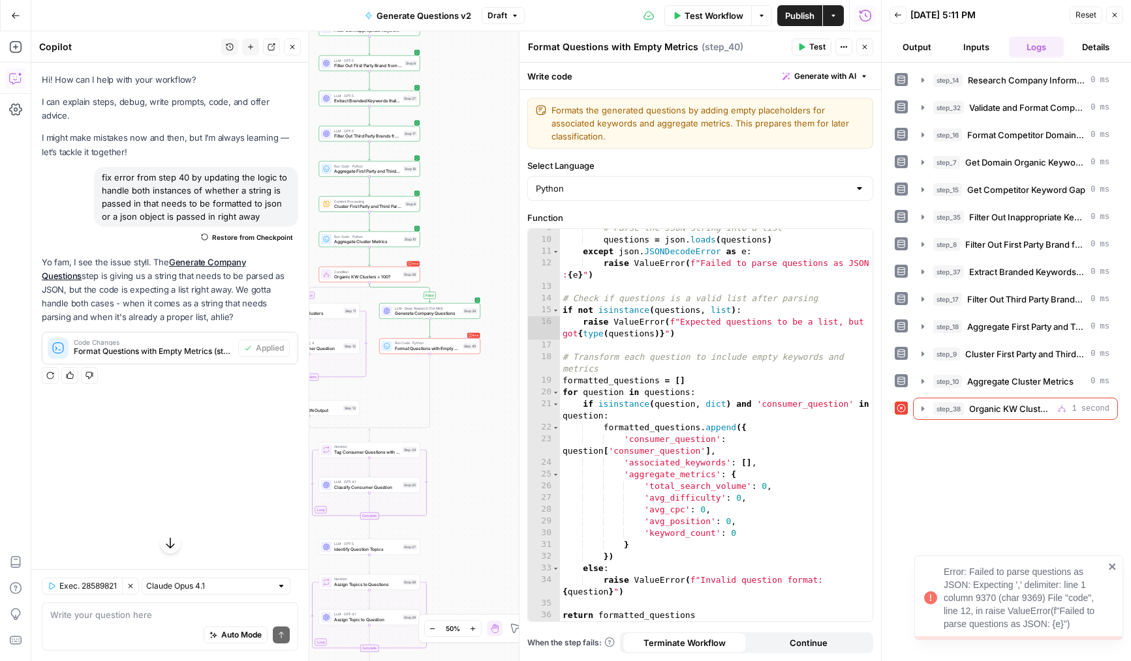
drag, startPoint x: 938, startPoint y: 570, endPoint x: 1072, endPoint y: 624, distance: 144.3
click at [1072, 624] on div "Error: Failed to parse questions as JSON: Expecting ',' delimiter: line 1 colum…" at bounding box center [1014, 598] width 188 height 73
copy div "Error: Failed to parse questions as JSON: Expecting ',' delimiter: line 1 colum…"
click at [185, 613] on textarea at bounding box center [169, 615] width 239 height 13
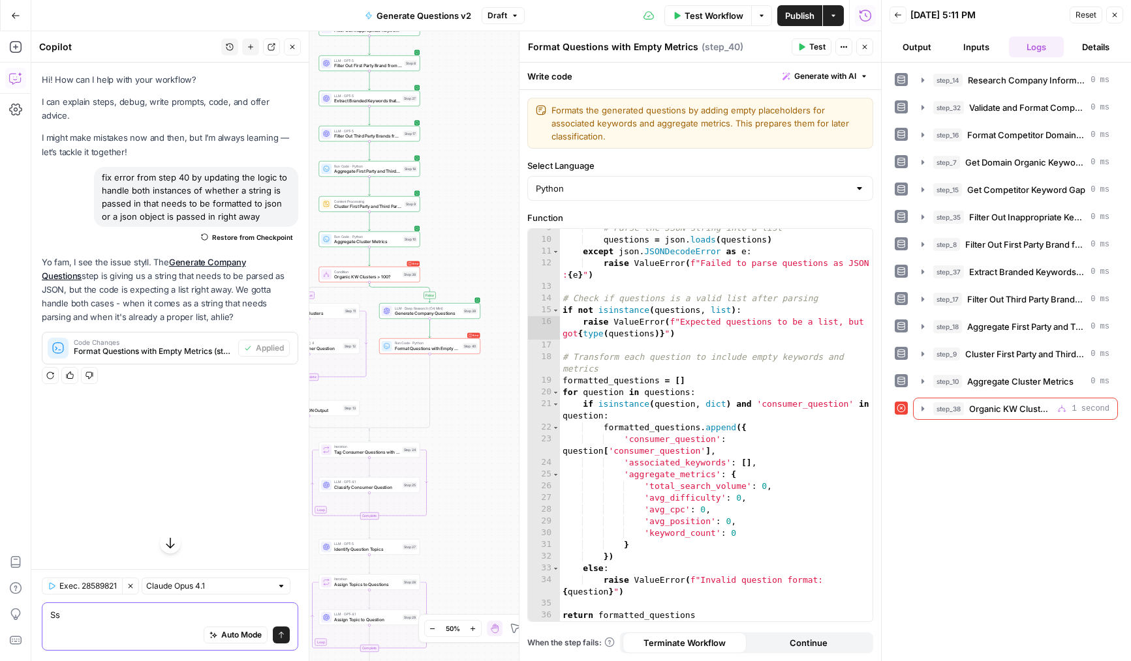
type textarea "S"
paste textarea "Error: Failed to parse questions as JSON: Expecting ',' delimiter: line 1 colum…"
type textarea "Getting this error Error: Failed to parse questions as JSON: Expecting ',' deli…"
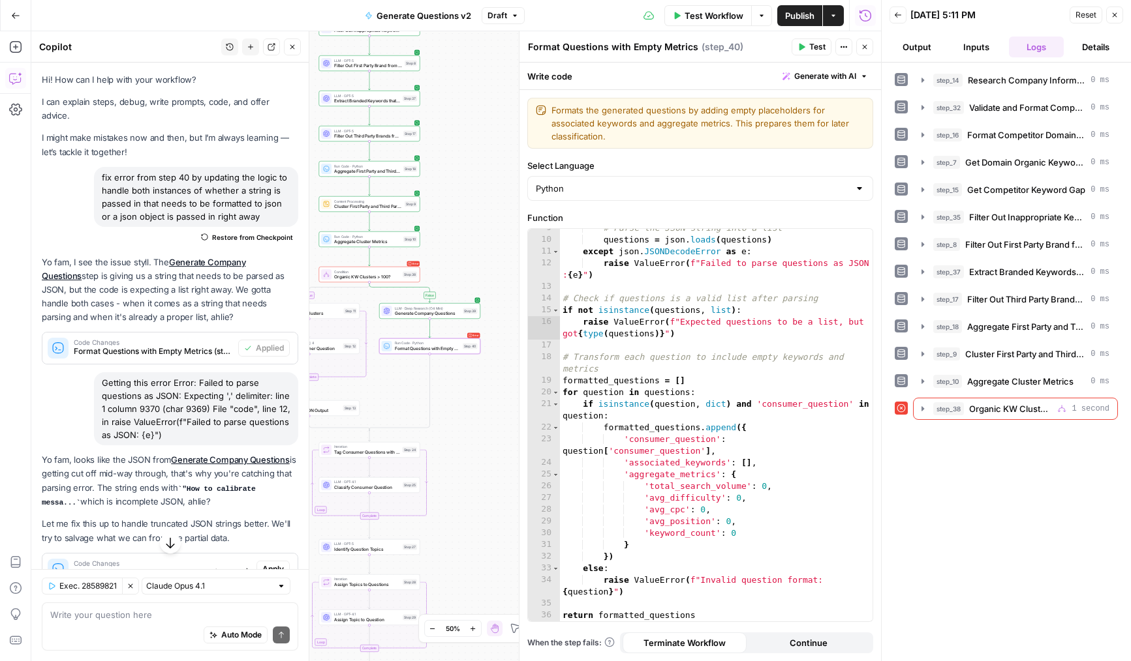
click at [274, 564] on span "Apply" at bounding box center [273, 570] width 22 height 12
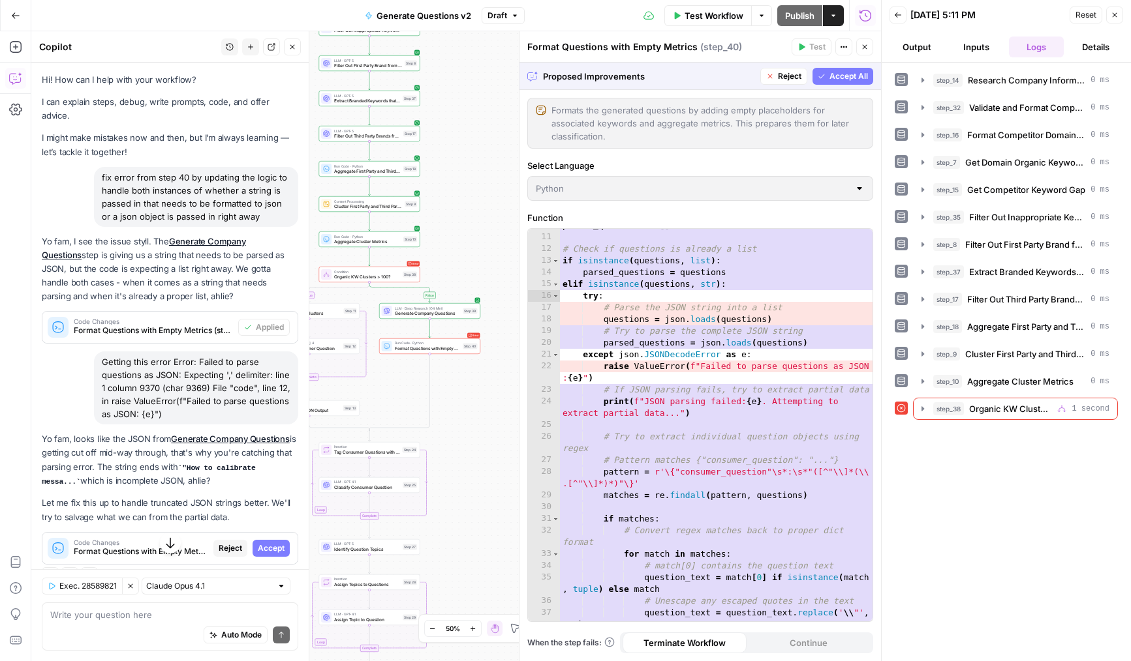
scroll to position [242, 0]
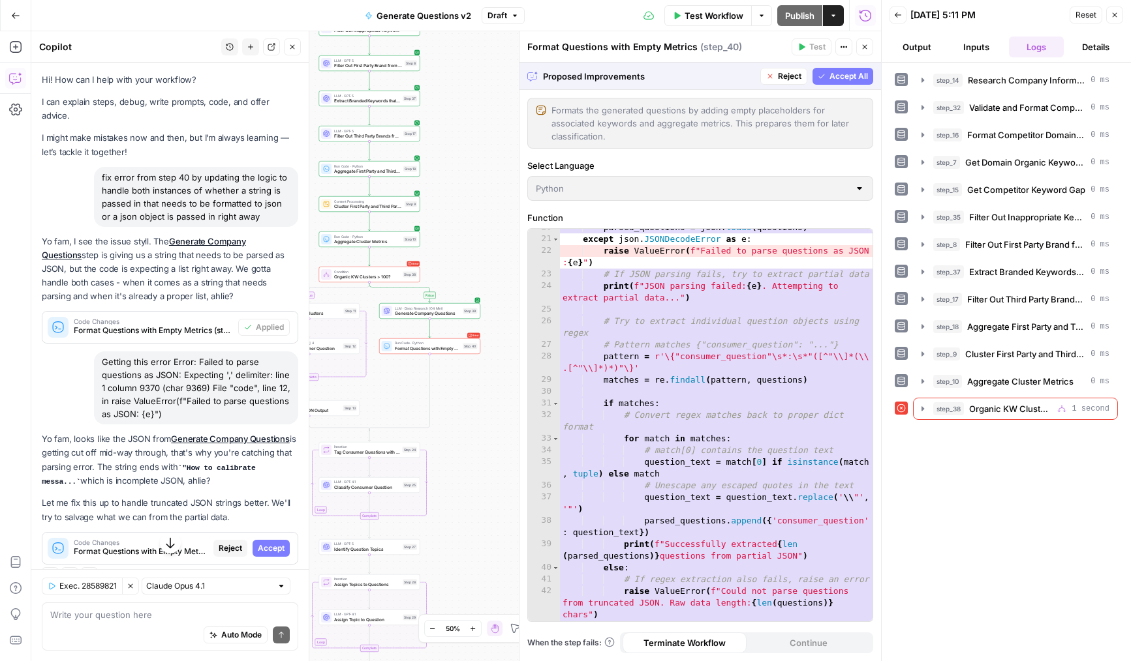
click at [823, 74] on div "Steps cannot be tested while there are pending suggestions." at bounding box center [811, 80] width 191 height 26
click at [842, 75] on span "Accept All" at bounding box center [848, 76] width 38 height 12
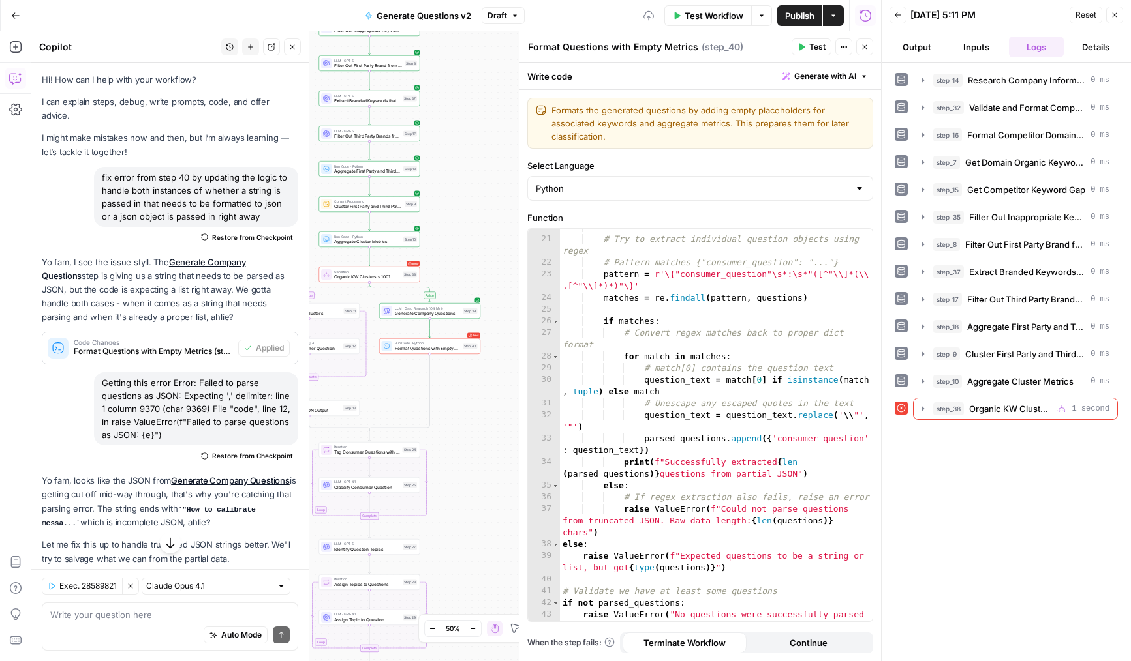
click at [811, 50] on span "Test" at bounding box center [817, 47] width 16 height 12
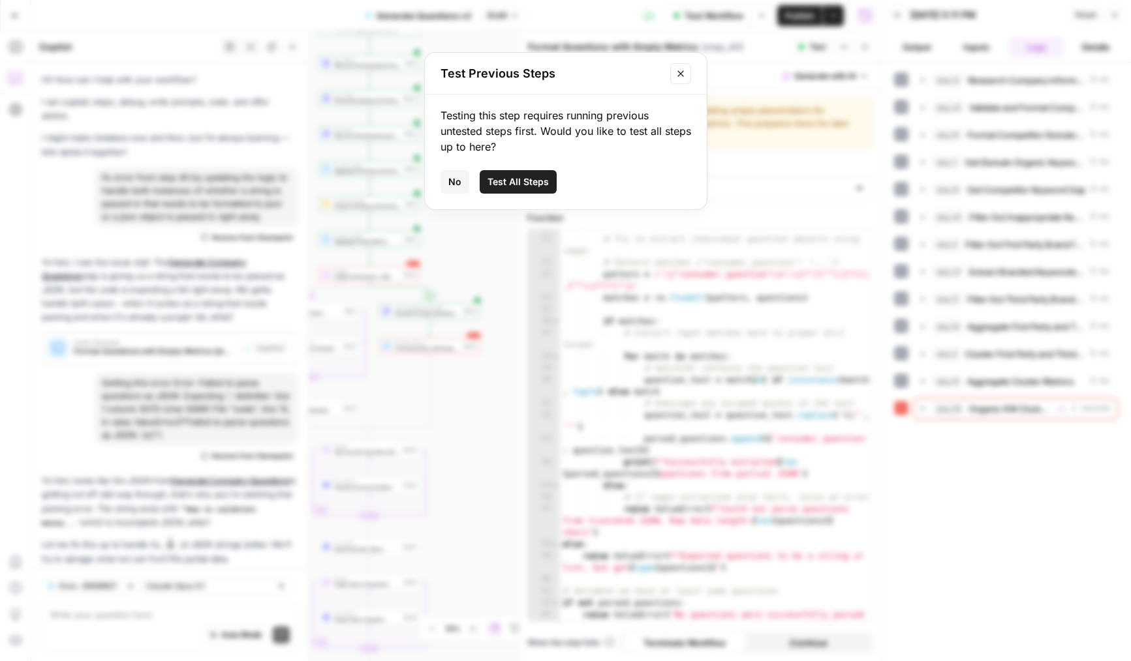
click at [529, 177] on span "Test All Steps" at bounding box center [517, 181] width 61 height 13
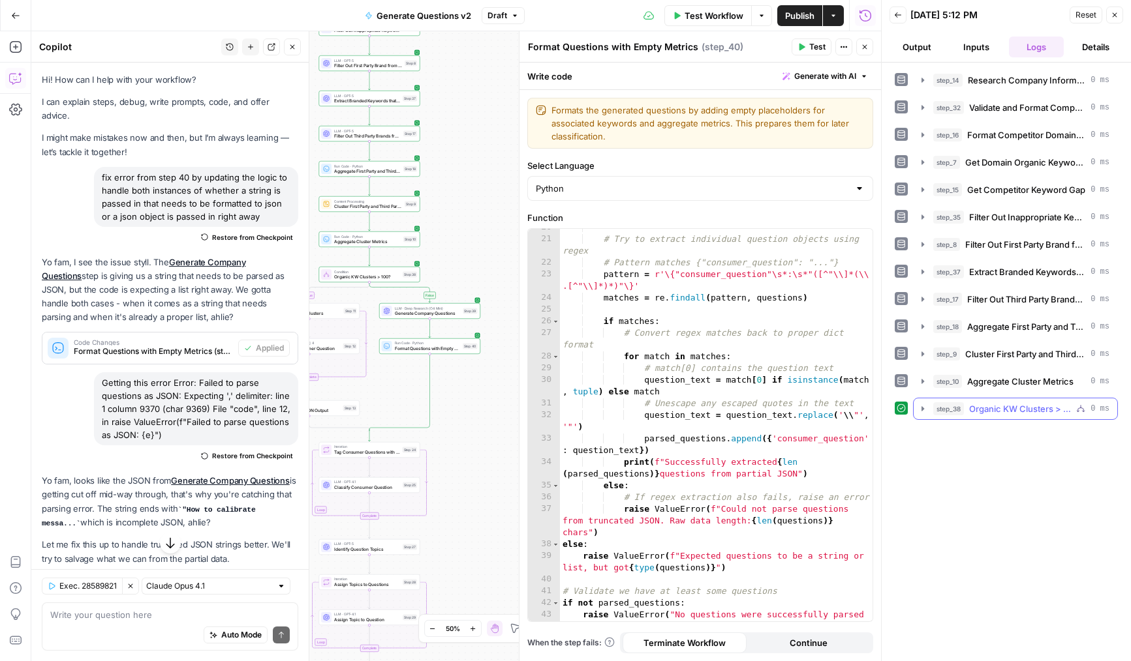
click at [958, 416] on button "step_38 Organic KW Clusters > 100? 0 ms" at bounding box center [1015, 409] width 204 height 21
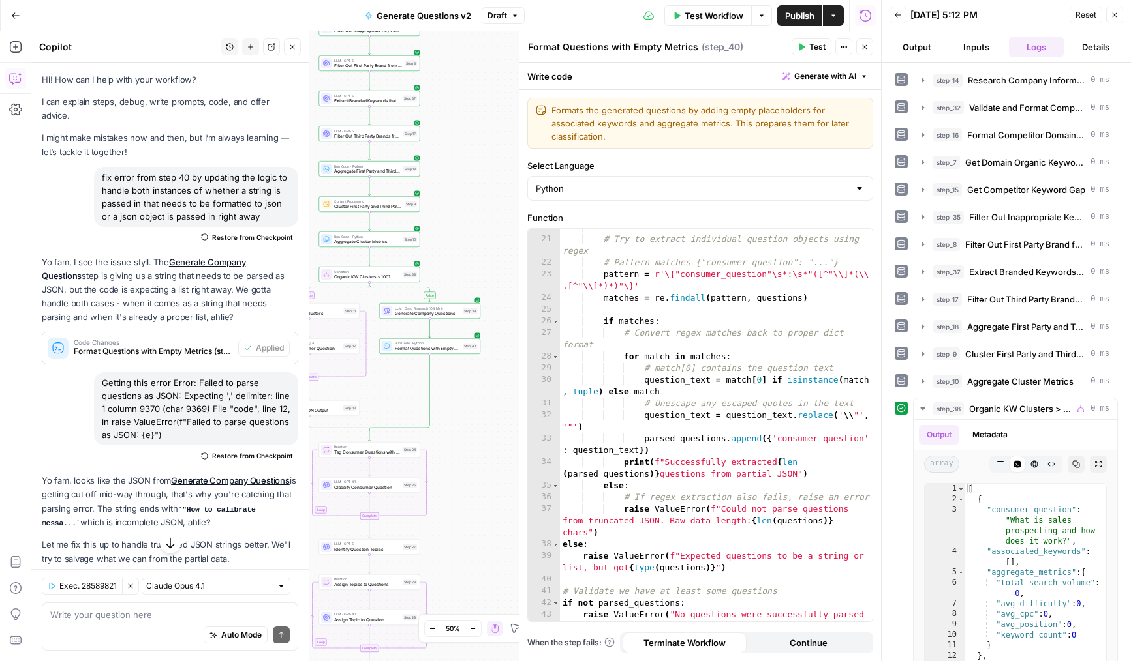
click at [1119, 18] on button "Close" at bounding box center [1114, 15] width 17 height 17
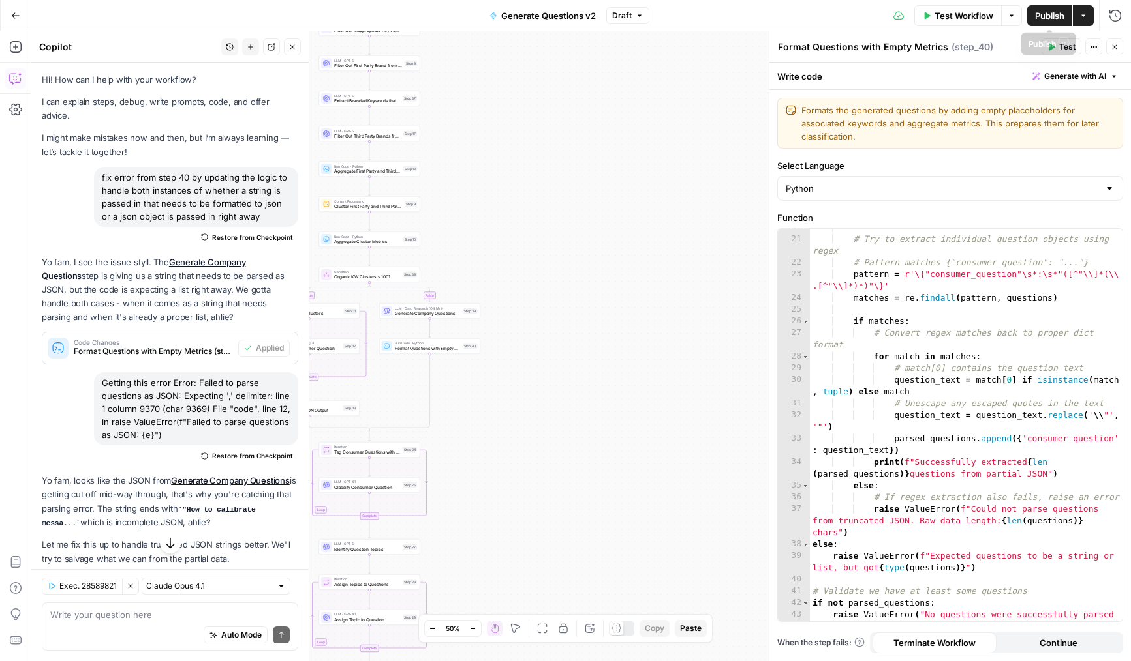
click at [1052, 16] on span "Publish" at bounding box center [1049, 15] width 29 height 13
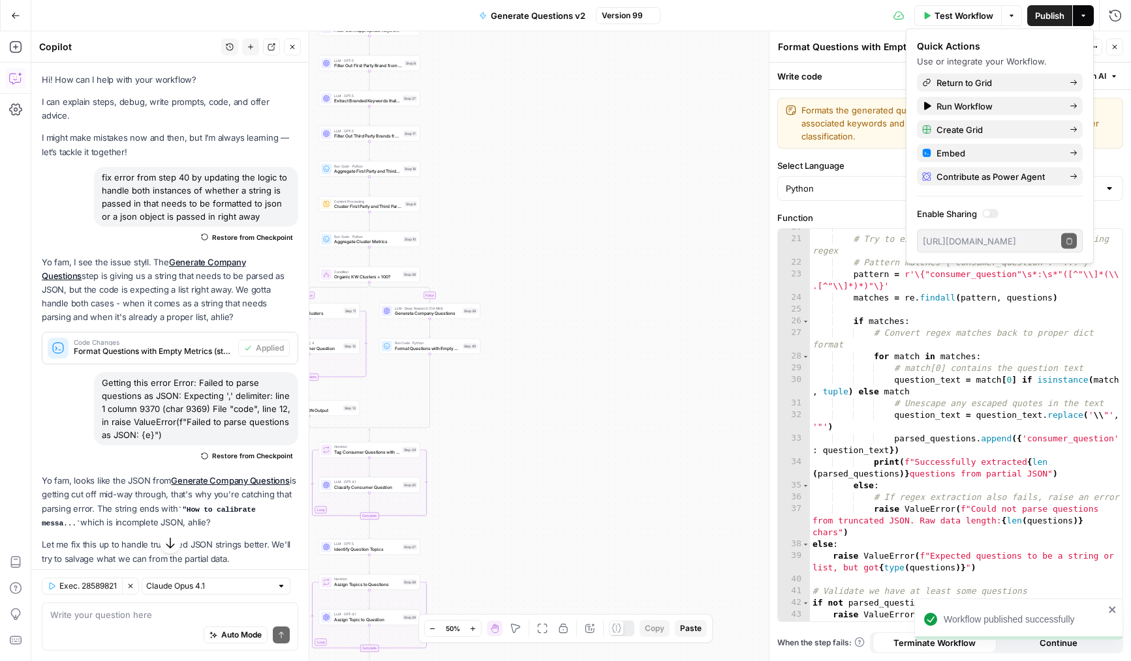
click at [292, 47] on icon "button" at bounding box center [292, 47] width 5 height 5
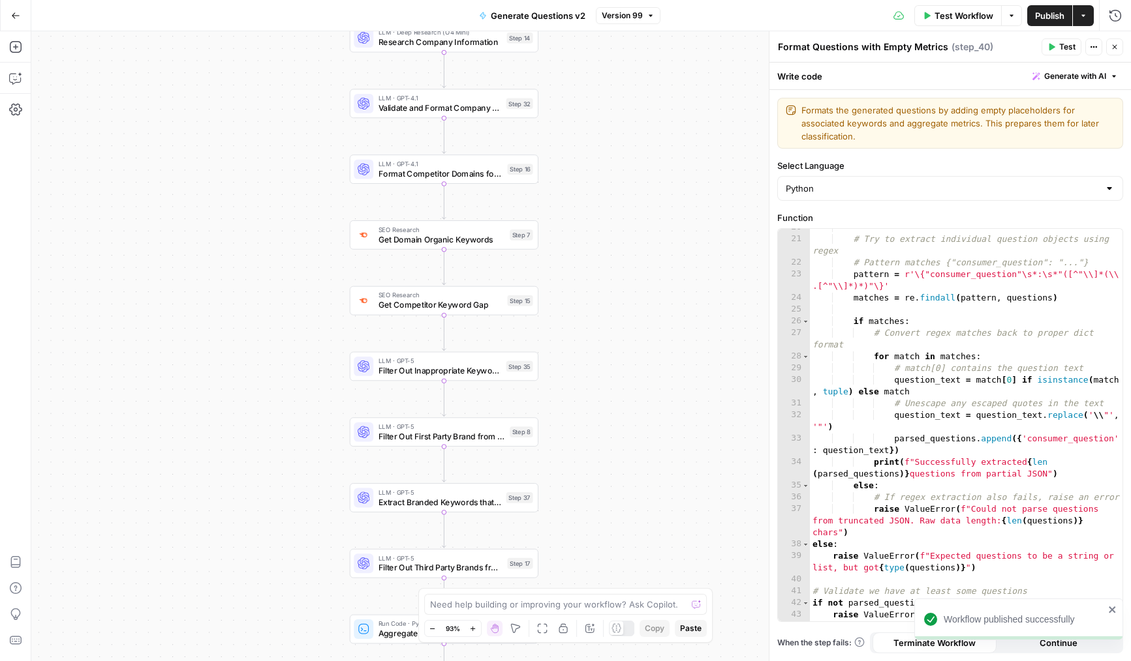
click at [391, 374] on span "Filter Out Inappropriate Keywords" at bounding box center [439, 371] width 123 height 12
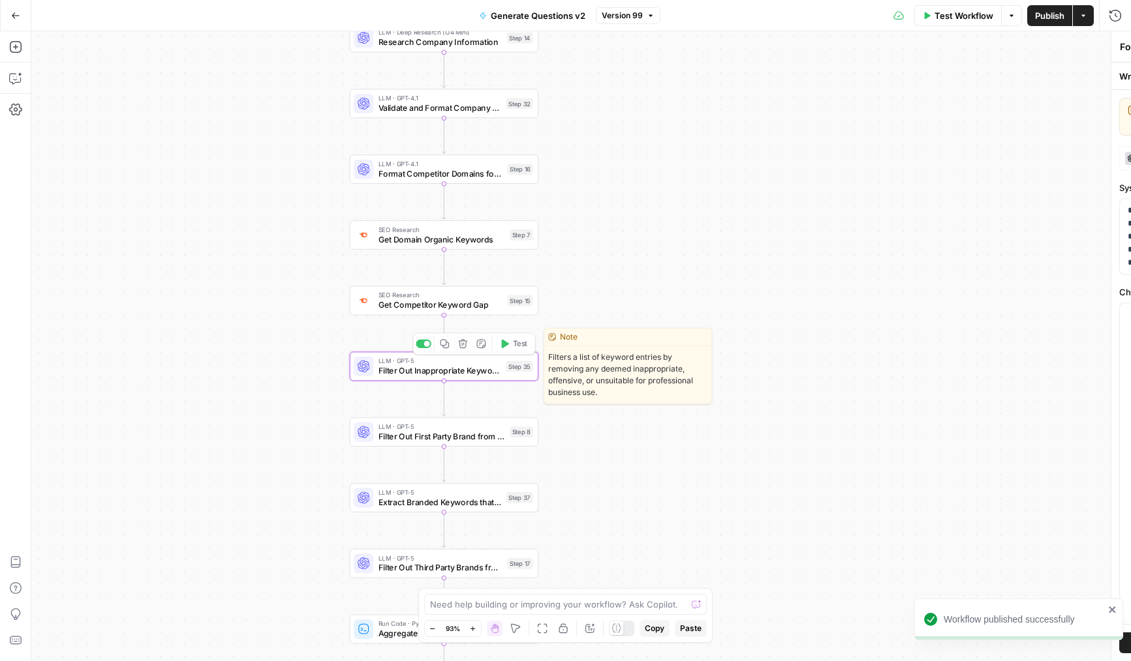
type textarea "Filter Out Inappropriate Keywords"
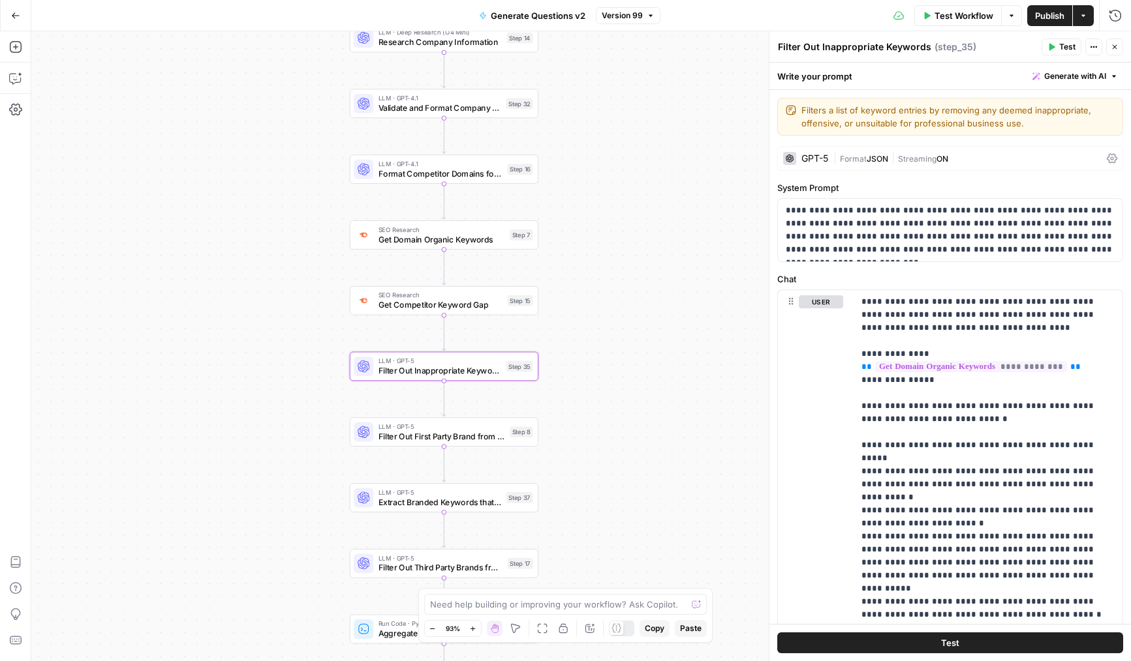
click at [817, 157] on div "GPT-5" at bounding box center [814, 158] width 27 height 9
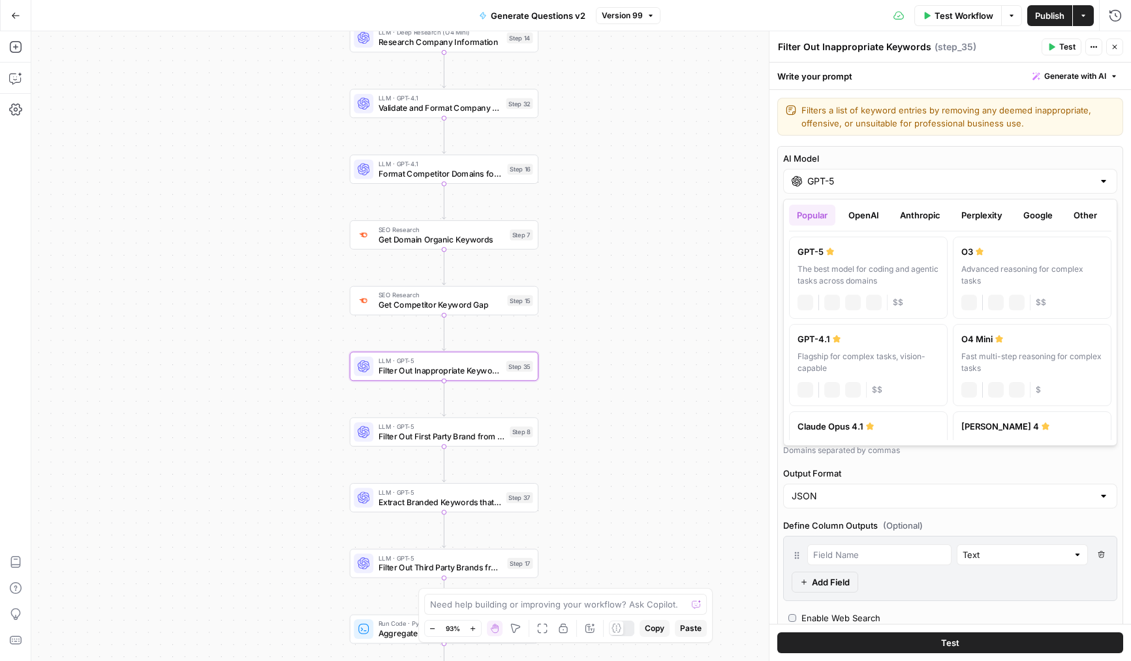
click at [842, 177] on input "GPT-5" at bounding box center [950, 181] width 286 height 13
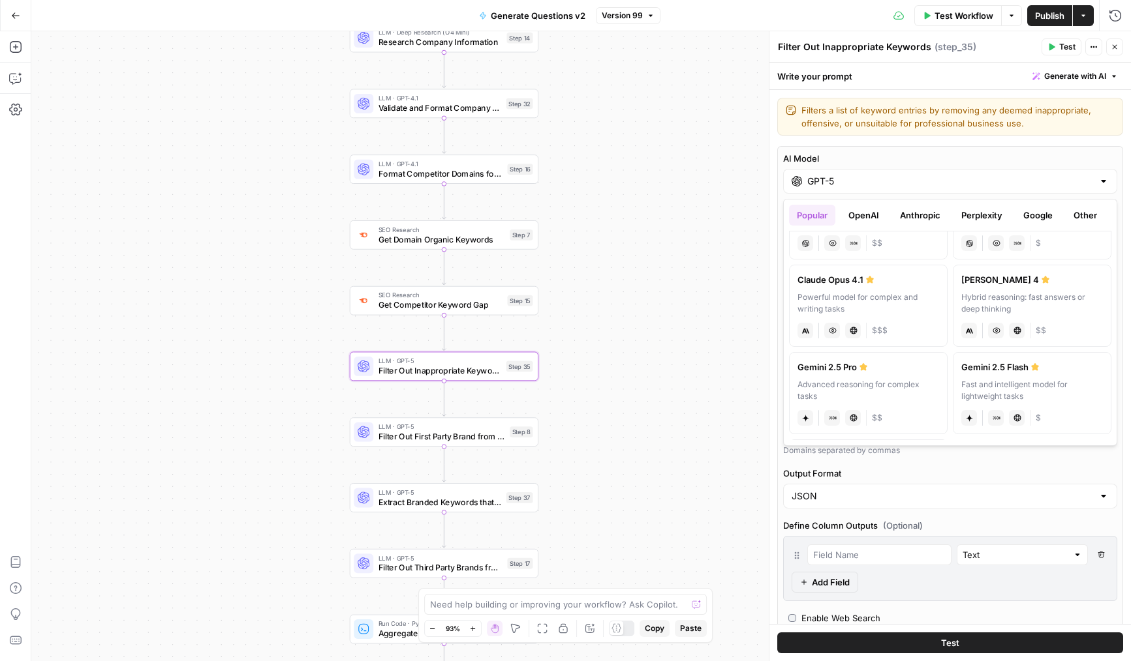
scroll to position [164, 0]
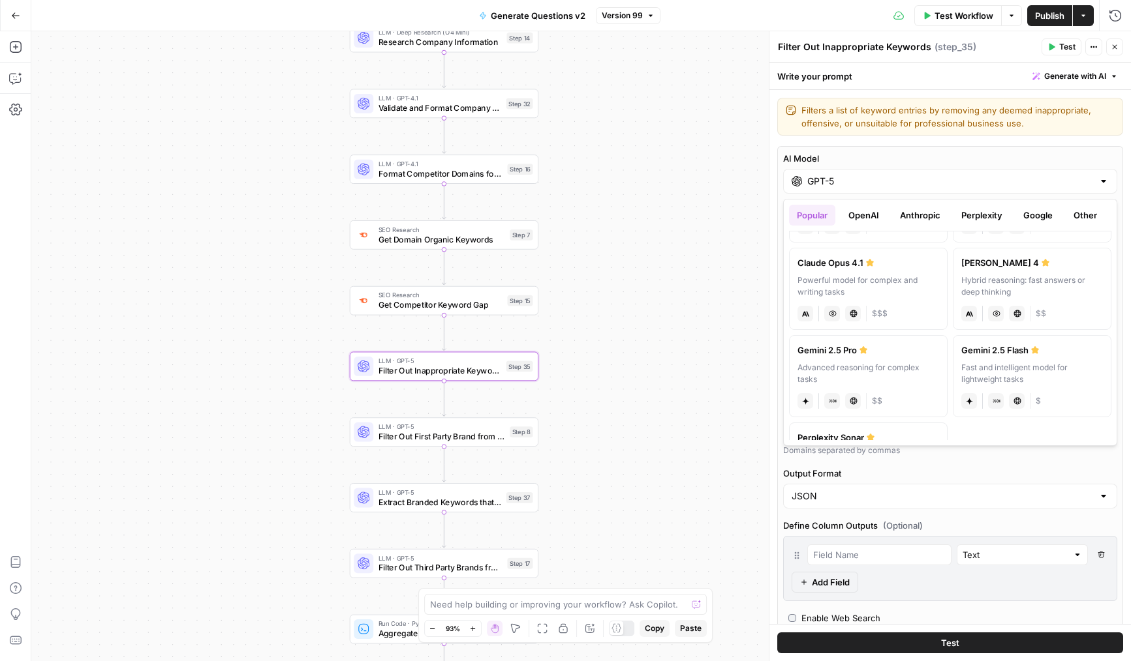
click at [878, 359] on label "Gemini 2.5 Pro Advanced reasoning for complex tasks gemini JSON Mode Live Web R…" at bounding box center [868, 376] width 159 height 82
type input "Gemini 2.5 Pro"
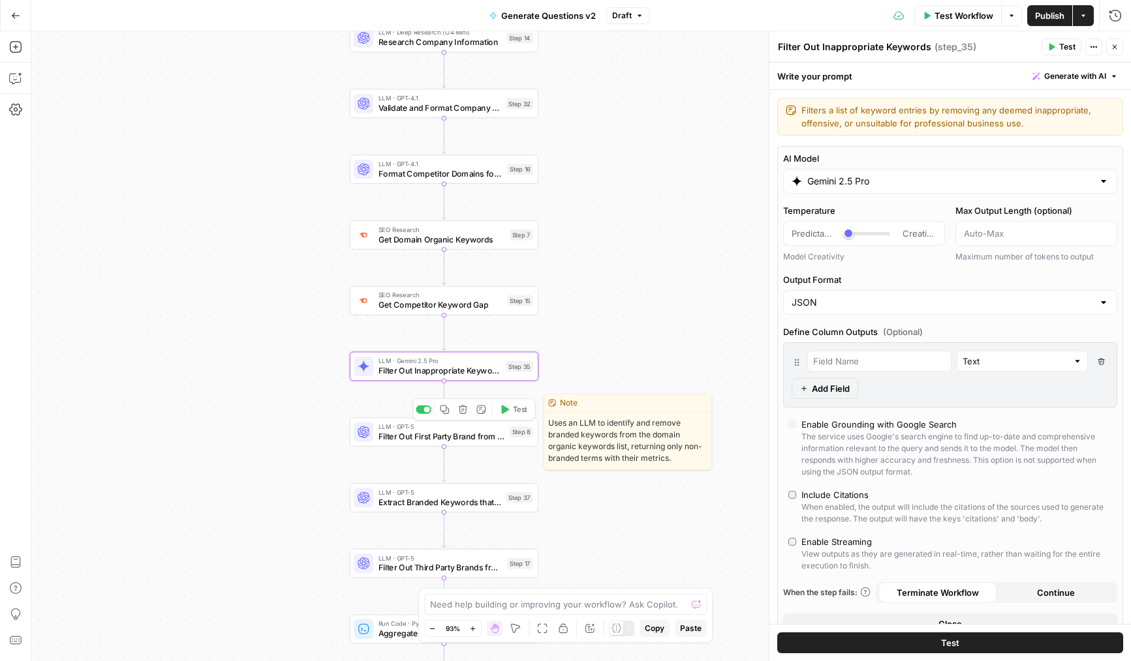
click at [468, 433] on span "Filter Out First Party Brand from Keywords" at bounding box center [441, 437] width 127 height 12
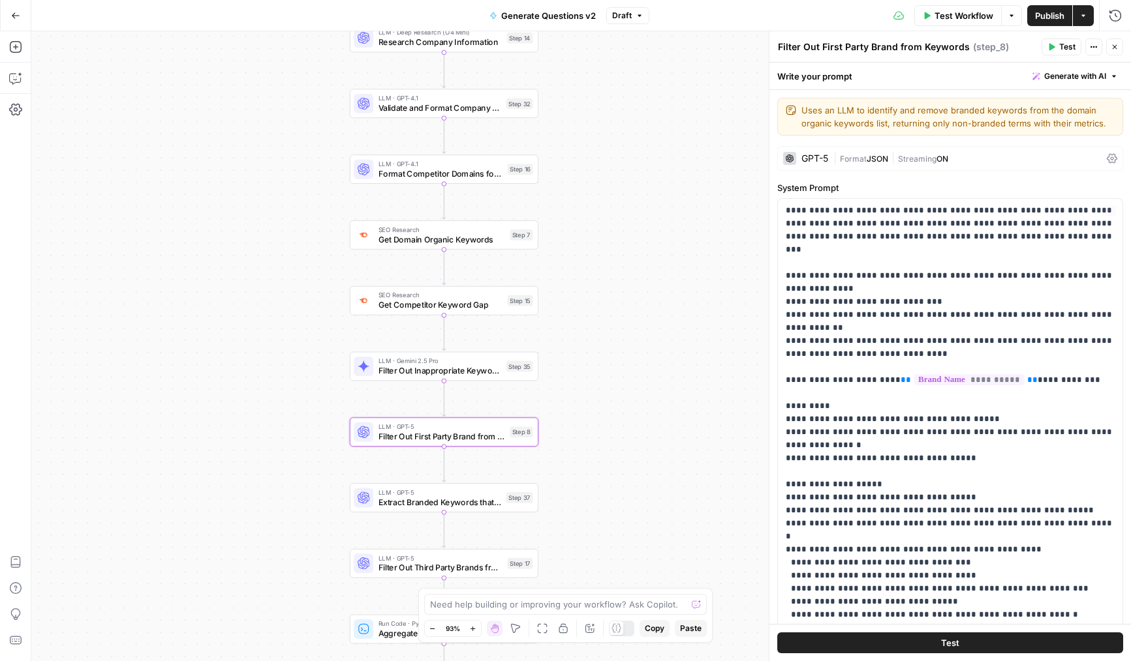
click at [838, 153] on span "|" at bounding box center [836, 157] width 7 height 13
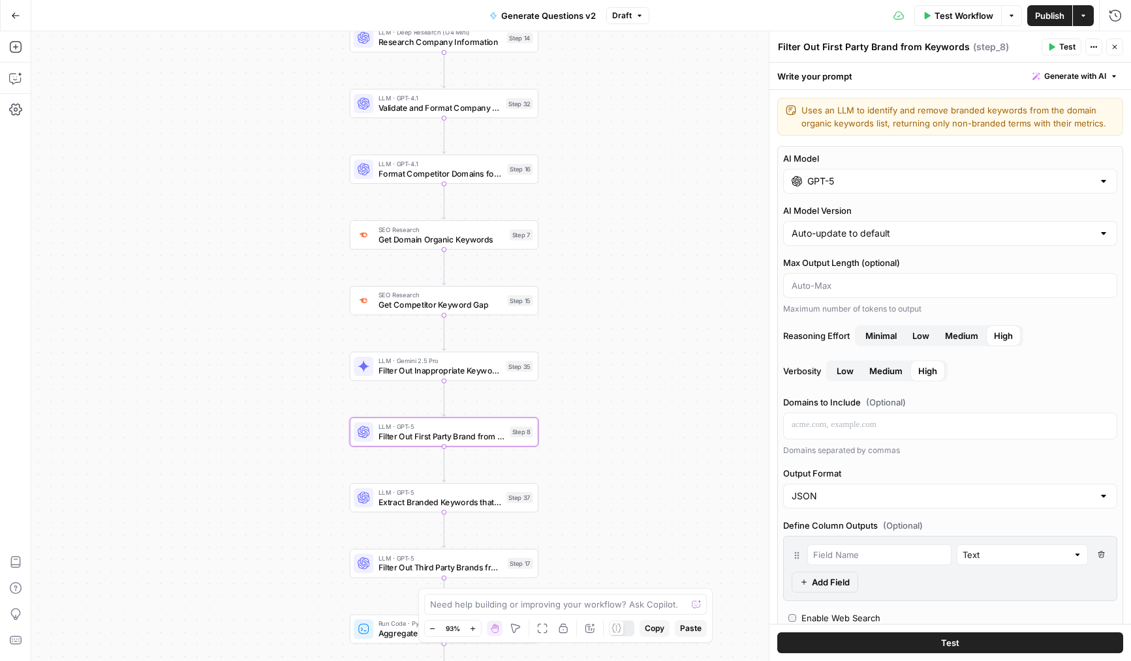
click at [847, 177] on input "GPT-5" at bounding box center [950, 181] width 286 height 13
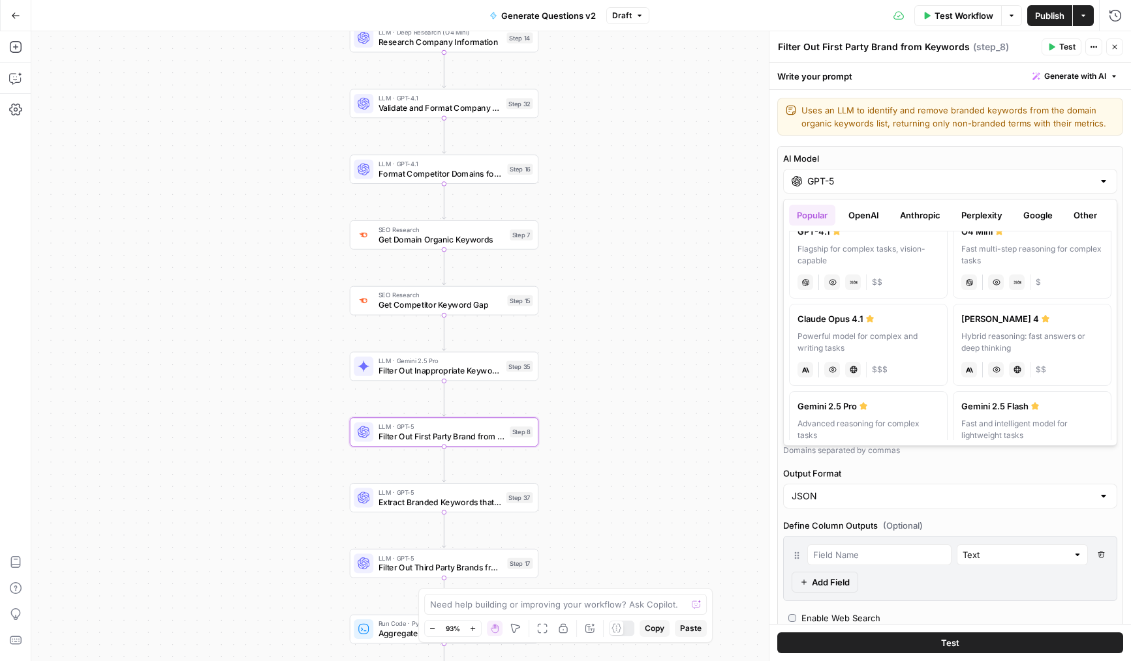
scroll to position [147, 0]
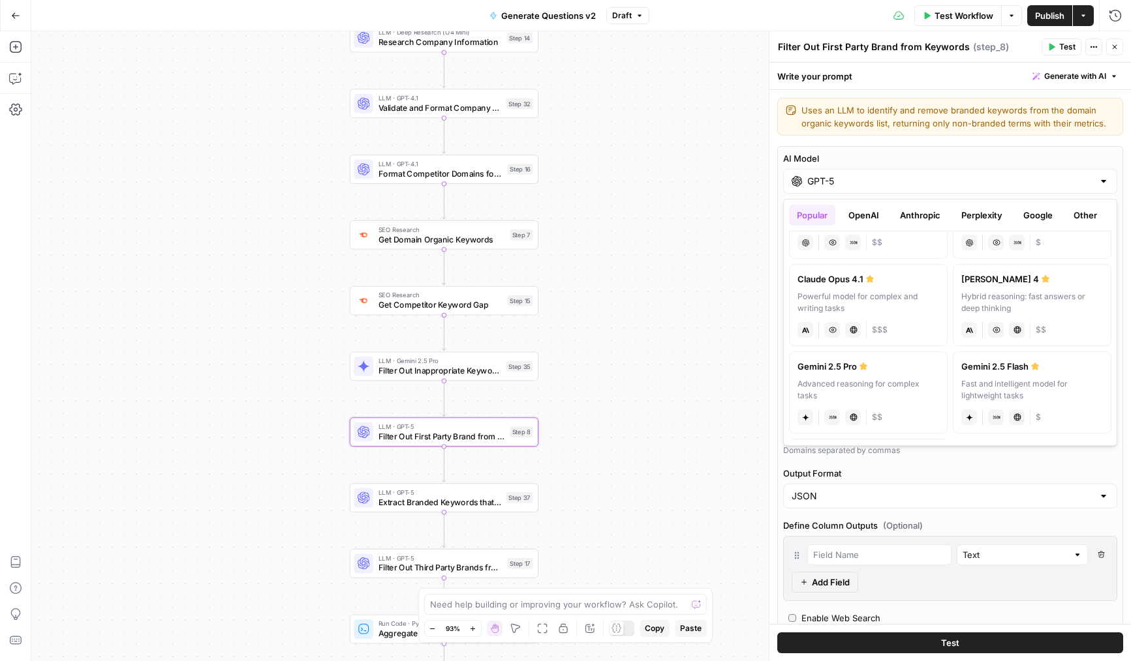
click at [857, 369] on div "Gemini 2.5 Pro" at bounding box center [868, 366] width 142 height 13
type input "Gemini 2.5 Pro"
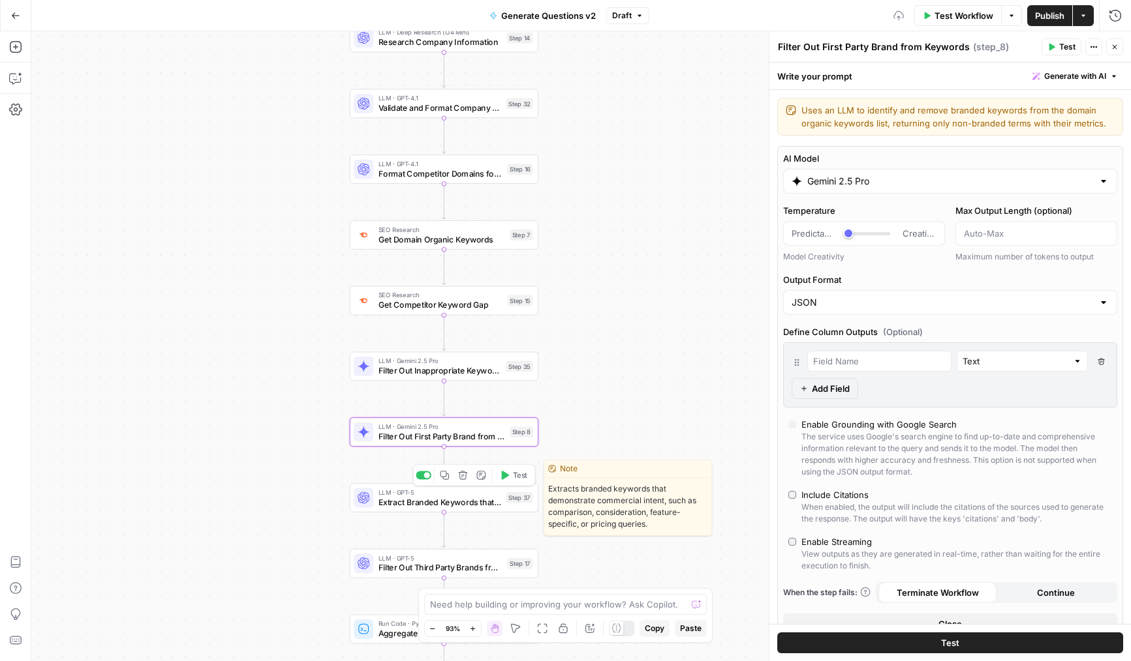
click at [461, 504] on span "Extract Branded Keywords that have Commercial Intent" at bounding box center [439, 502] width 123 height 12
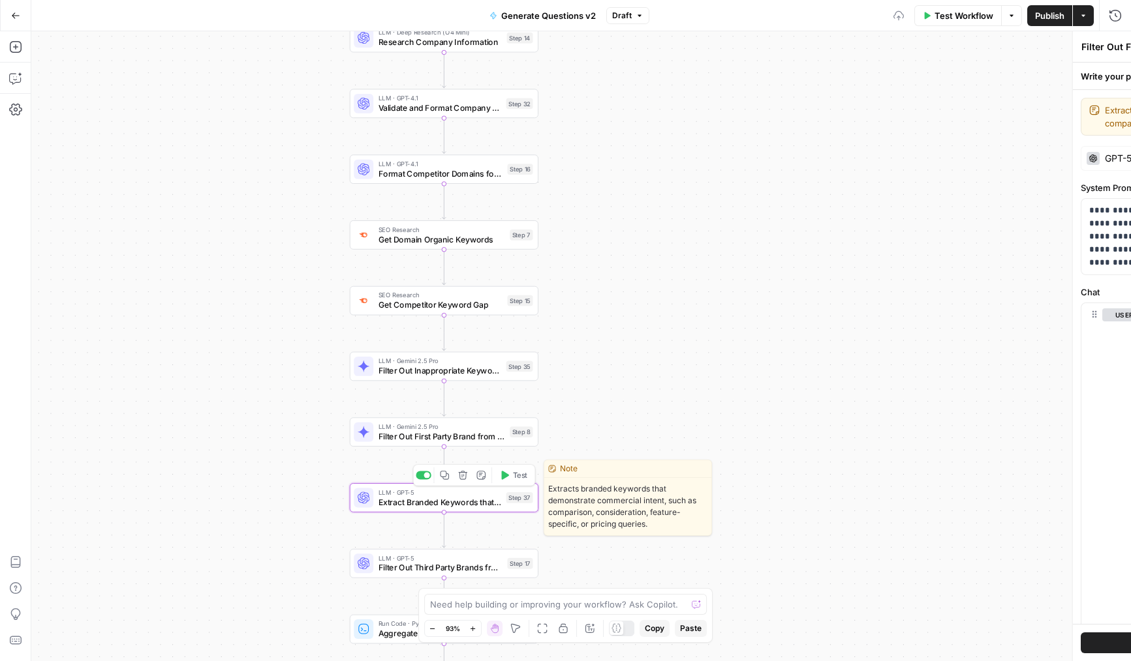
type textarea "Extract Branded Keywords that have Commercial Intent"
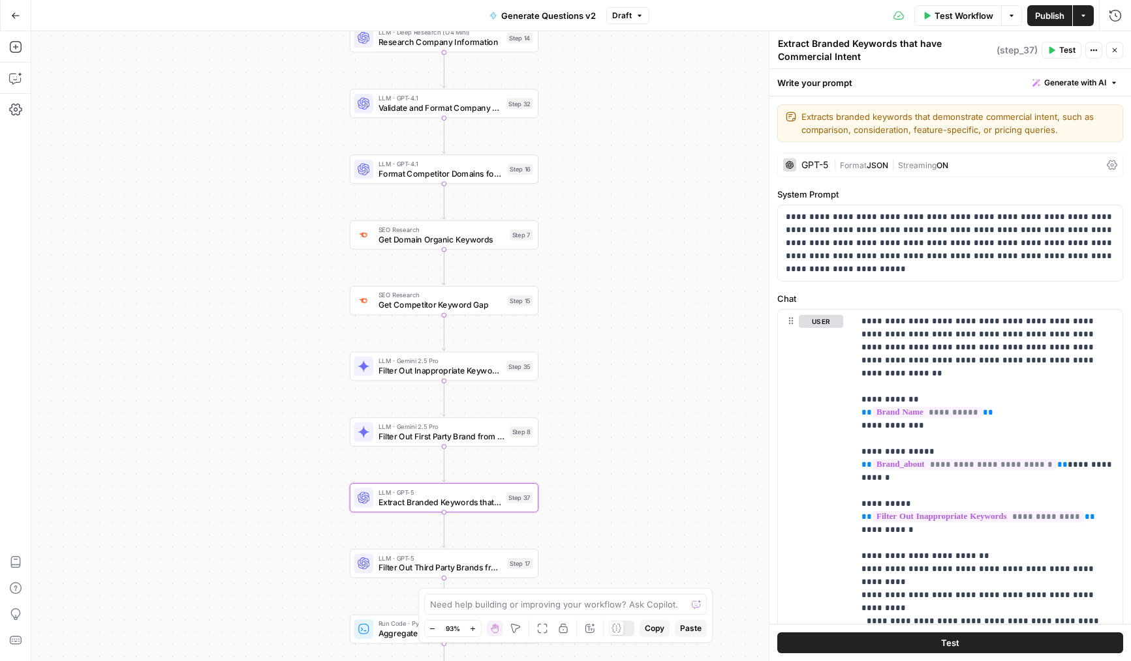
click at [834, 168] on span "|" at bounding box center [836, 164] width 7 height 13
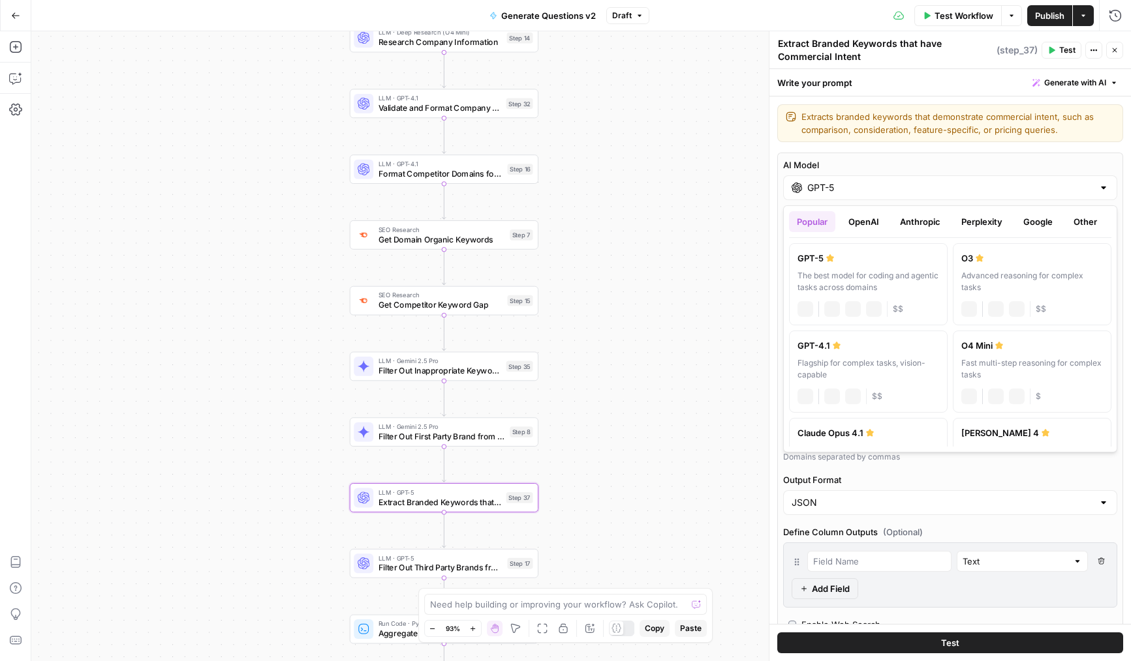
click at [819, 185] on input "GPT-5" at bounding box center [950, 187] width 286 height 13
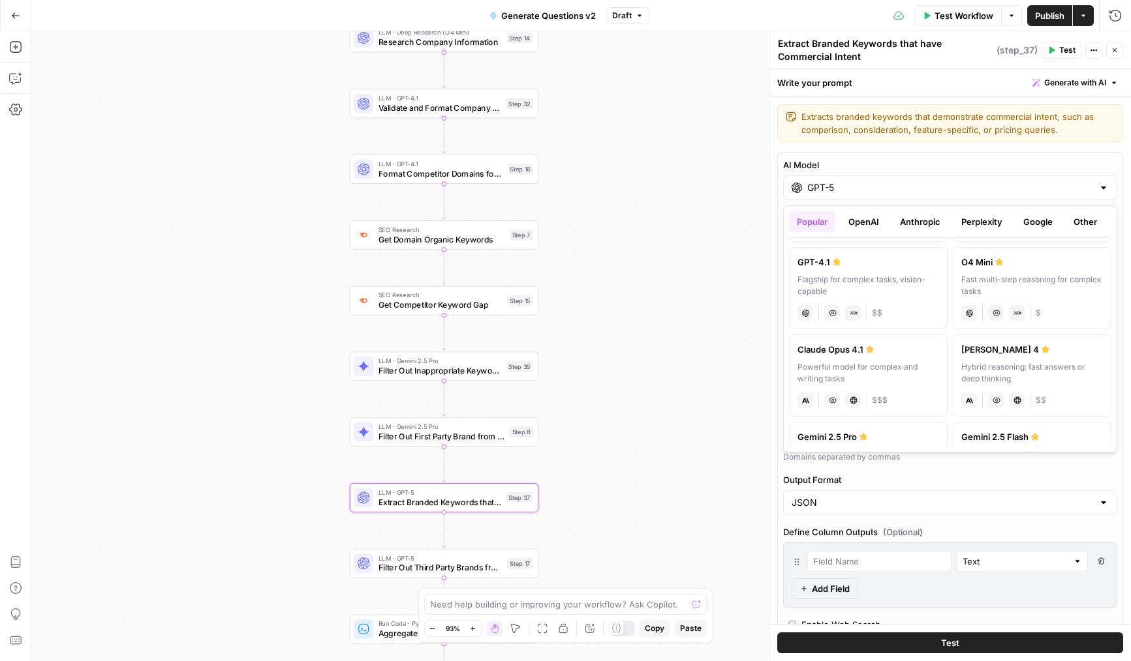
scroll to position [145, 0]
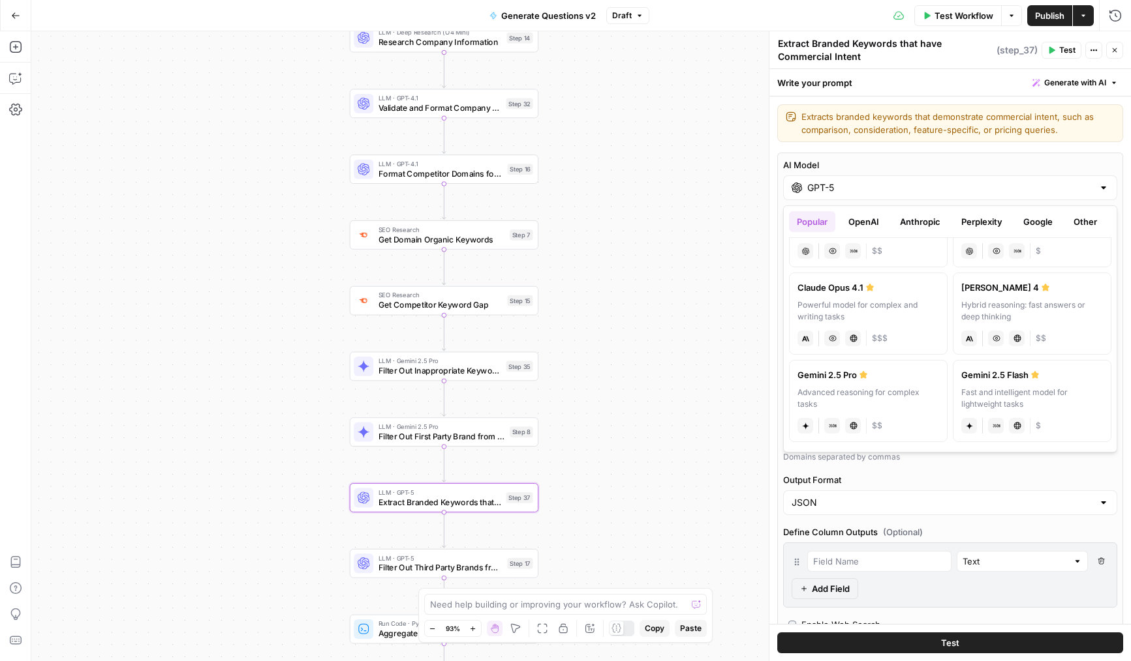
click at [833, 398] on div "Advanced reasoning for complex tasks" at bounding box center [868, 398] width 142 height 23
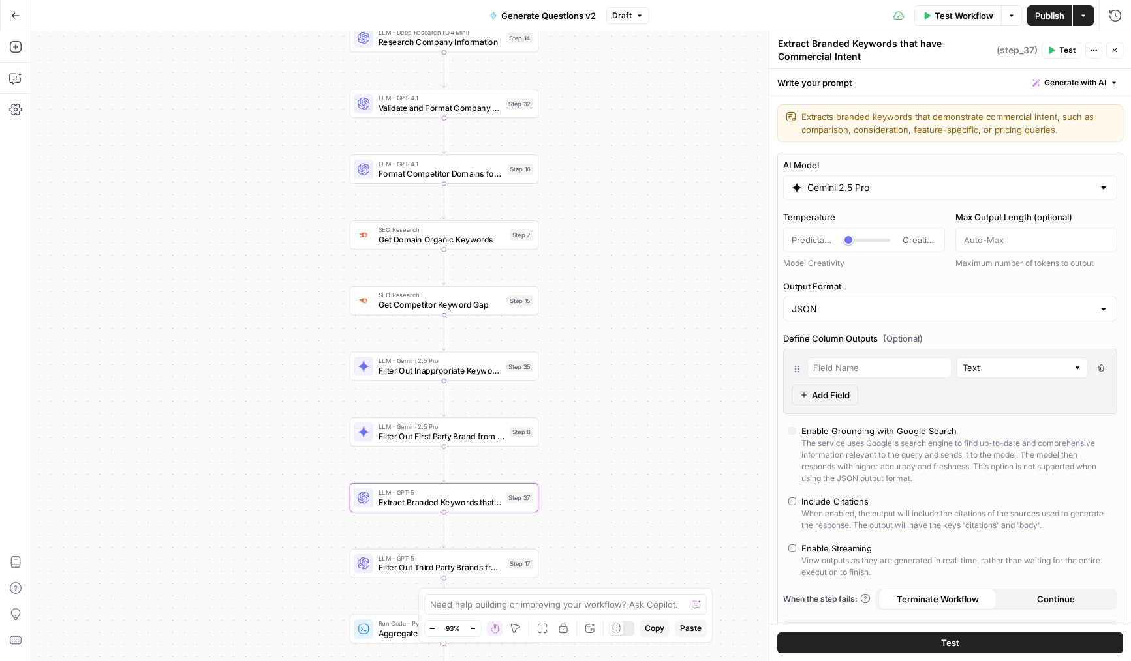
type input "Gemini 2.5 Pro"
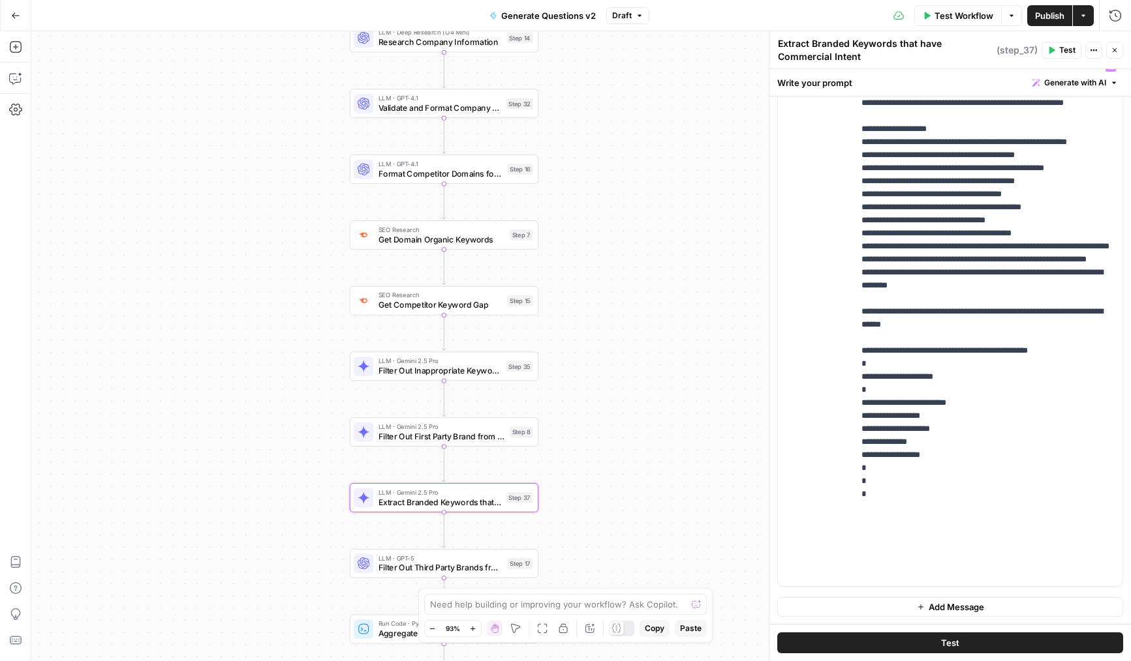
scroll to position [418, 0]
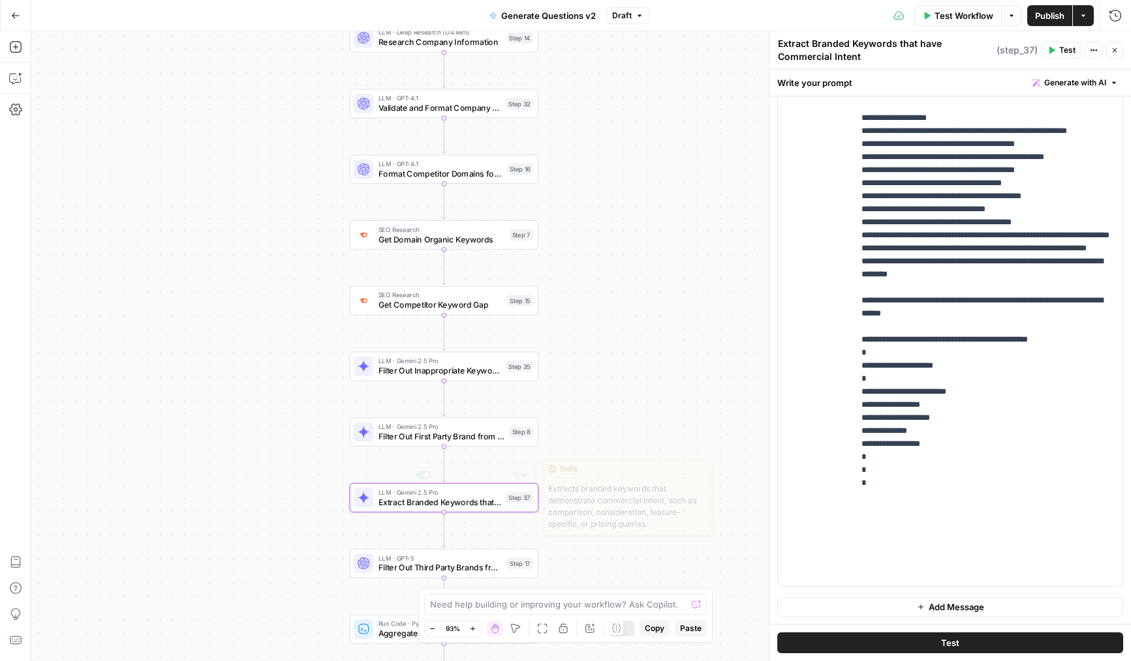
click at [420, 570] on span "Filter Out Third Party Brands from Keywords" at bounding box center [440, 568] width 124 height 12
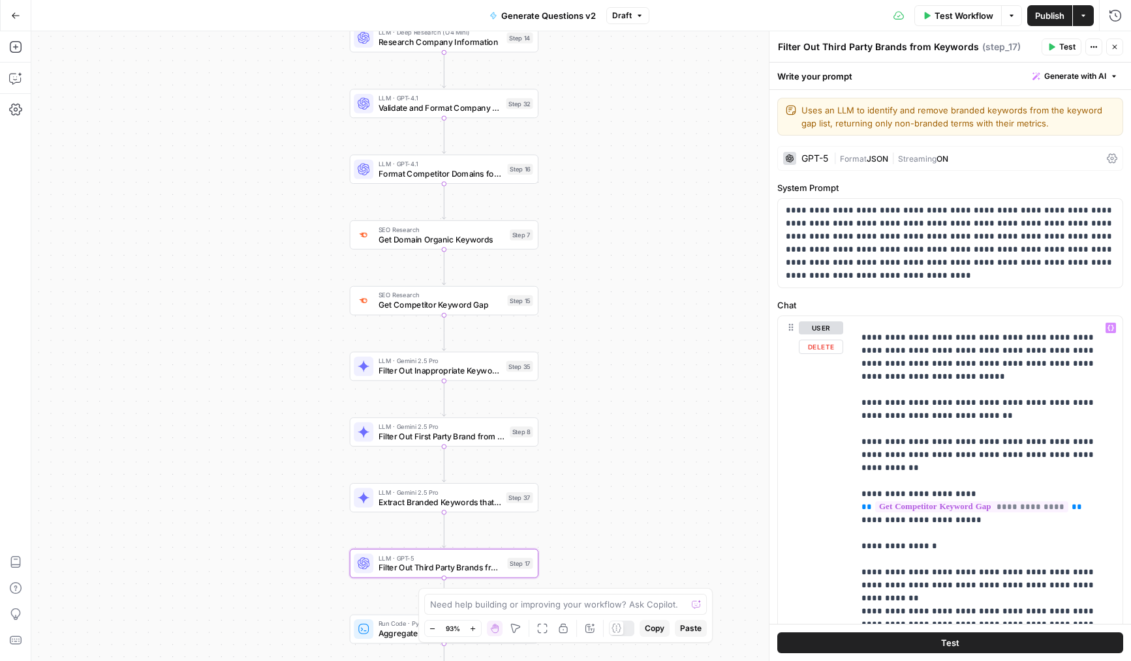
scroll to position [0, 0]
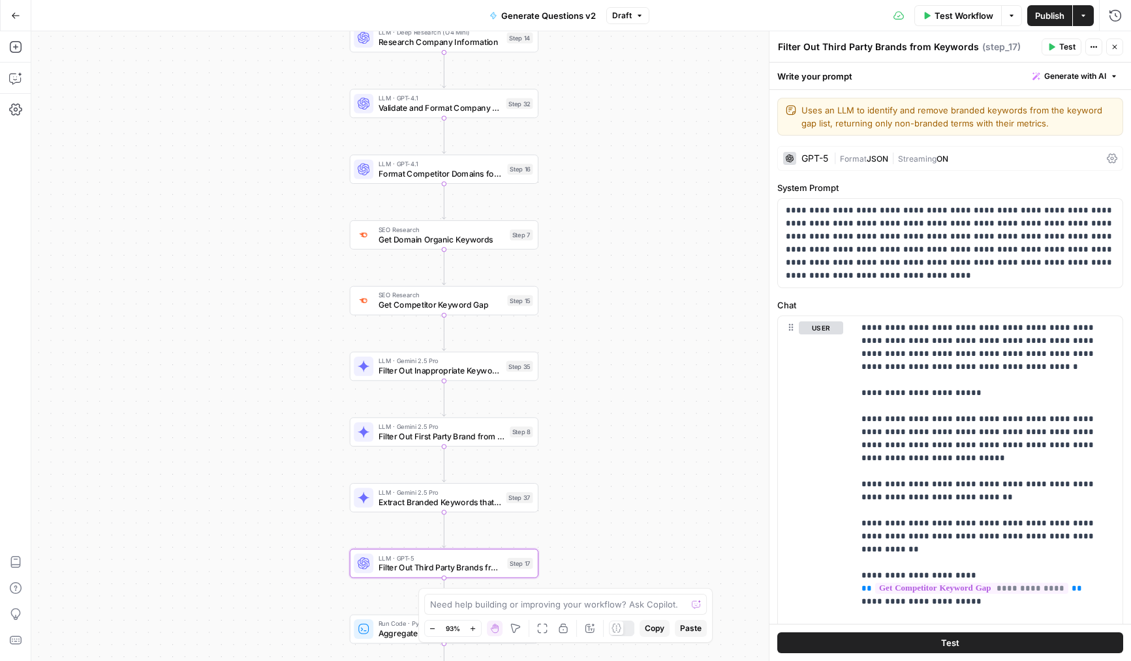
click at [853, 171] on div "**********" at bounding box center [949, 503] width 361 height 827
click at [851, 157] on span "Format" at bounding box center [853, 159] width 27 height 10
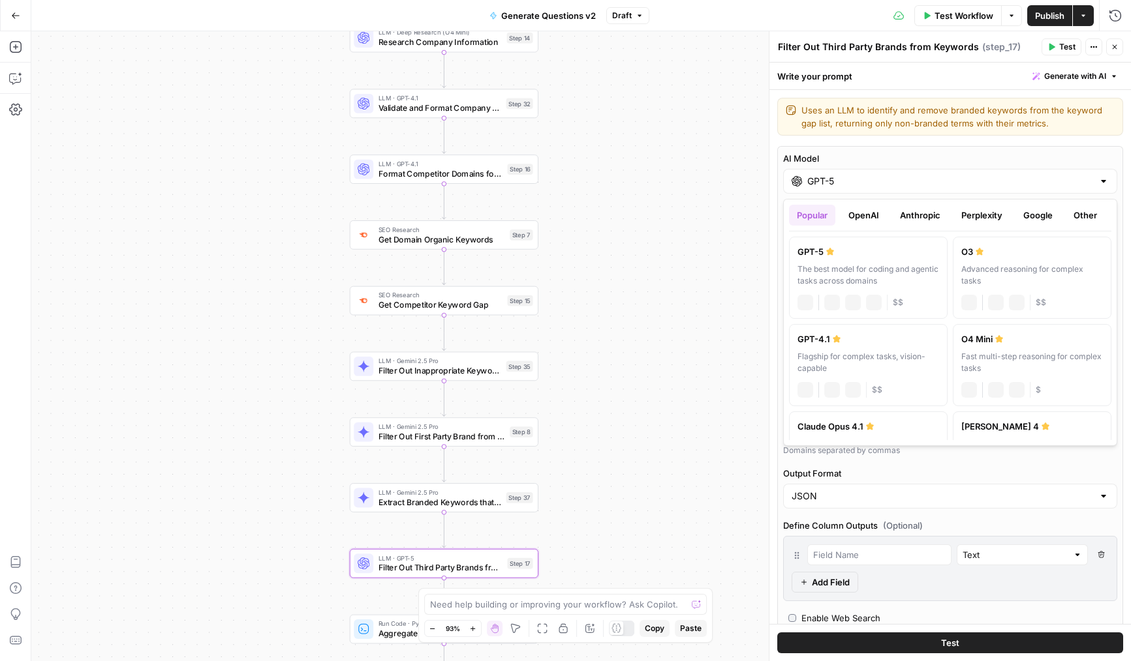
click at [835, 186] on input "GPT-5" at bounding box center [950, 181] width 286 height 13
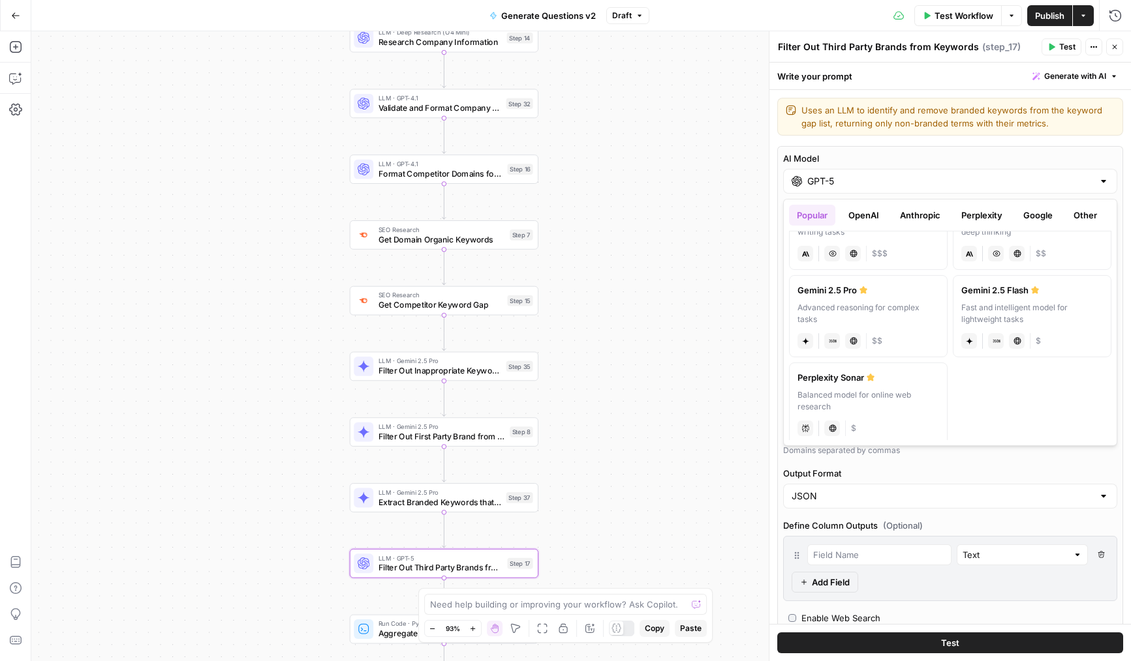
scroll to position [234, 0]
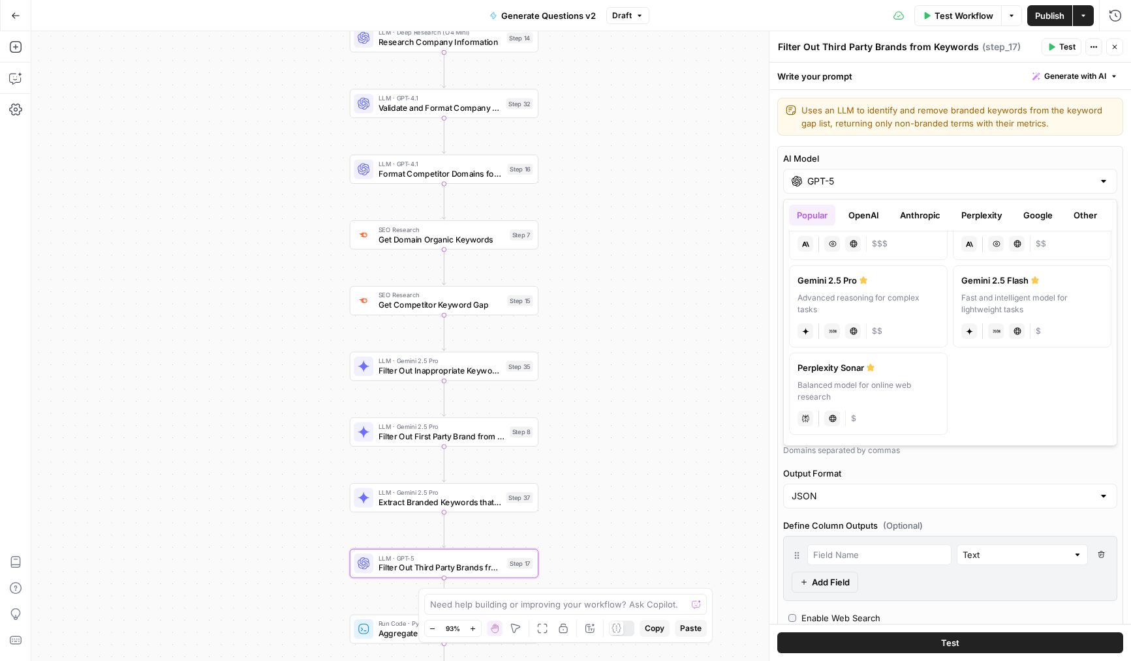
click at [894, 290] on label "Gemini 2.5 Pro Advanced reasoning for complex tasks gemini JSON Mode Live Web R…" at bounding box center [868, 307] width 159 height 82
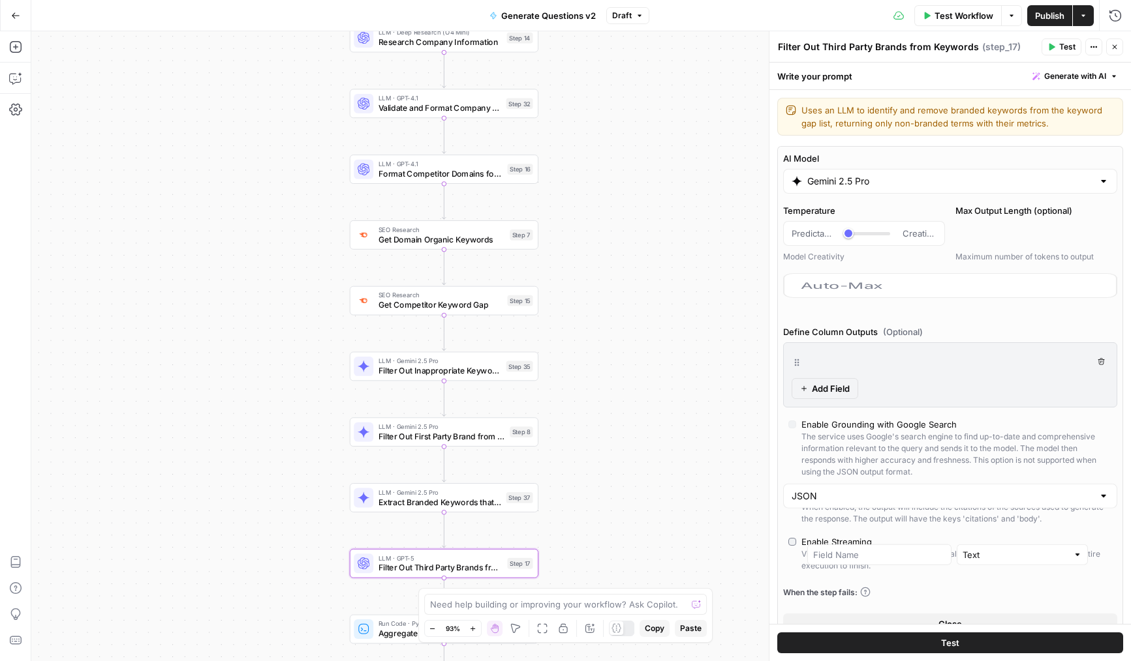
type input "Gemini 2.5 Pro"
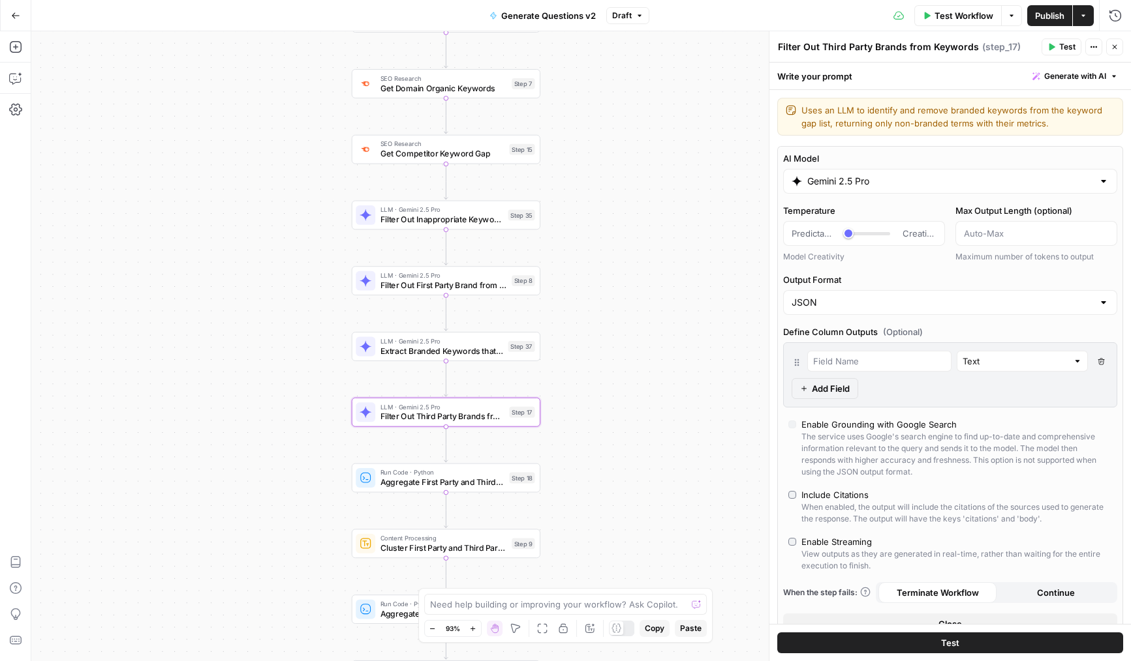
click at [618, 434] on div "true false Workflow Set Inputs Inputs LLM · Deep Research (O4 Mini) Research Co…" at bounding box center [580, 346] width 1099 height 630
click at [1049, 18] on span "Publish" at bounding box center [1049, 15] width 29 height 13
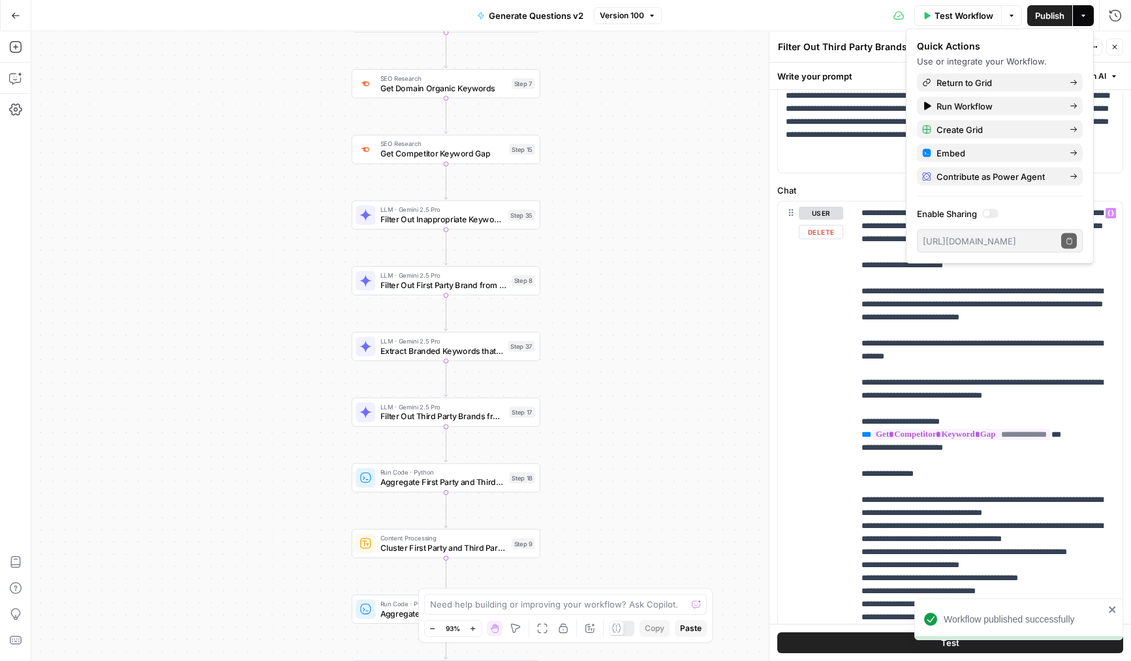
scroll to position [388, 0]
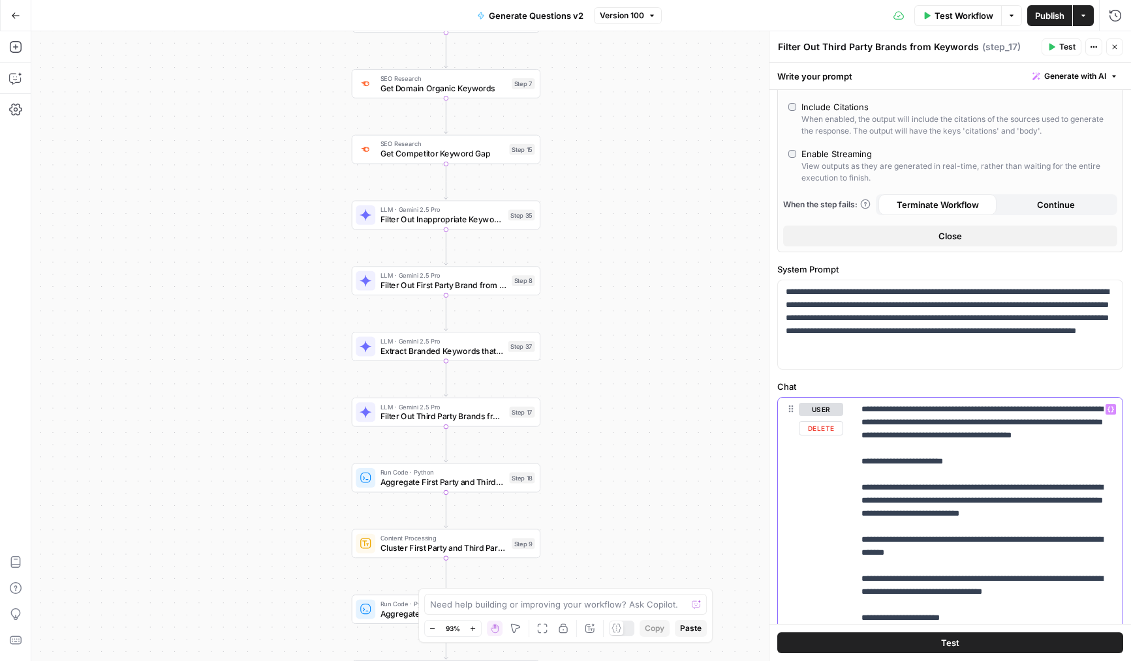
drag, startPoint x: 892, startPoint y: 420, endPoint x: 899, endPoint y: 420, distance: 7.2
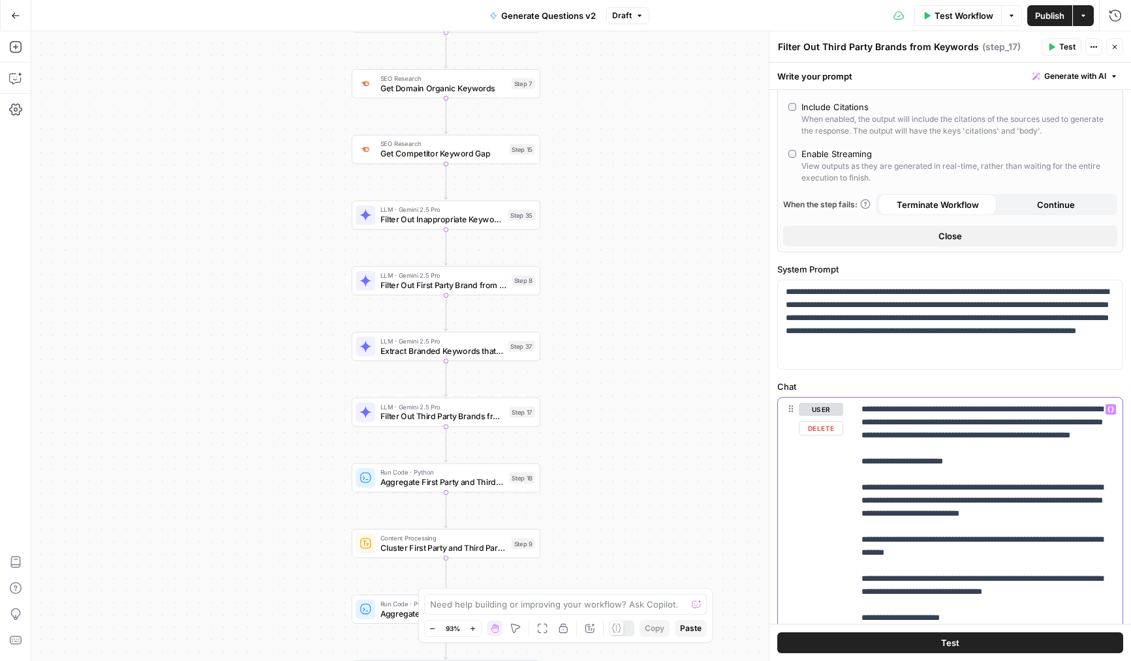
drag, startPoint x: 950, startPoint y: 422, endPoint x: 1091, endPoint y: 413, distance: 141.2
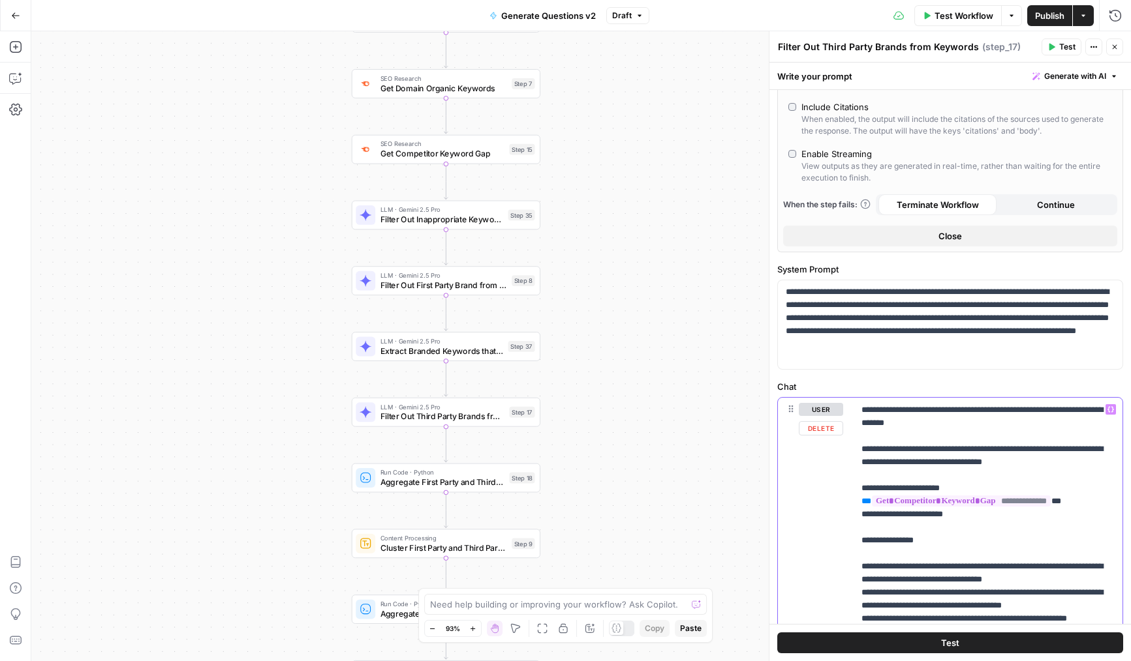
scroll to position [130, 0]
drag, startPoint x: 943, startPoint y: 506, endPoint x: 853, endPoint y: 508, distance: 90.0
click at [853, 508] on div "**********" at bounding box center [950, 664] width 344 height 532
copy p "**********"
click at [872, 512] on p "**********" at bounding box center [987, 651] width 253 height 757
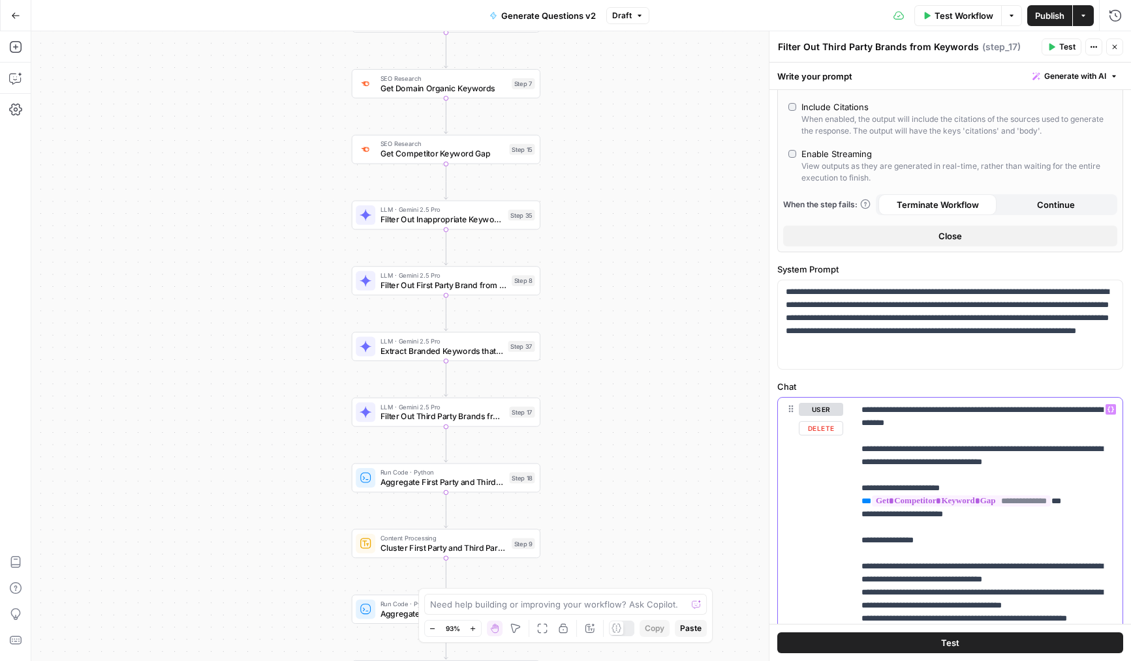
click at [872, 512] on p "**********" at bounding box center [987, 651] width 253 height 757
click at [877, 537] on p "**********" at bounding box center [987, 651] width 253 height 757
drag, startPoint x: 967, startPoint y: 514, endPoint x: 850, endPoint y: 514, distance: 116.8
click at [850, 514] on div "**********" at bounding box center [950, 664] width 344 height 532
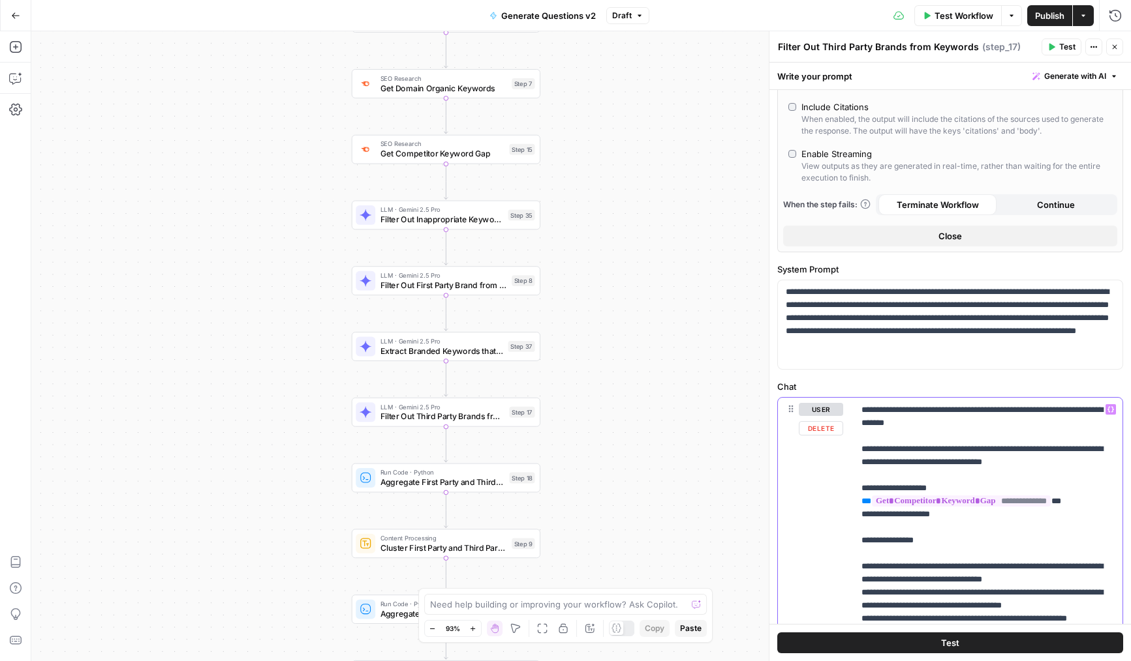
copy p "**********"
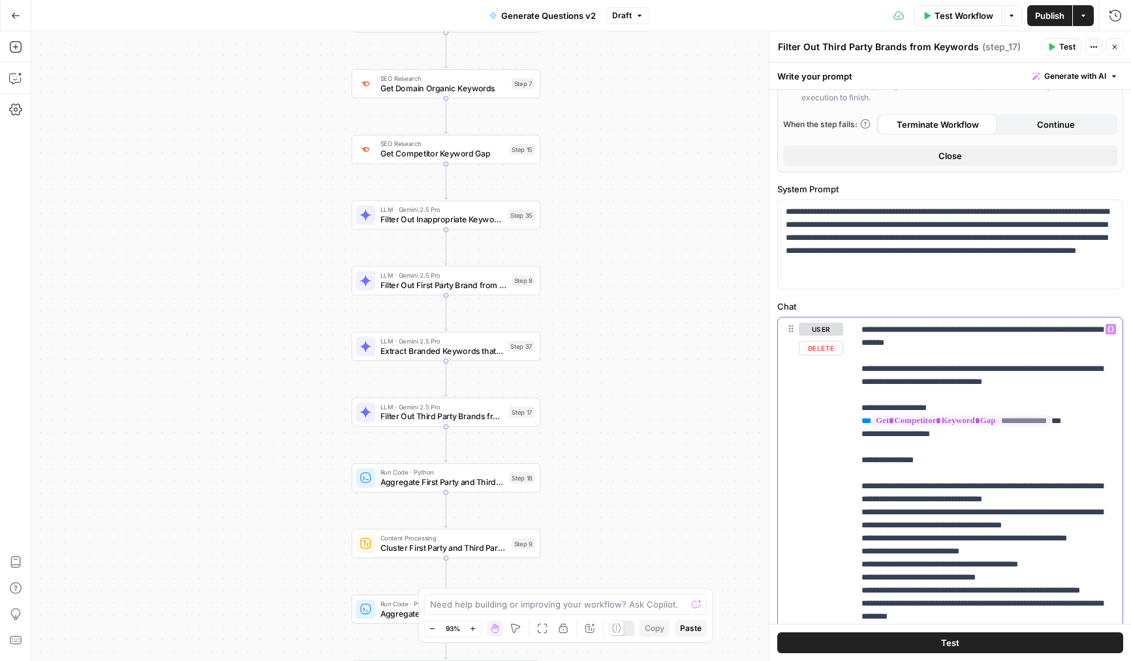
scroll to position [0, 0]
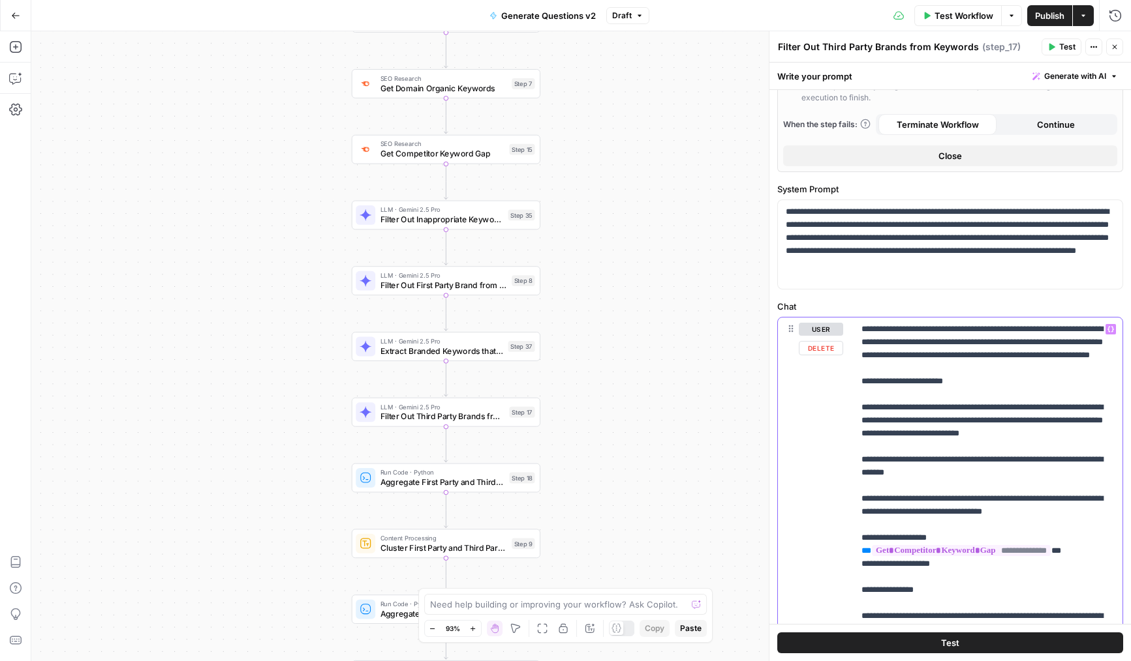
drag, startPoint x: 969, startPoint y: 342, endPoint x: 900, endPoint y: 342, distance: 69.1
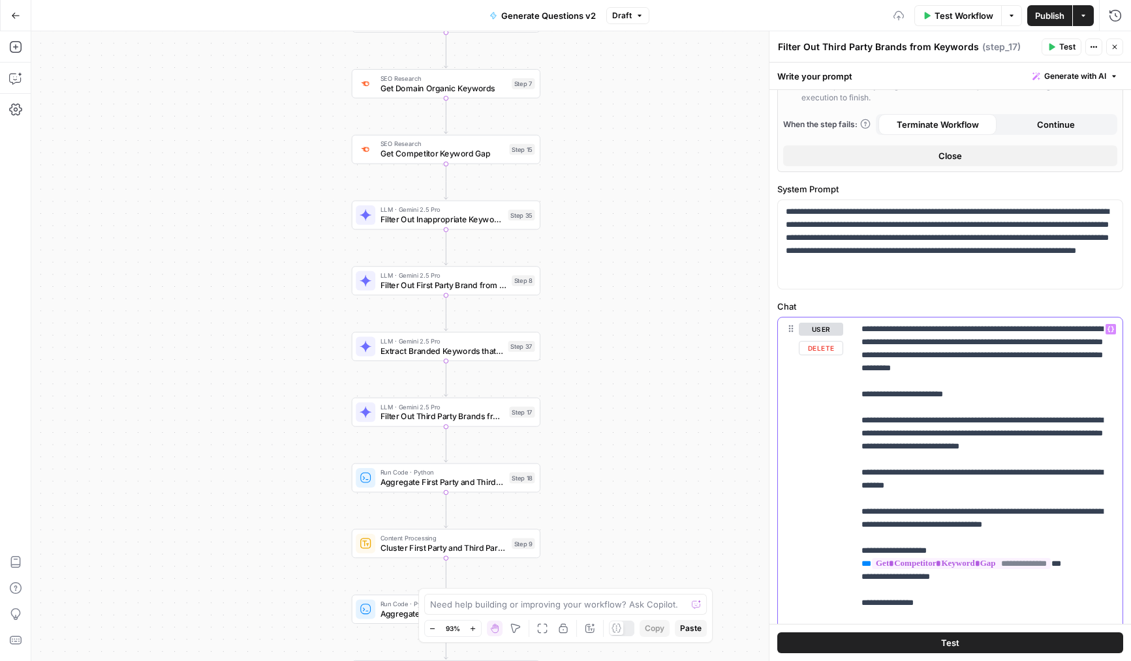
drag, startPoint x: 1080, startPoint y: 343, endPoint x: 1054, endPoint y: 356, distance: 28.9
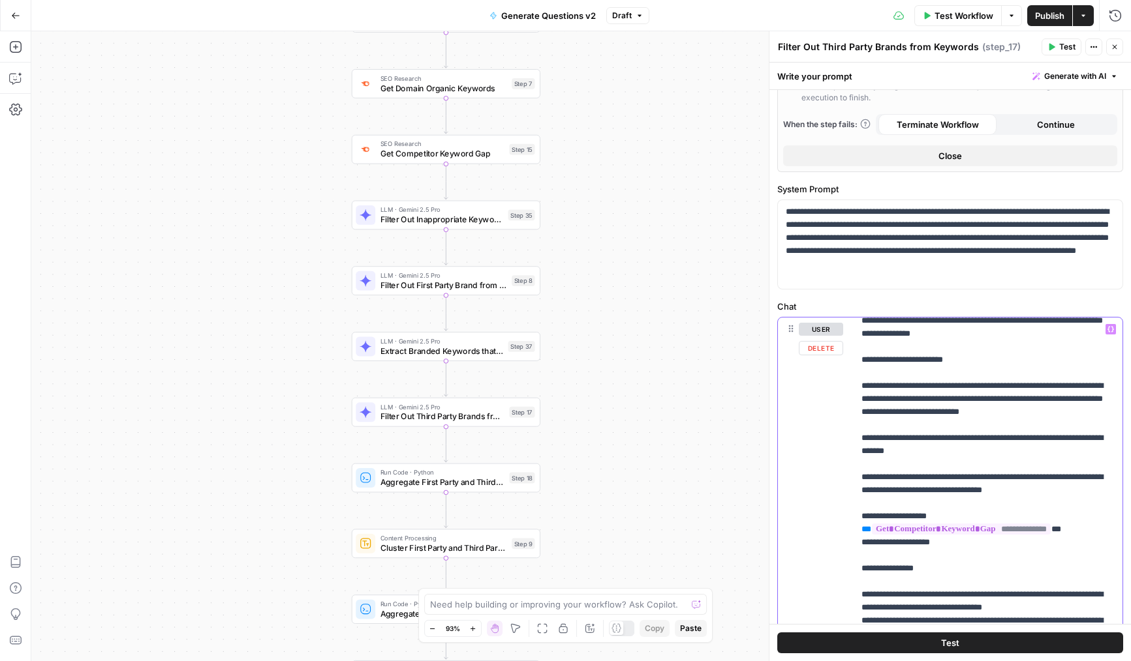
scroll to position [41, 0]
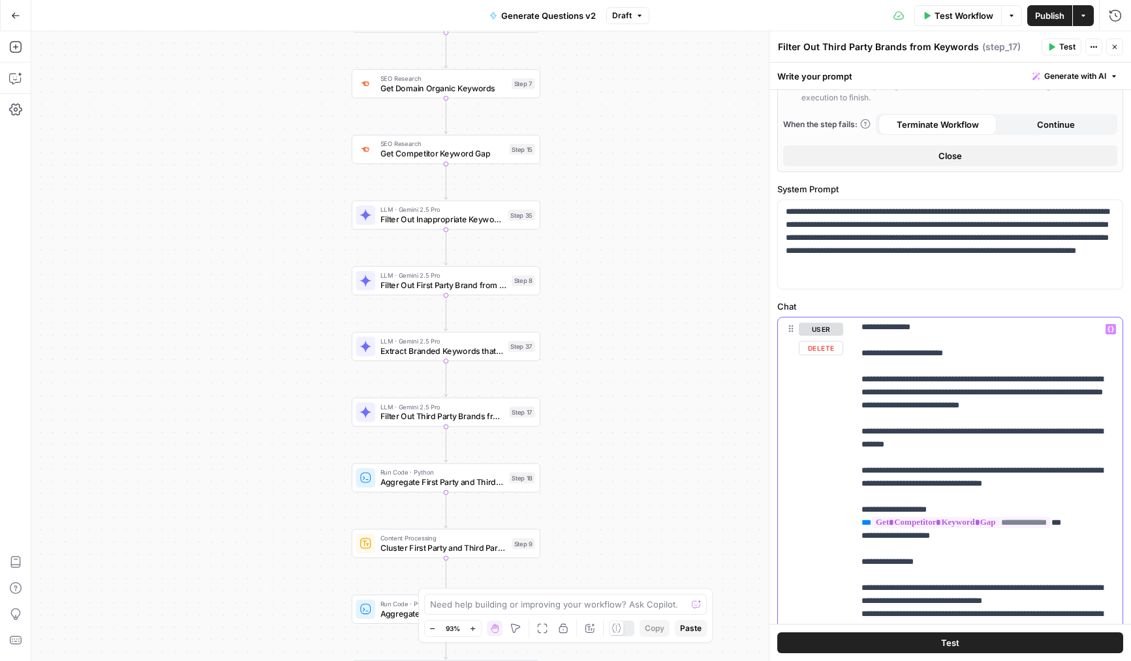
click at [923, 429] on p "**********" at bounding box center [987, 660] width 253 height 757
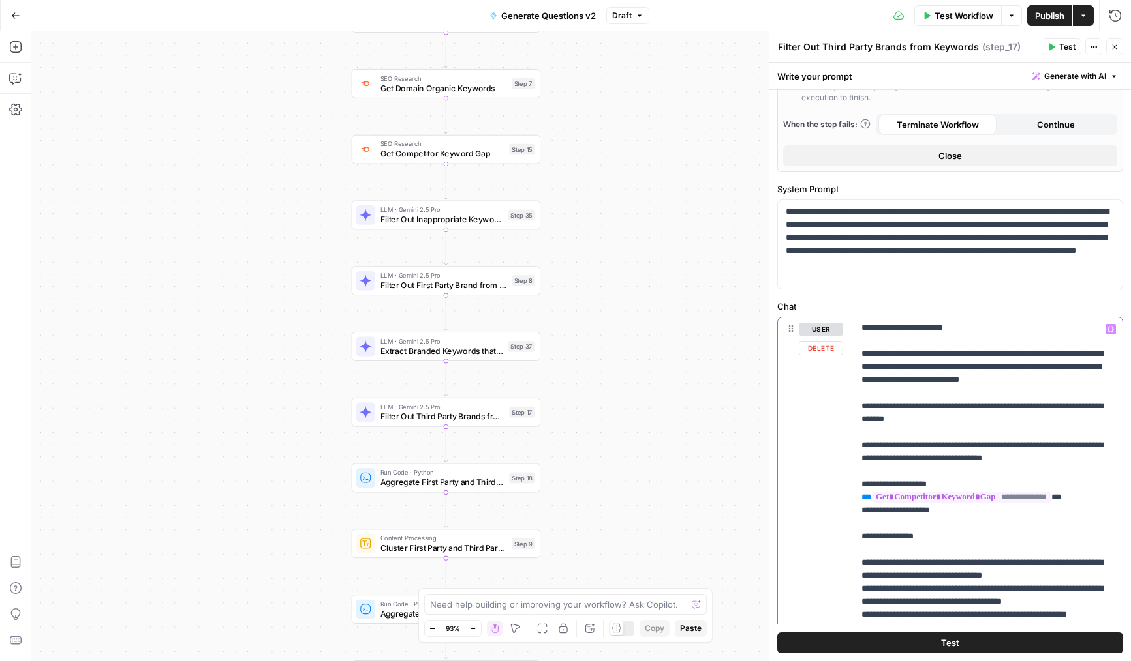
scroll to position [65, 0]
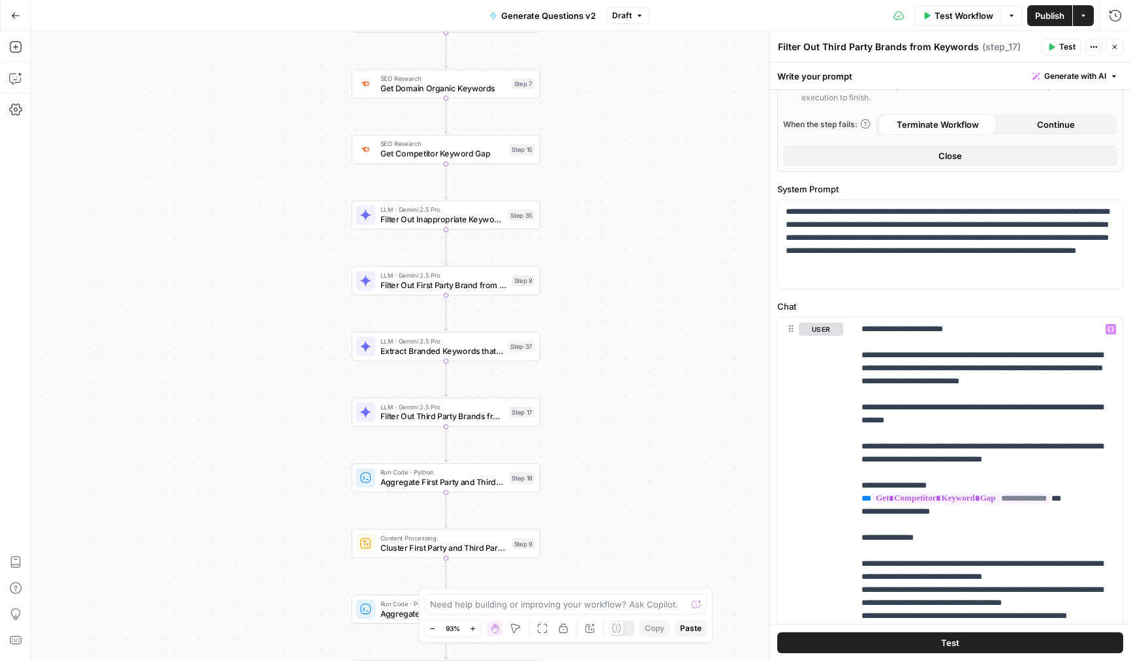
click at [1108, 46] on button "Close" at bounding box center [1114, 46] width 17 height 17
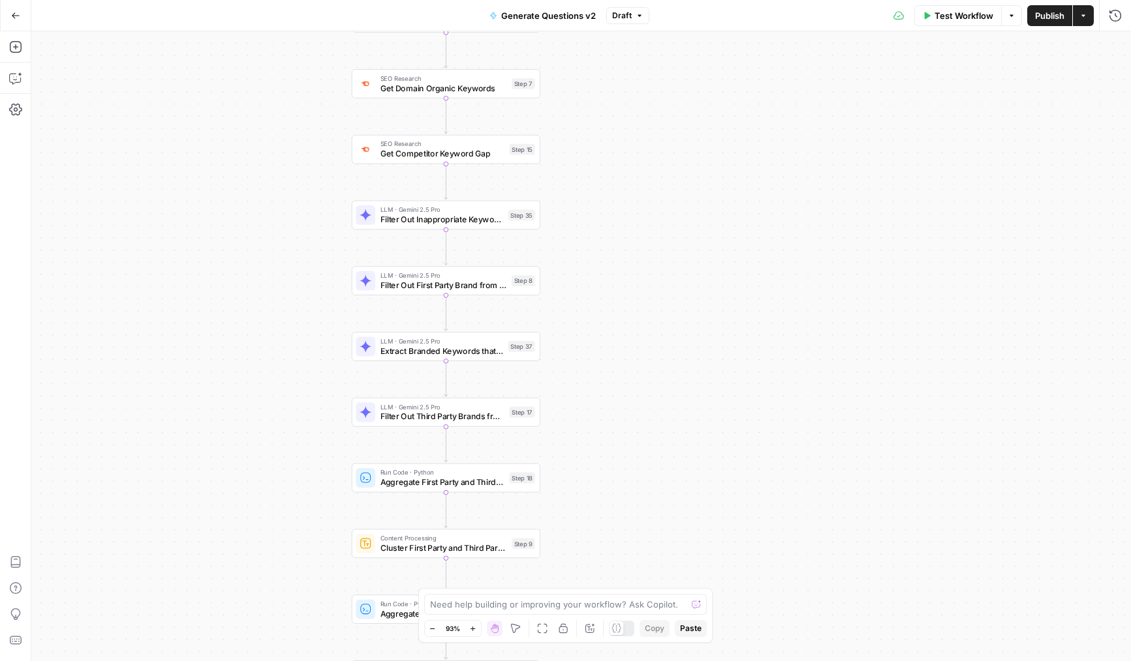
click at [1056, 24] on button "Publish" at bounding box center [1049, 15] width 45 height 21
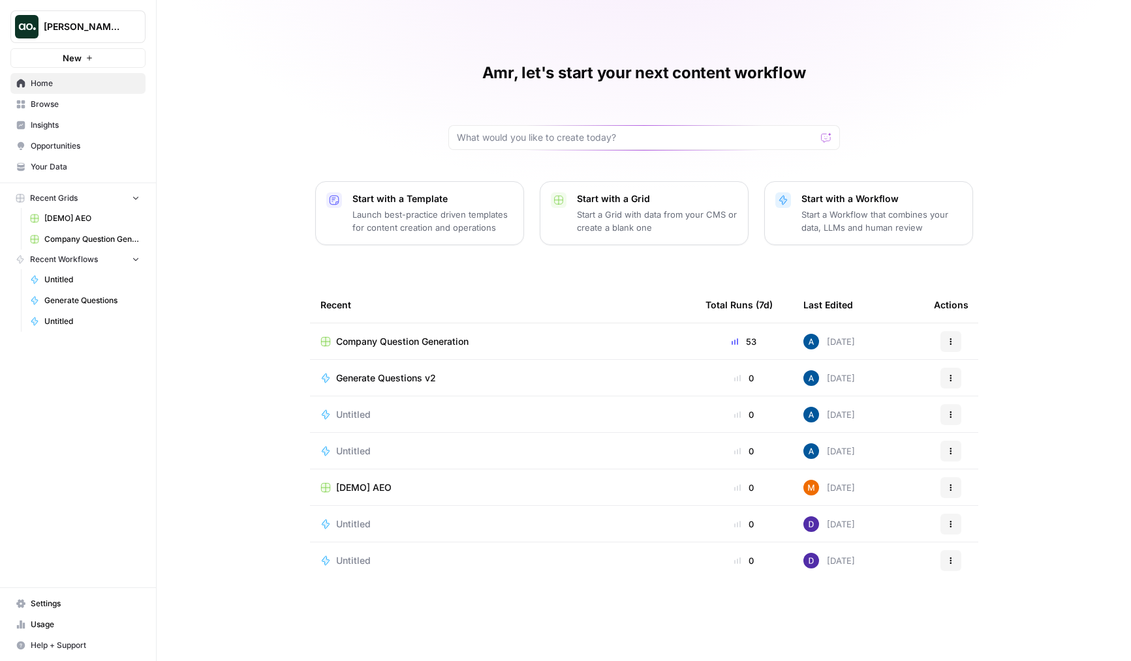
click at [406, 384] on td "Generate Questions v2" at bounding box center [502, 378] width 385 height 36
click at [416, 374] on span "Generate Questions v2" at bounding box center [386, 378] width 100 height 13
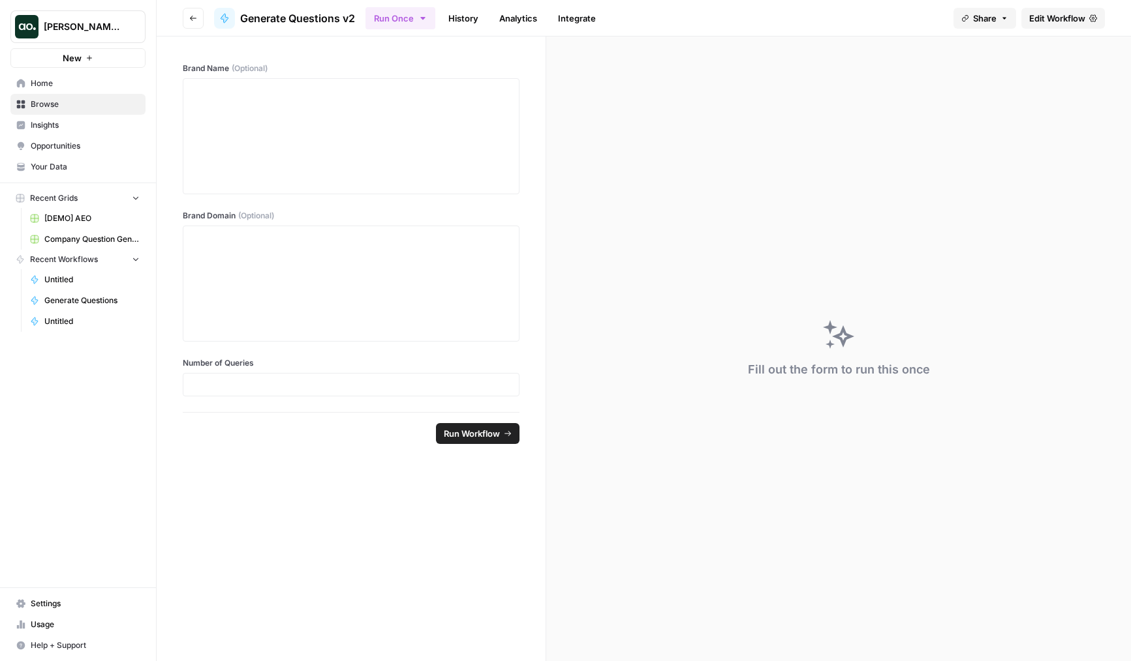
click at [50, 138] on link "Opportunities" at bounding box center [77, 146] width 135 height 21
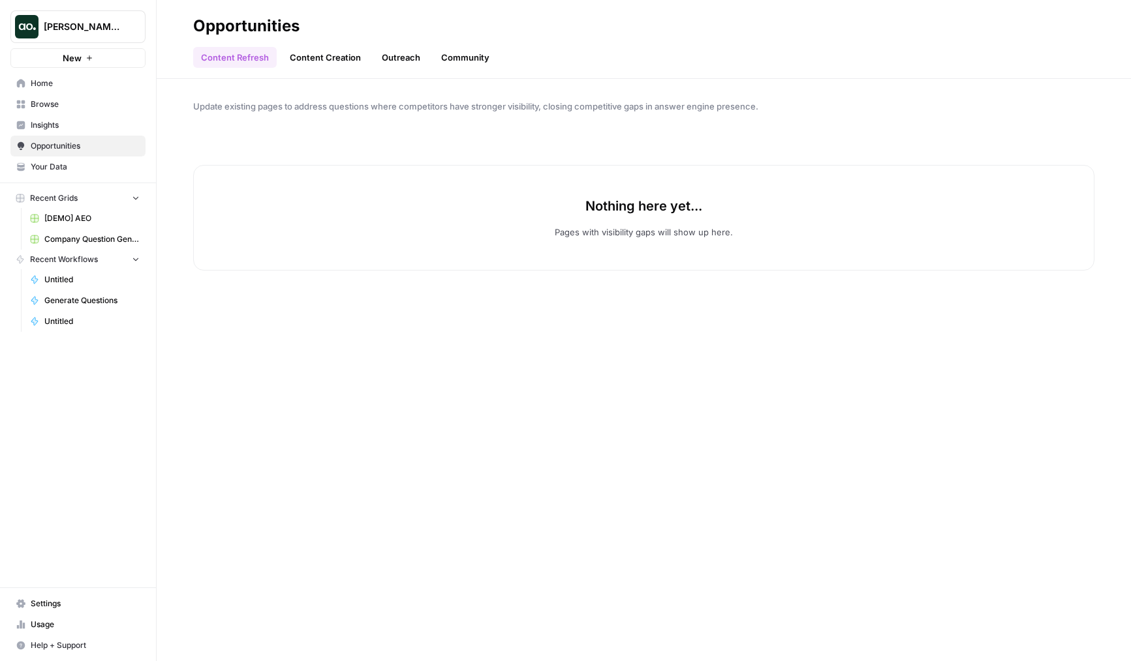
click at [66, 125] on span "Insights" at bounding box center [85, 125] width 109 height 12
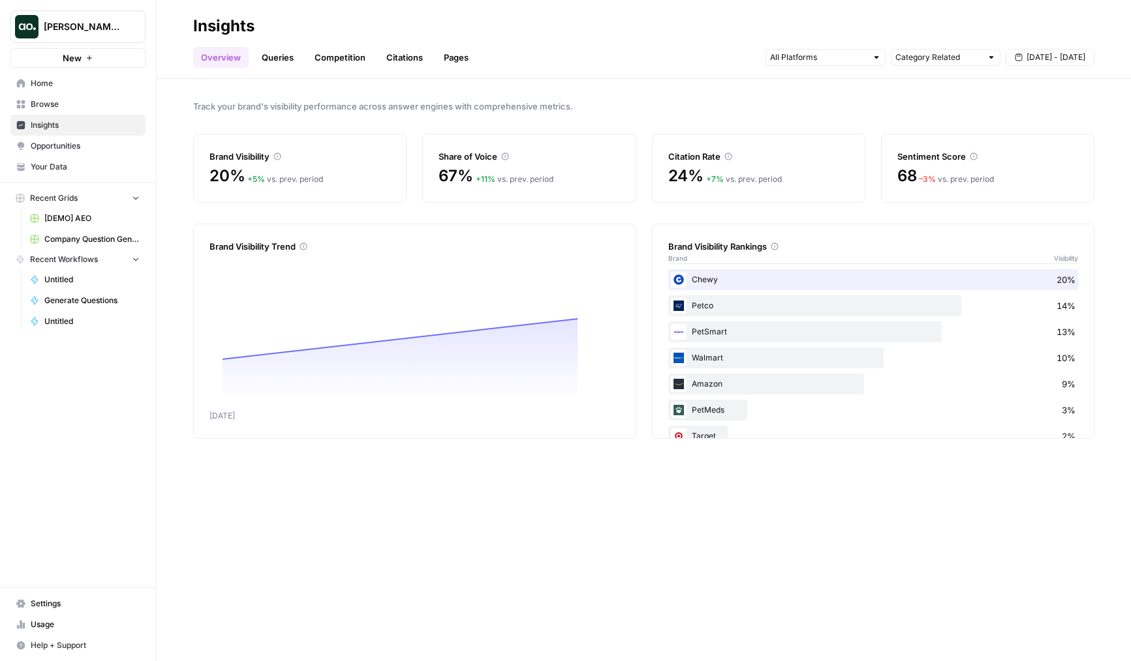
click at [63, 108] on span "Browse" at bounding box center [85, 105] width 109 height 12
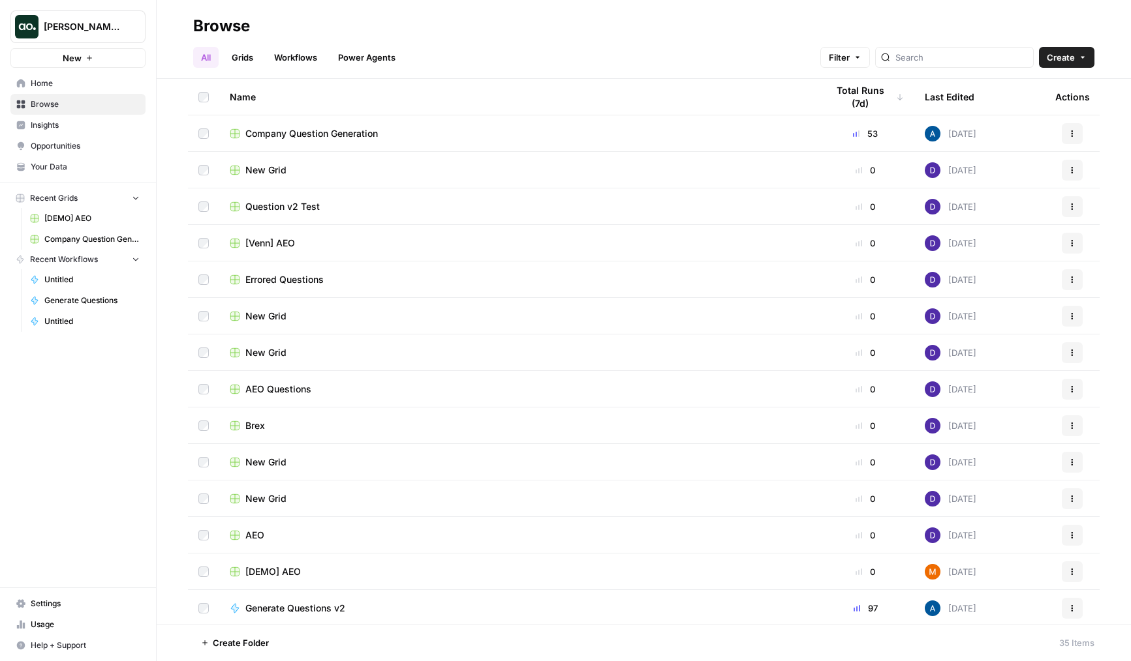
click at [284, 132] on span "Company Question Generation" at bounding box center [311, 133] width 132 height 13
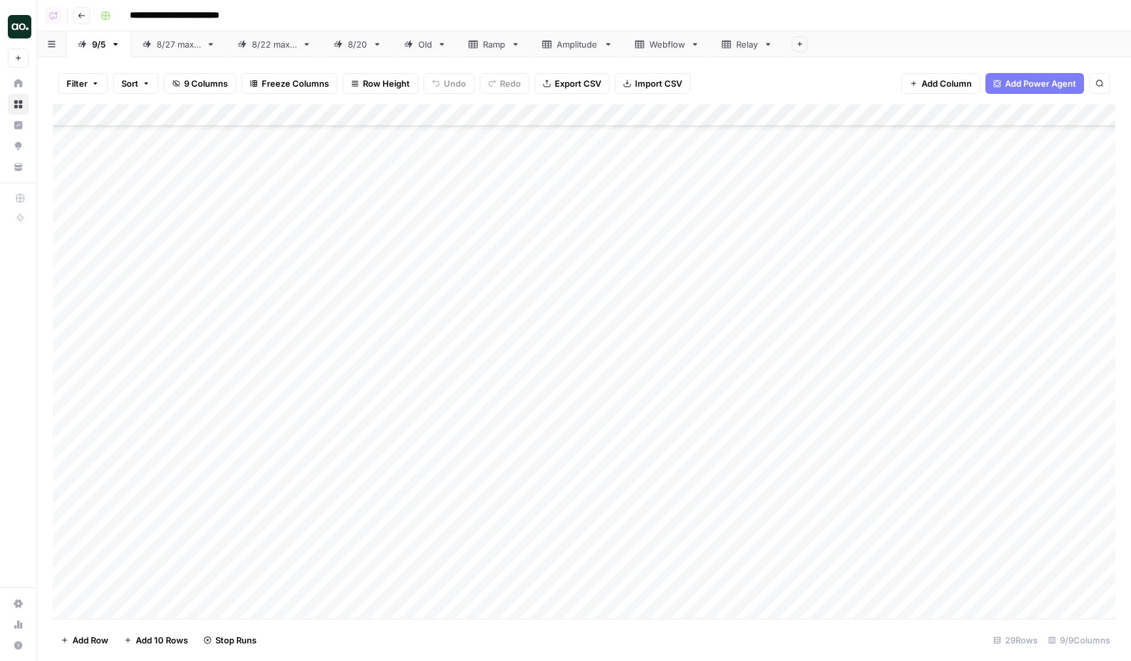
scroll to position [172, 0]
click at [581, 565] on div "Add Column" at bounding box center [584, 361] width 1062 height 515
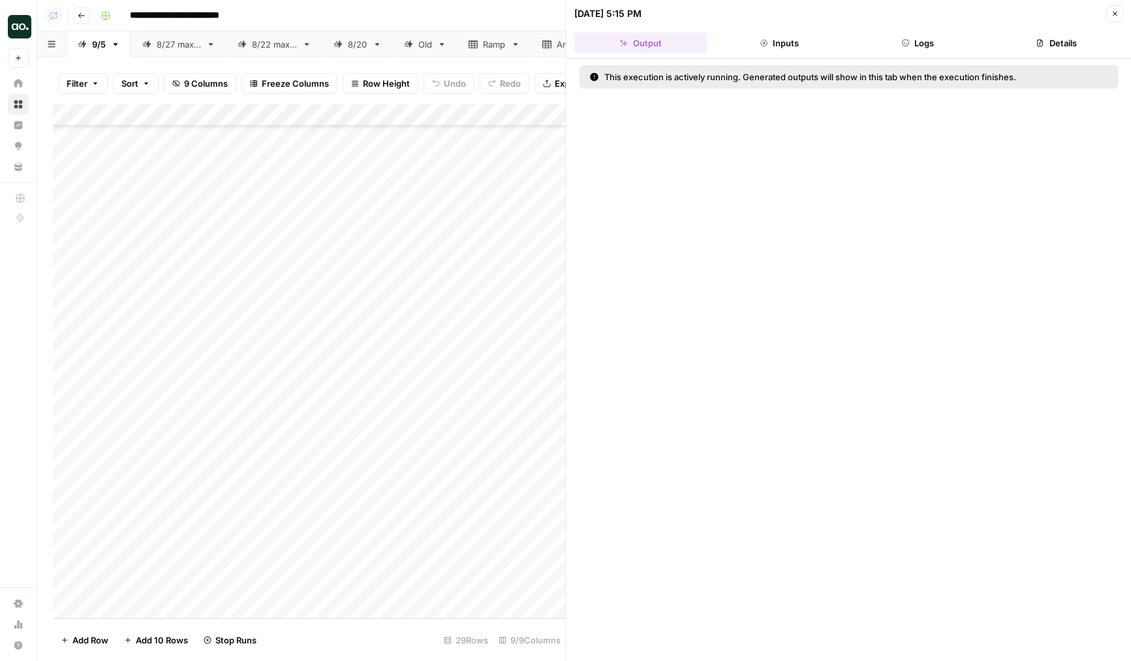
click at [936, 36] on button "Logs" at bounding box center [917, 43] width 133 height 21
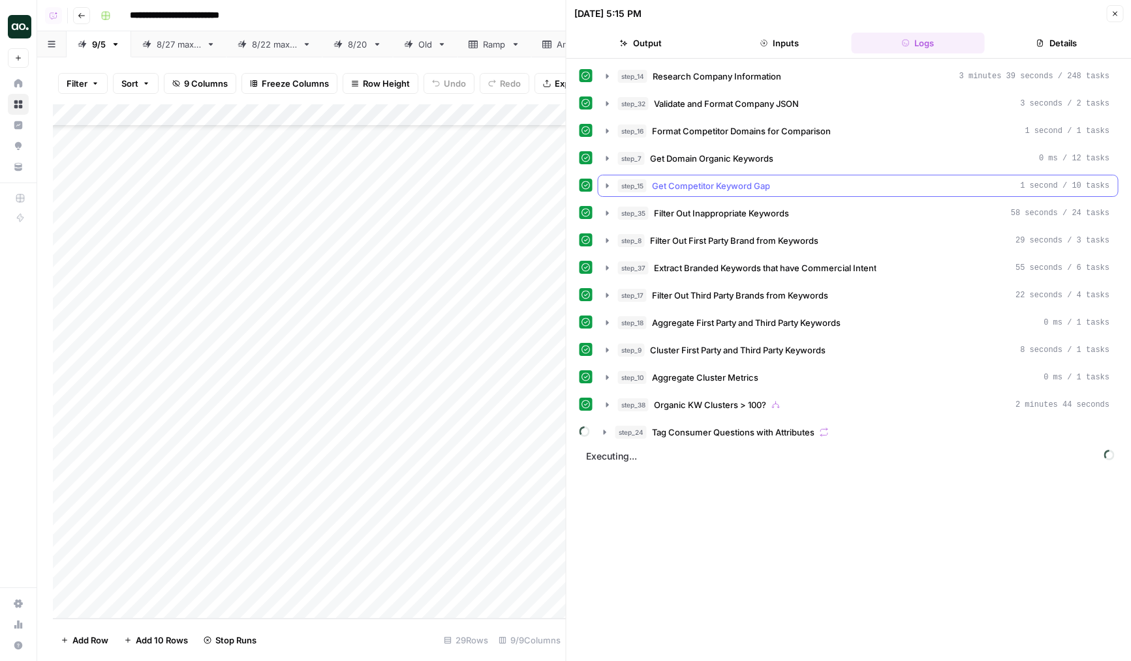
click at [740, 184] on span "Get Competitor Keyword Gap" at bounding box center [711, 185] width 118 height 13
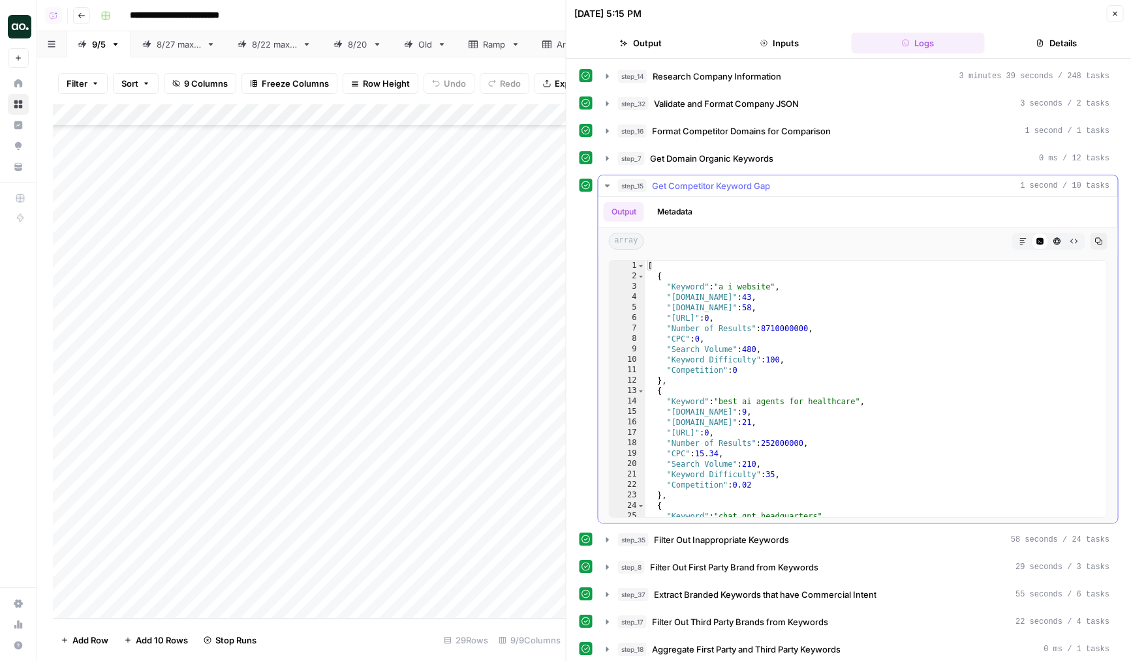
click at [740, 184] on span "Get Competitor Keyword Gap" at bounding box center [711, 185] width 118 height 13
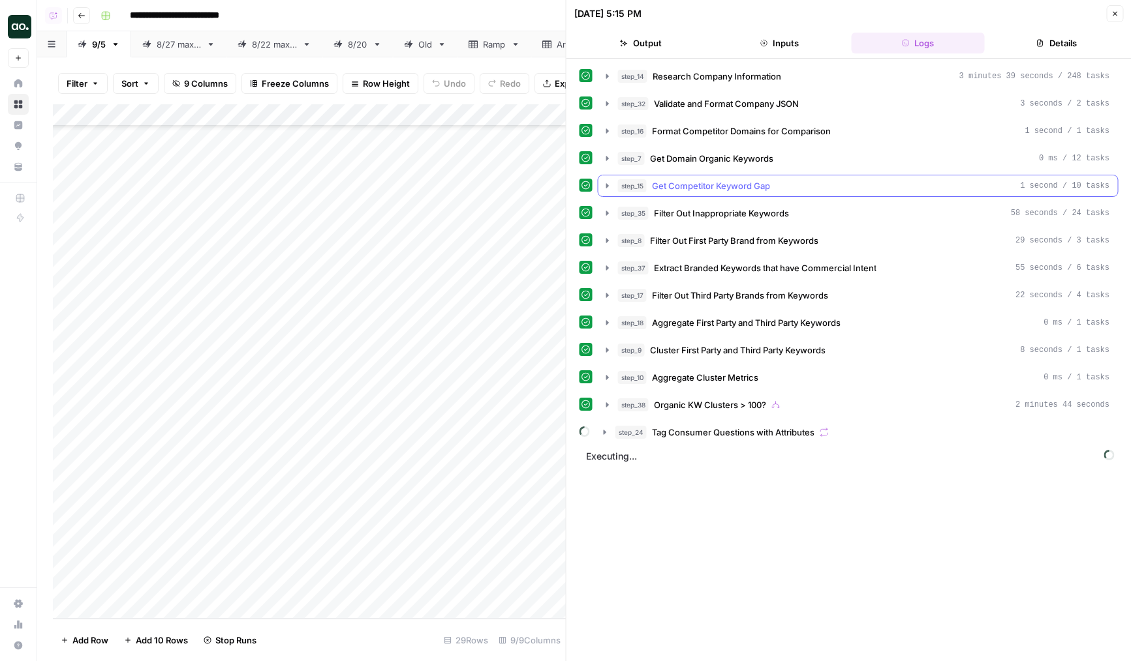
click at [740, 189] on span "Get Competitor Keyword Gap" at bounding box center [711, 185] width 118 height 13
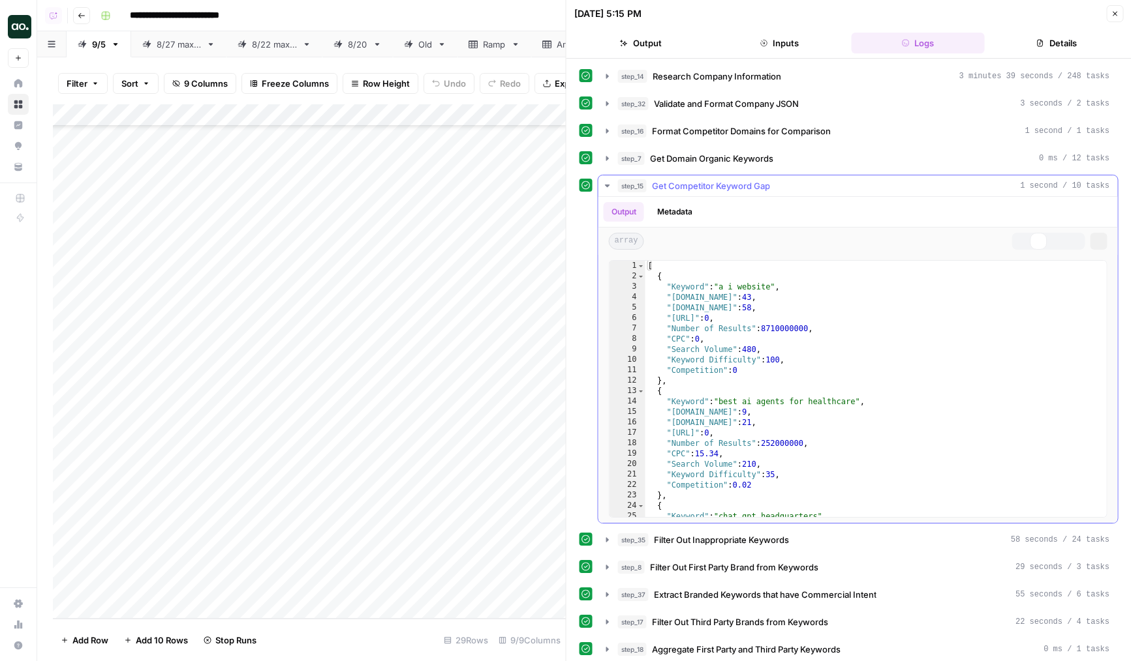
click at [740, 189] on span "Get Competitor Keyword Gap" at bounding box center [711, 185] width 118 height 13
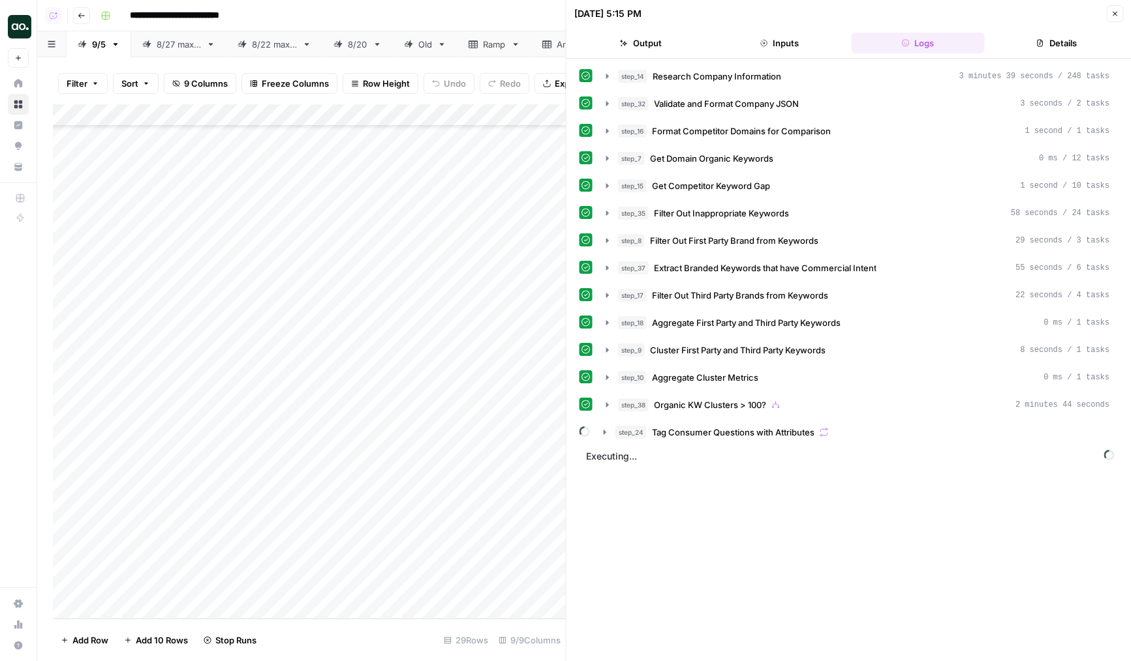
click at [500, 496] on div "Add Column" at bounding box center [309, 361] width 513 height 515
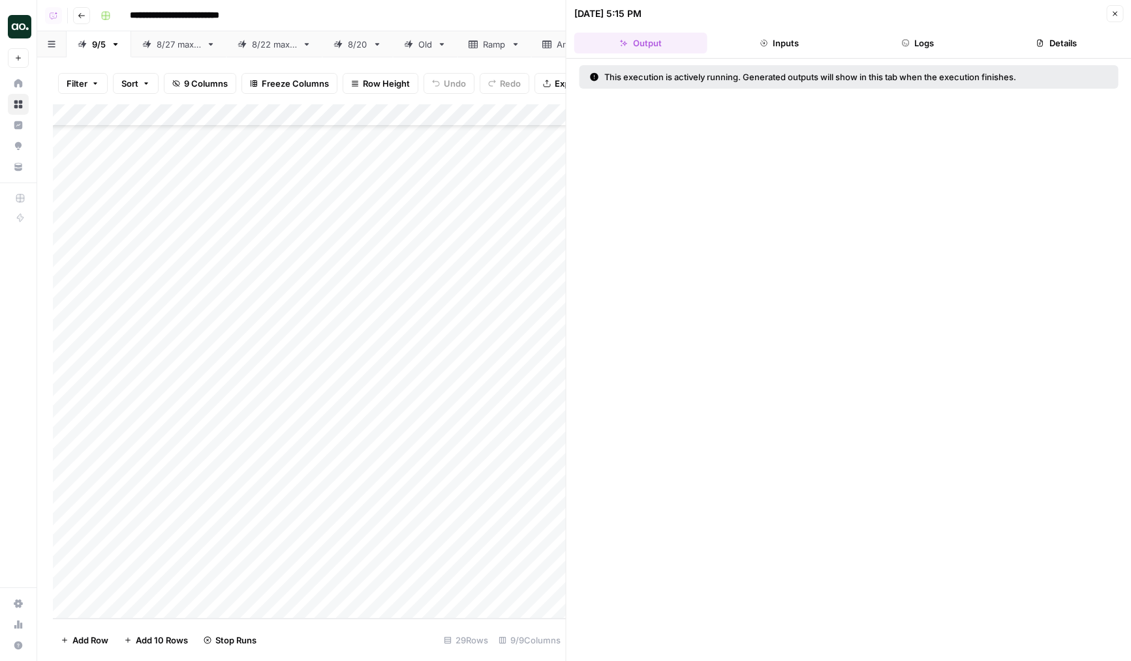
click at [914, 49] on button "Logs" at bounding box center [917, 43] width 133 height 21
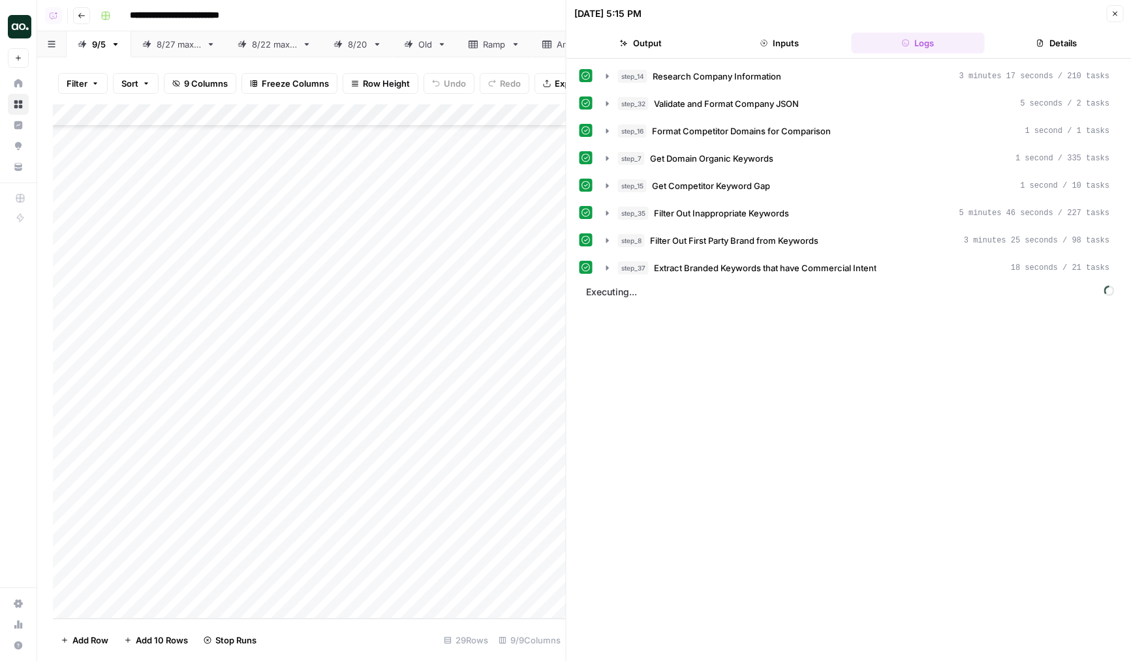
click at [498, 547] on div "Add Column" at bounding box center [309, 361] width 513 height 515
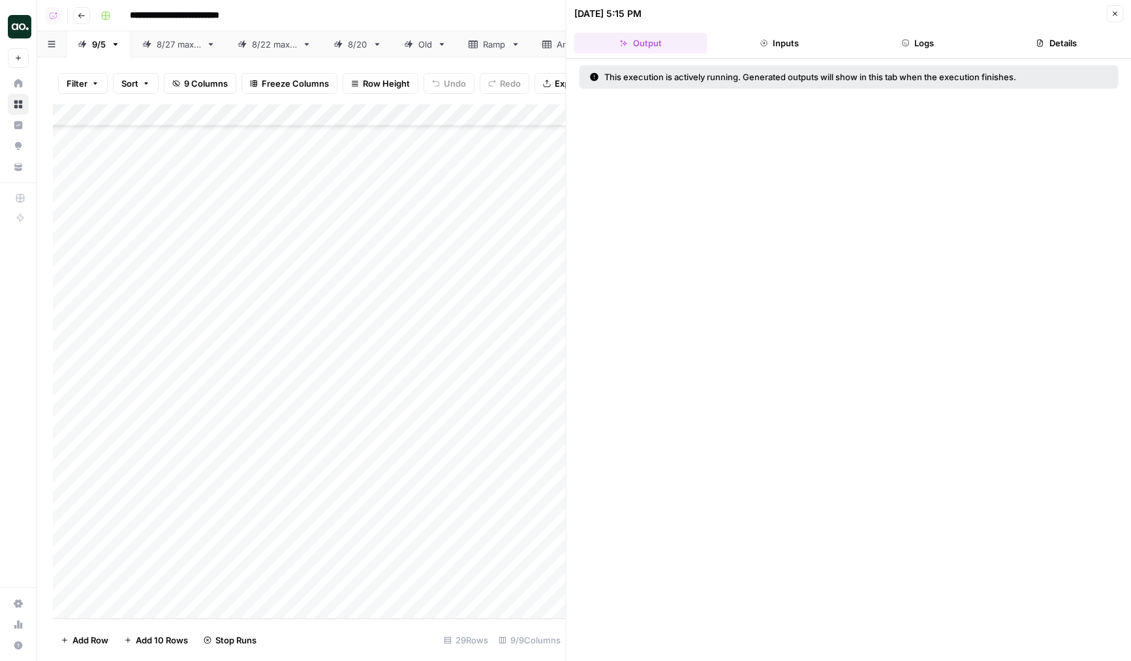
click at [923, 24] on header "09/06/25 at 5:15 PM Close Output Inputs Logs Details" at bounding box center [848, 29] width 565 height 59
click at [924, 36] on button "Logs" at bounding box center [917, 43] width 133 height 21
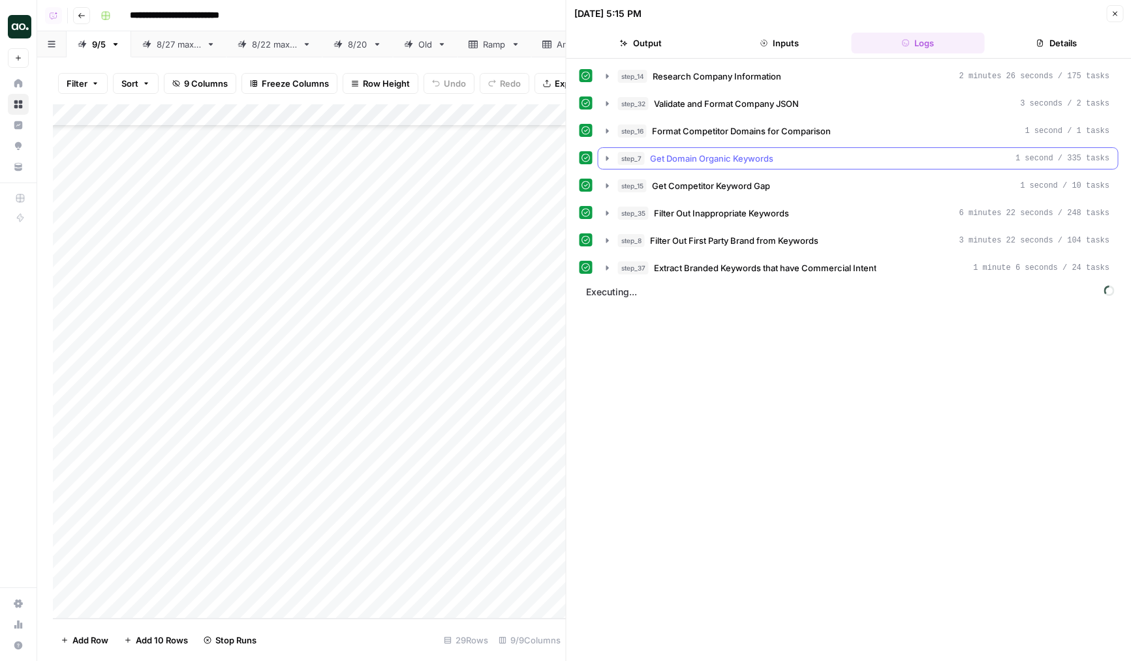
click at [709, 151] on button "step_7 Get Domain Organic Keywords 1 second / 335 tasks" at bounding box center [857, 158] width 519 height 21
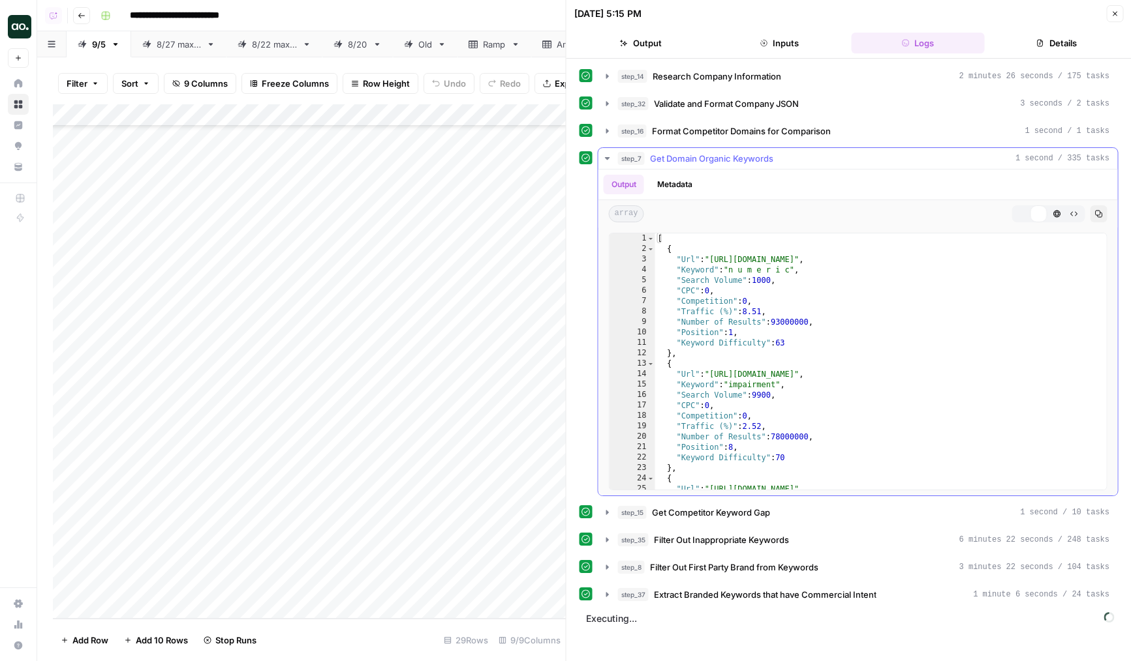
click at [716, 153] on span "Get Domain Organic Keywords" at bounding box center [711, 158] width 123 height 13
click at [716, 506] on span "Get Competitor Keyword Gap" at bounding box center [711, 512] width 118 height 13
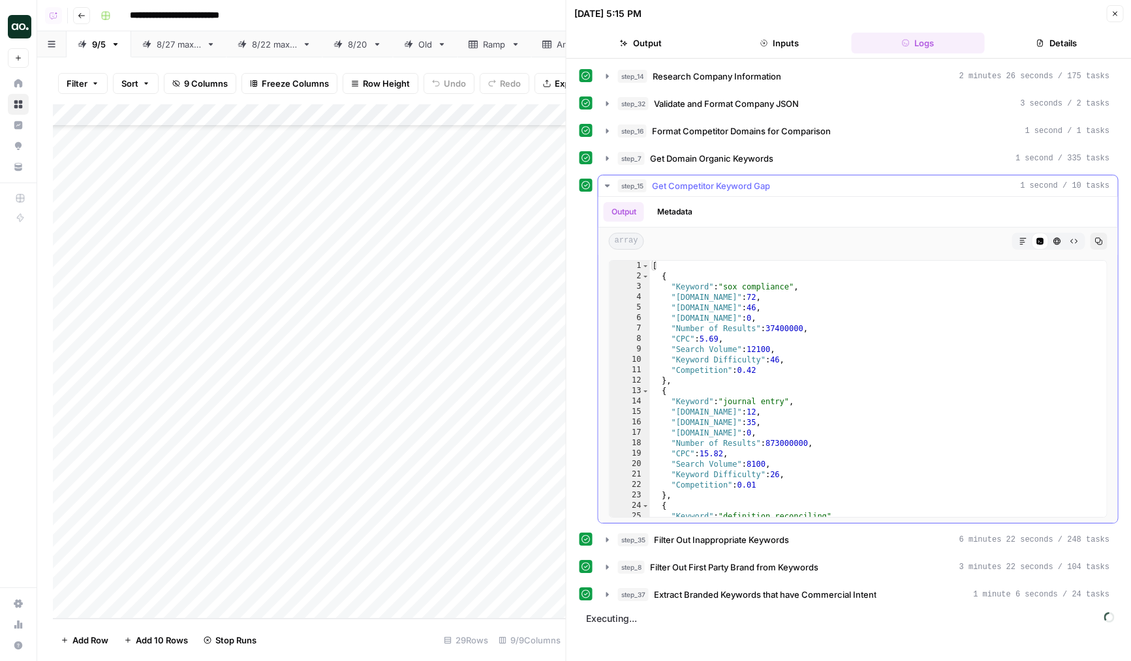
click at [716, 186] on span "Get Competitor Keyword Gap" at bounding box center [711, 185] width 118 height 13
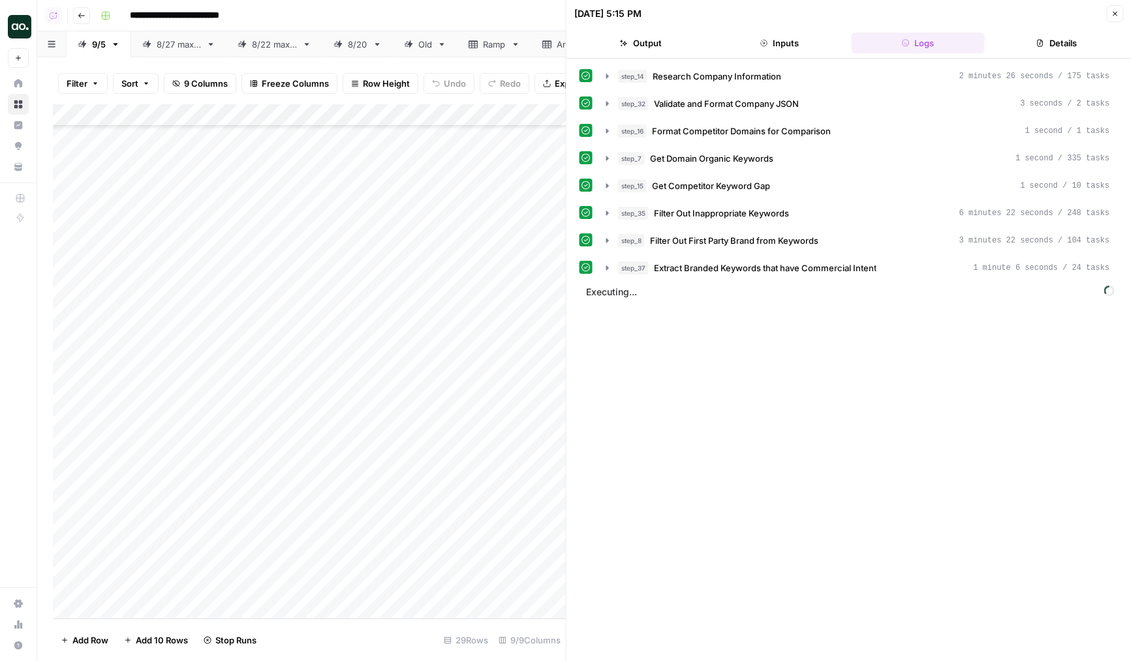
click at [474, 564] on div "Add Column" at bounding box center [309, 361] width 513 height 515
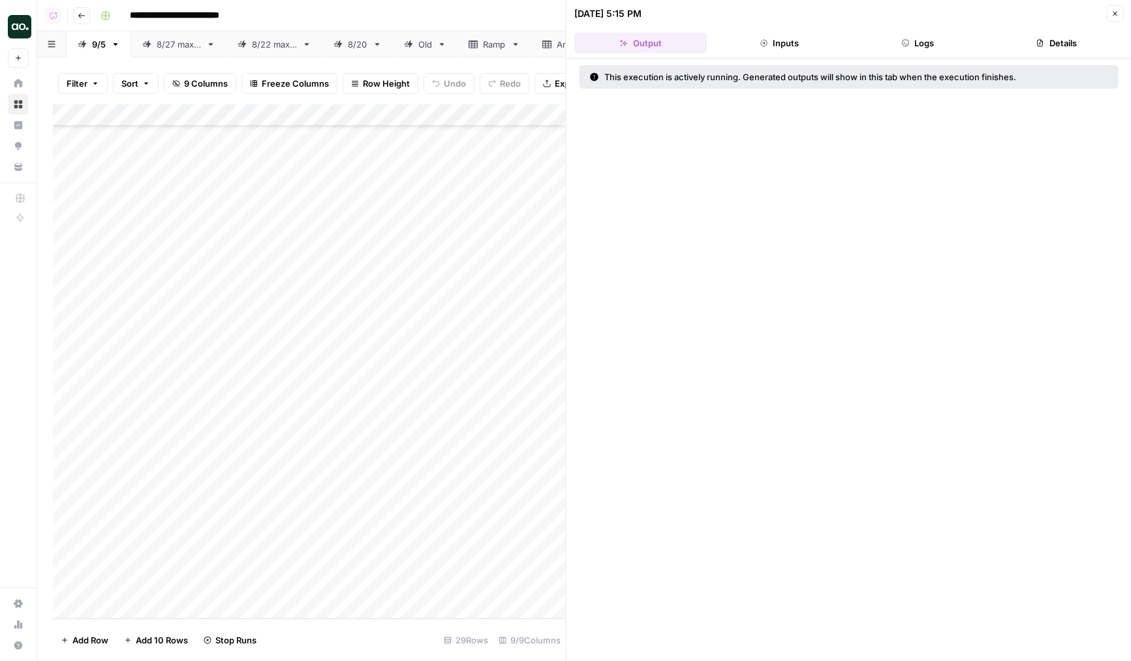
click at [907, 42] on icon "button" at bounding box center [905, 43] width 8 height 8
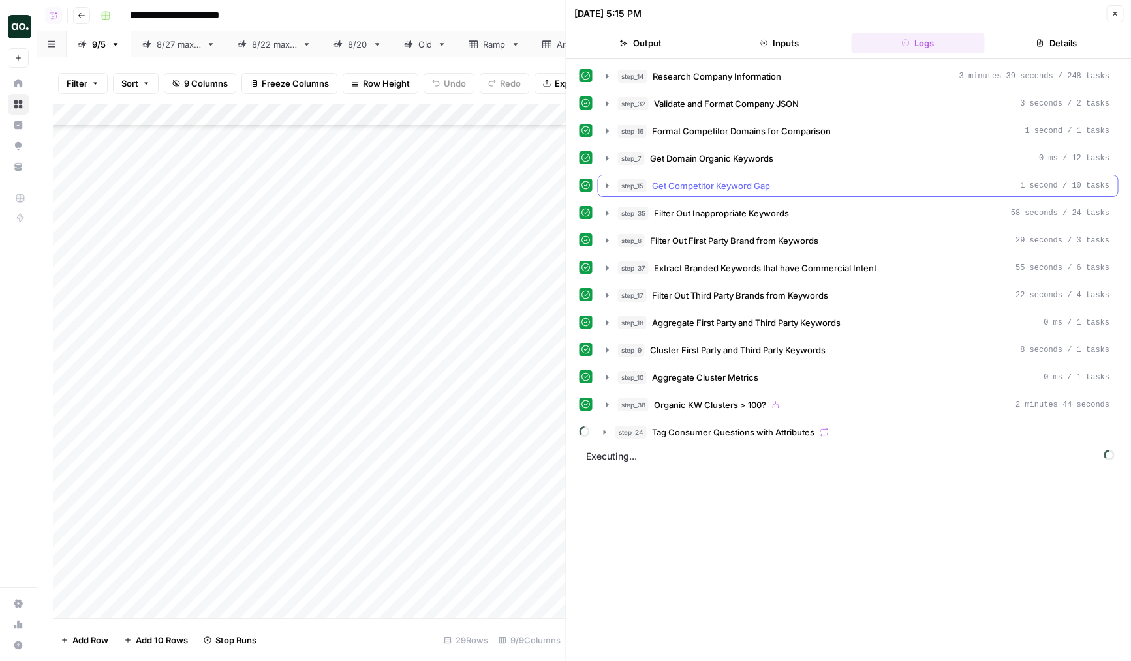
click at [695, 196] on div "step_15 Get Competitor Keyword Gap 1 second / 10 tasks" at bounding box center [858, 186] width 521 height 22
click at [702, 189] on span "Get Competitor Keyword Gap" at bounding box center [711, 185] width 118 height 13
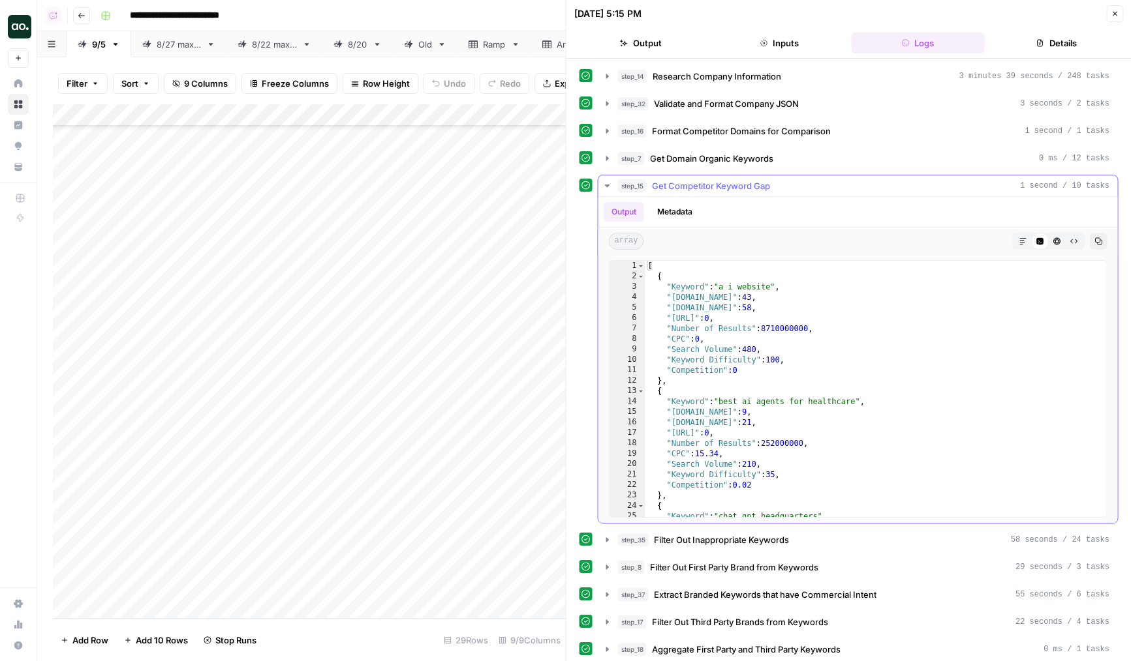
click at [702, 189] on span "Get Competitor Keyword Gap" at bounding box center [711, 185] width 118 height 13
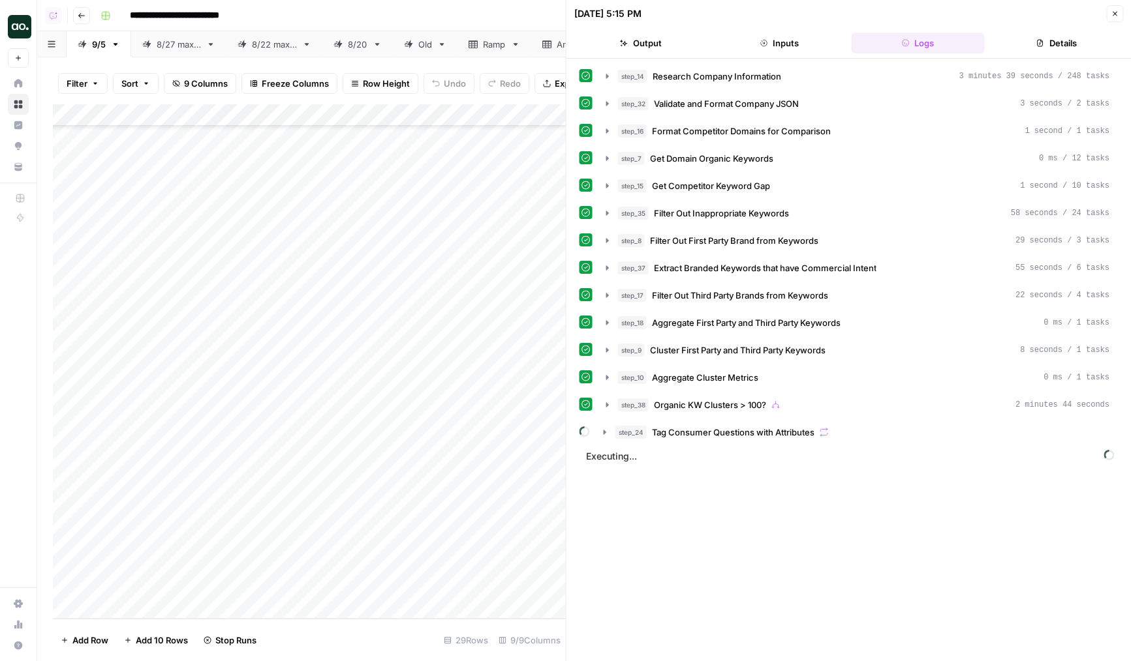
click at [453, 517] on div "Add Column" at bounding box center [309, 361] width 513 height 515
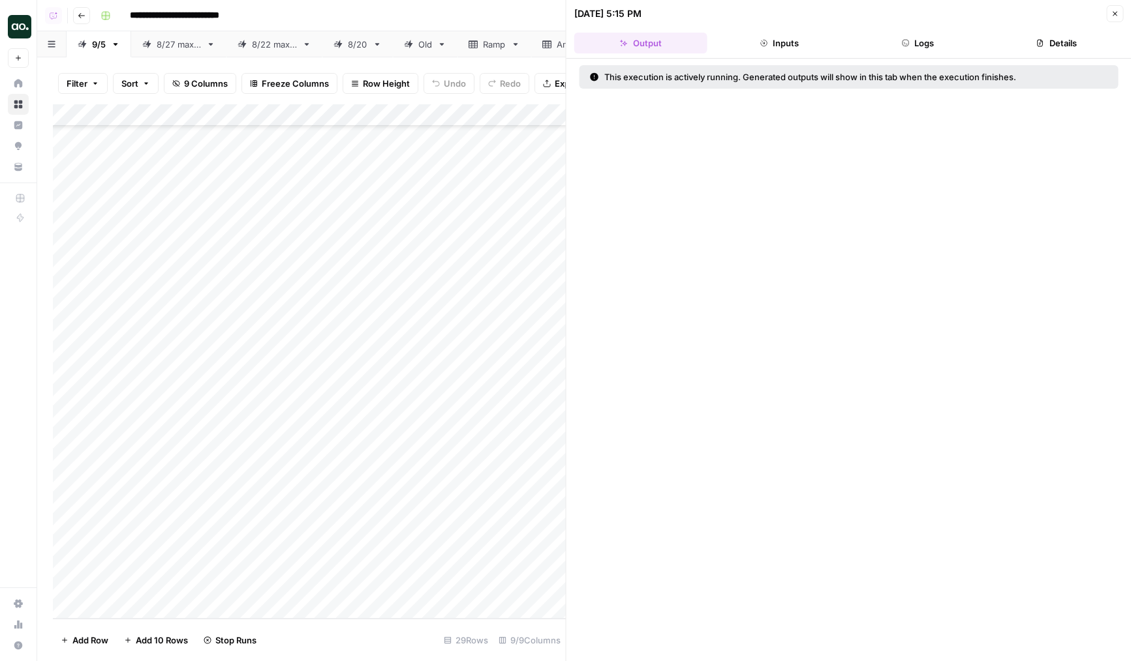
click at [894, 25] on header "09/06/25 at 5:15 PM Close Output Inputs Logs Details" at bounding box center [848, 29] width 565 height 59
click at [901, 36] on button "Logs" at bounding box center [917, 43] width 133 height 21
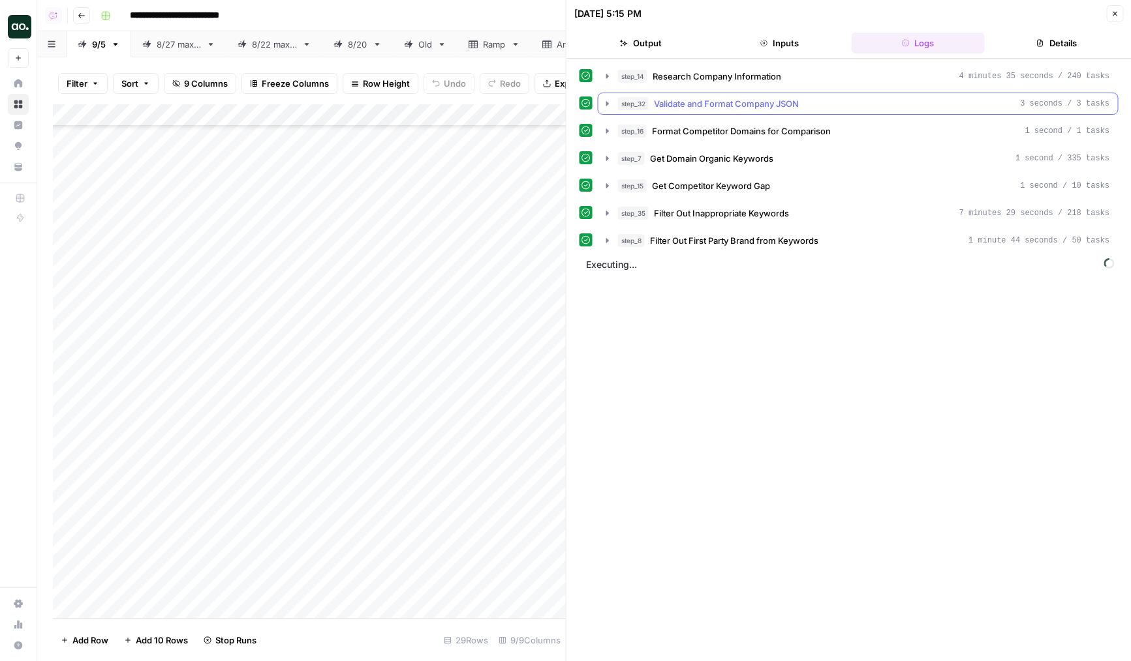
click at [742, 105] on span "Validate and Format Company JSON" at bounding box center [726, 103] width 145 height 13
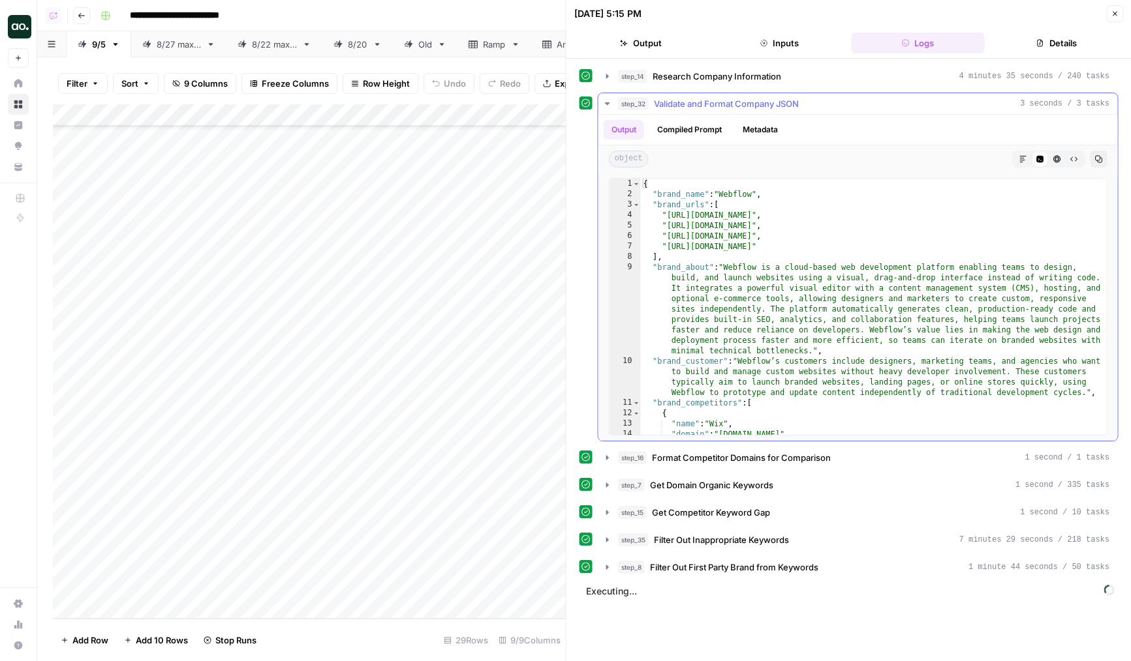
click at [742, 105] on span "Validate and Format Company JSON" at bounding box center [726, 103] width 145 height 13
click at [739, 448] on button "step_16 Format Competitor Domains for Comparison 1 second / 1 tasks" at bounding box center [857, 458] width 519 height 21
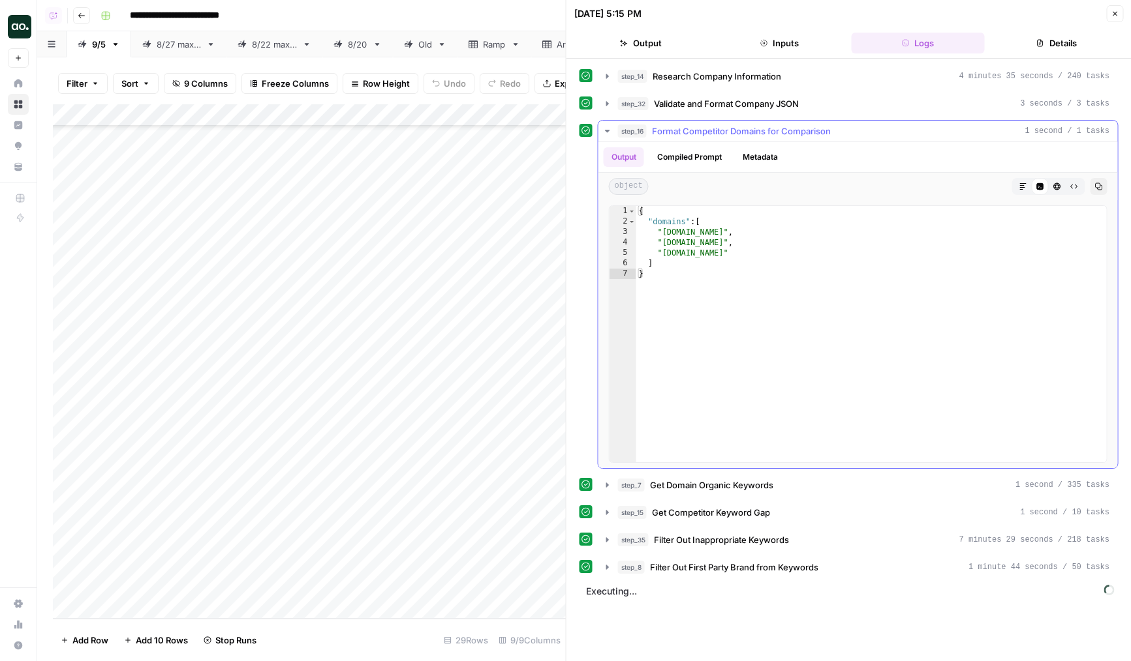
click at [743, 138] on button "step_16 Format Competitor Domains for Comparison 1 second / 1 tasks" at bounding box center [857, 131] width 519 height 21
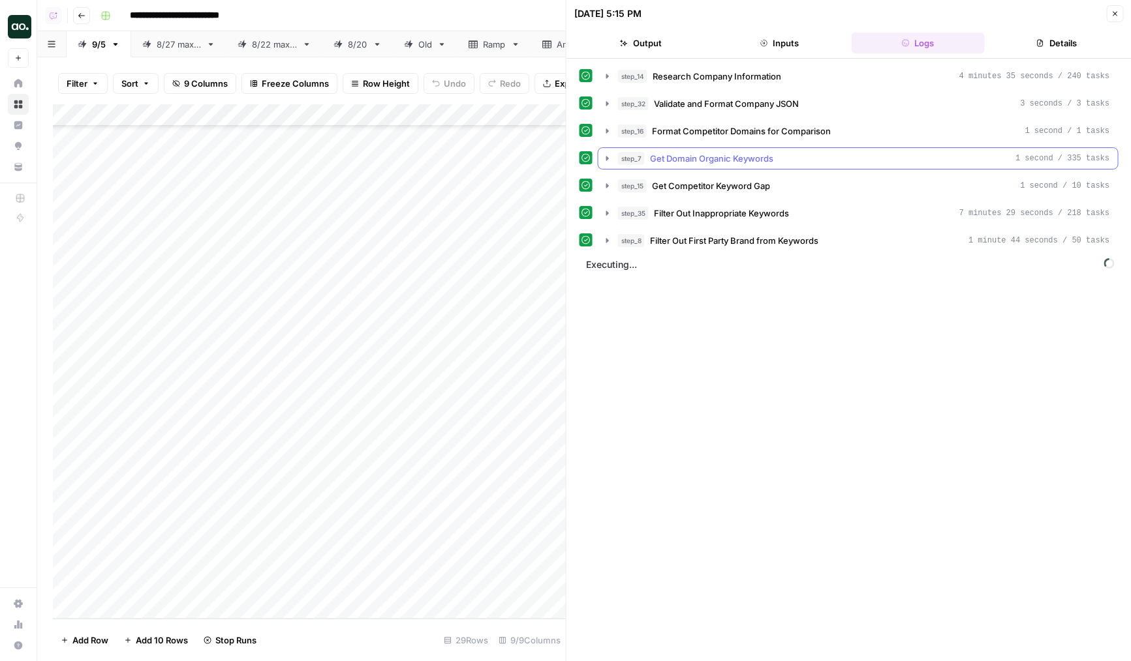
click at [734, 166] on button "step_7 Get Domain Organic Keywords 1 second / 335 tasks" at bounding box center [857, 158] width 519 height 21
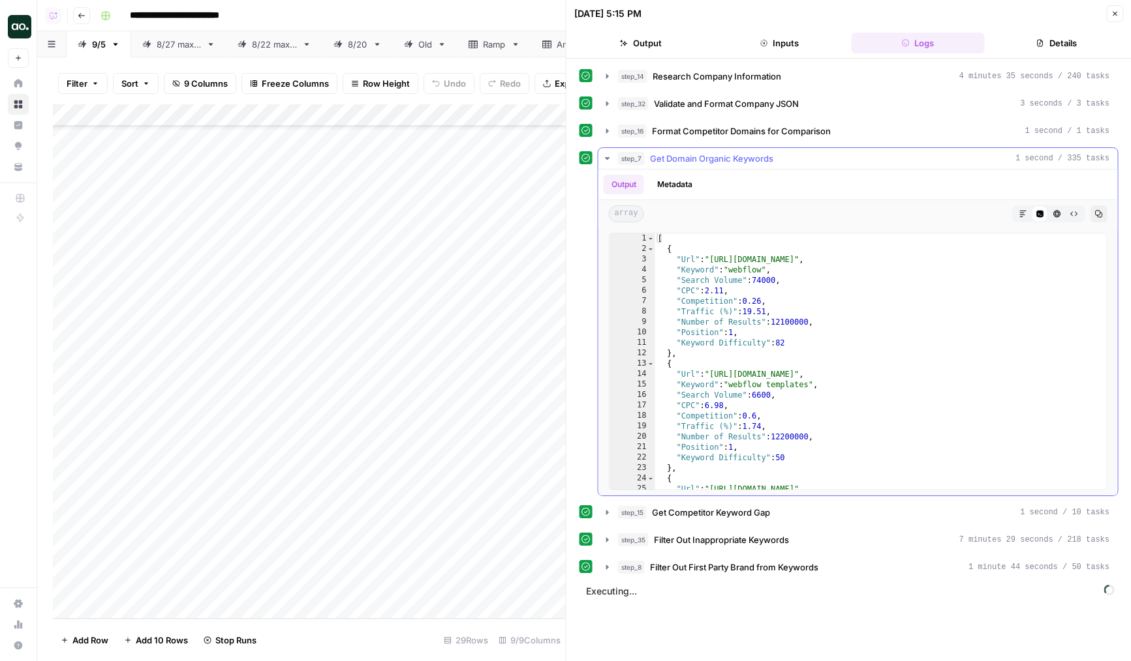
click at [734, 166] on button "step_7 Get Domain Organic Keywords 1 second / 335 tasks" at bounding box center [857, 158] width 519 height 21
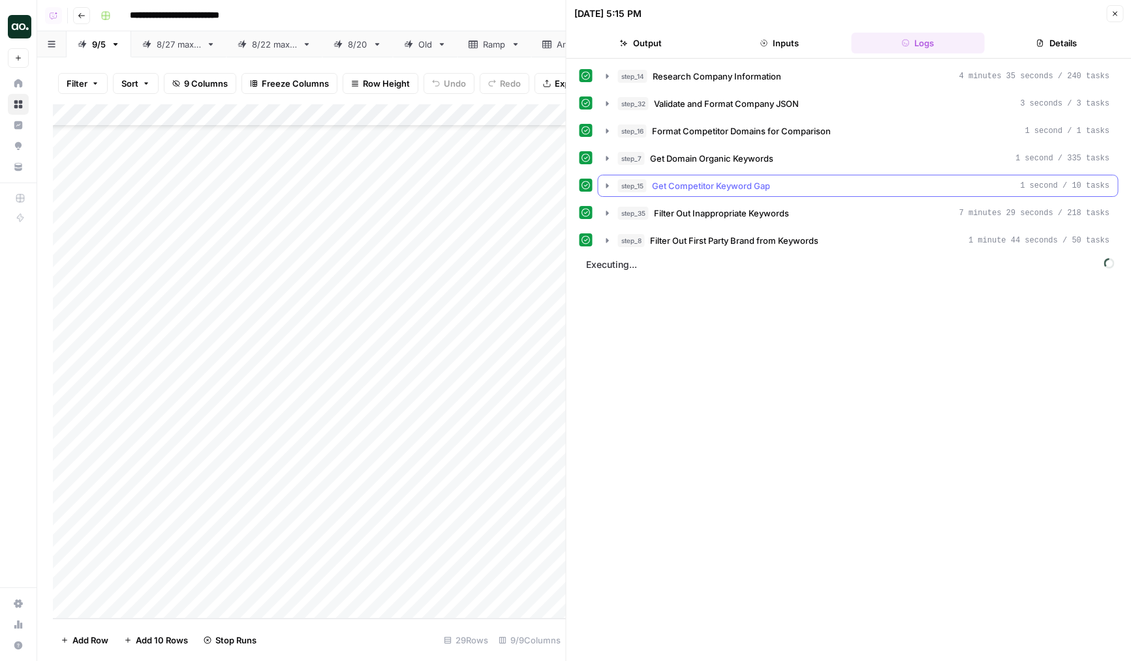
click at [731, 185] on span "Get Competitor Keyword Gap" at bounding box center [711, 185] width 118 height 13
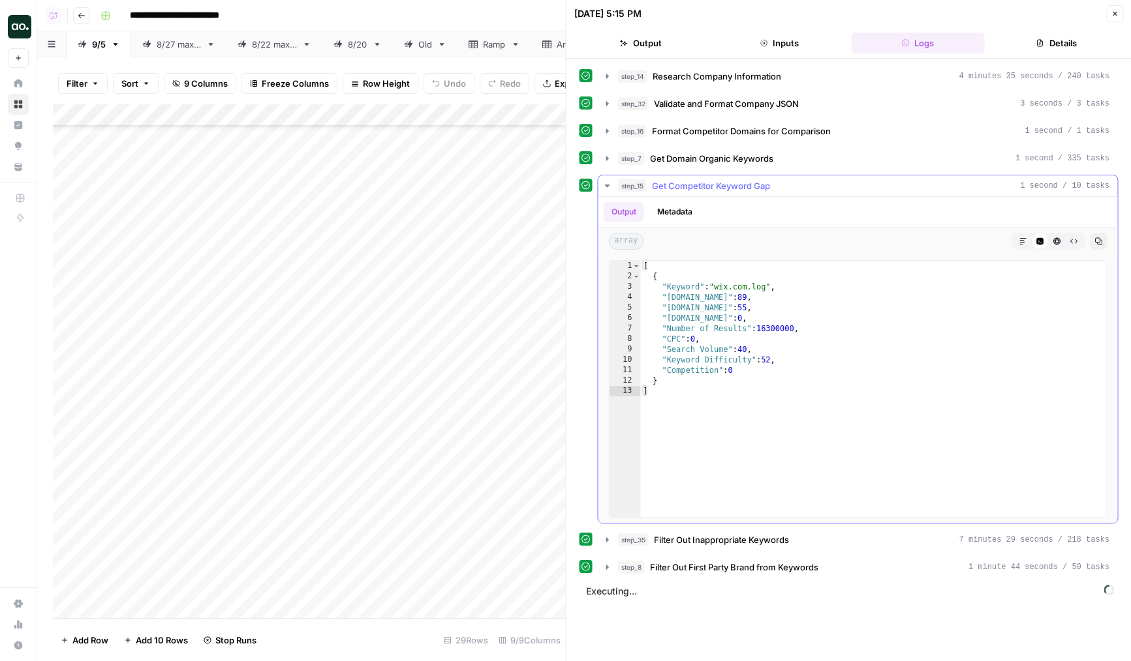
click at [731, 185] on span "Get Competitor Keyword Gap" at bounding box center [711, 185] width 118 height 13
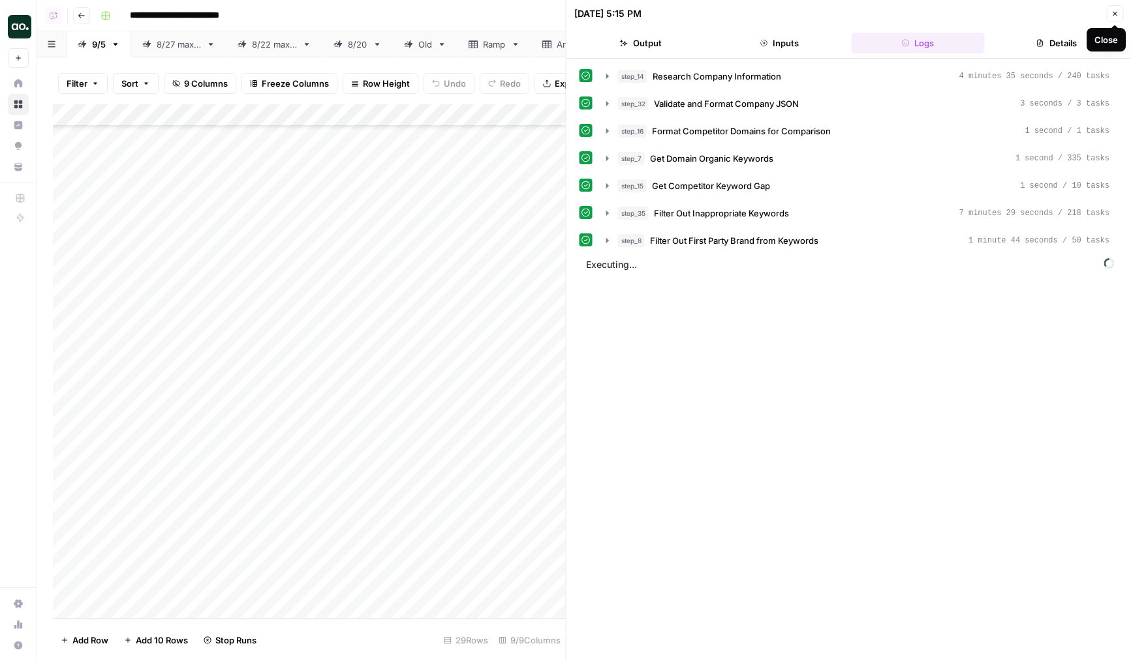
click at [1114, 16] on icon "button" at bounding box center [1114, 14] width 8 height 8
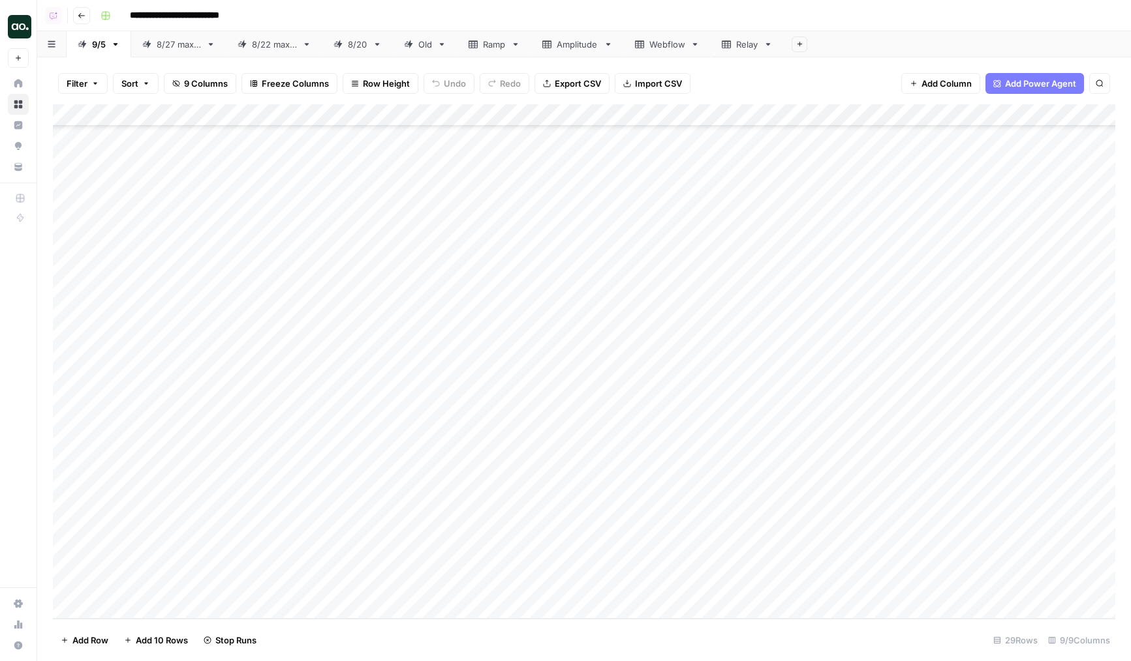
click at [555, 119] on div "Add Column" at bounding box center [584, 361] width 1062 height 515
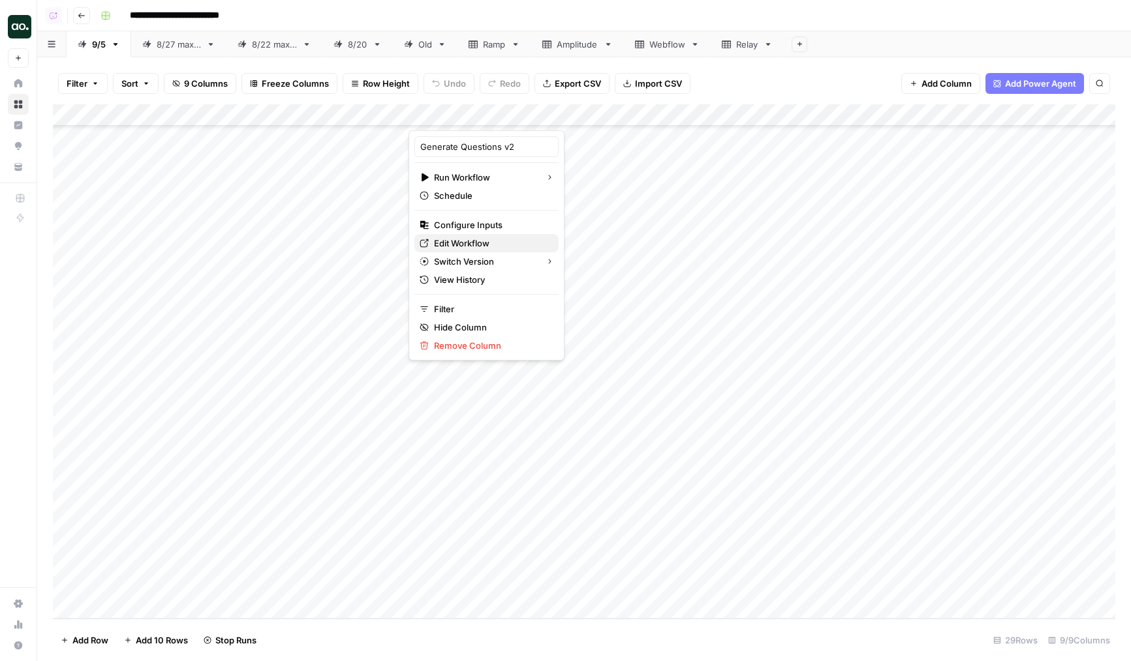
click at [464, 245] on span "Edit Workflow" at bounding box center [491, 243] width 114 height 13
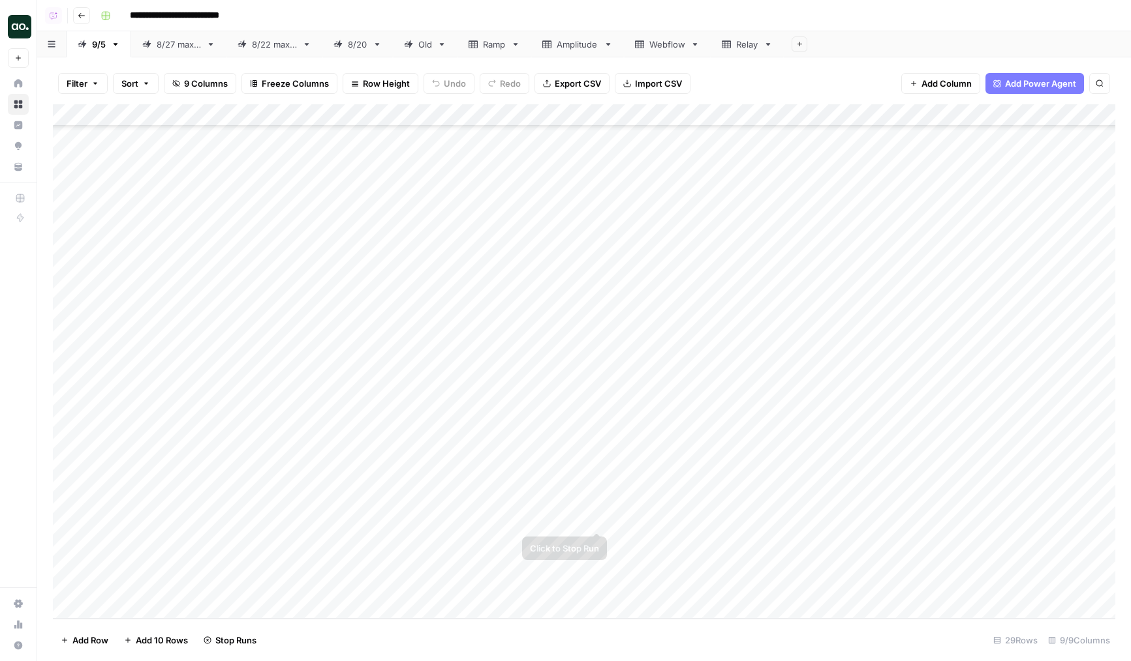
click at [598, 519] on div "Add Column" at bounding box center [584, 361] width 1062 height 515
drag, startPoint x: 57, startPoint y: 519, endPoint x: 63, endPoint y: 591, distance: 72.0
click at [63, 591] on div "Add Column" at bounding box center [584, 361] width 1062 height 515
click at [463, 495] on div "Add Column" at bounding box center [584, 361] width 1062 height 515
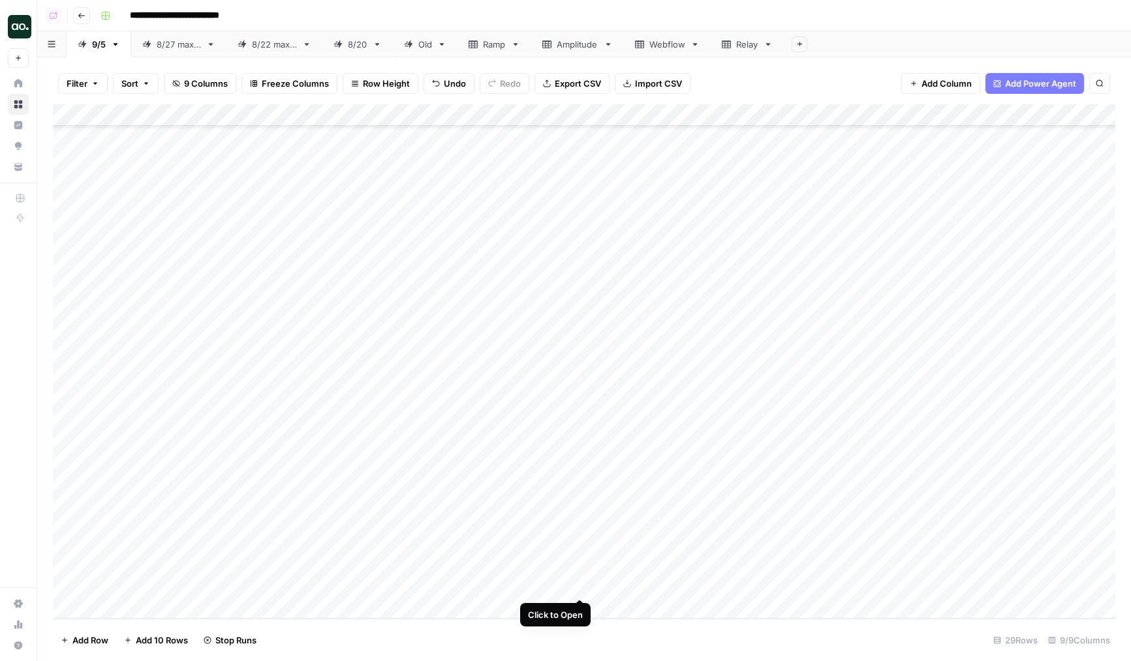
click at [577, 588] on div "Add Column" at bounding box center [584, 361] width 1062 height 515
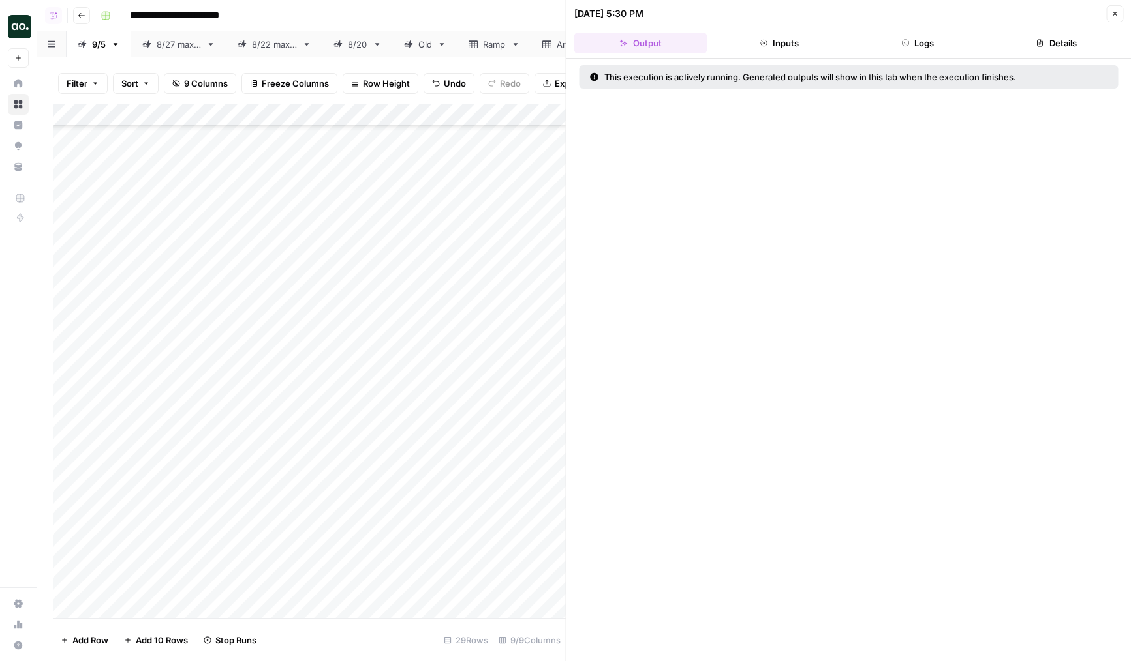
click at [897, 46] on button "Logs" at bounding box center [917, 43] width 133 height 21
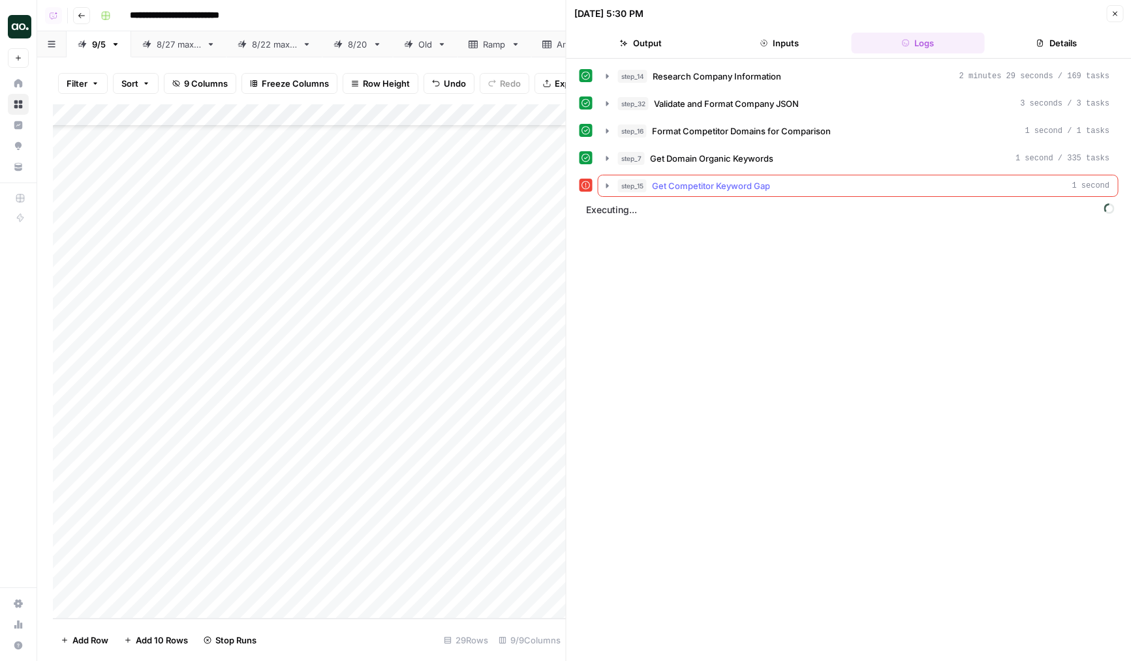
click at [763, 184] on span "Get Competitor Keyword Gap" at bounding box center [711, 185] width 118 height 13
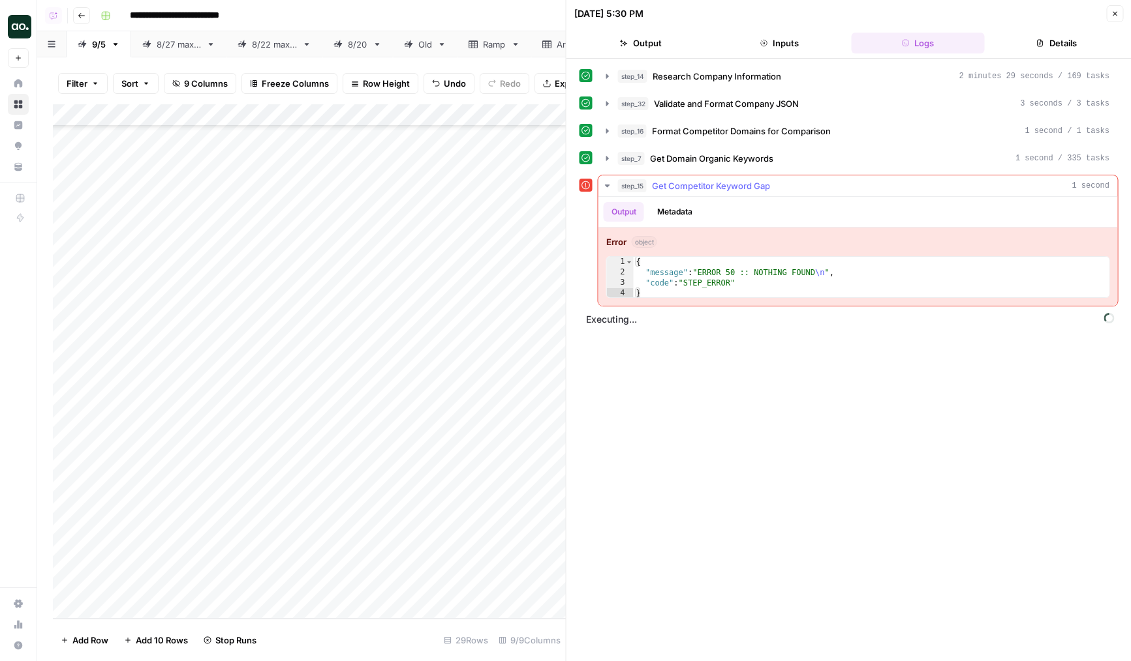
click at [763, 184] on span "Get Competitor Keyword Gap" at bounding box center [711, 185] width 118 height 13
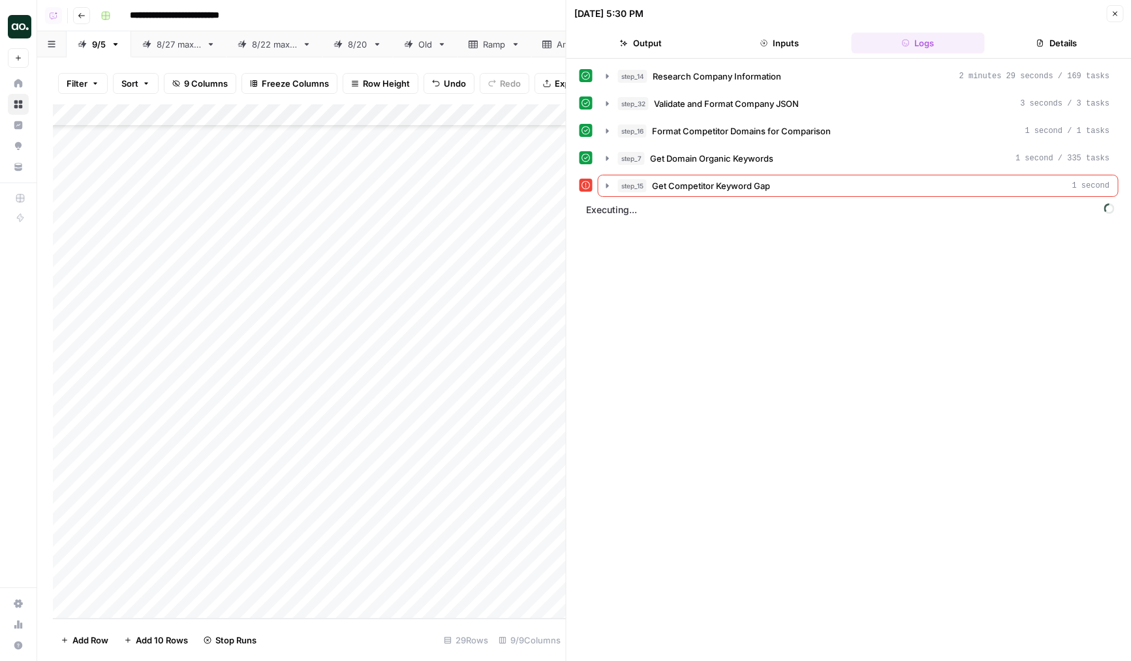
click at [1110, 17] on icon "button" at bounding box center [1114, 14] width 8 height 8
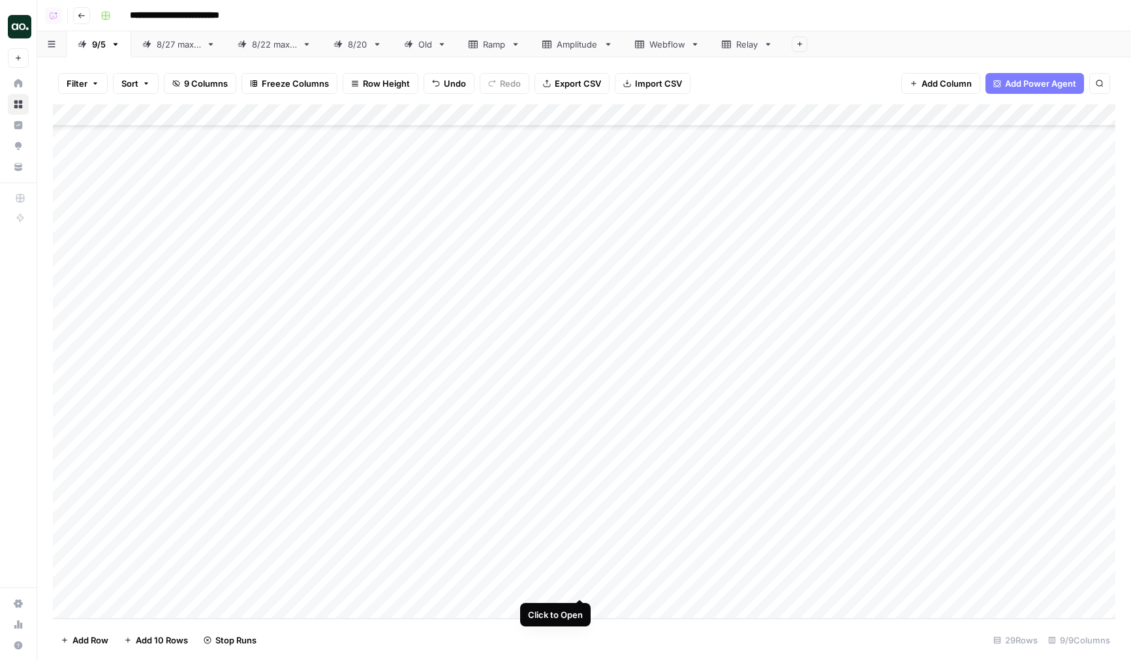
click at [579, 586] on div "Add Column" at bounding box center [584, 361] width 1062 height 515
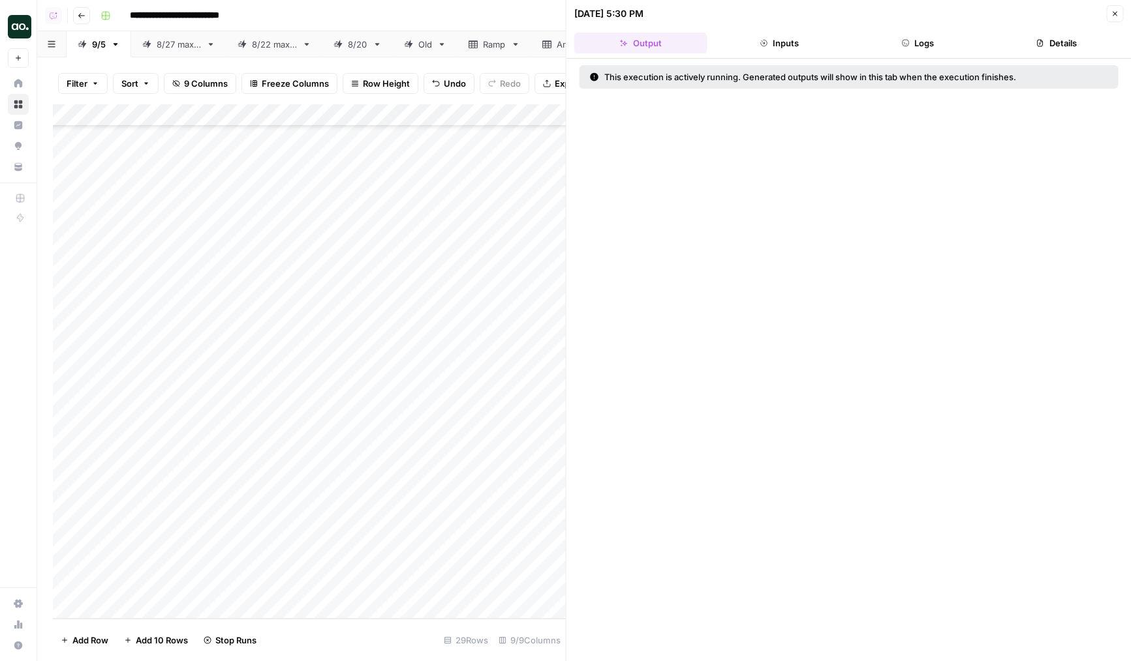
click at [905, 48] on button "Logs" at bounding box center [917, 43] width 133 height 21
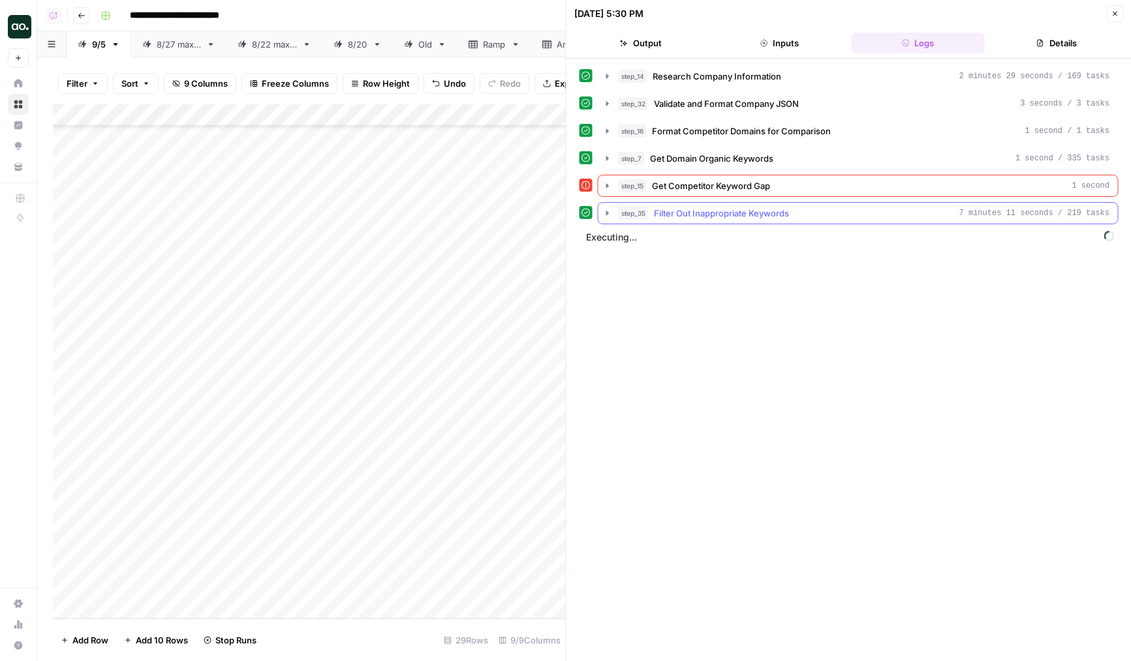
click at [761, 220] on button "step_35 Filter Out Inappropriate Keywords 7 minutes 11 seconds / 219 tasks" at bounding box center [857, 213] width 519 height 21
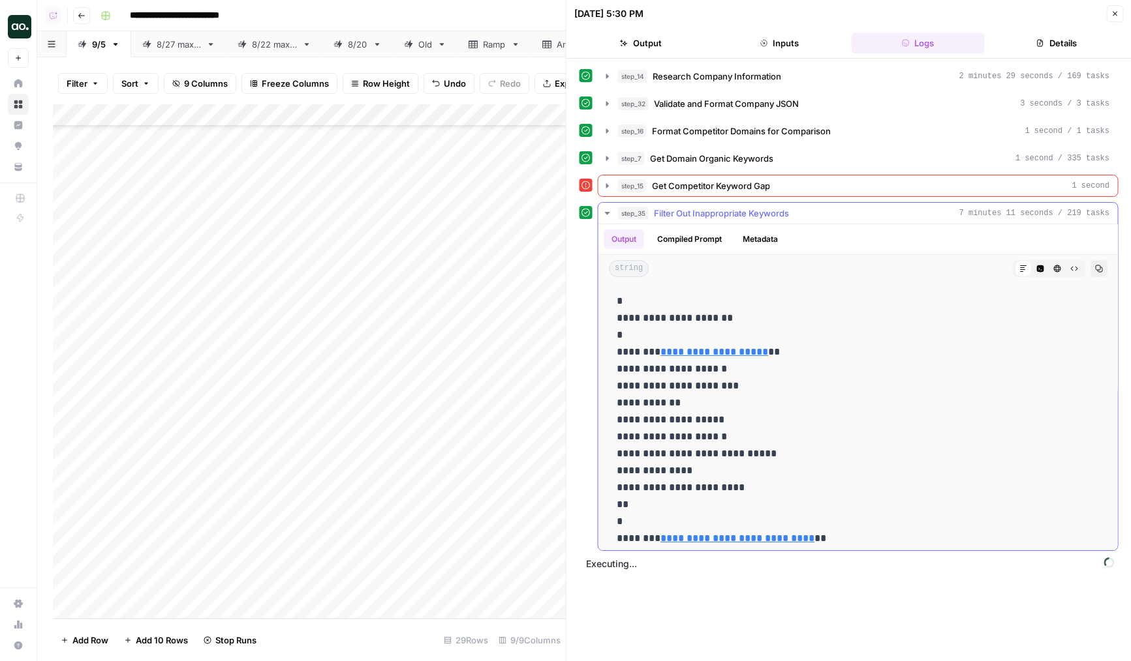
click at [767, 211] on span "Filter Out Inappropriate Keywords" at bounding box center [721, 213] width 135 height 13
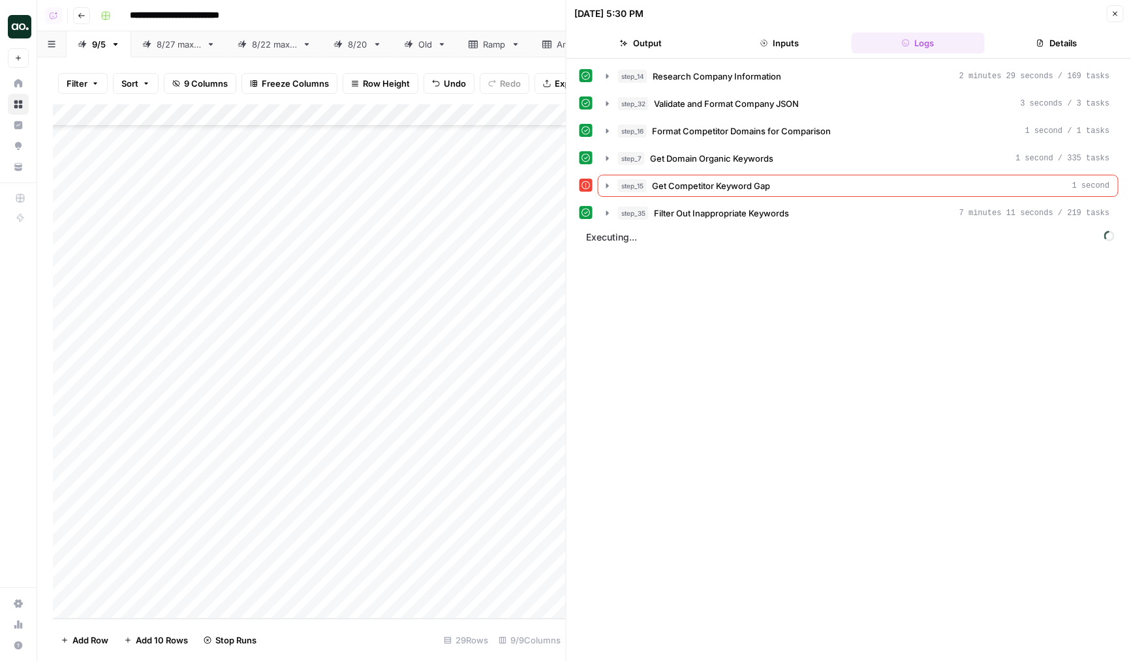
click at [1115, 14] on icon "button" at bounding box center [1114, 14] width 5 height 5
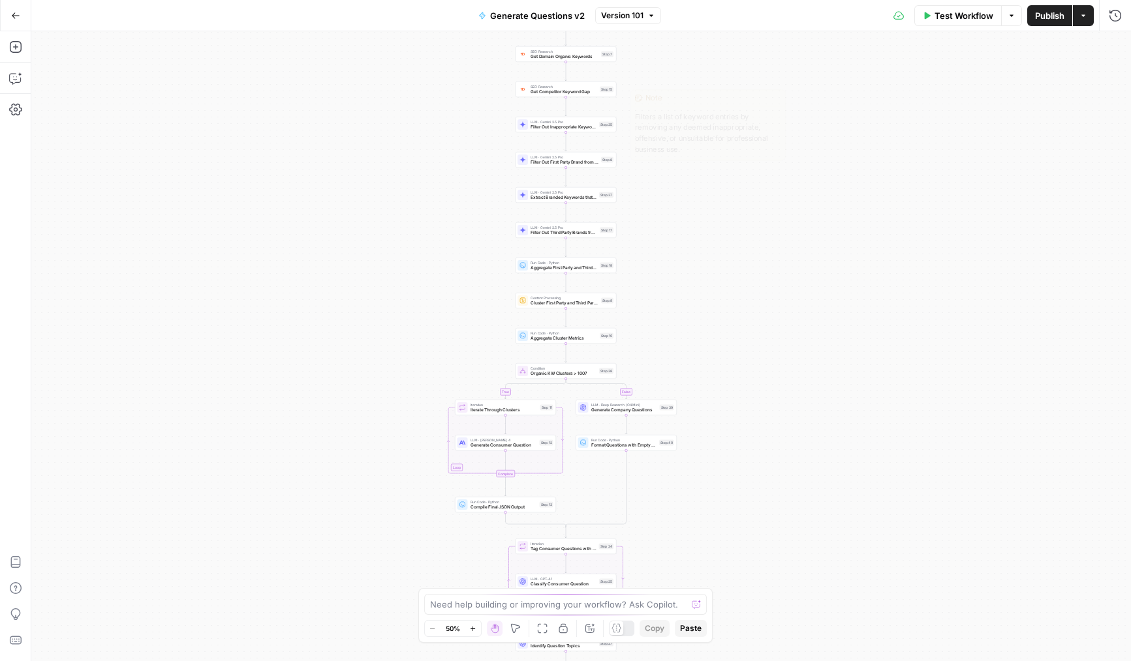
click at [533, 93] on span "Get Competitor Keyword Gap" at bounding box center [563, 92] width 67 height 7
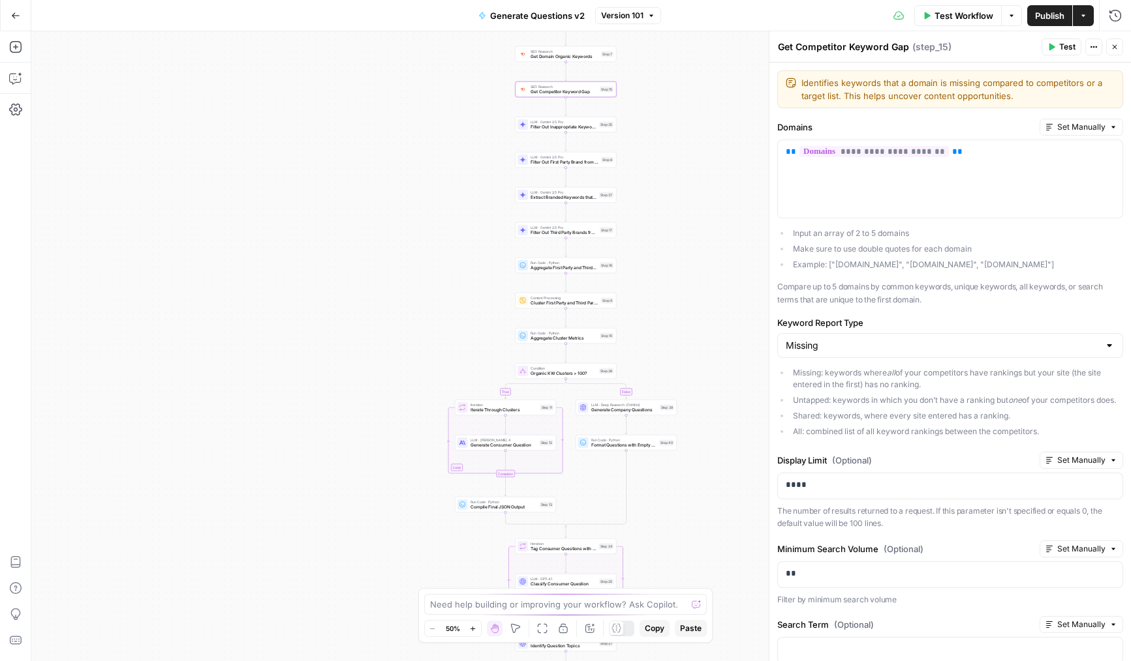
scroll to position [20, 0]
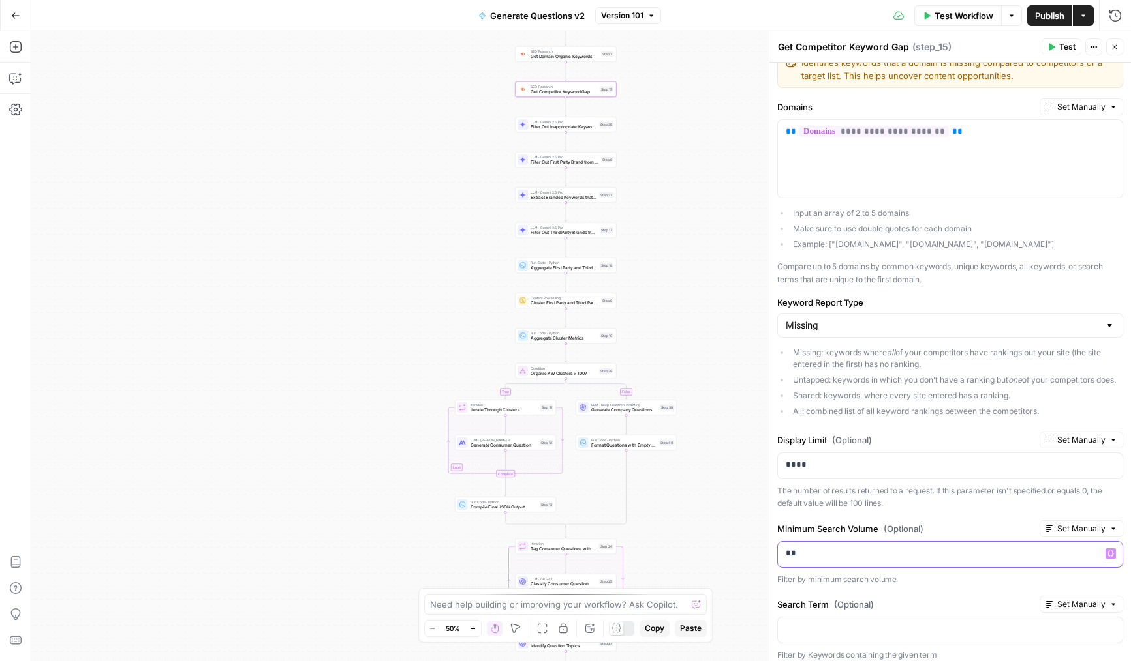
click at [786, 559] on p "**" at bounding box center [949, 553] width 329 height 13
click at [1116, 52] on button "Close" at bounding box center [1114, 46] width 17 height 17
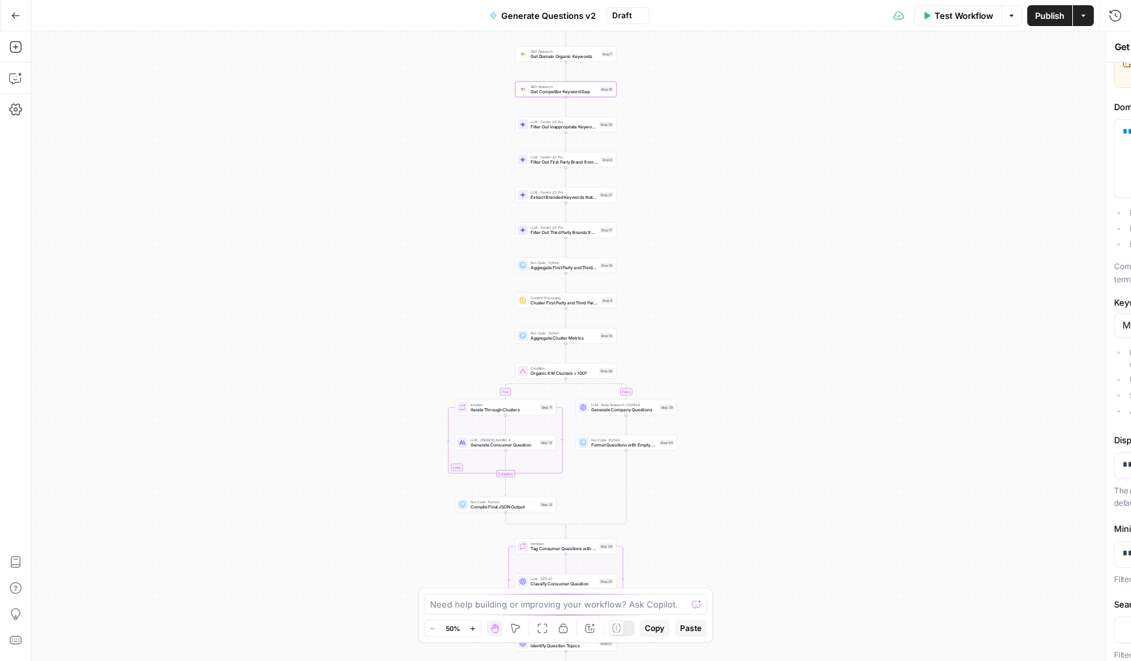
click at [1024, 10] on div "Test Workflow Options Publish Actions Run History" at bounding box center [889, 15] width 481 height 31
click at [1035, 12] on span "Publish" at bounding box center [1049, 15] width 29 height 13
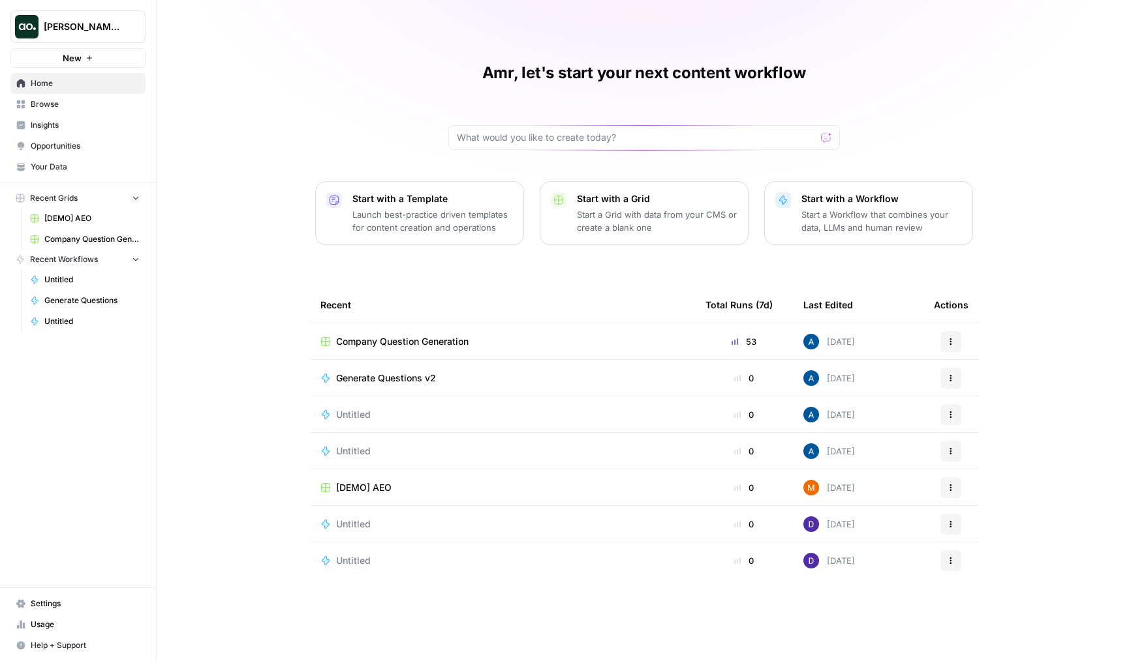
click at [381, 337] on span "Company Question Generation" at bounding box center [402, 341] width 132 height 13
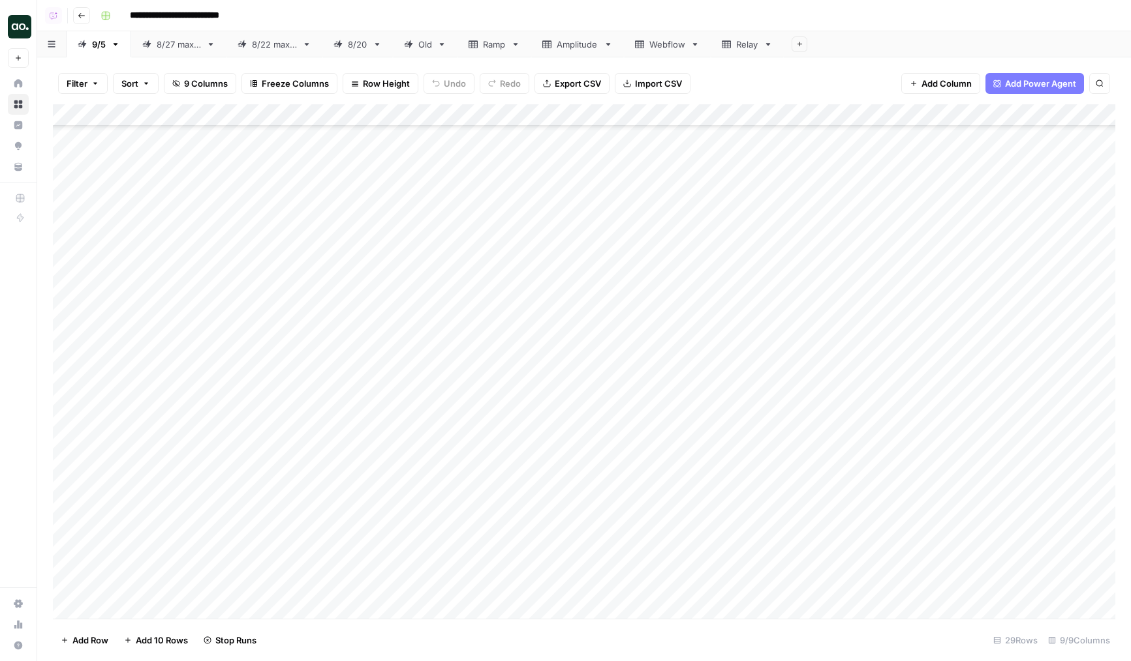
scroll to position [172, 0]
click at [578, 586] on div "Add Column" at bounding box center [584, 361] width 1062 height 515
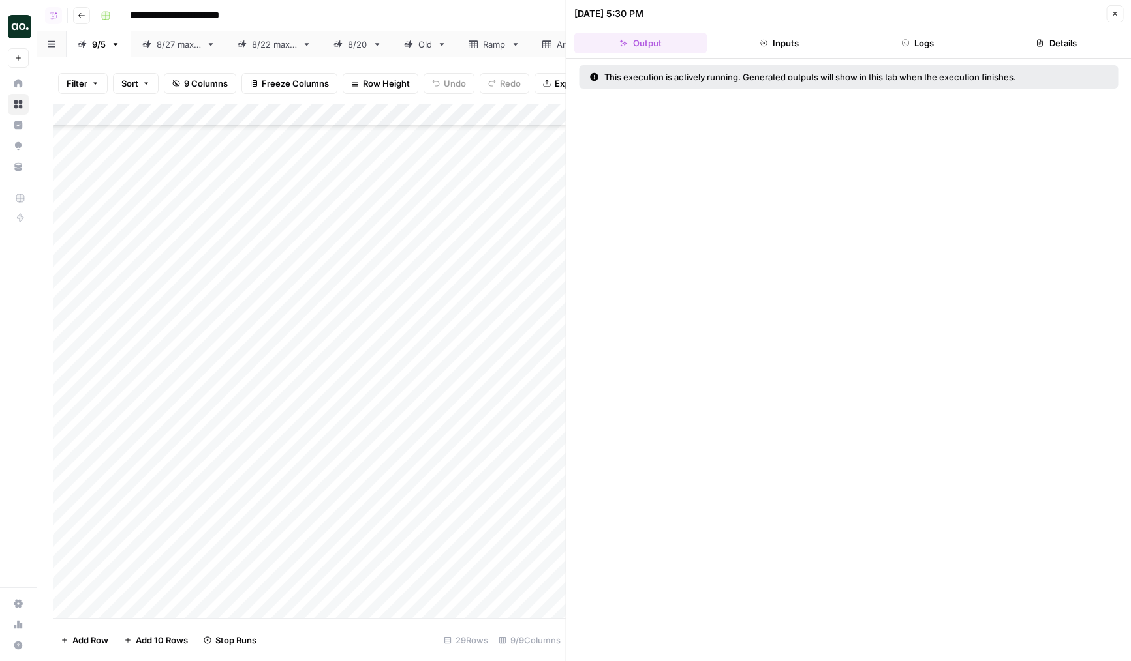
click at [909, 44] on icon "button" at bounding box center [905, 43] width 8 height 8
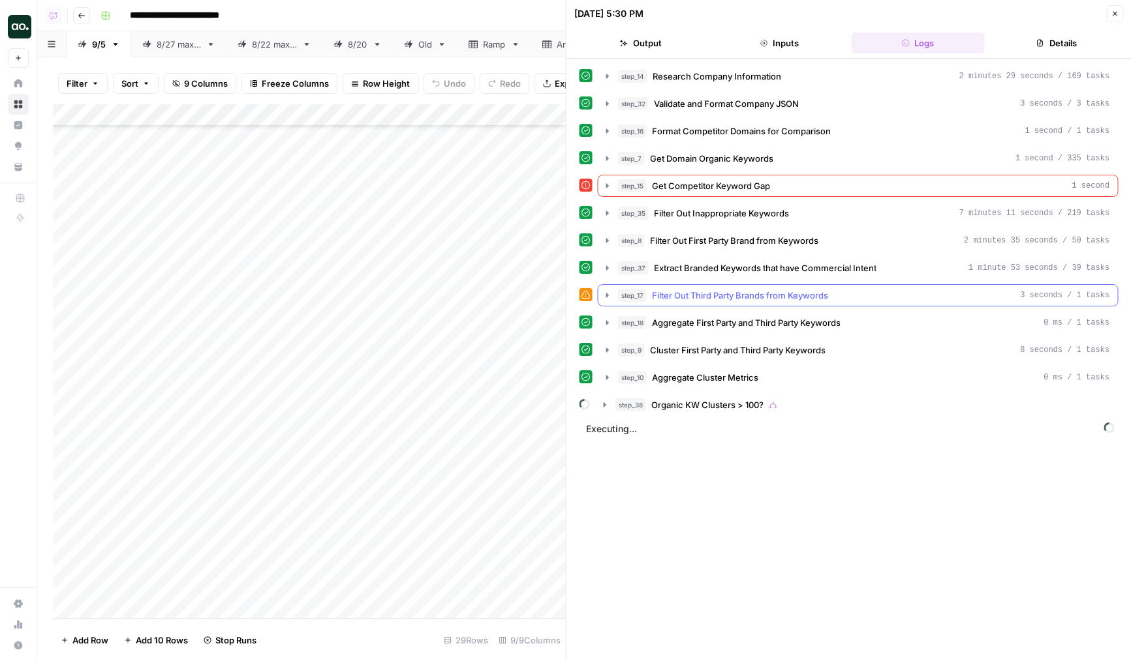
click at [735, 297] on span "Filter Out Third Party Brands from Keywords" at bounding box center [740, 295] width 176 height 13
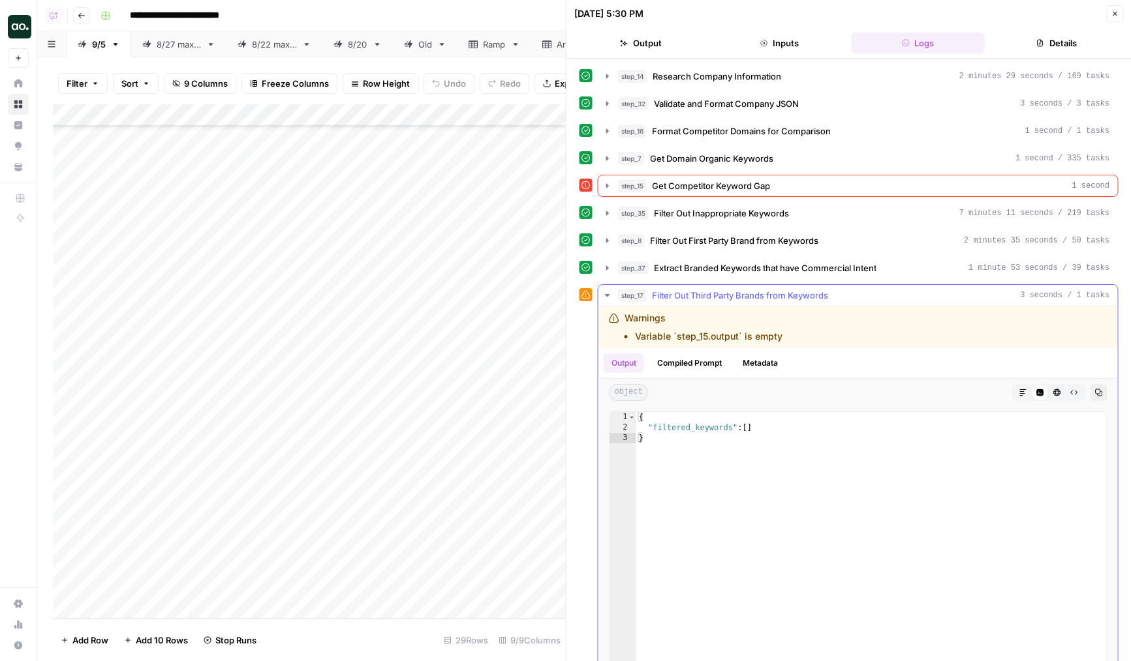
scroll to position [12, 0]
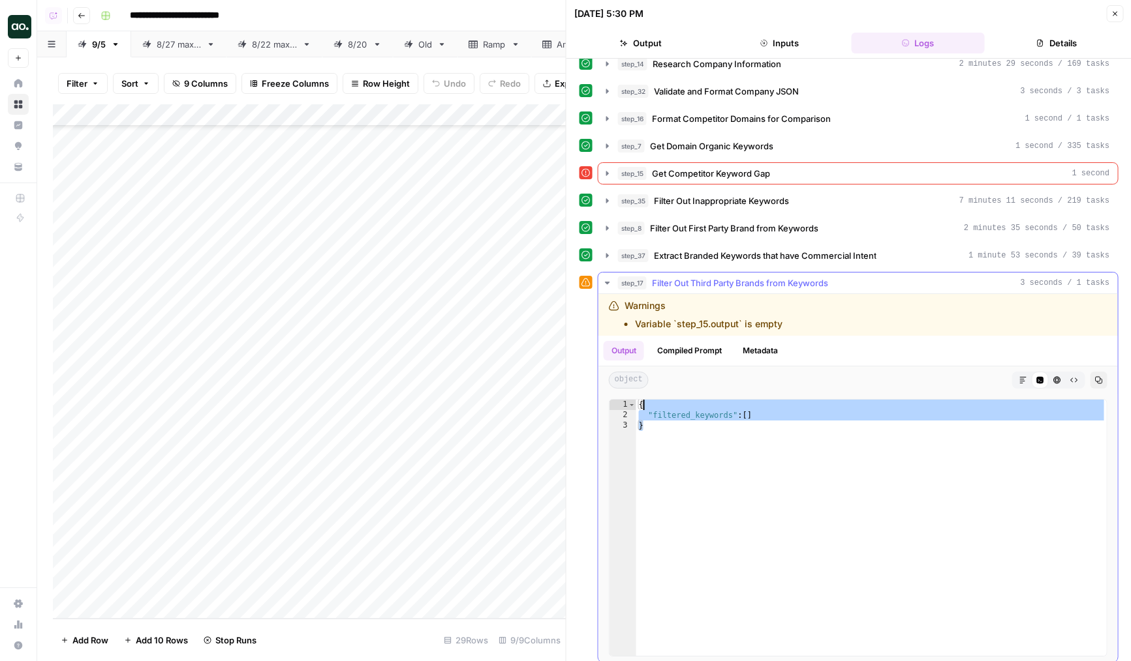
drag, startPoint x: 714, startPoint y: 450, endPoint x: 652, endPoint y: 398, distance: 81.0
click at [656, 402] on div "{ "filtered_keywords" : [ ] }" at bounding box center [871, 538] width 470 height 277
click at [667, 440] on div "{ "filtered_keywords" : [ ] }" at bounding box center [871, 538] width 470 height 277
type textarea "*"
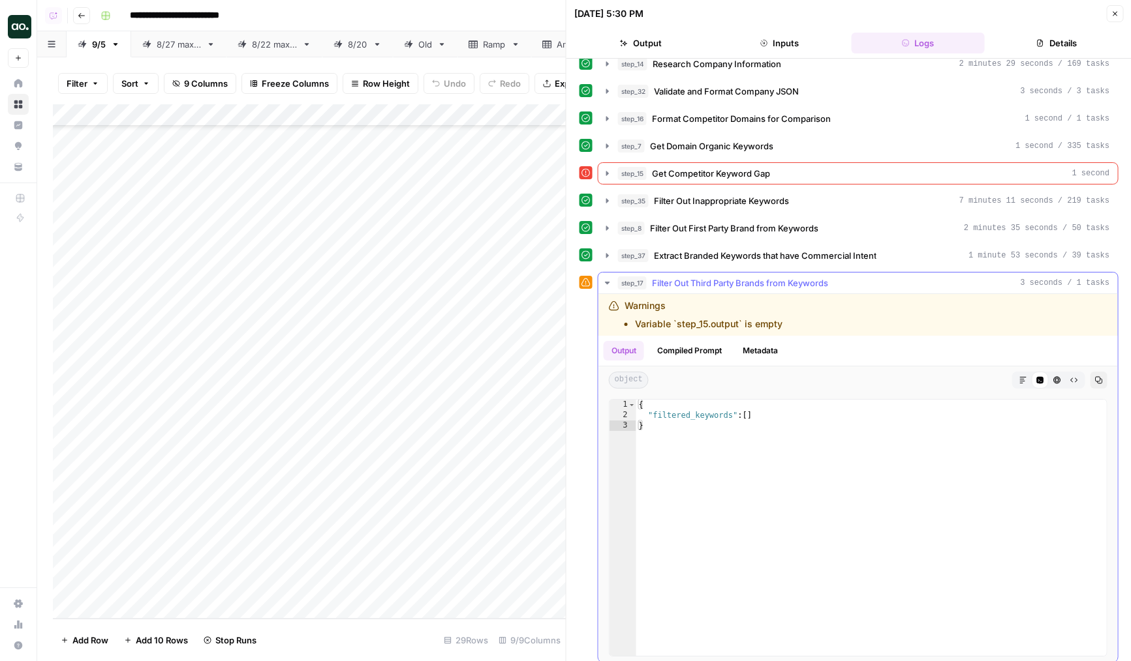
click at [690, 356] on button "Compiled Prompt" at bounding box center [689, 351] width 80 height 20
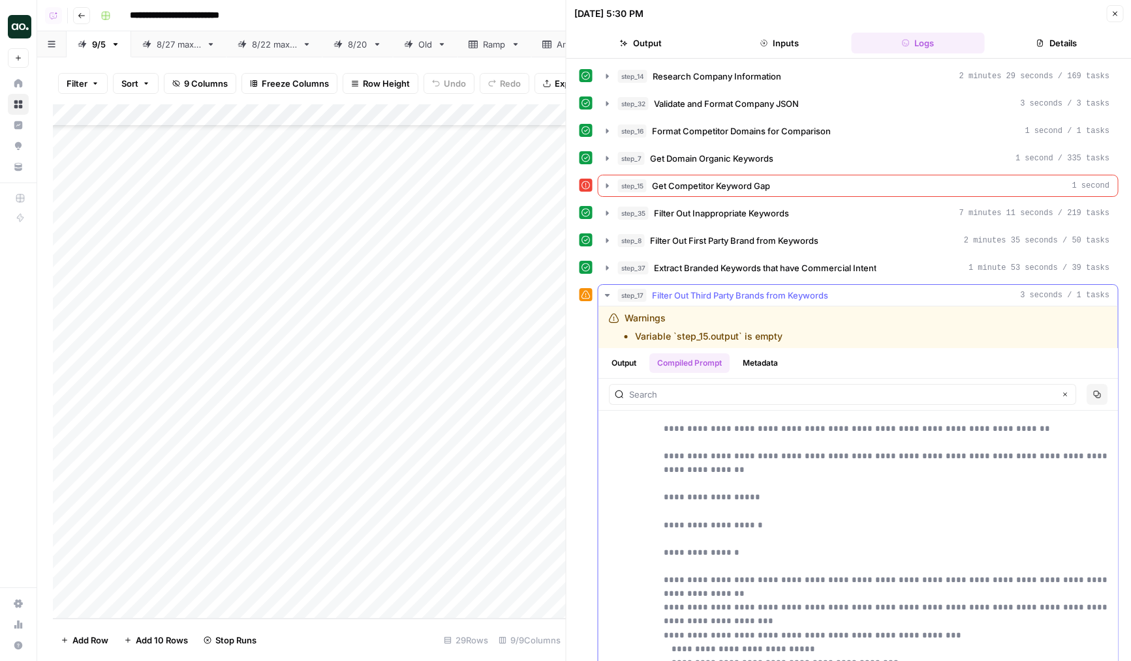
scroll to position [204, 0]
click at [628, 359] on button "Output" at bounding box center [623, 364] width 40 height 20
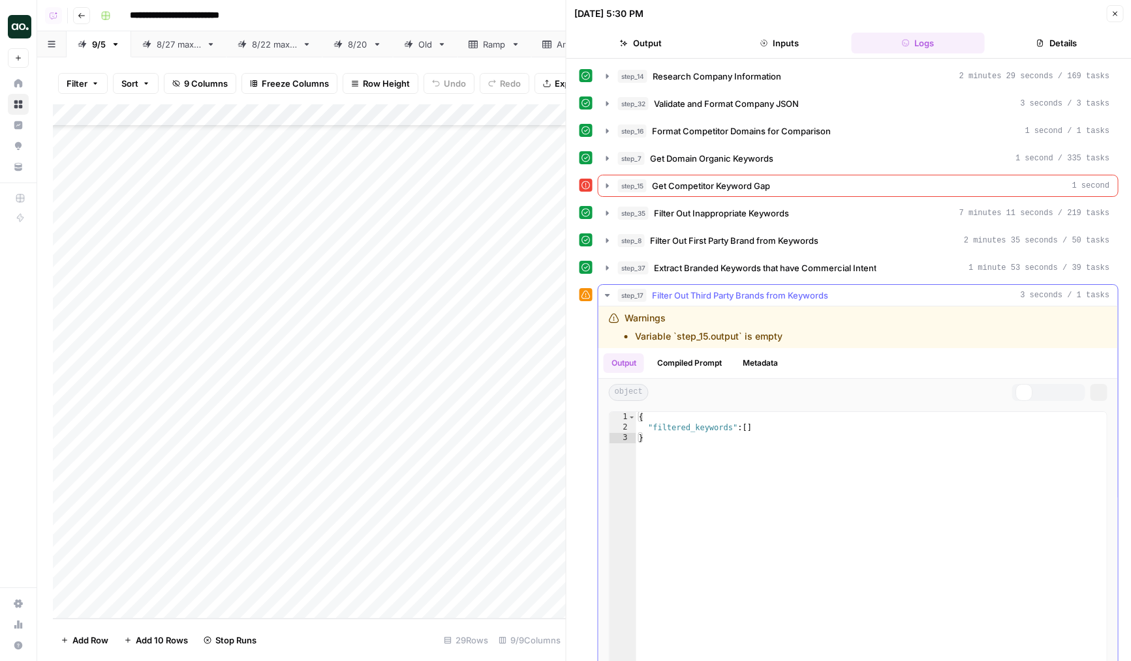
scroll to position [0, 0]
click at [1118, 7] on button "Close" at bounding box center [1114, 13] width 17 height 17
